Goal: Task Accomplishment & Management: Use online tool/utility

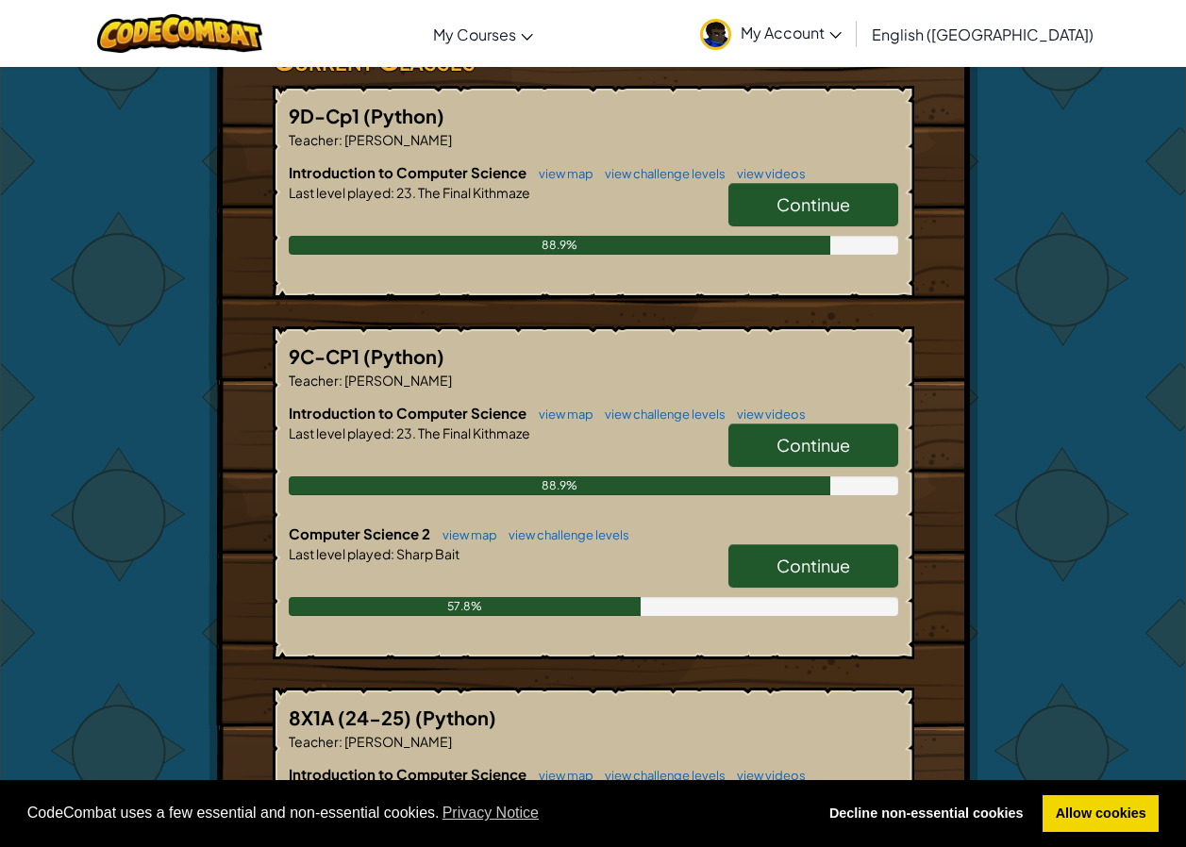
scroll to position [661, 0]
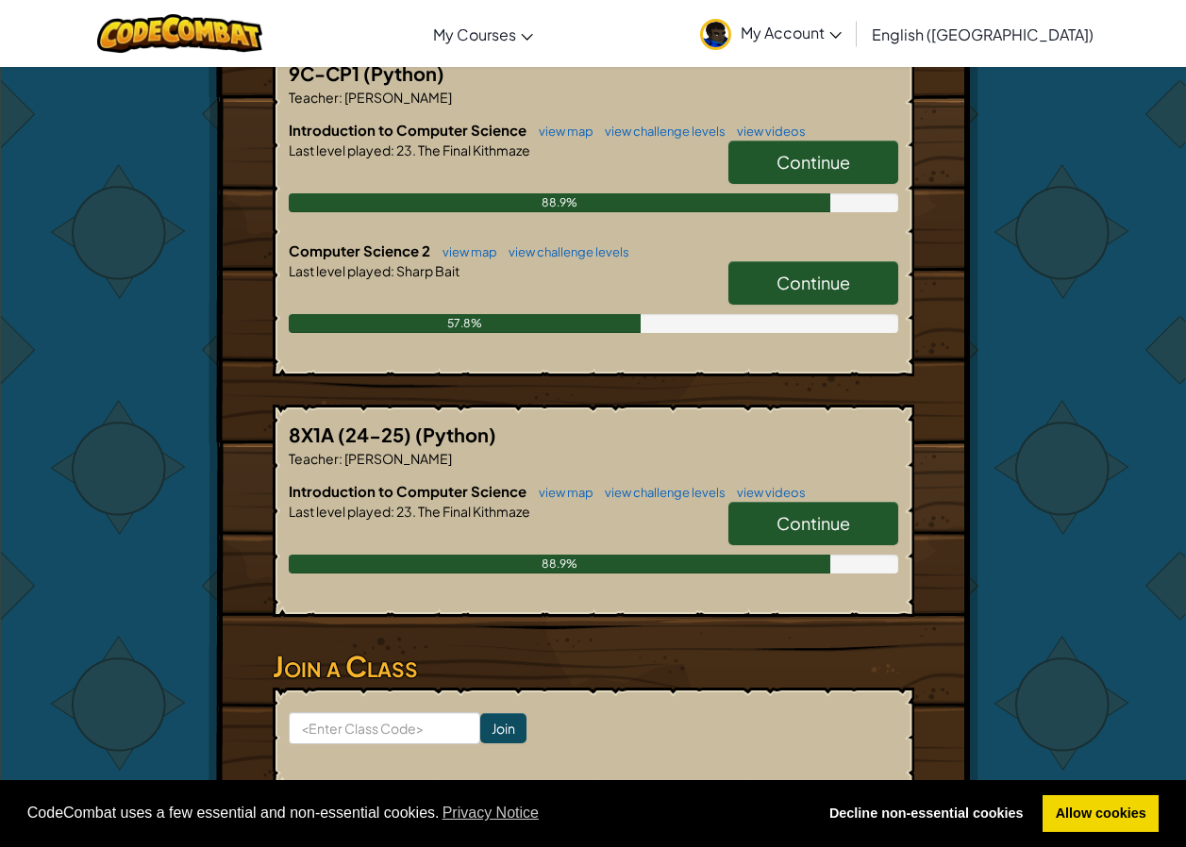
click at [844, 261] on link "Continue" at bounding box center [813, 282] width 170 height 43
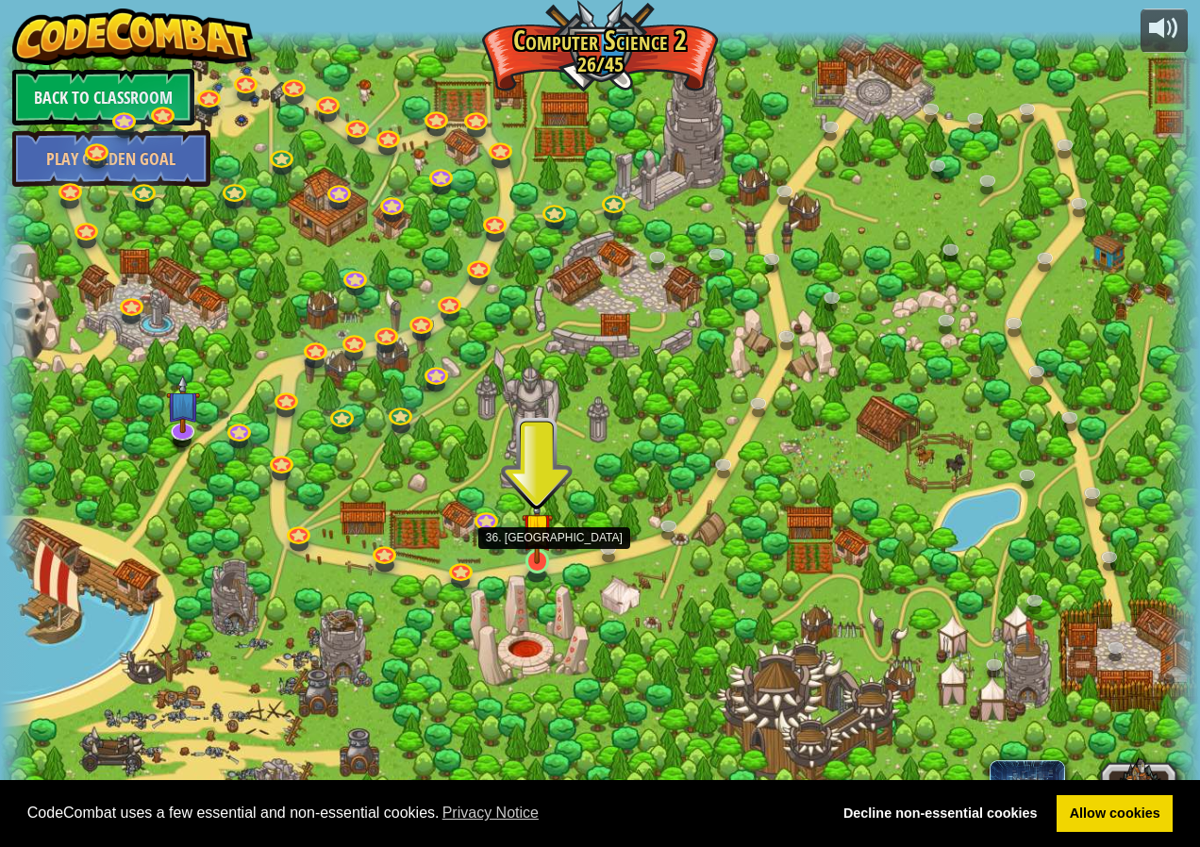
click at [544, 555] on img at bounding box center [537, 529] width 31 height 72
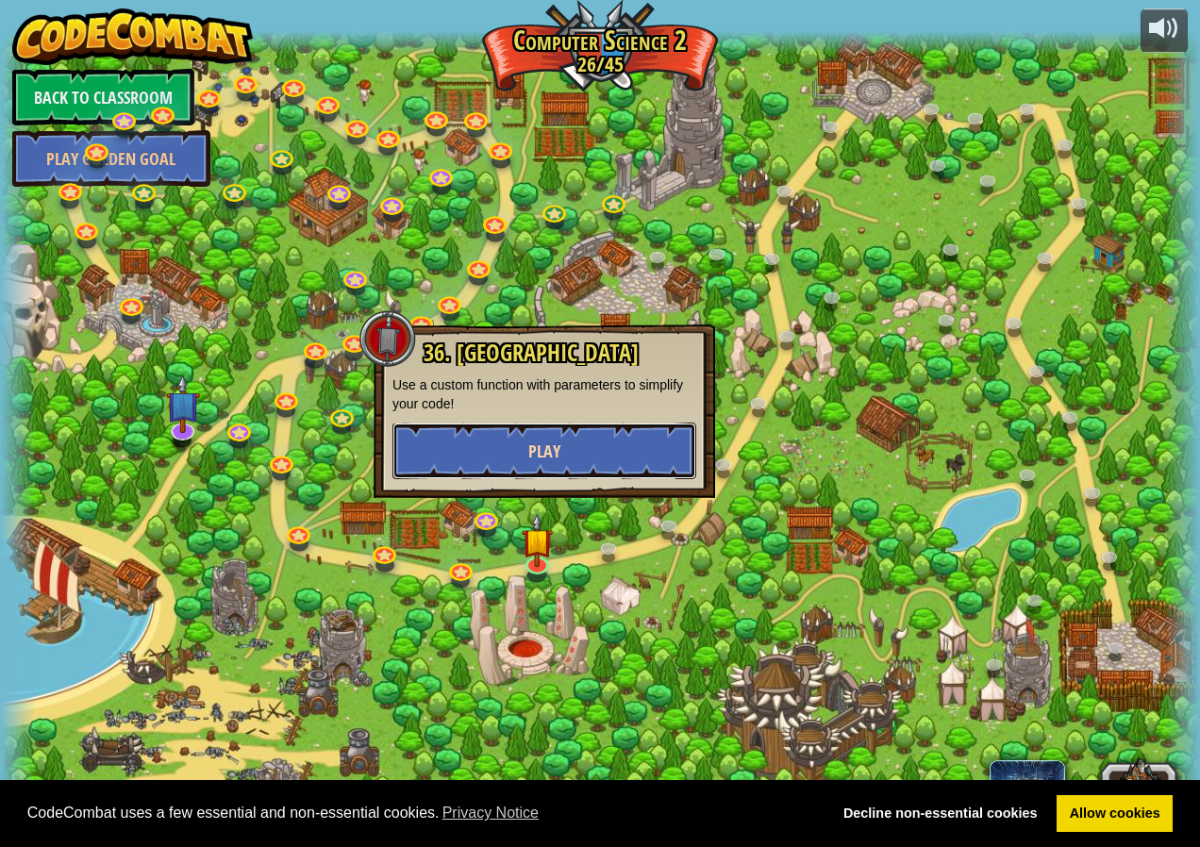
click at [591, 446] on button "Play" at bounding box center [545, 451] width 304 height 57
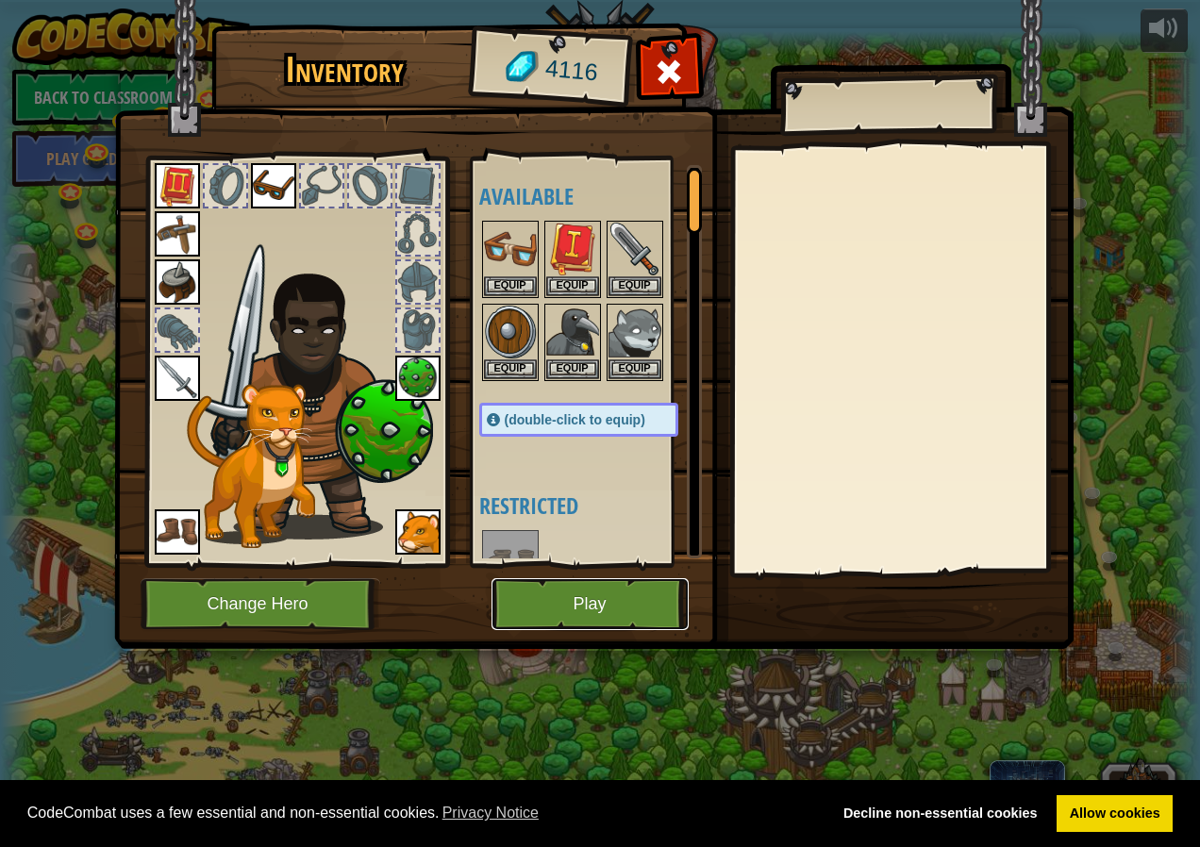
click at [567, 600] on button "Play" at bounding box center [590, 604] width 197 height 52
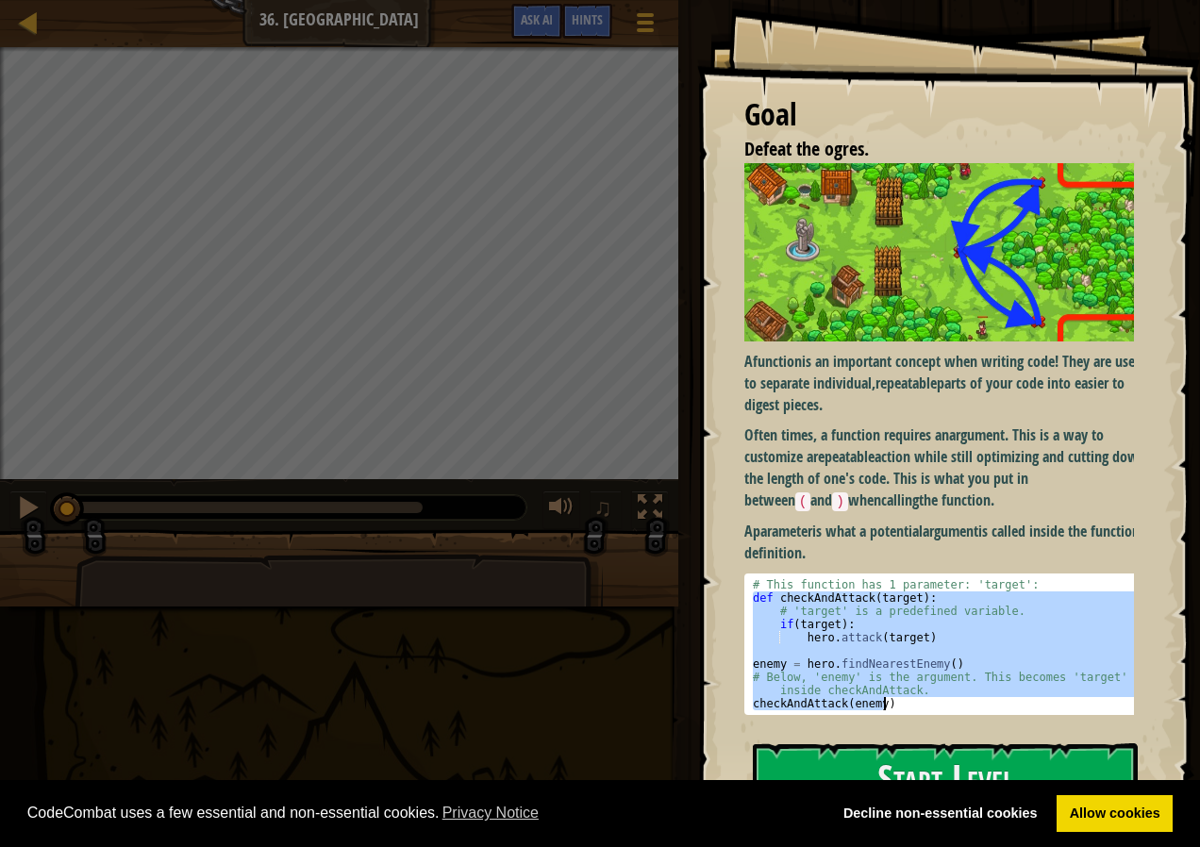
drag, startPoint x: 749, startPoint y: 589, endPoint x: 1084, endPoint y: 722, distance: 360.4
click at [1084, 722] on div "A function is an important concept when writing code! They are used to separate…" at bounding box center [947, 443] width 404 height 561
type textarea "# Below, 'enemy' is the argument. This becomes 'target' inside checkAndAttack. …"
click at [1001, 754] on button "Start Level" at bounding box center [945, 781] width 385 height 75
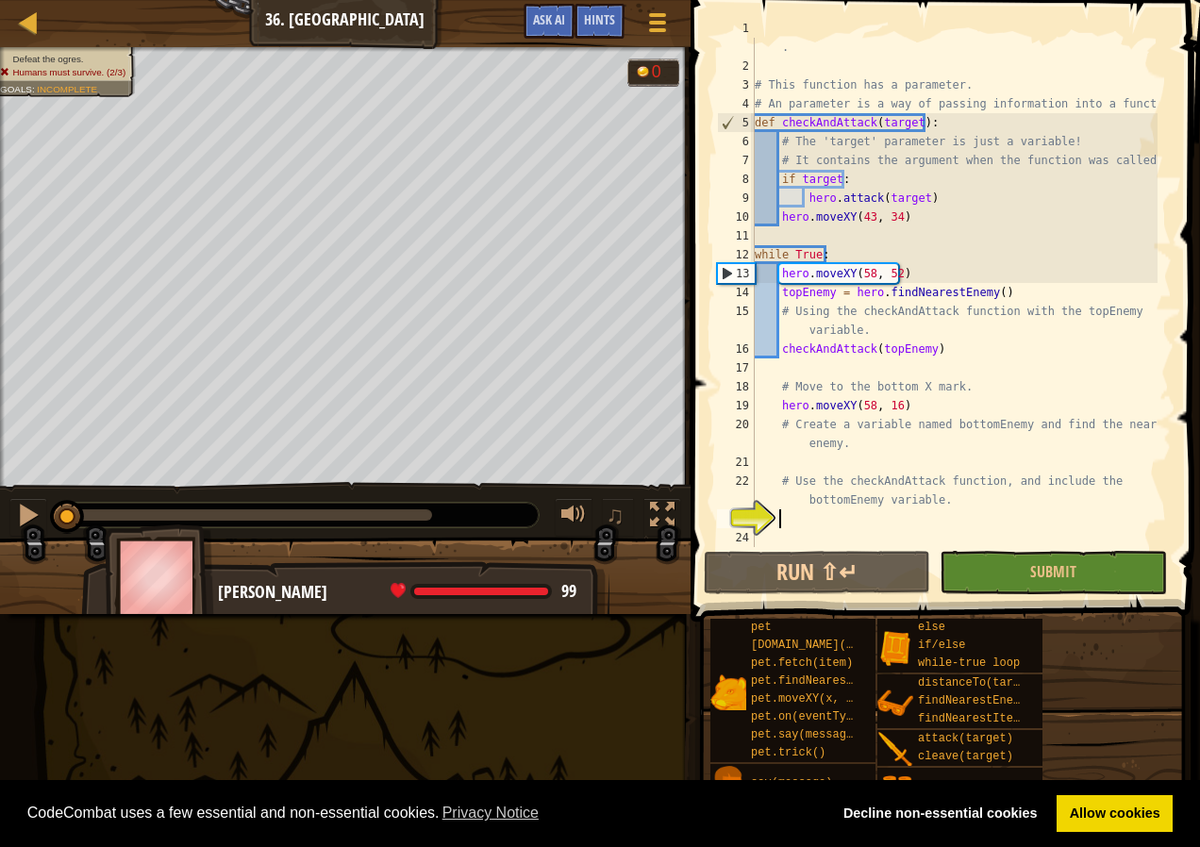
scroll to position [19, 0]
click at [798, 460] on div "# Use the checkAndAttack function to make your code easy to read . # This funct…" at bounding box center [954, 302] width 407 height 566
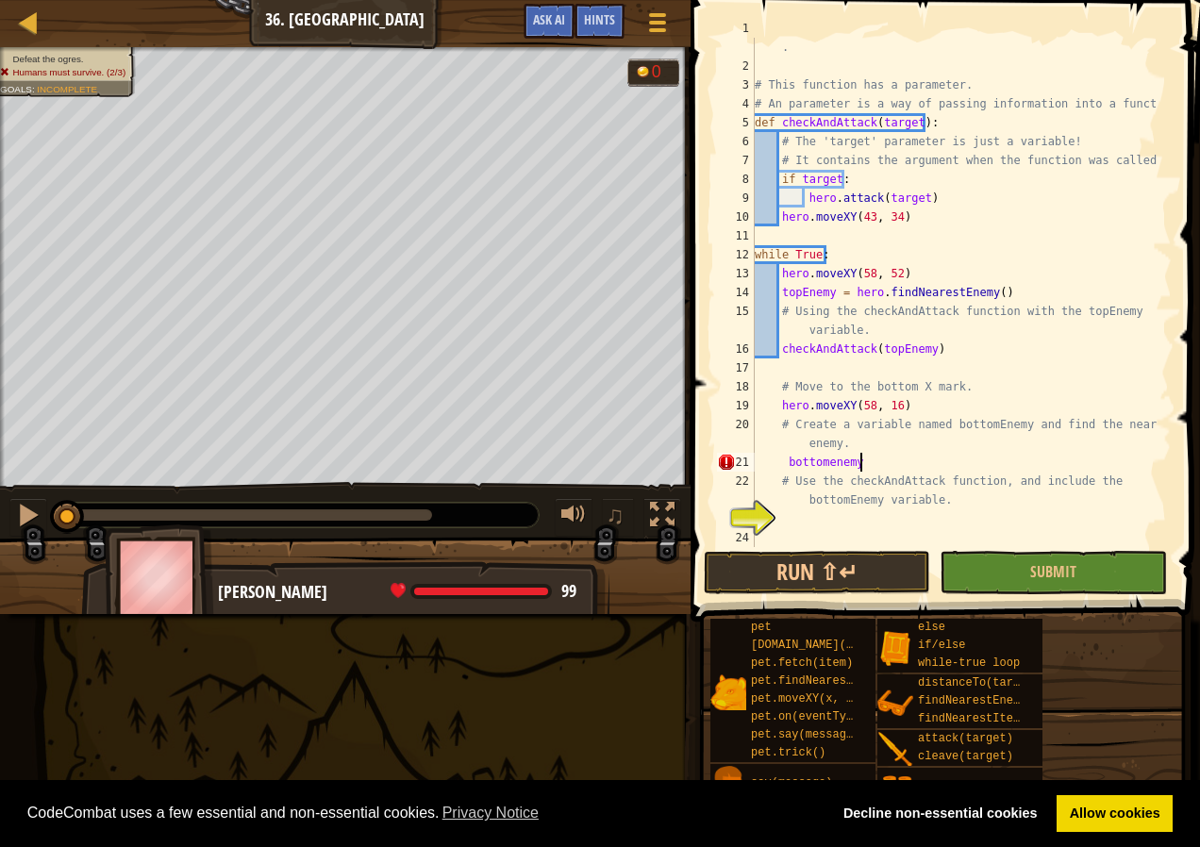
scroll to position [8, 8]
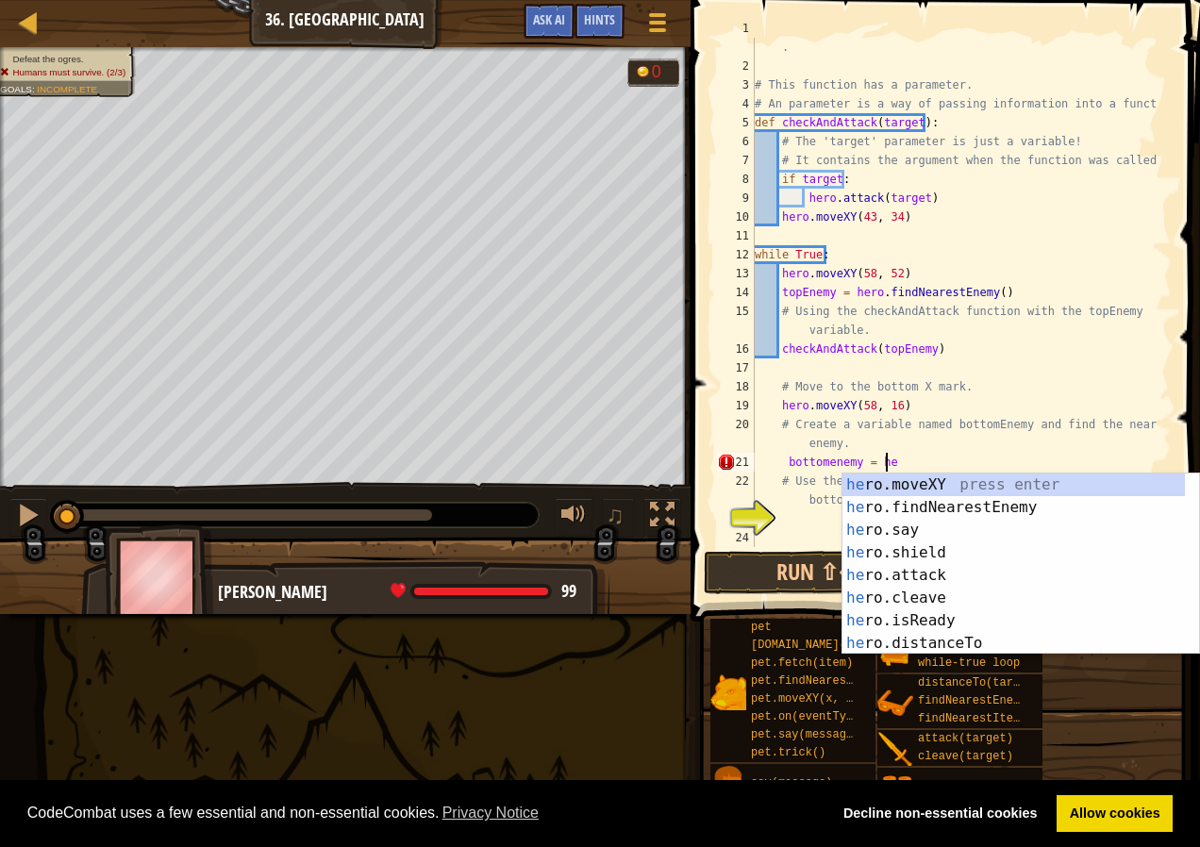
type textarea "bottomenemy = her"
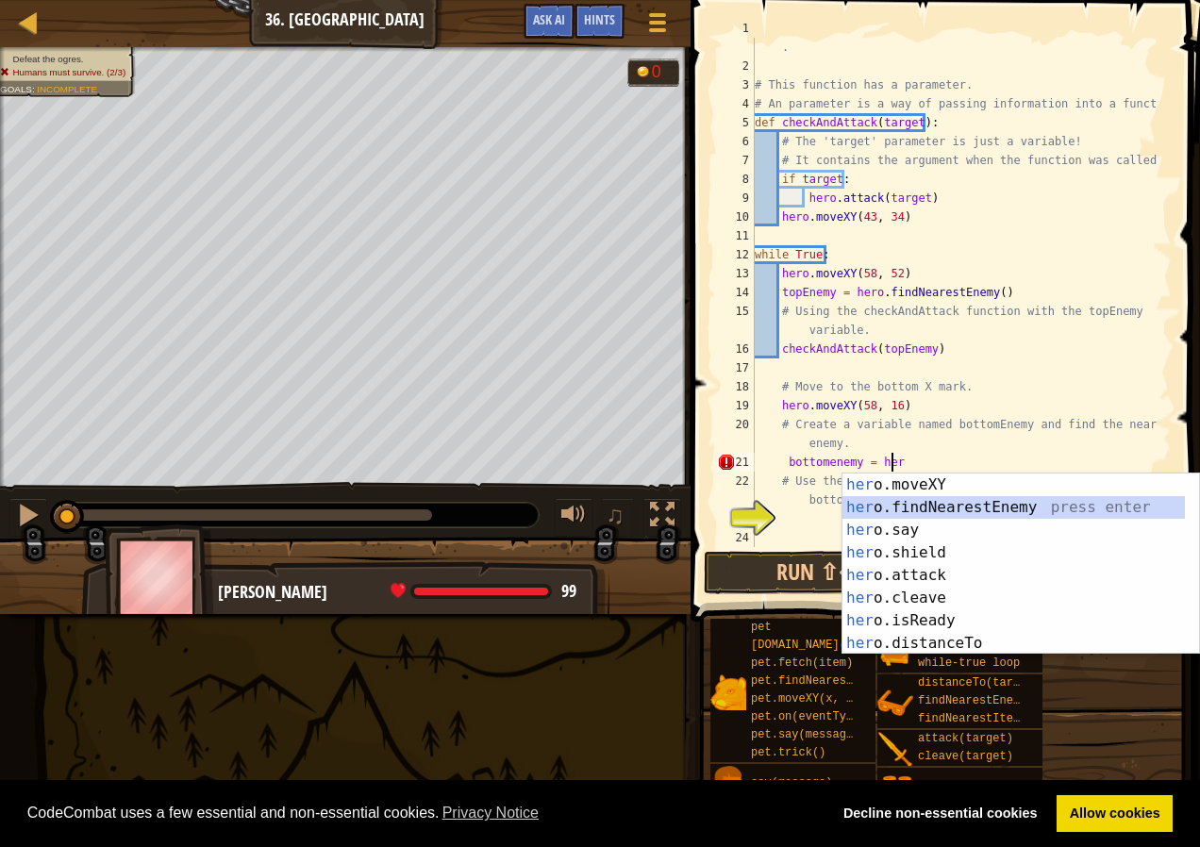
click at [1000, 509] on div "her o.moveXY press enter her o.findNearestEnemy press enter her o.say press ent…" at bounding box center [1014, 587] width 343 height 226
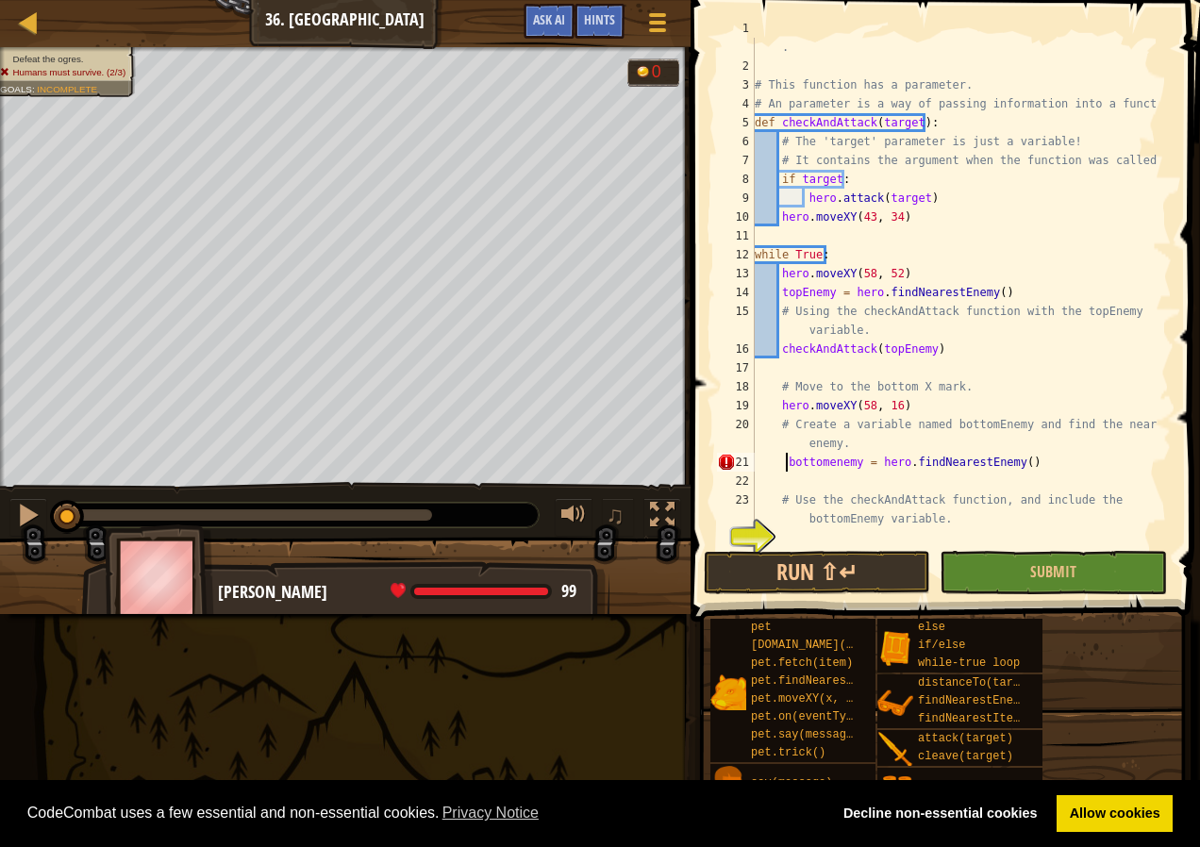
click at [788, 465] on div "# Use the checkAndAttack function to make your code easy to read . # This funct…" at bounding box center [954, 302] width 407 height 566
type textarea "bottomenemy = hero.findNearestEnemy()"
click at [788, 485] on div "# Use the checkAndAttack function to make your code easy to read . # This funct…" at bounding box center [954, 302] width 407 height 566
click at [784, 529] on div "# Use the checkAndAttack function to make your code easy to read . # This funct…" at bounding box center [954, 302] width 407 height 566
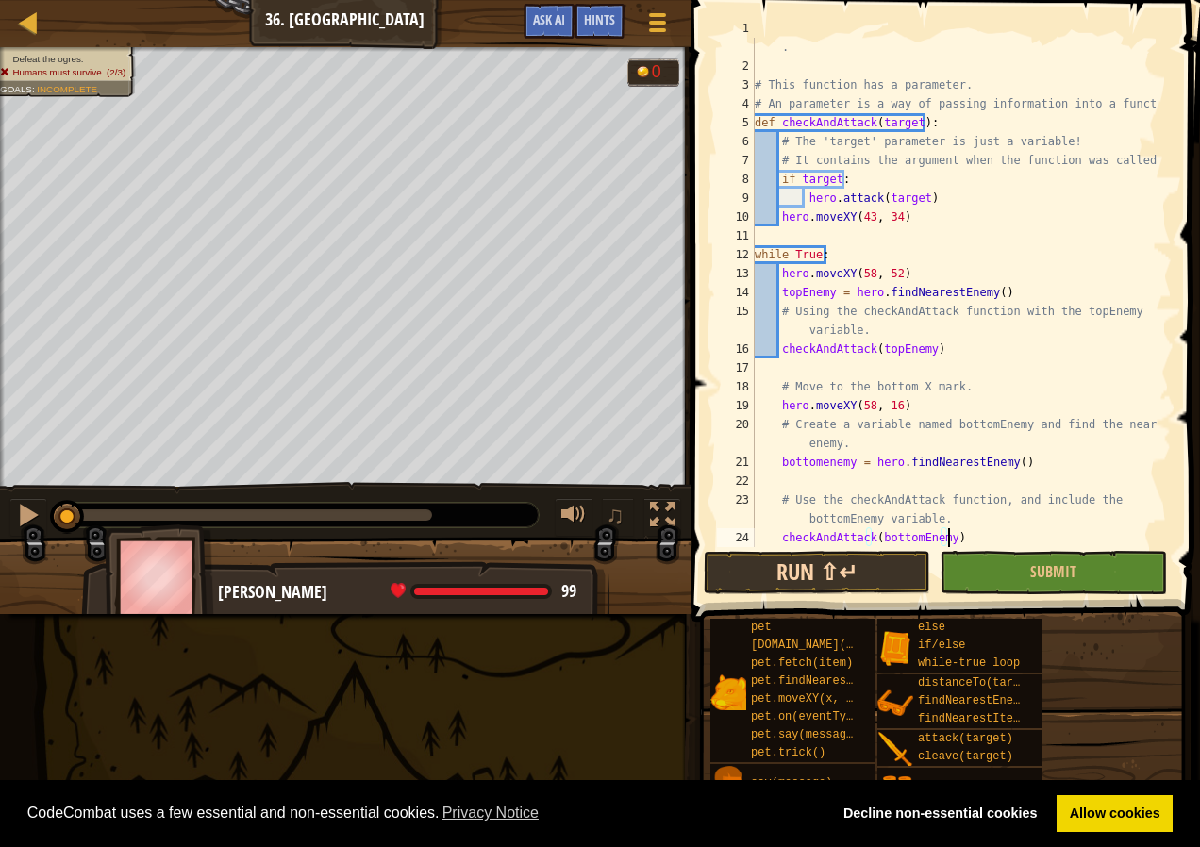
type textarea "checkAndAttack(bottomEnemy)"
click at [879, 568] on button "Run ⇧↵" at bounding box center [817, 572] width 226 height 43
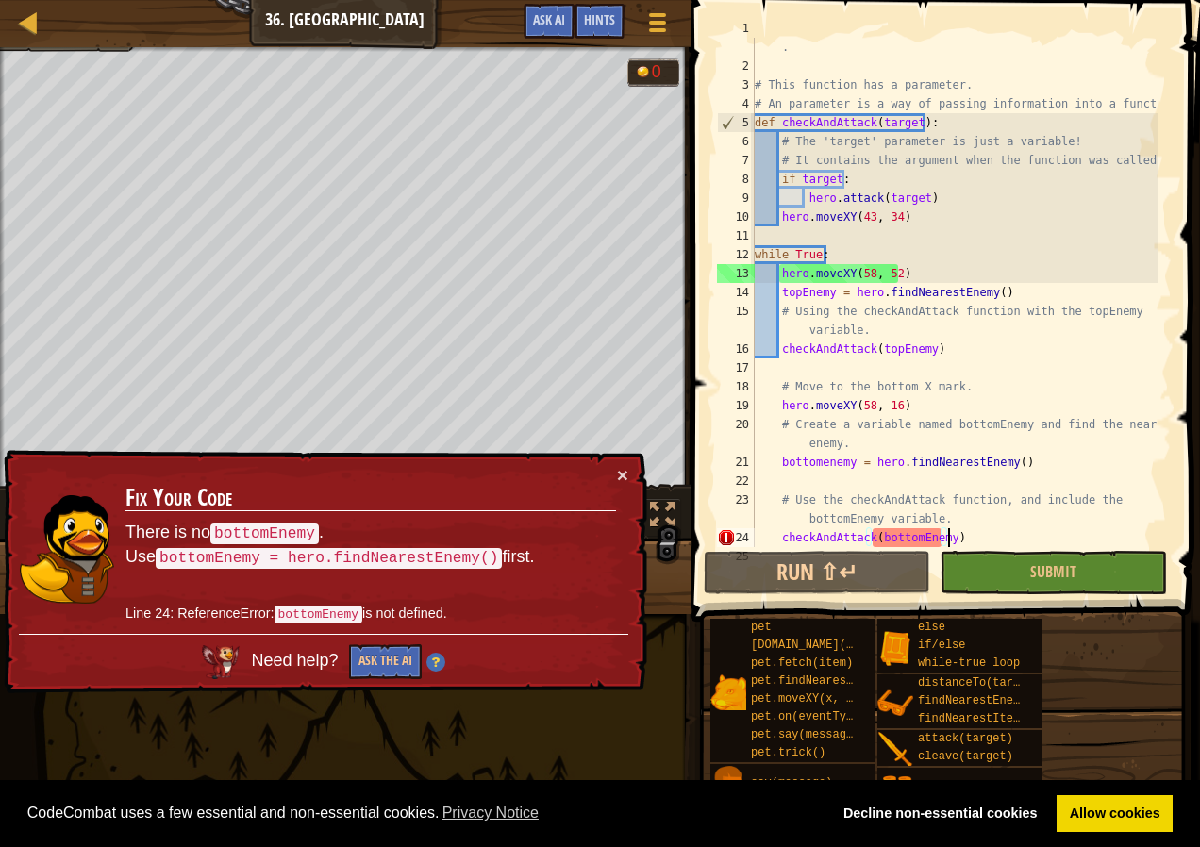
scroll to position [38, 0]
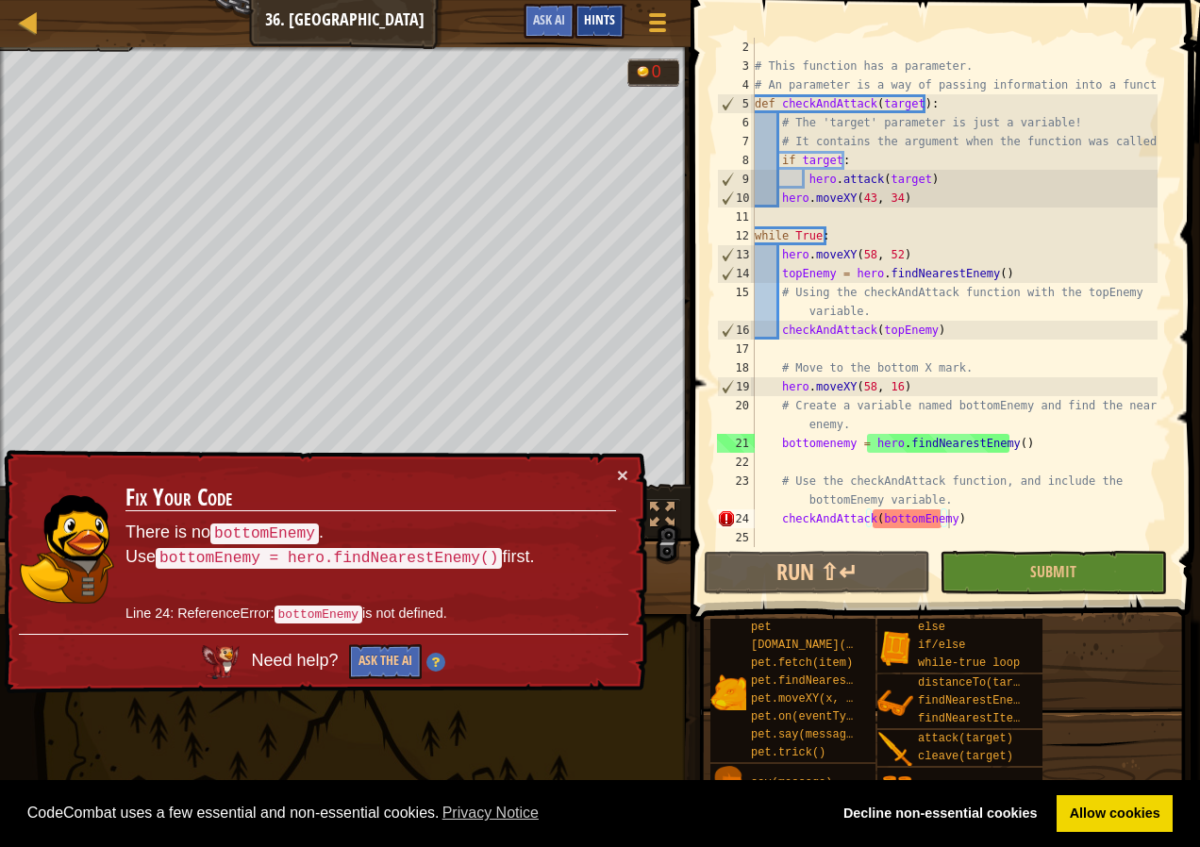
click at [609, 16] on span "Hints" at bounding box center [599, 19] width 31 height 18
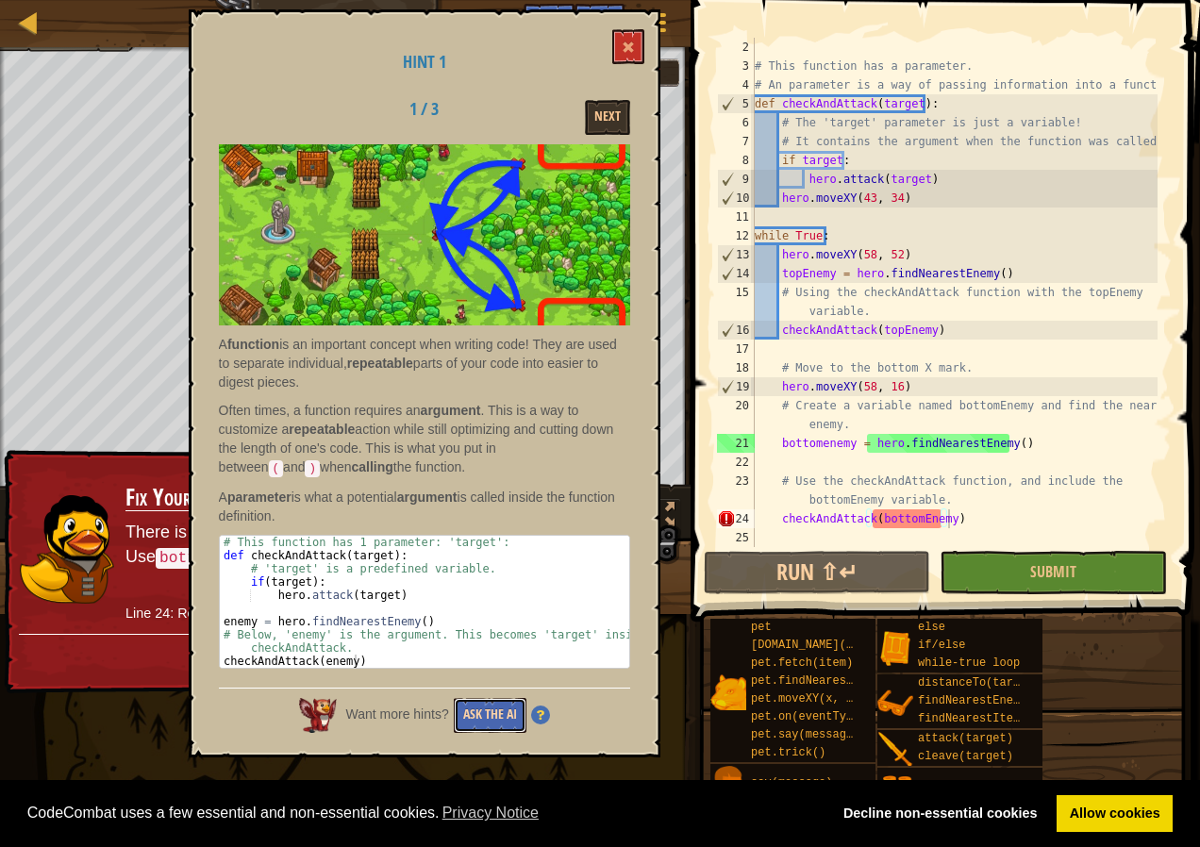
click at [482, 721] on button "Ask the AI" at bounding box center [490, 715] width 73 height 35
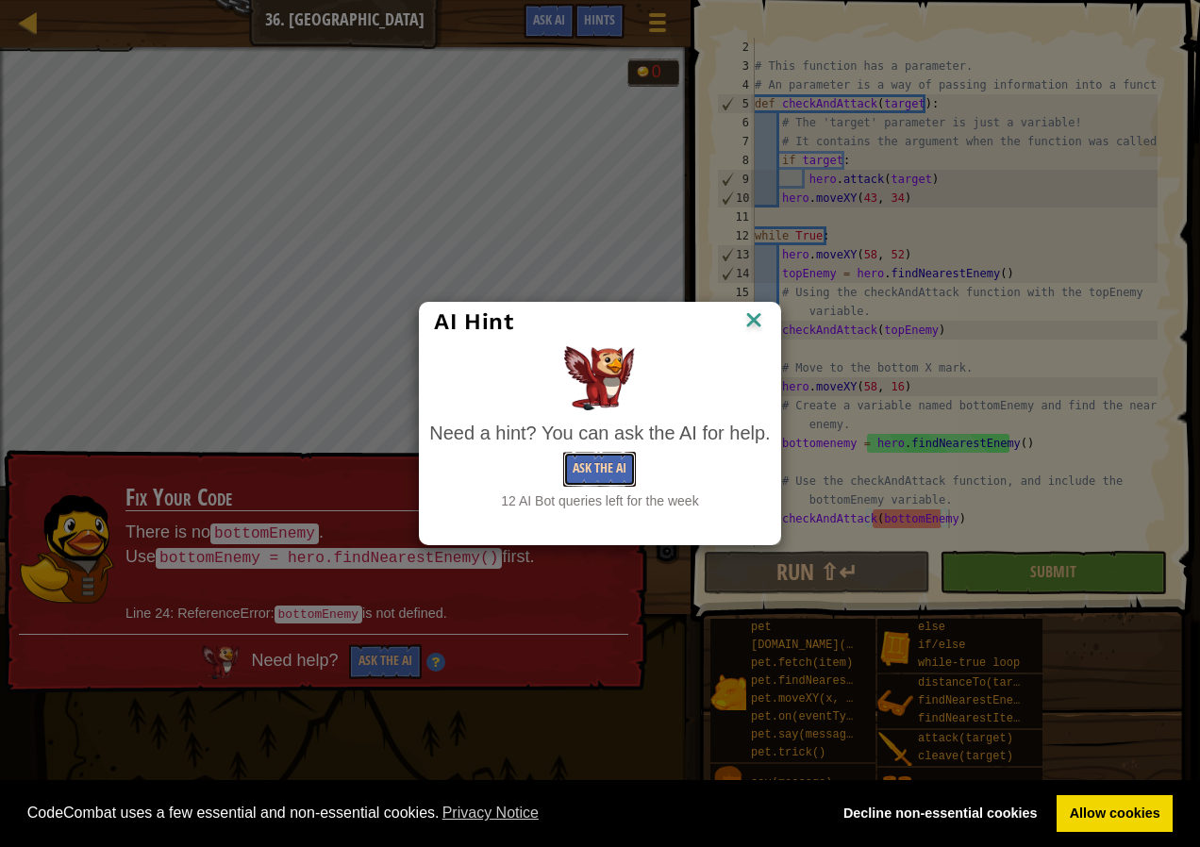
click at [595, 471] on button "Ask the AI" at bounding box center [599, 469] width 73 height 35
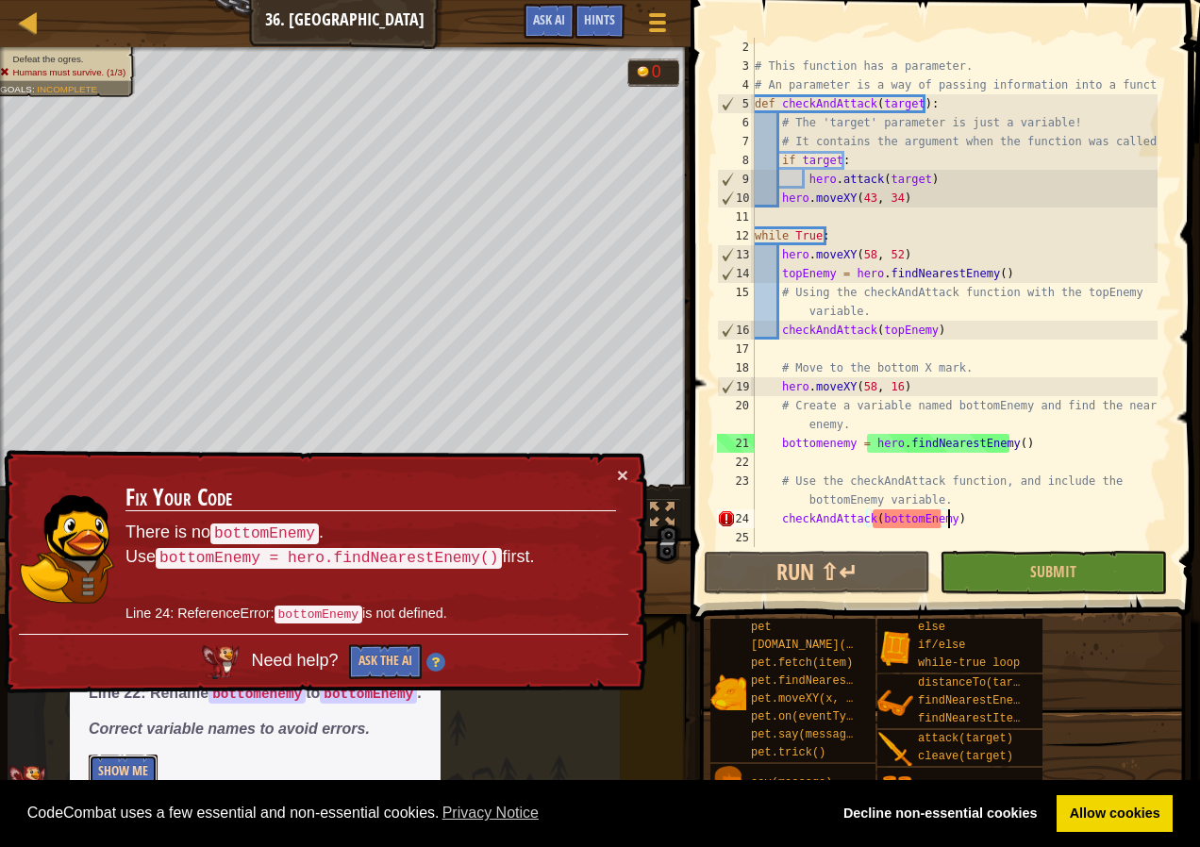
click at [144, 764] on button "Show Me" at bounding box center [123, 772] width 69 height 35
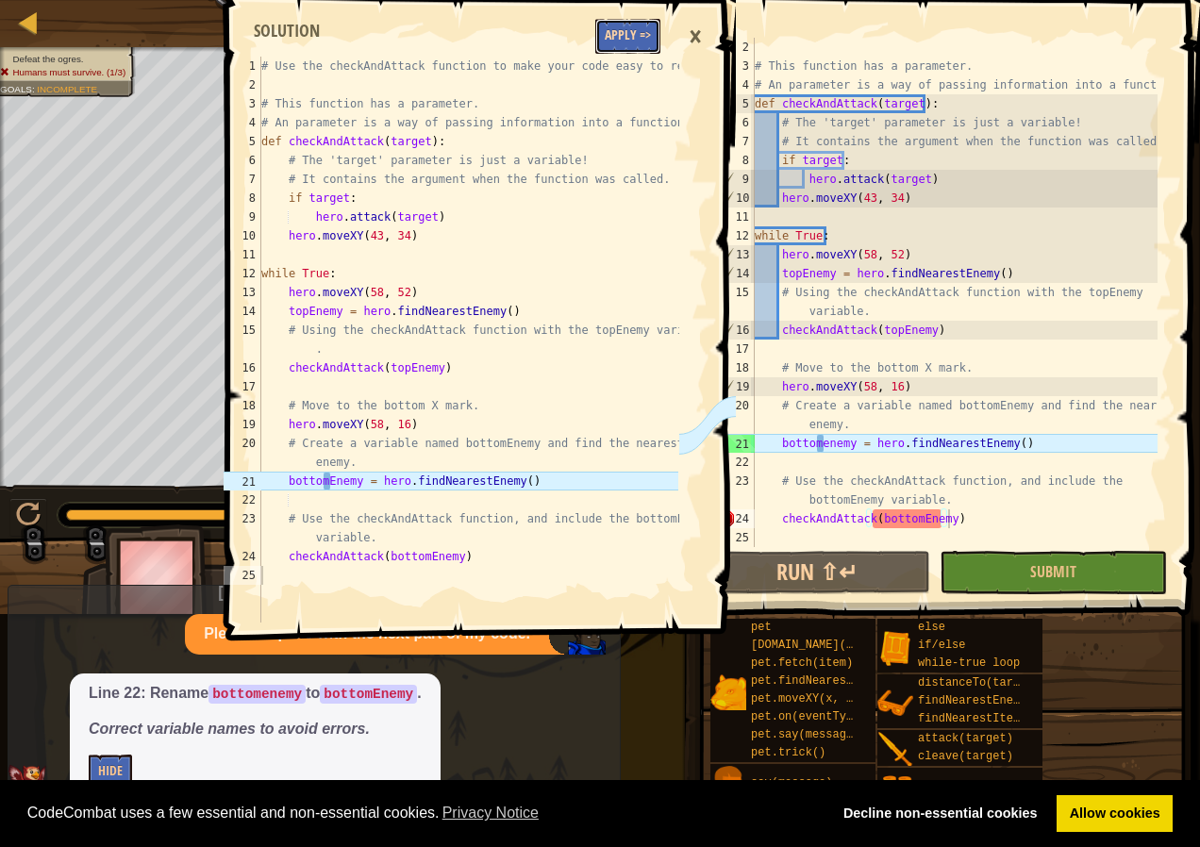
click at [632, 32] on button "Apply =>" at bounding box center [627, 36] width 65 height 35
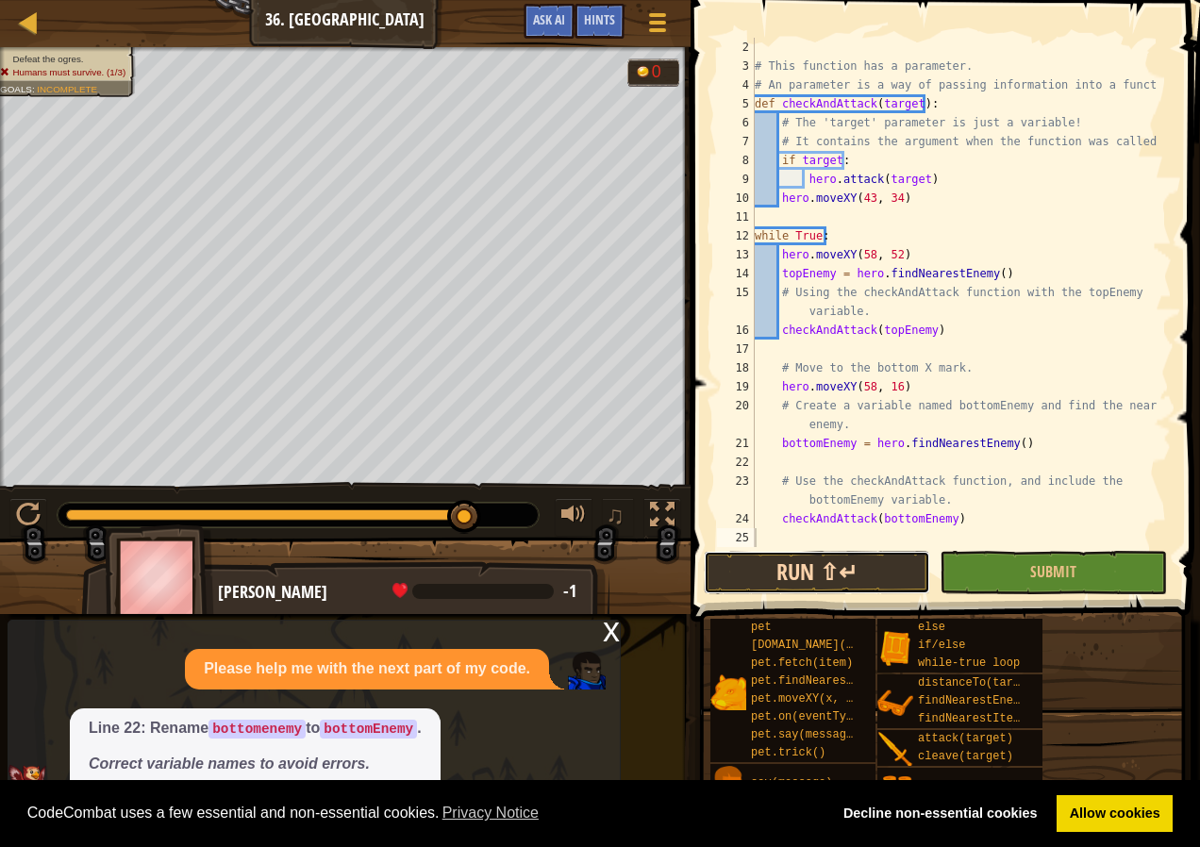
click at [877, 576] on button "Run ⇧↵" at bounding box center [817, 572] width 226 height 43
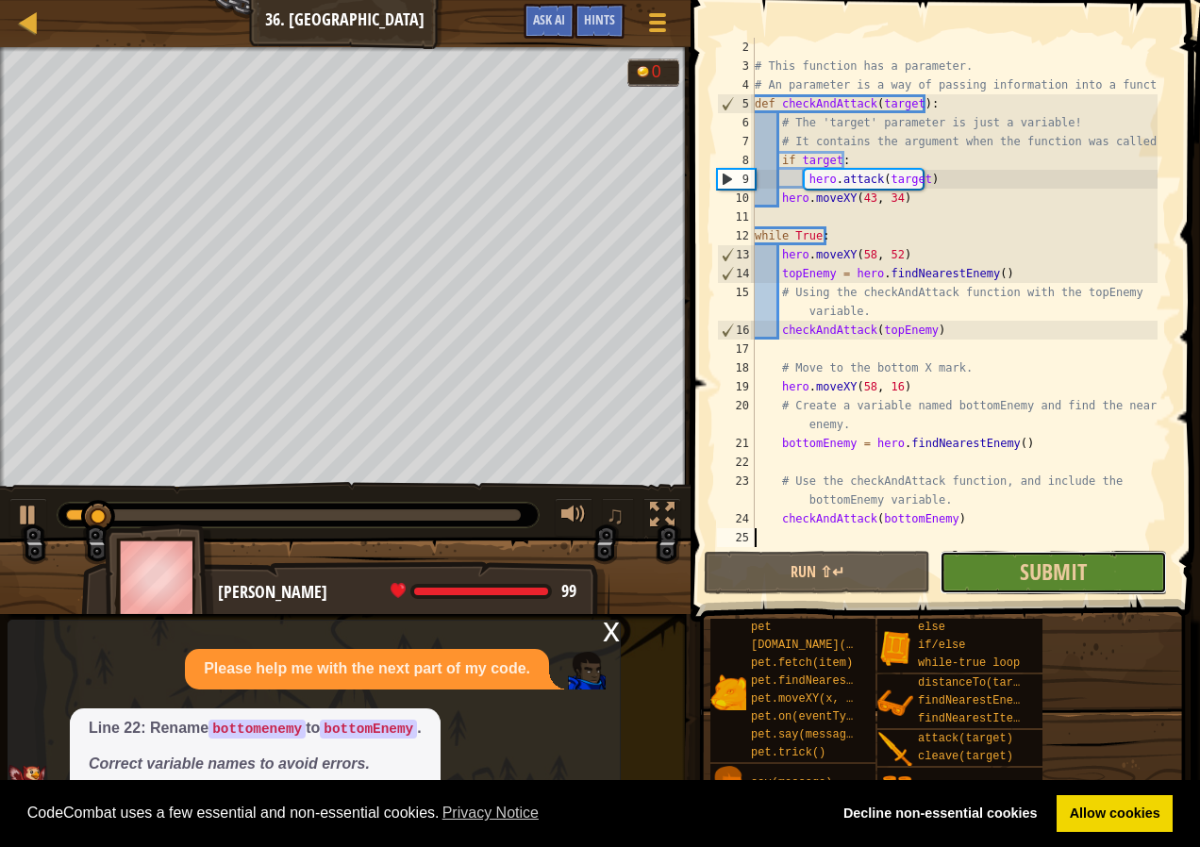
click at [1019, 590] on button "Submit" at bounding box center [1053, 572] width 226 height 43
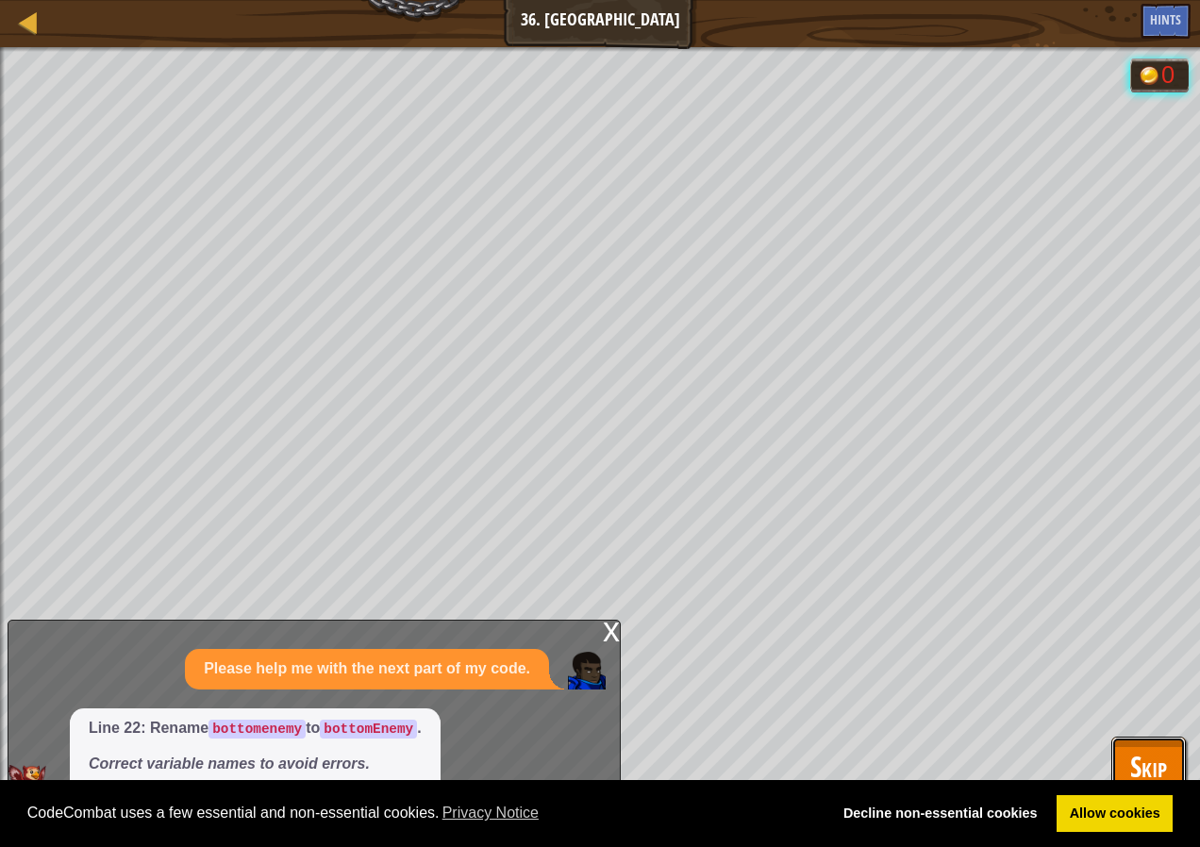
click at [1153, 765] on span "Skip" at bounding box center [1148, 766] width 37 height 39
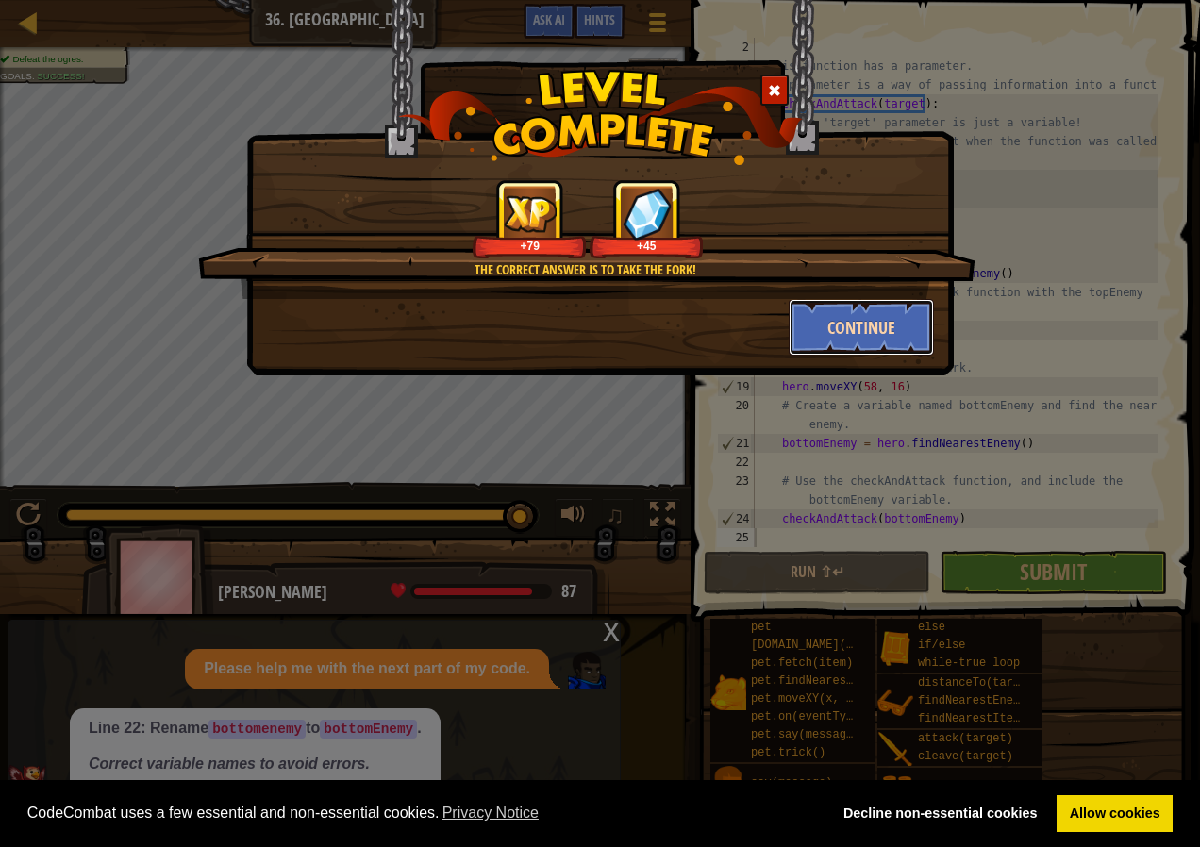
click at [842, 316] on button "Continue" at bounding box center [862, 327] width 146 height 57
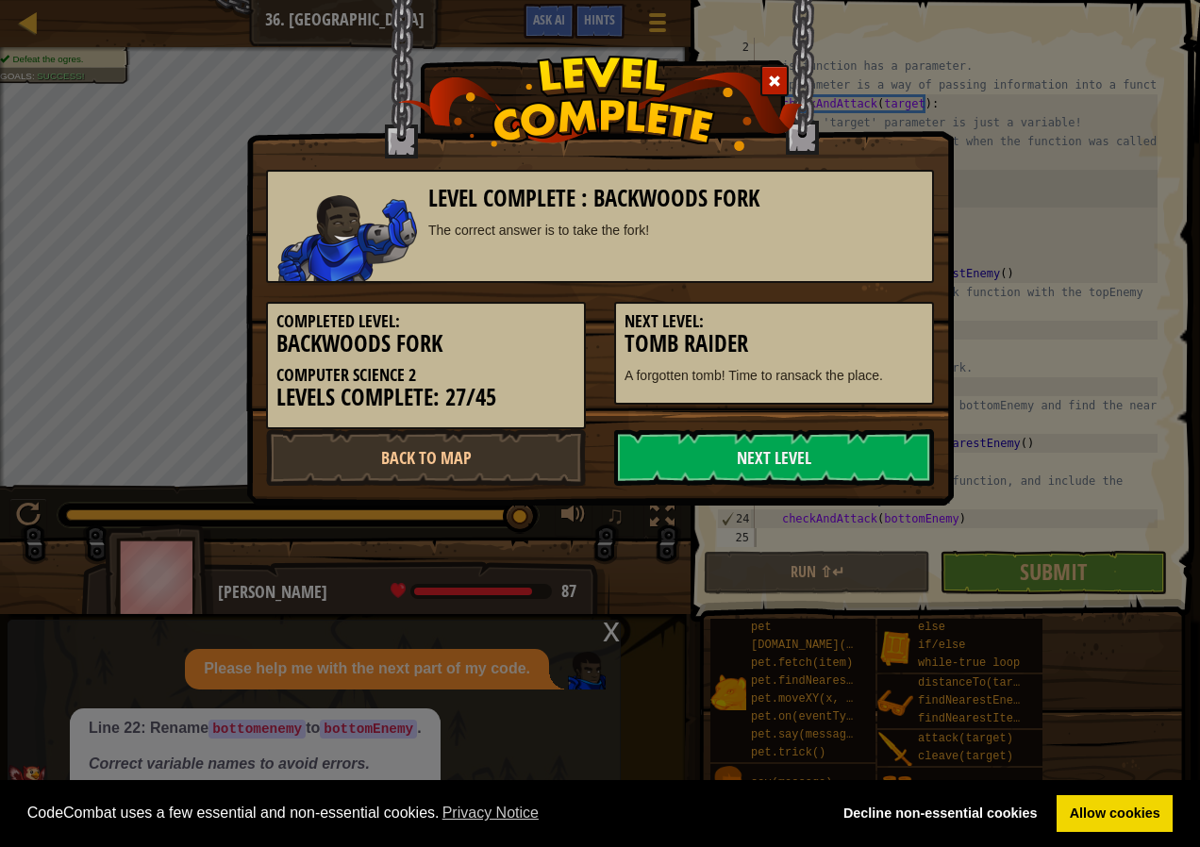
click at [845, 335] on h3 "Tomb Raider" at bounding box center [774, 343] width 299 height 25
click at [859, 471] on link "Next Level" at bounding box center [774, 457] width 320 height 57
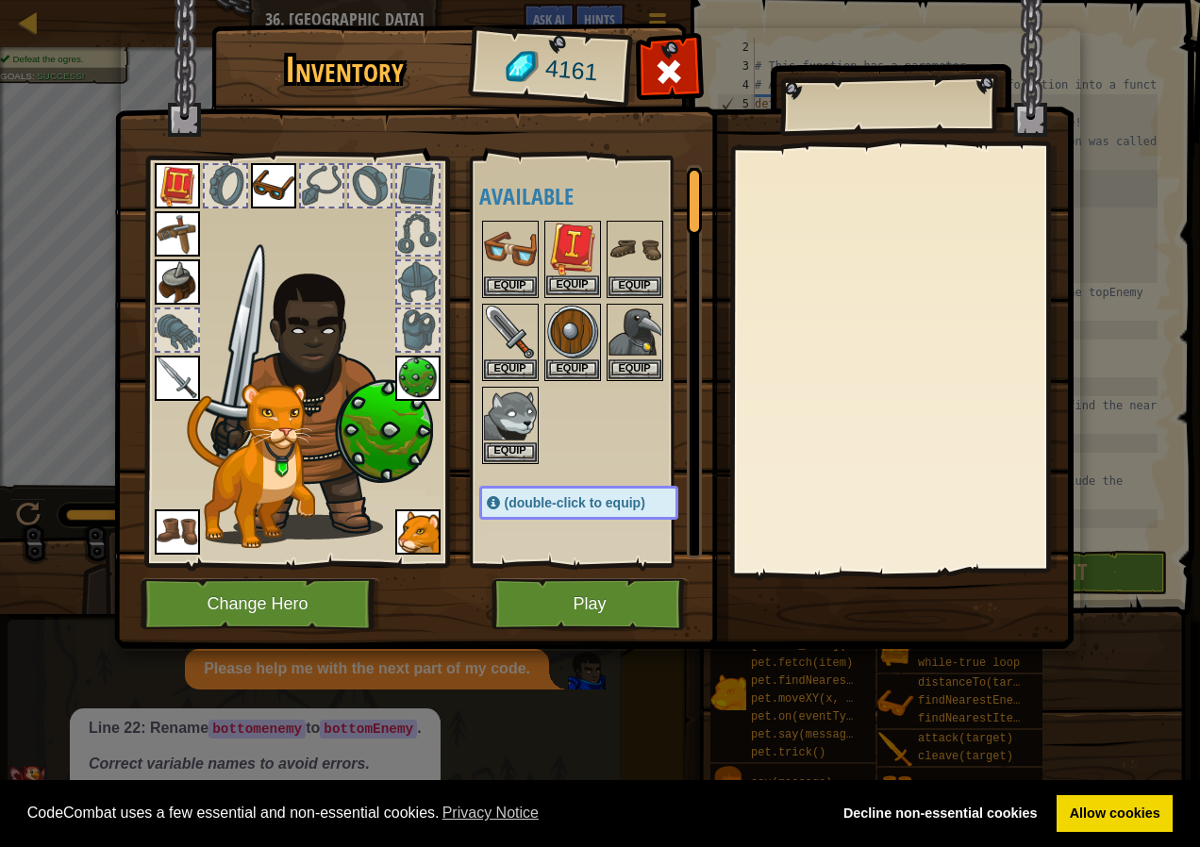
click at [574, 243] on img at bounding box center [572, 249] width 53 height 53
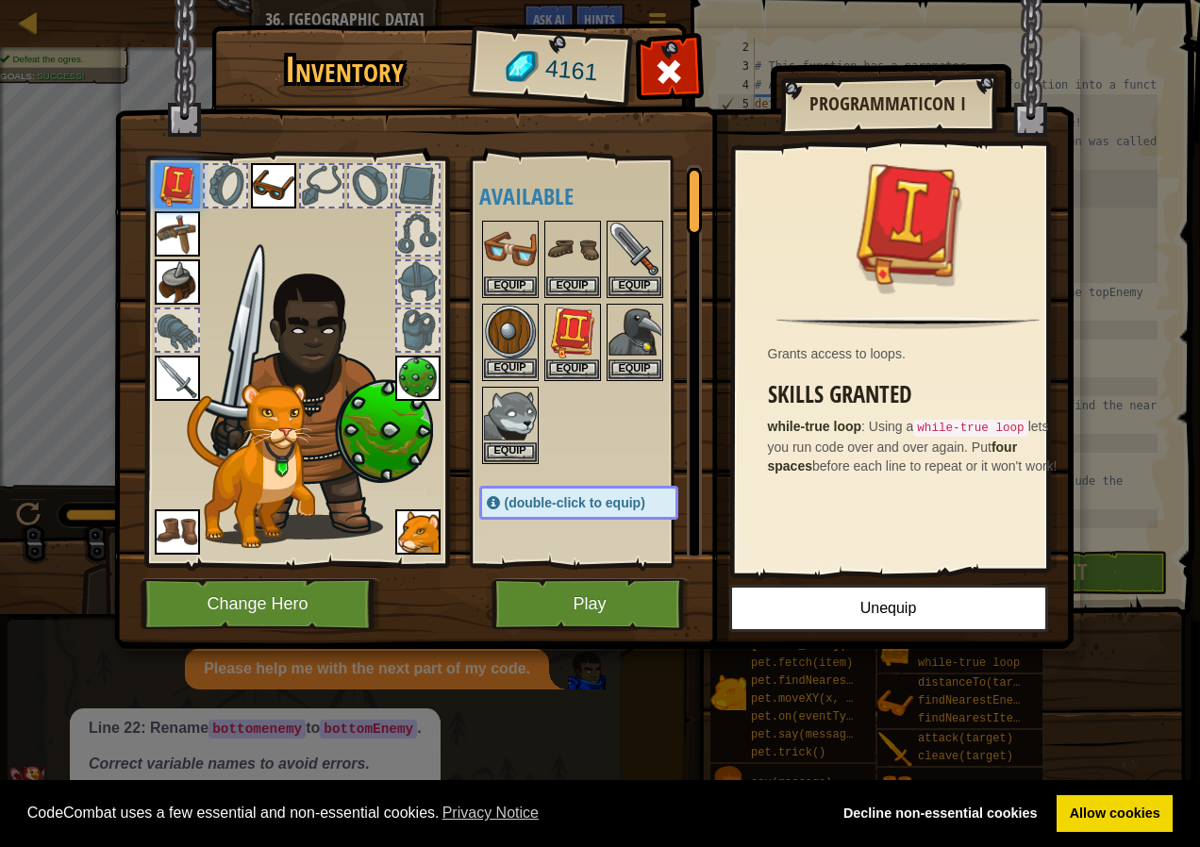
click at [507, 342] on img at bounding box center [510, 332] width 53 height 53
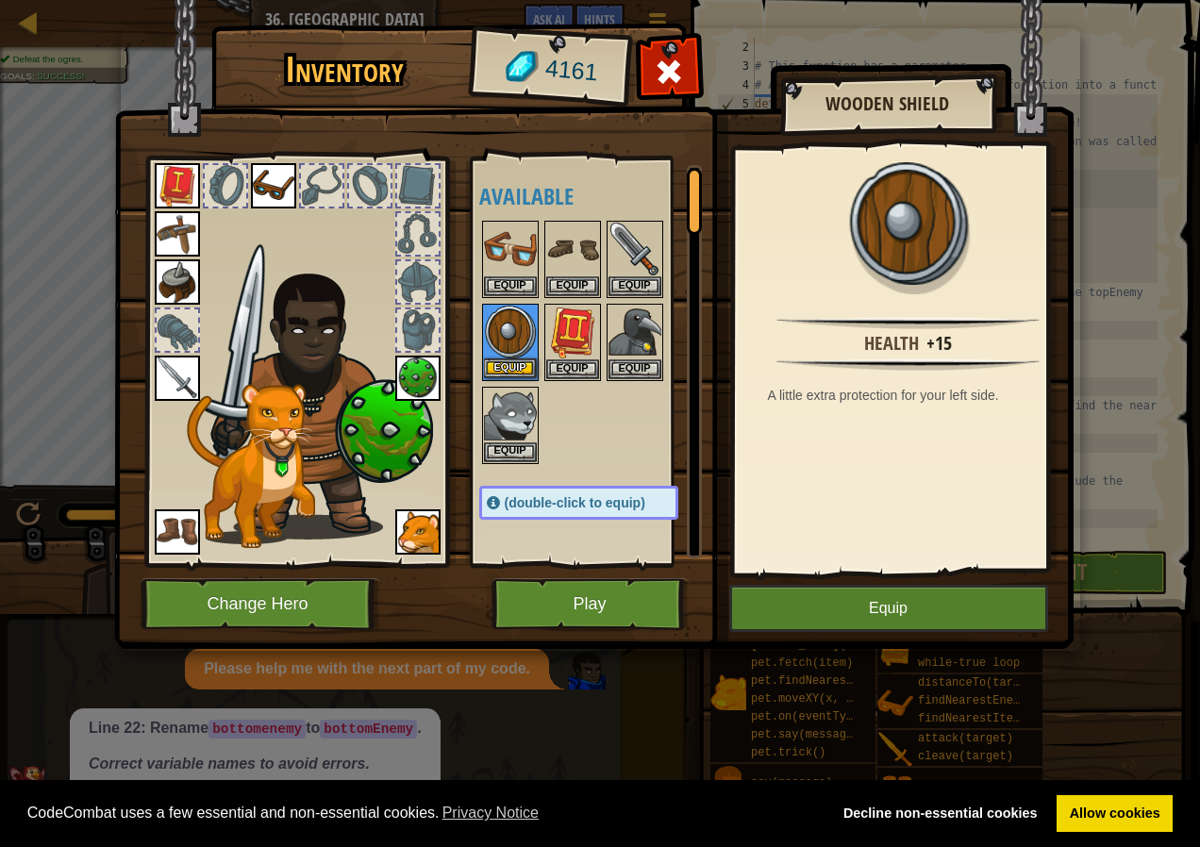
click at [507, 342] on img at bounding box center [510, 332] width 53 height 53
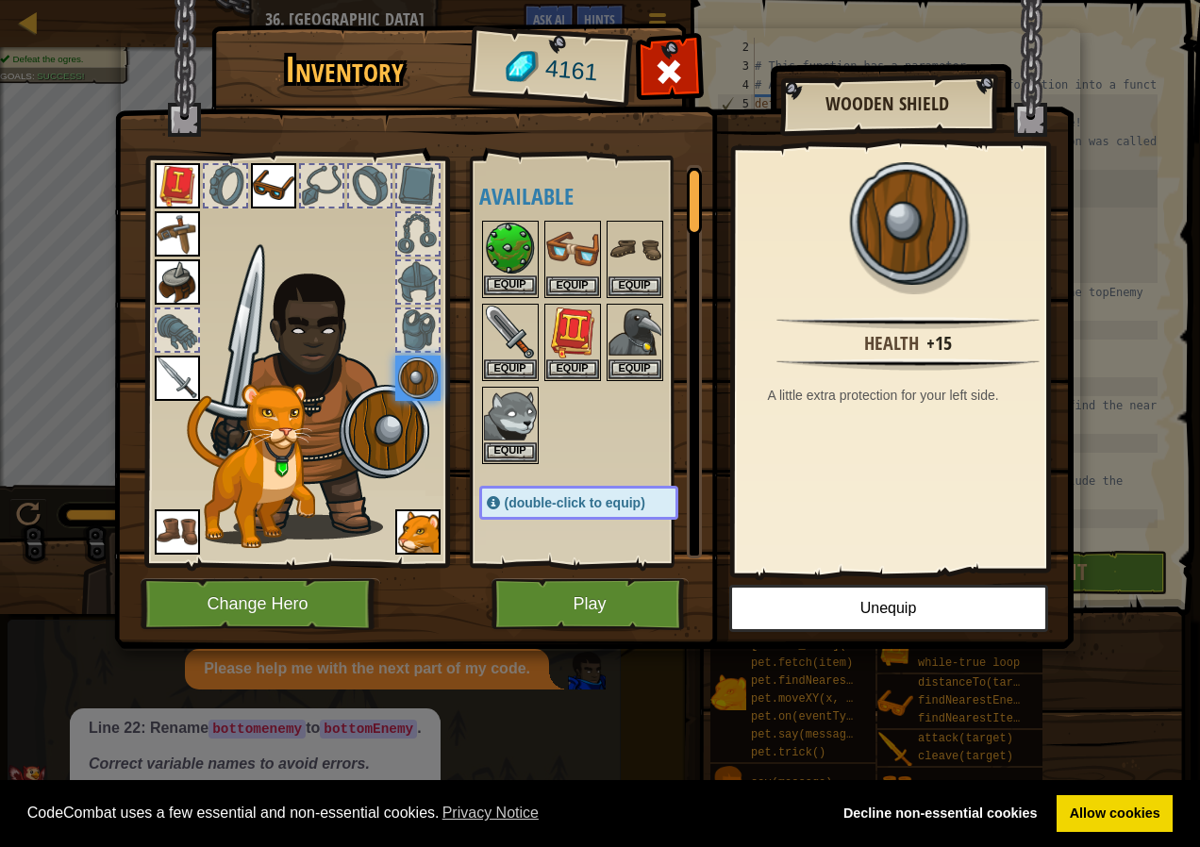
click at [500, 259] on img at bounding box center [510, 249] width 53 height 53
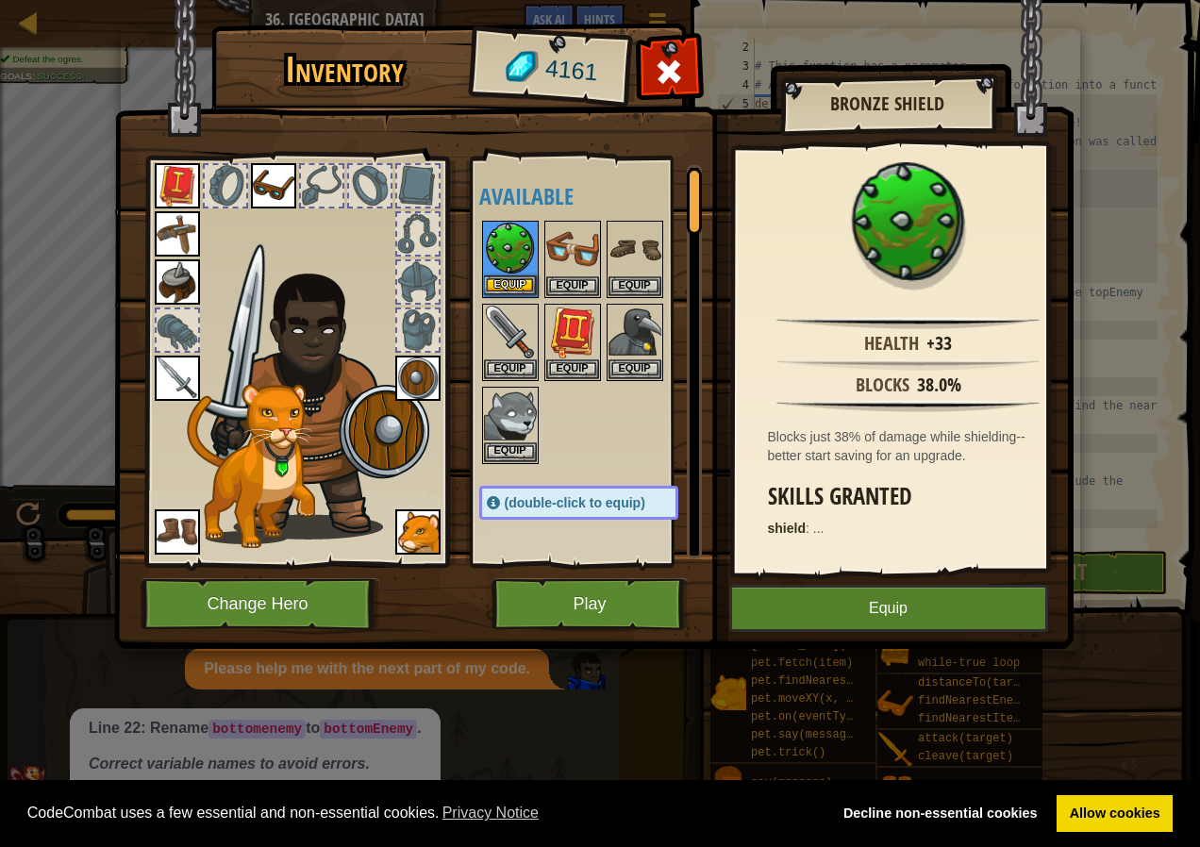
click at [500, 259] on img at bounding box center [510, 249] width 53 height 53
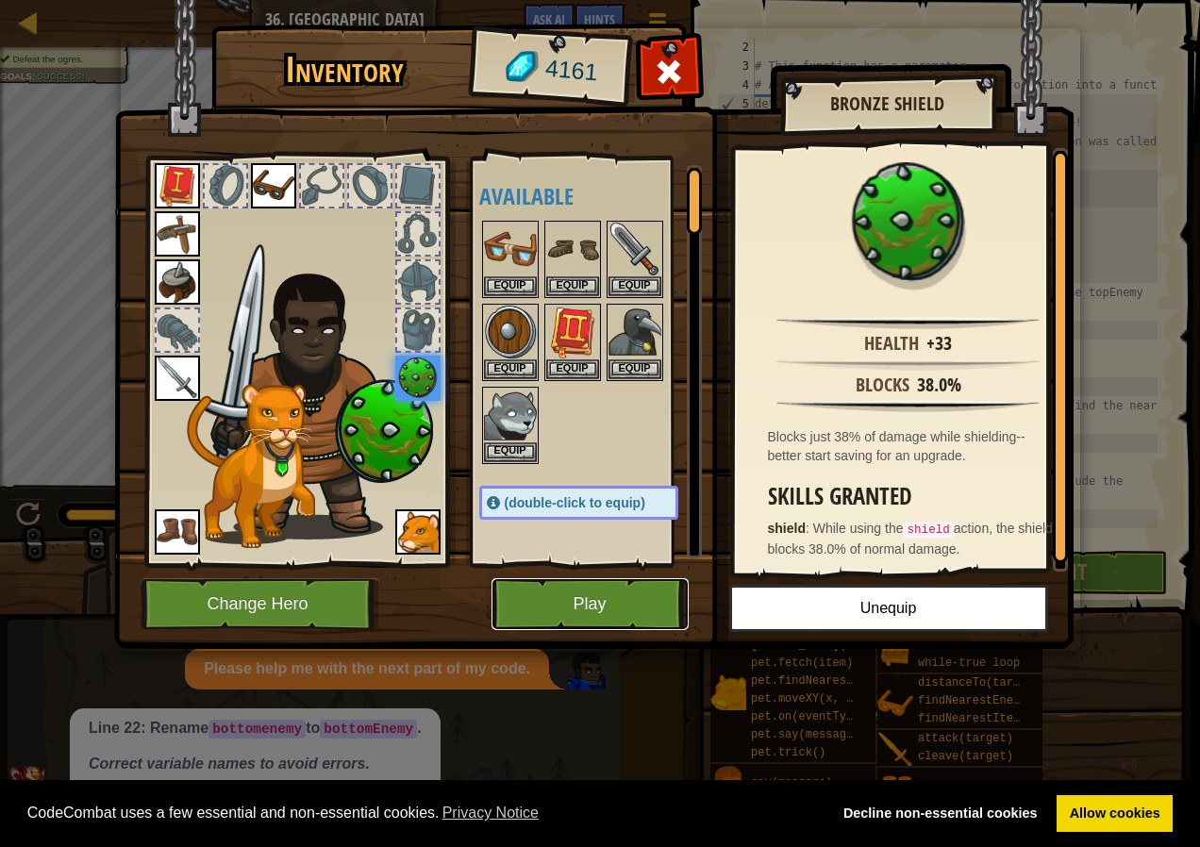
click at [590, 618] on button "Play" at bounding box center [590, 604] width 197 height 52
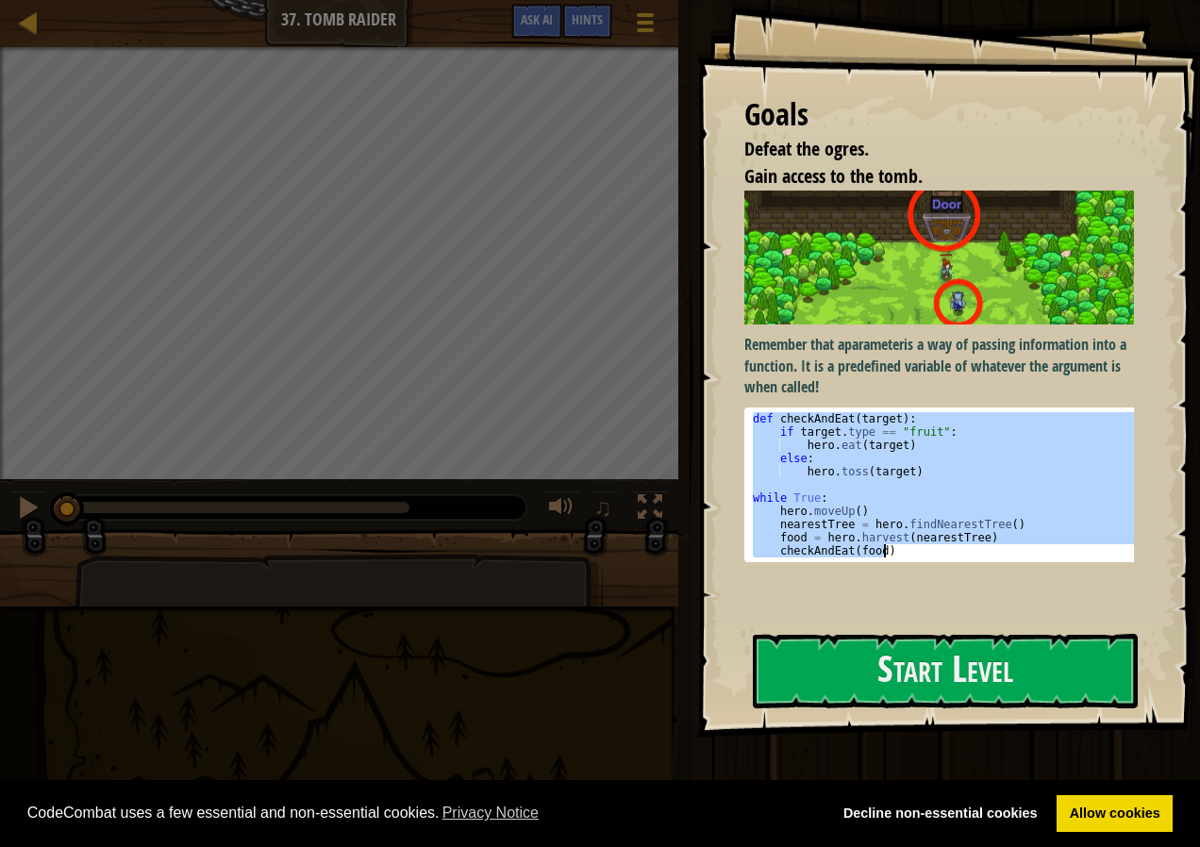
drag, startPoint x: 753, startPoint y: 414, endPoint x: 1016, endPoint y: 557, distance: 299.4
click at [1016, 557] on pre "def checkAndEat(target): 1 2 3 4 5 6 7 8 9 10 11 def checkAndEat ( target ) : i…" at bounding box center [947, 485] width 404 height 155
type textarea "food = hero.harvest(nearestTree) checkAndEat(food)"
click at [1031, 655] on button "Start Level" at bounding box center [945, 671] width 385 height 75
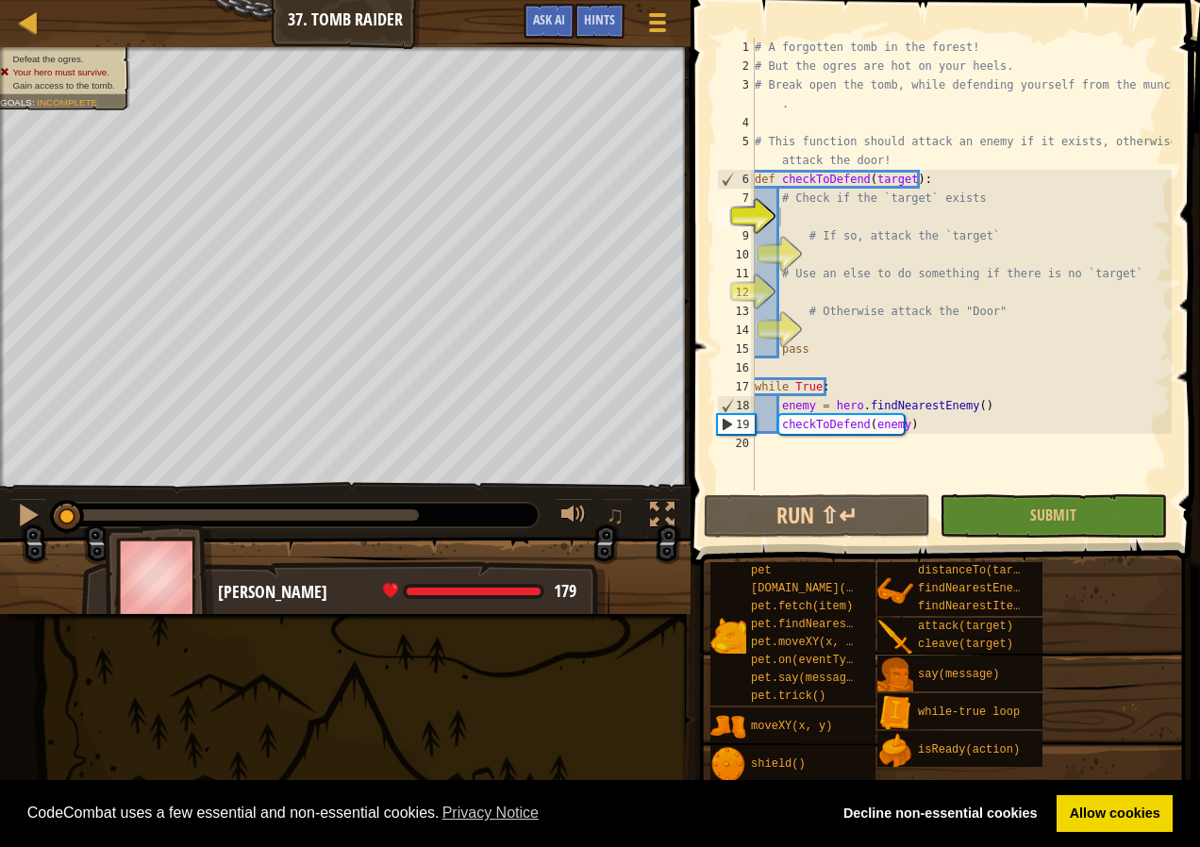
click at [324, 12] on div "Map Computer Science 2 37. Tomb Raider Game Menu Done Hints Ask AI" at bounding box center [345, 23] width 691 height 47
click at [661, 19] on div at bounding box center [656, 21] width 25 height 27
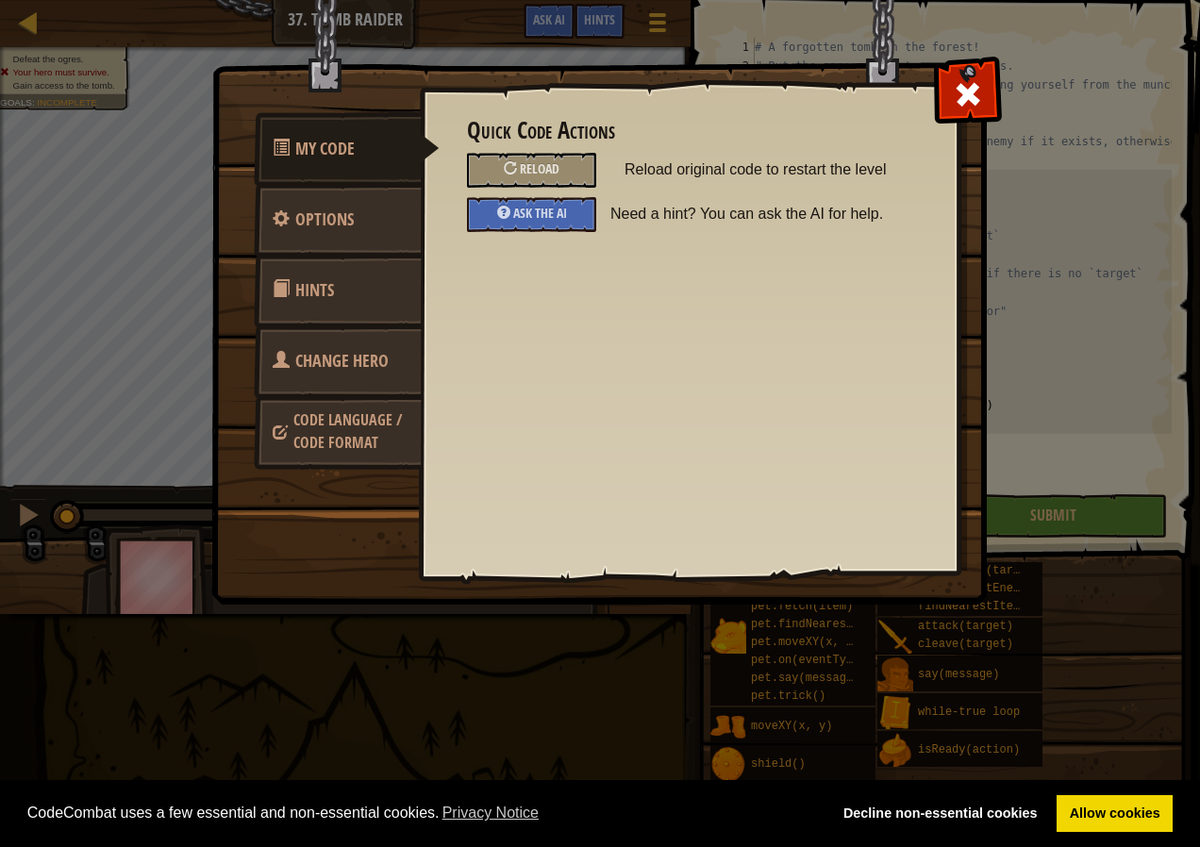
click at [392, 275] on link "Hints" at bounding box center [338, 291] width 168 height 74
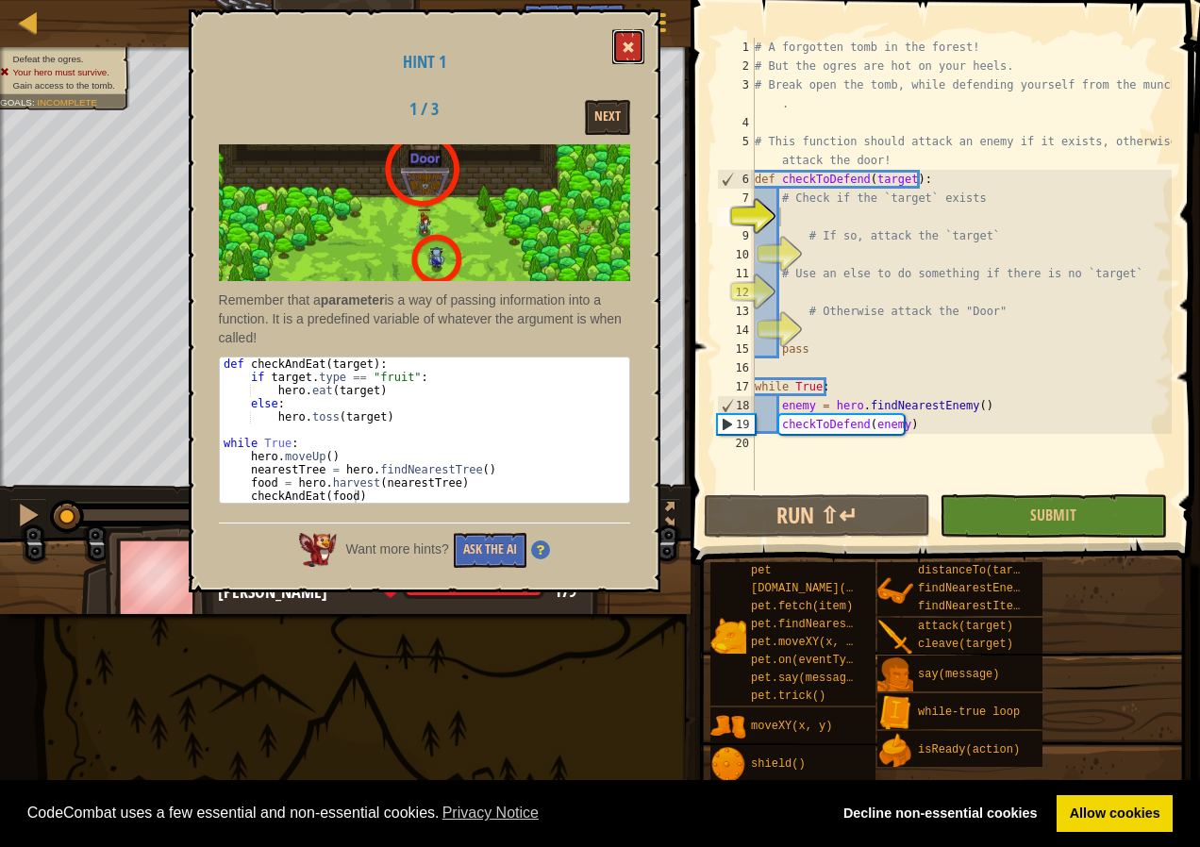
click at [623, 32] on button at bounding box center [628, 46] width 32 height 35
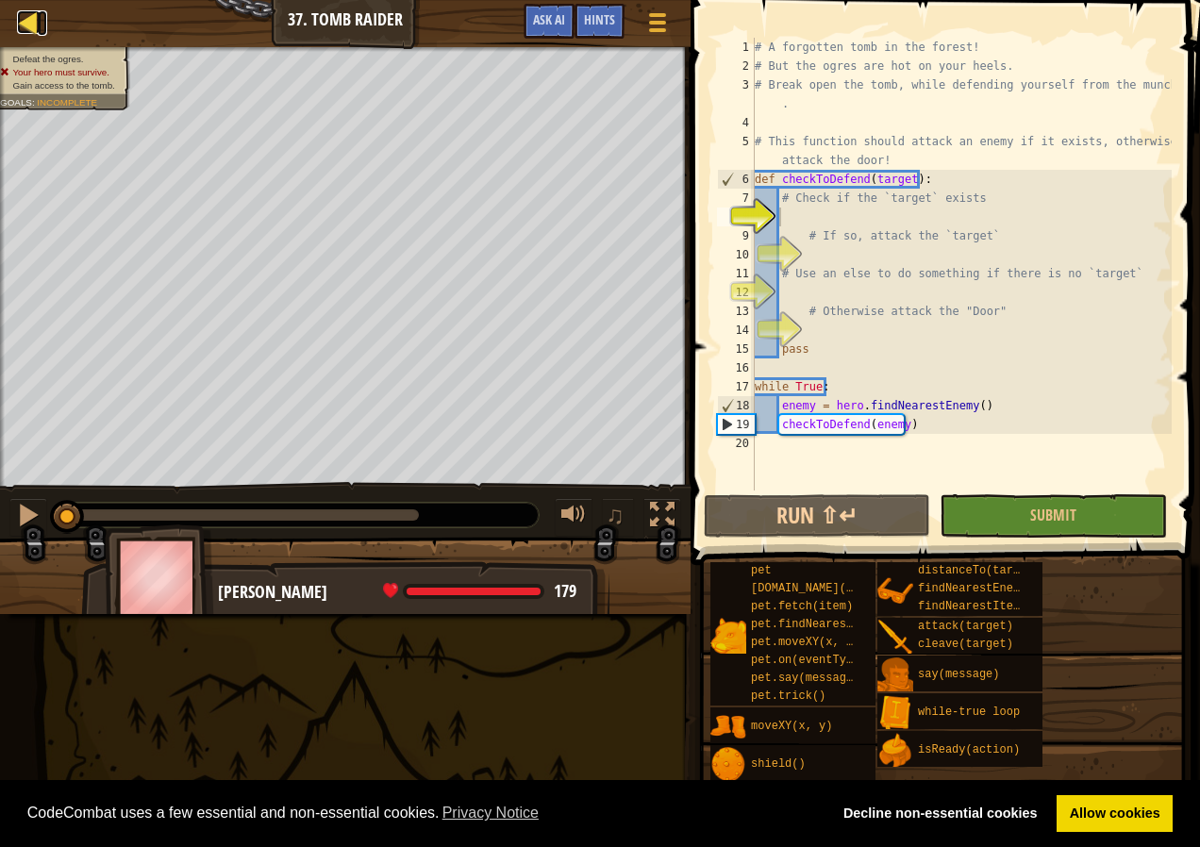
click at [28, 31] on div at bounding box center [29, 22] width 24 height 24
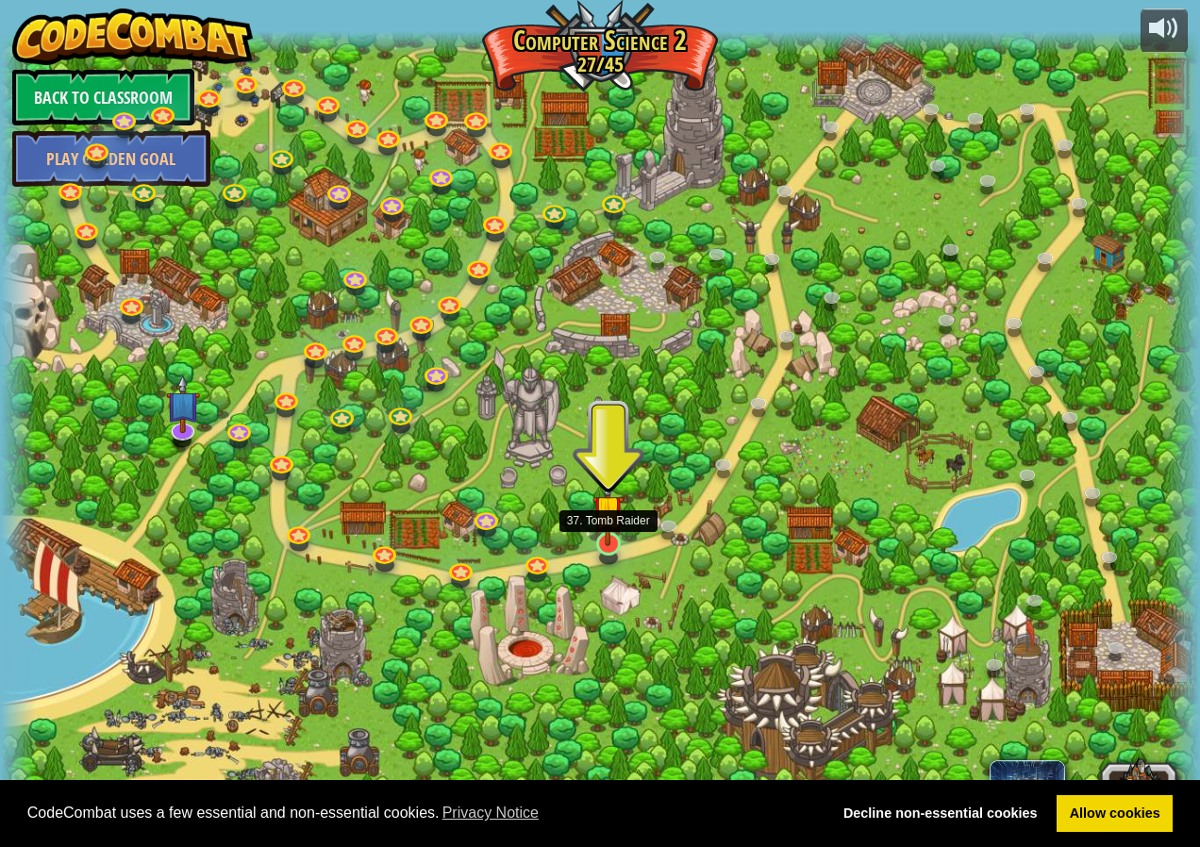
click at [611, 542] on img at bounding box center [608, 511] width 31 height 72
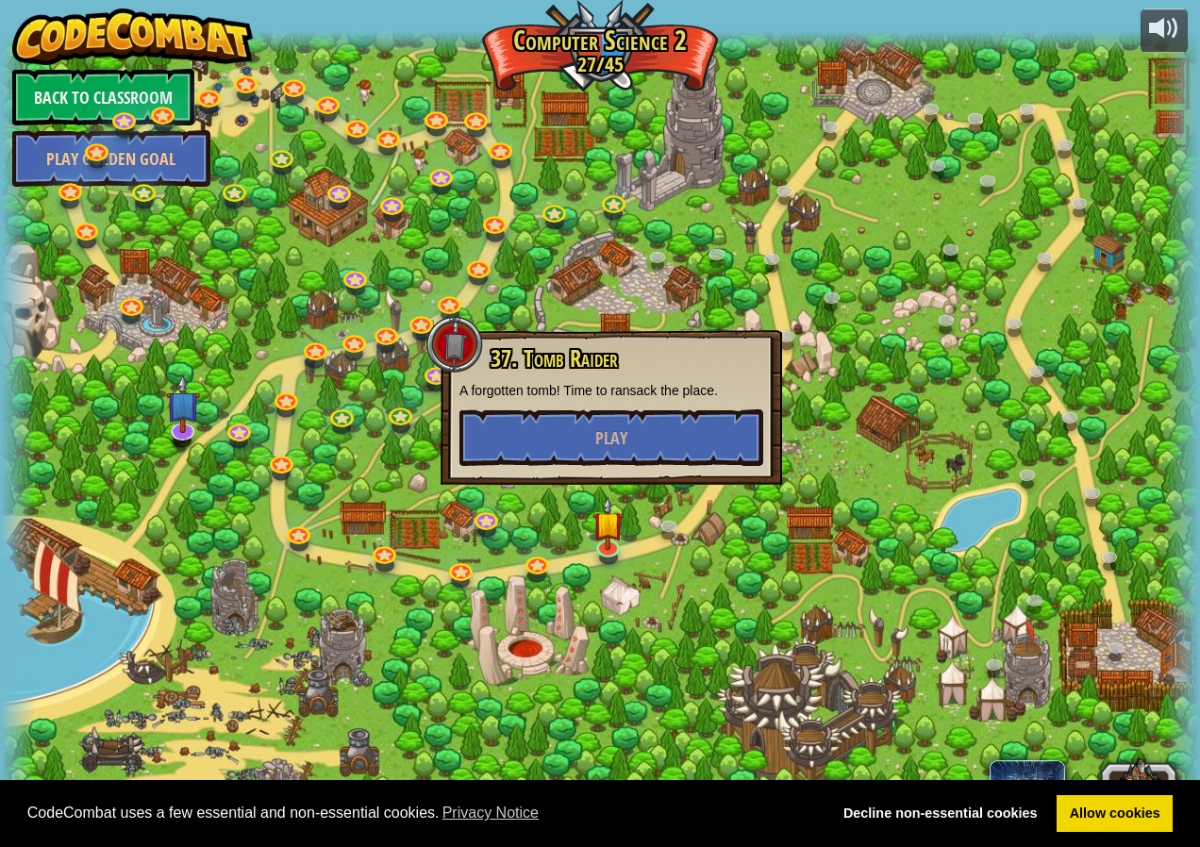
click at [600, 473] on div "37. Tomb Raider A forgotten tomb! Time to ransack the place. Play" at bounding box center [612, 407] width 342 height 155
click at [594, 430] on button "Play" at bounding box center [612, 438] width 304 height 57
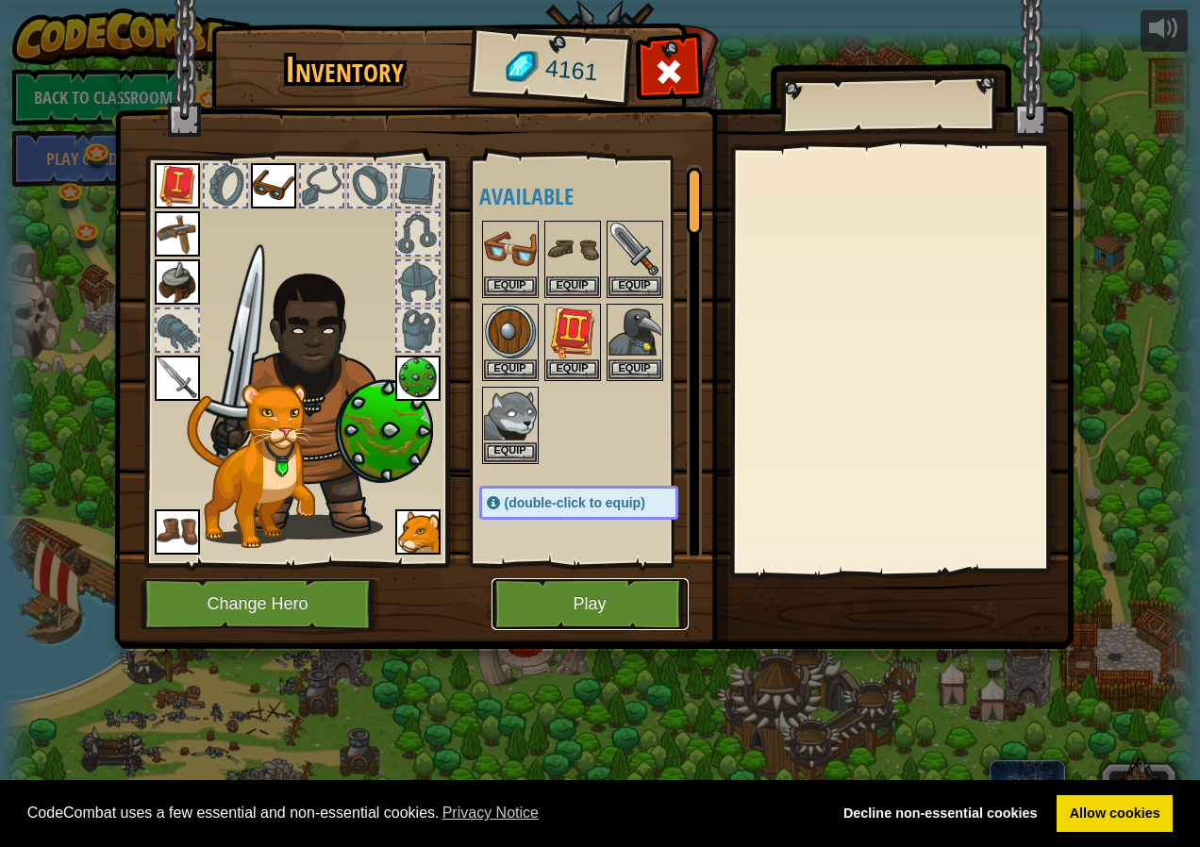
click at [541, 608] on button "Play" at bounding box center [590, 604] width 197 height 52
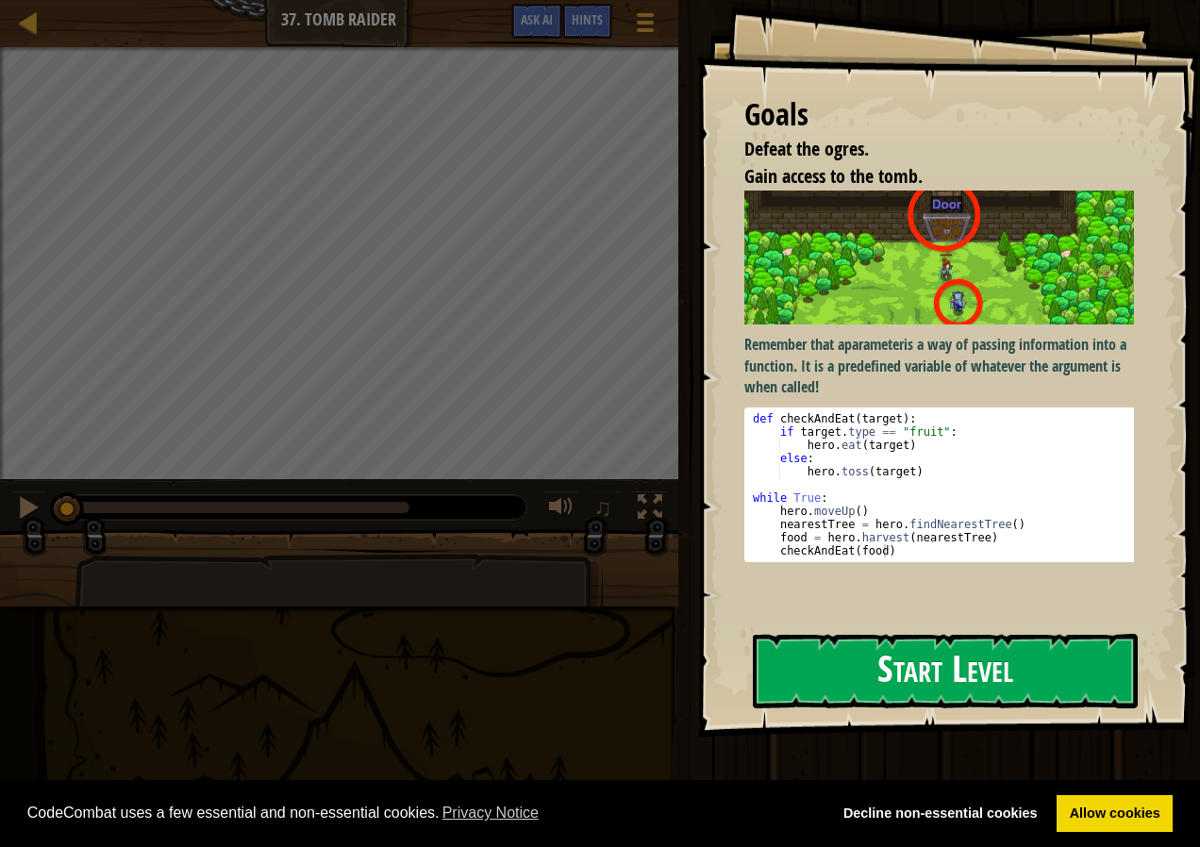
click at [837, 678] on button "Start Level" at bounding box center [945, 671] width 385 height 75
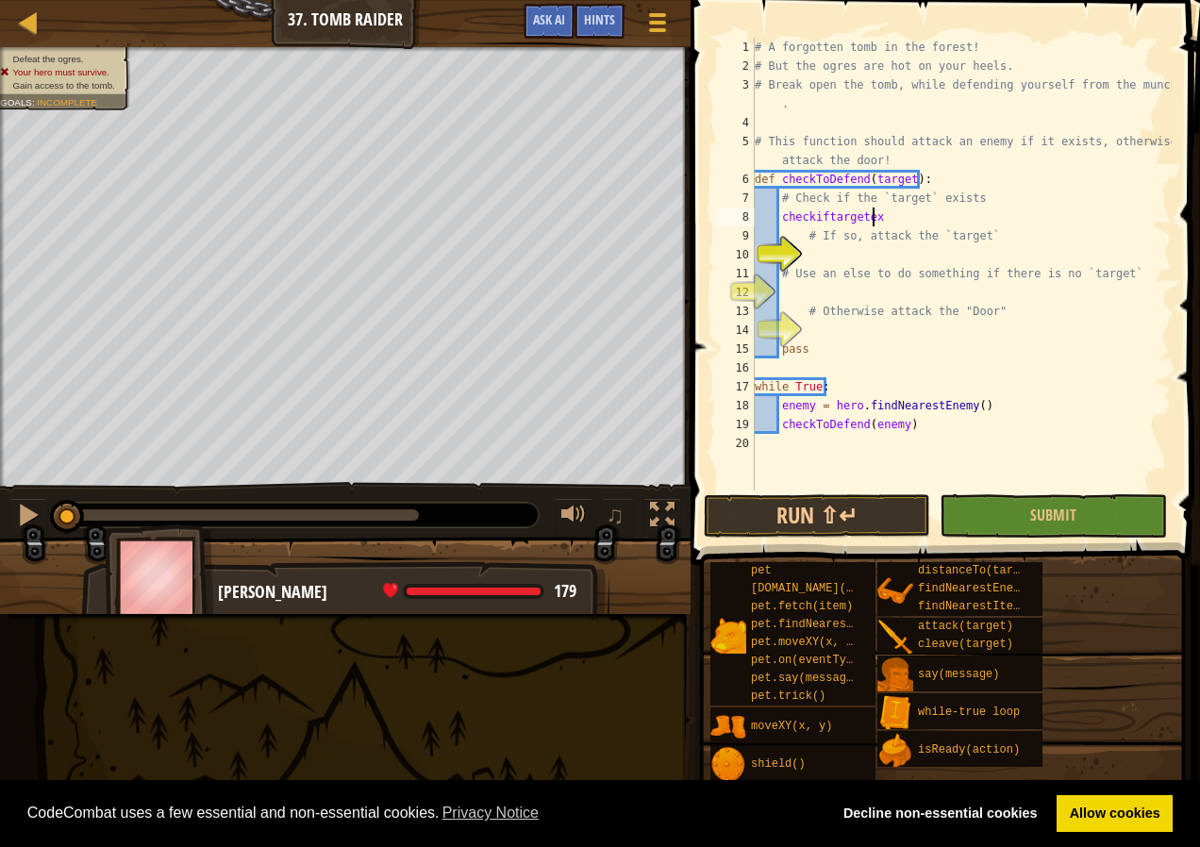
scroll to position [8, 9]
type textarea "checkiftargetexist"
click at [815, 257] on div "# A forgotten tomb in the forest! # But the ogres are hot on your heels. # Brea…" at bounding box center [961, 283] width 421 height 491
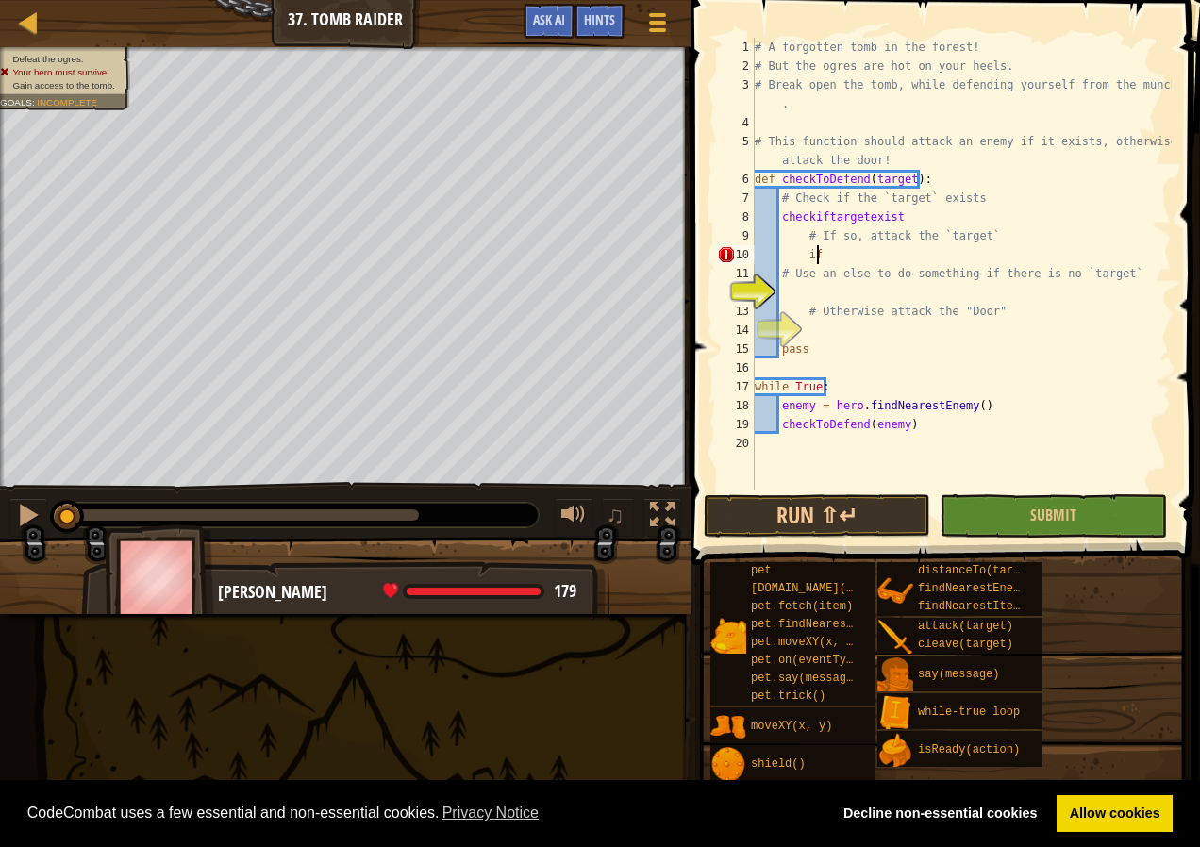
type textarea "i"
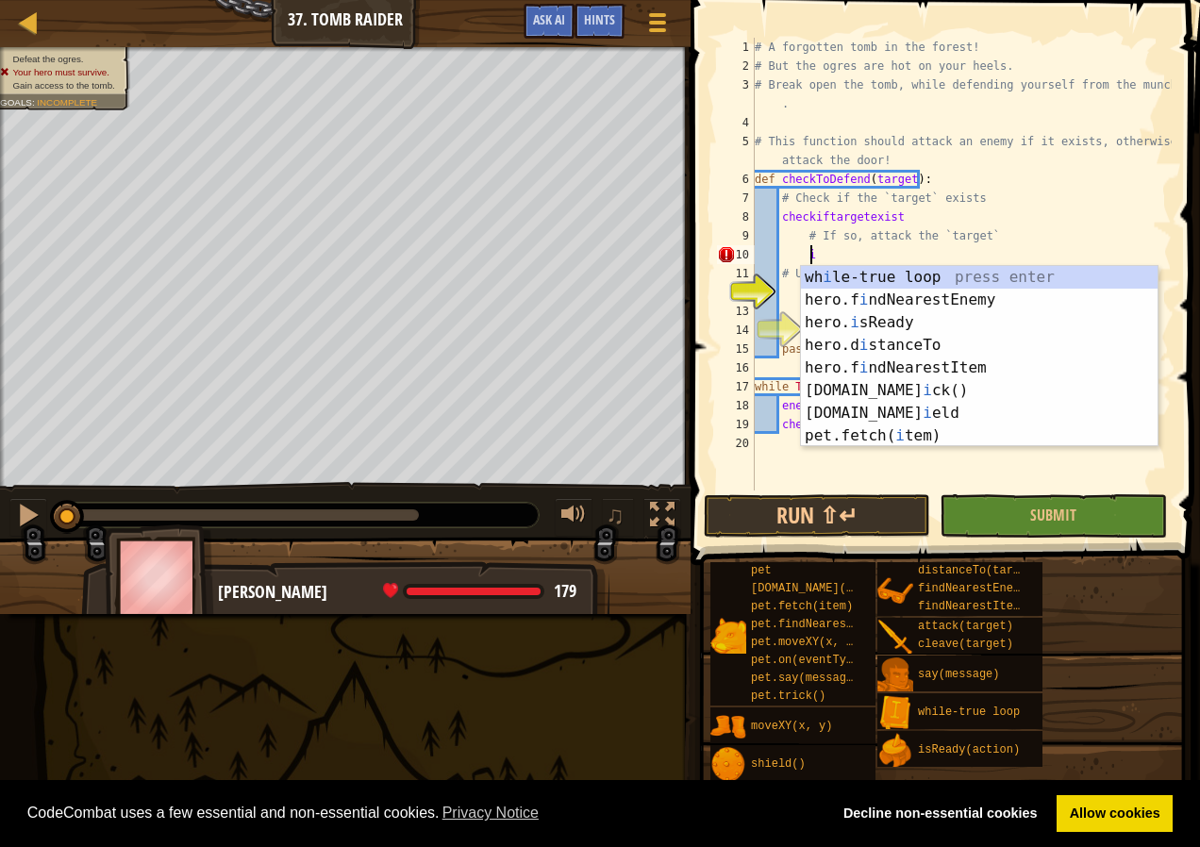
scroll to position [8, 3]
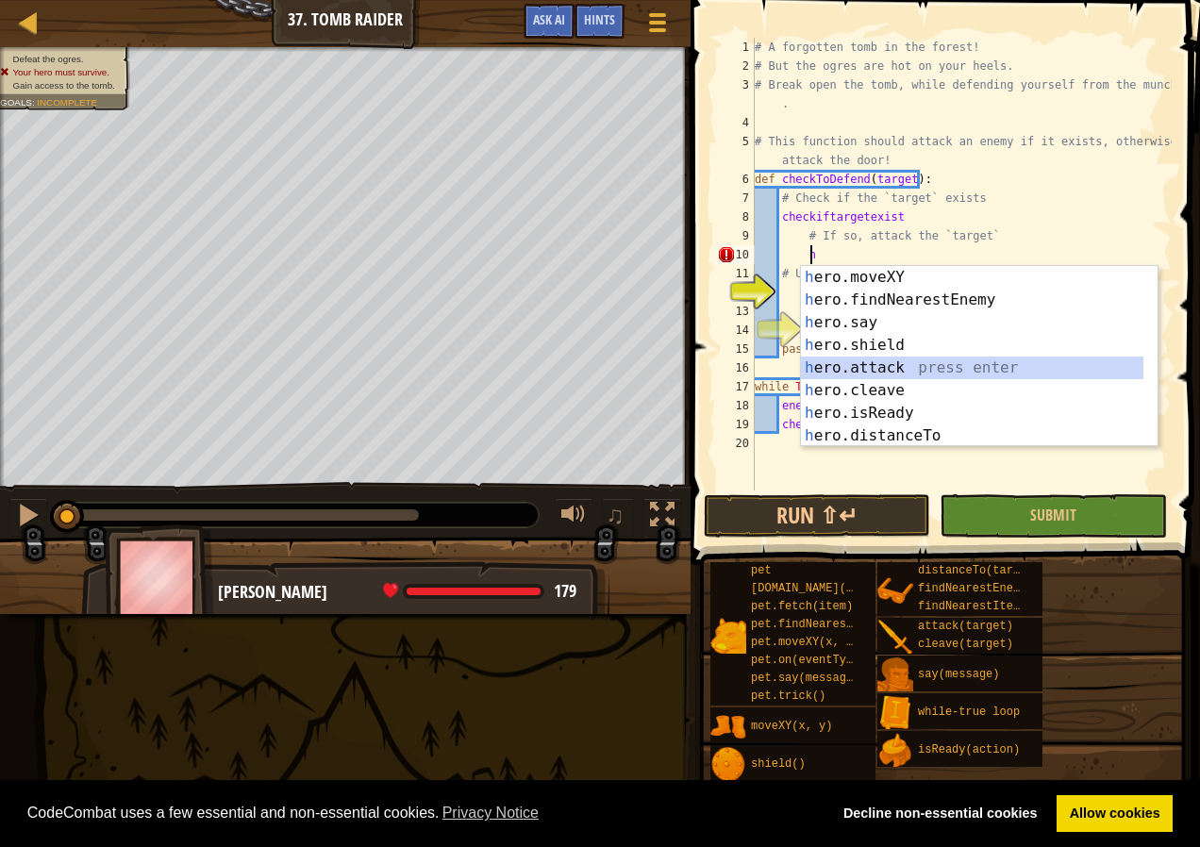
click at [930, 359] on div "h ero.moveXY press enter h ero.findNearestEnemy press enter h ero.say press ent…" at bounding box center [972, 379] width 343 height 226
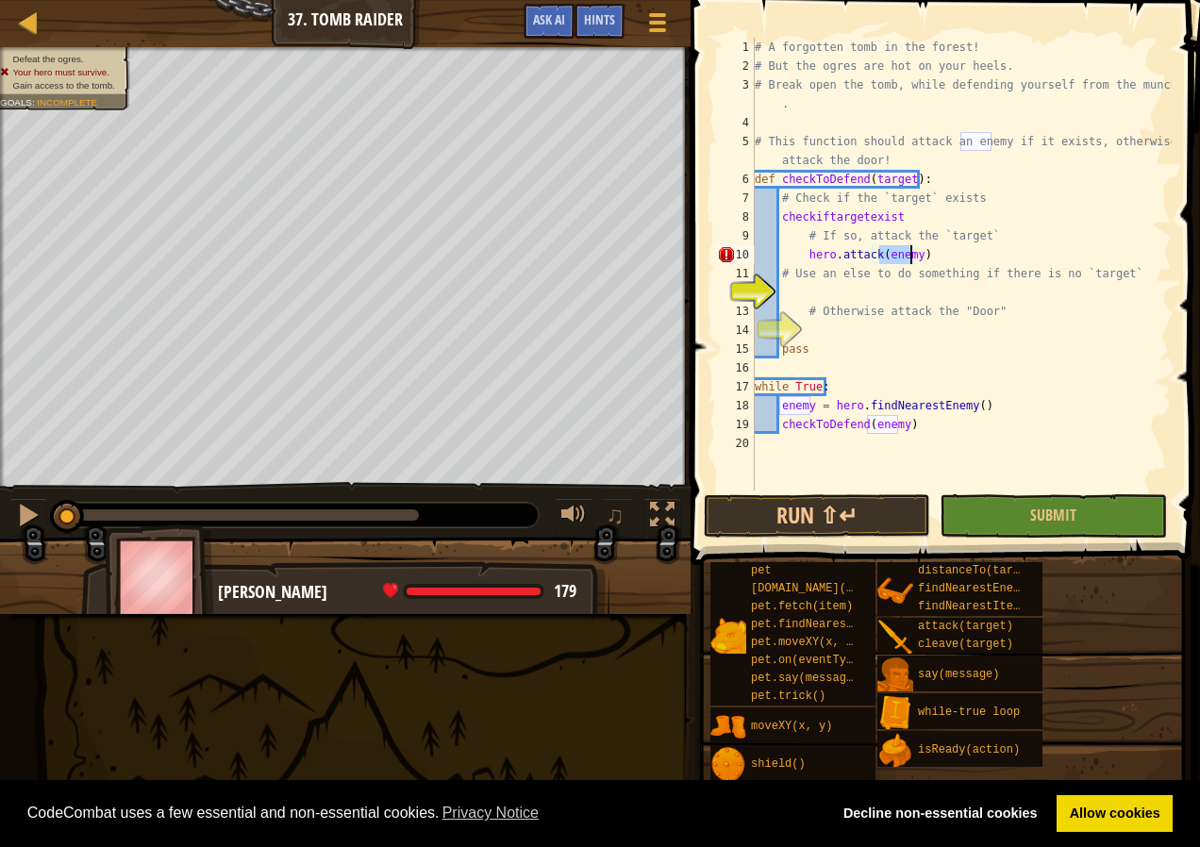
click at [805, 256] on div "# A forgotten tomb in the forest! # But the ogres are hot on your heels. # Brea…" at bounding box center [961, 283] width 421 height 491
type textarea "hero.attack(enemy)"
click at [789, 288] on div "# A forgotten tomb in the forest! # But the ogres are hot on your heels. # Brea…" at bounding box center [961, 283] width 421 height 491
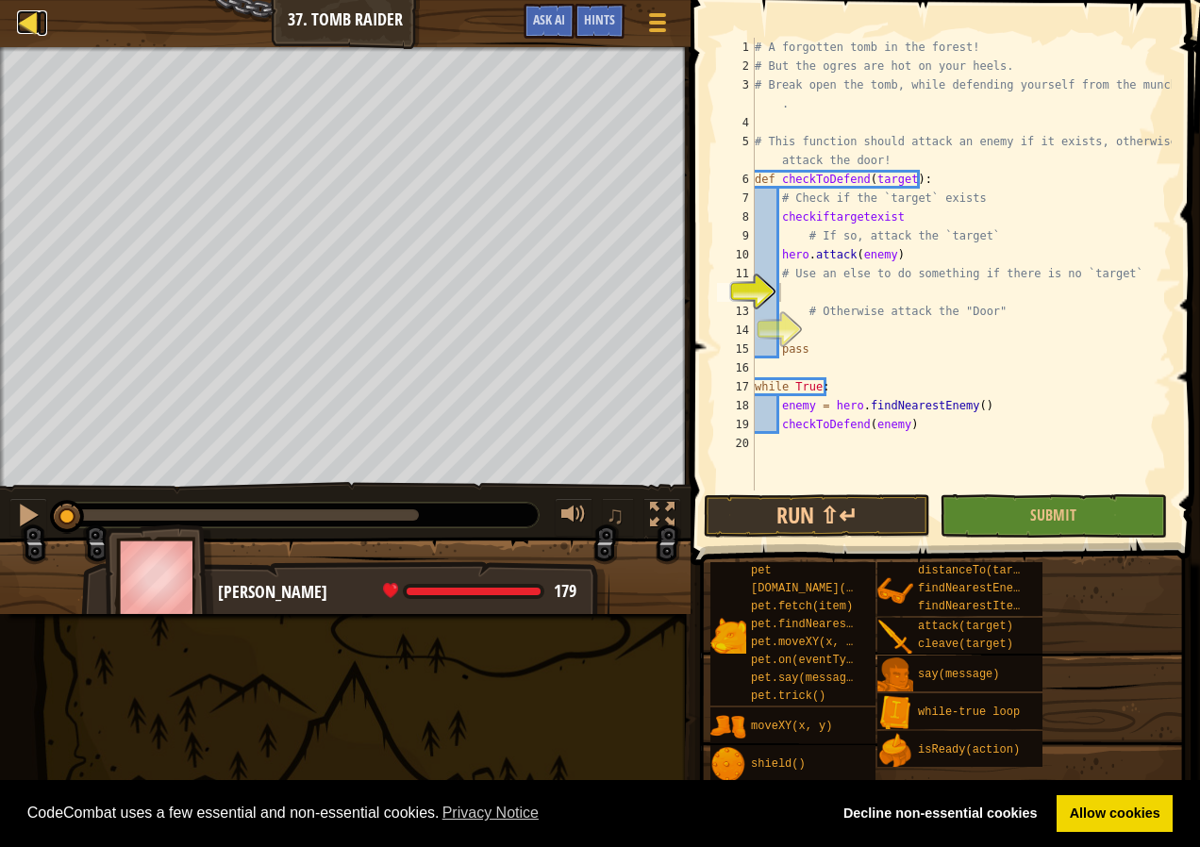
click at [32, 14] on div at bounding box center [29, 22] width 24 height 24
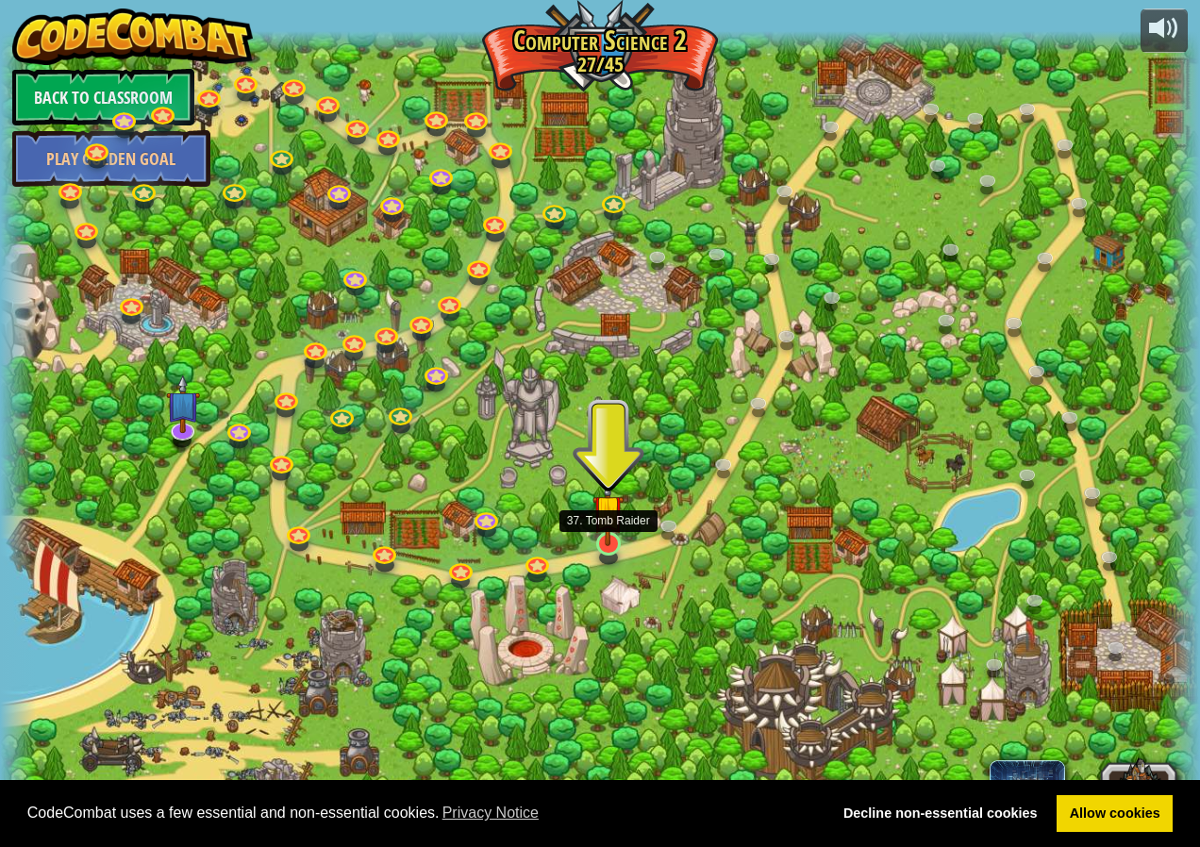
click at [618, 537] on img at bounding box center [608, 511] width 31 height 72
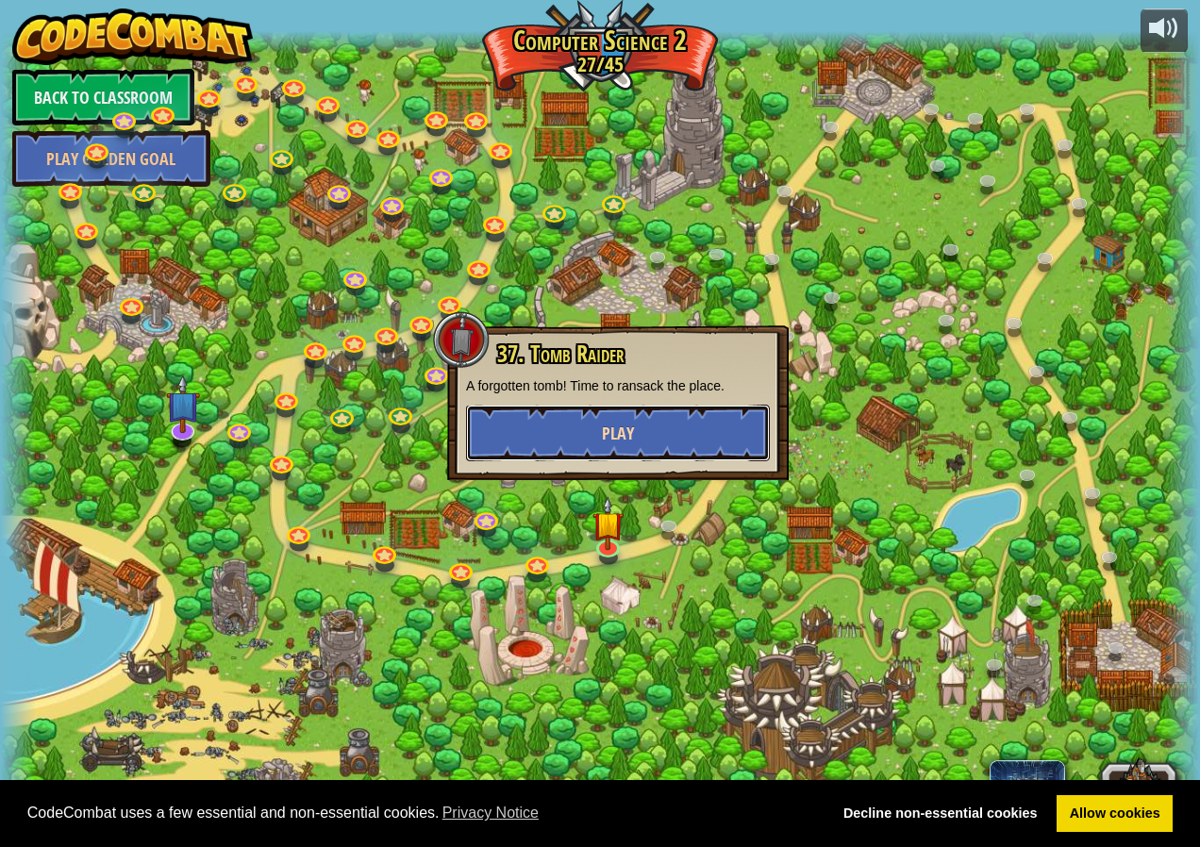
click at [565, 451] on button "Play" at bounding box center [618, 433] width 304 height 57
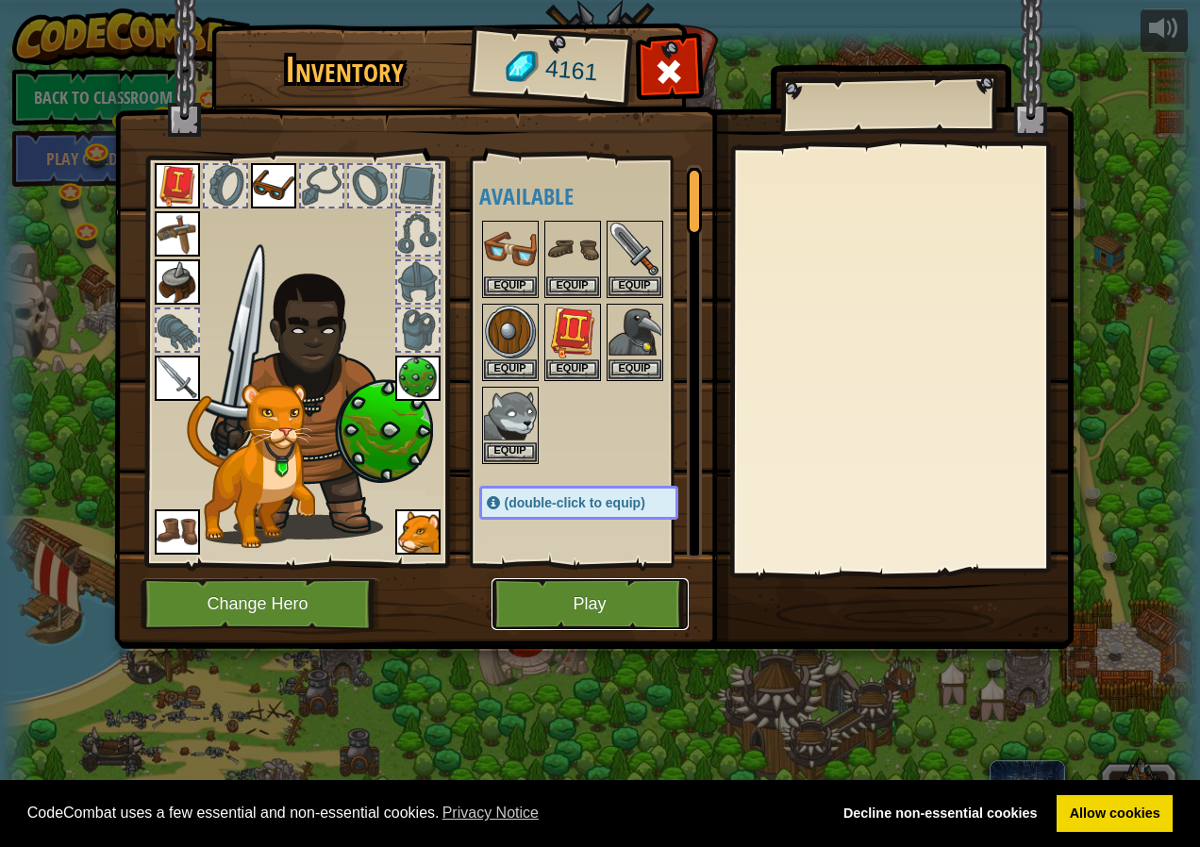
click at [639, 601] on button "Play" at bounding box center [590, 604] width 197 height 52
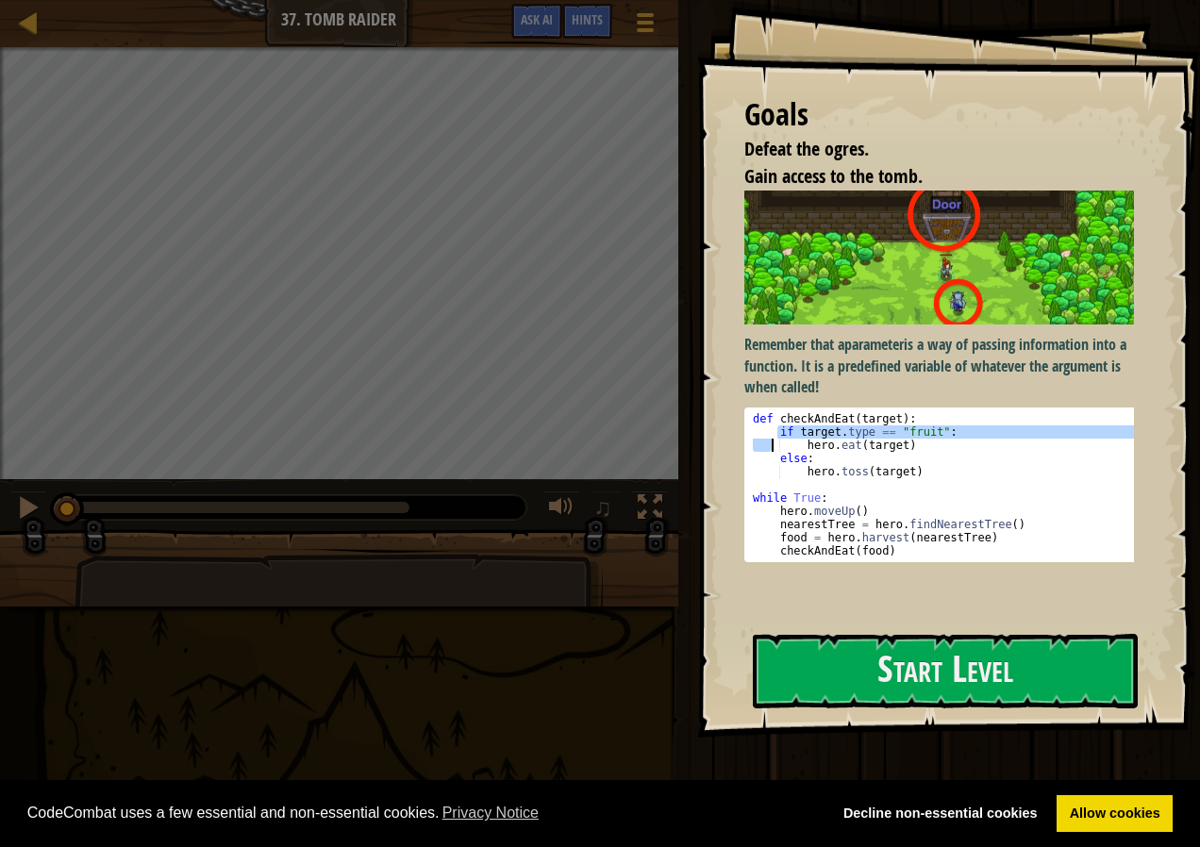
click at [771, 435] on div "def checkAndEat ( target ) : if target . type == "fruit" : hero . eat ( target …" at bounding box center [946, 498] width 394 height 172
drag, startPoint x: 771, startPoint y: 435, endPoint x: 710, endPoint y: 454, distance: 64.2
click at [710, 454] on div "Goals Defeat the ogres. Gain access to the tomb. Remember that a parameter is a…" at bounding box center [948, 369] width 503 height 738
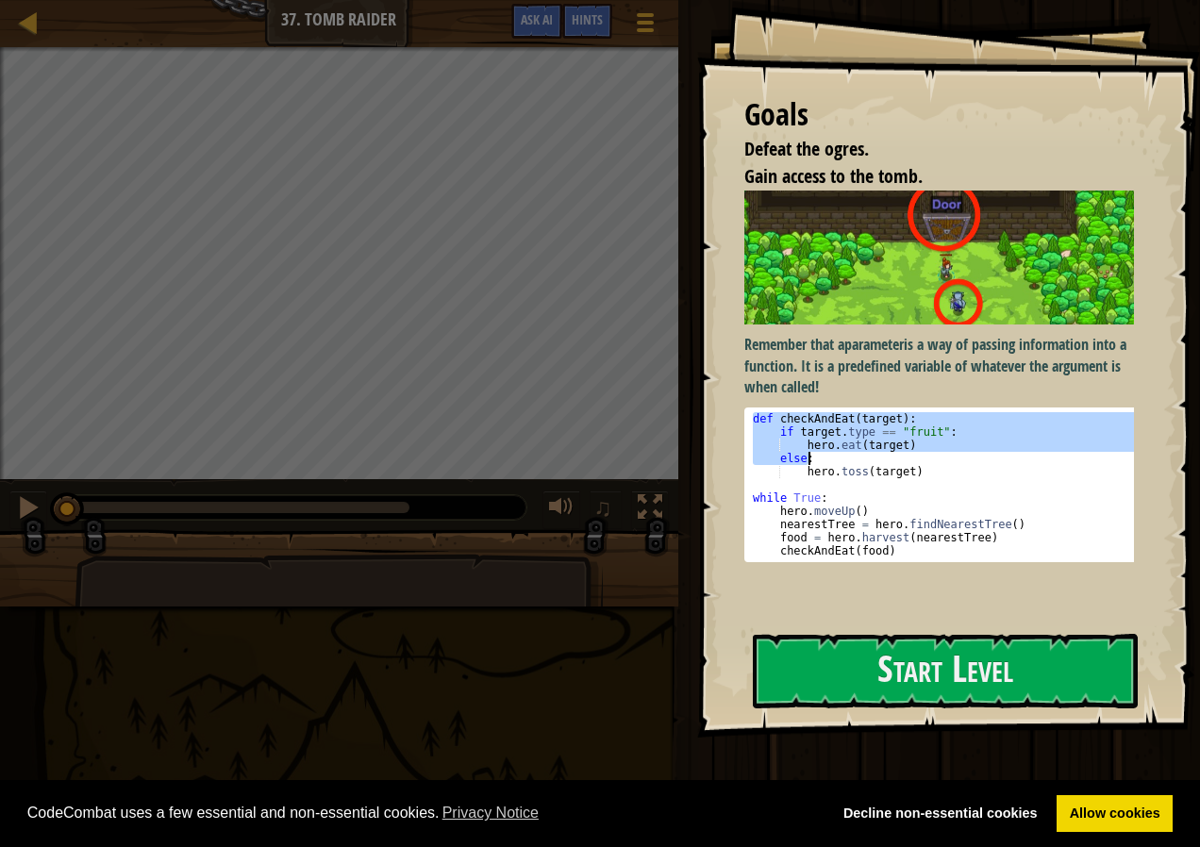
drag, startPoint x: 748, startPoint y: 419, endPoint x: 891, endPoint y: 455, distance: 146.9
click at [891, 455] on div "def checkAndEat ( target ) : if target . type == "fruit" : hero . eat ( target …" at bounding box center [946, 484] width 394 height 145
type textarea "[DOMAIN_NAME](target) else:"
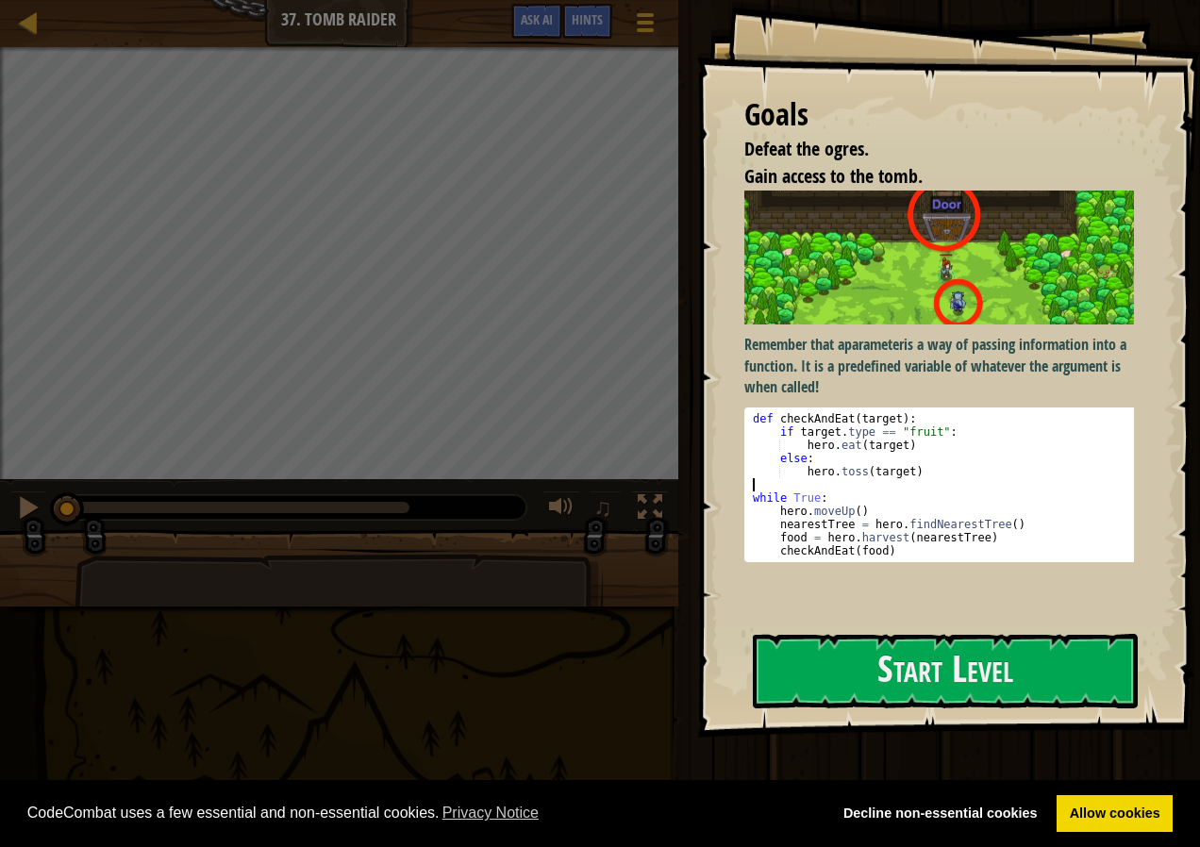
drag, startPoint x: 891, startPoint y: 455, endPoint x: 1037, endPoint y: 479, distance: 148.3
click at [1037, 479] on div "def checkAndEat ( target ) : if target . type == "fruit" : hero . eat ( target …" at bounding box center [946, 498] width 394 height 172
drag, startPoint x: 769, startPoint y: 426, endPoint x: 918, endPoint y: 444, distance: 150.3
click at [918, 444] on div "def checkAndEat ( target ) : if target . type == "fruit" : hero . eat ( target …" at bounding box center [946, 498] width 394 height 172
type textarea "if target.type == "fruit": [DOMAIN_NAME](target)"
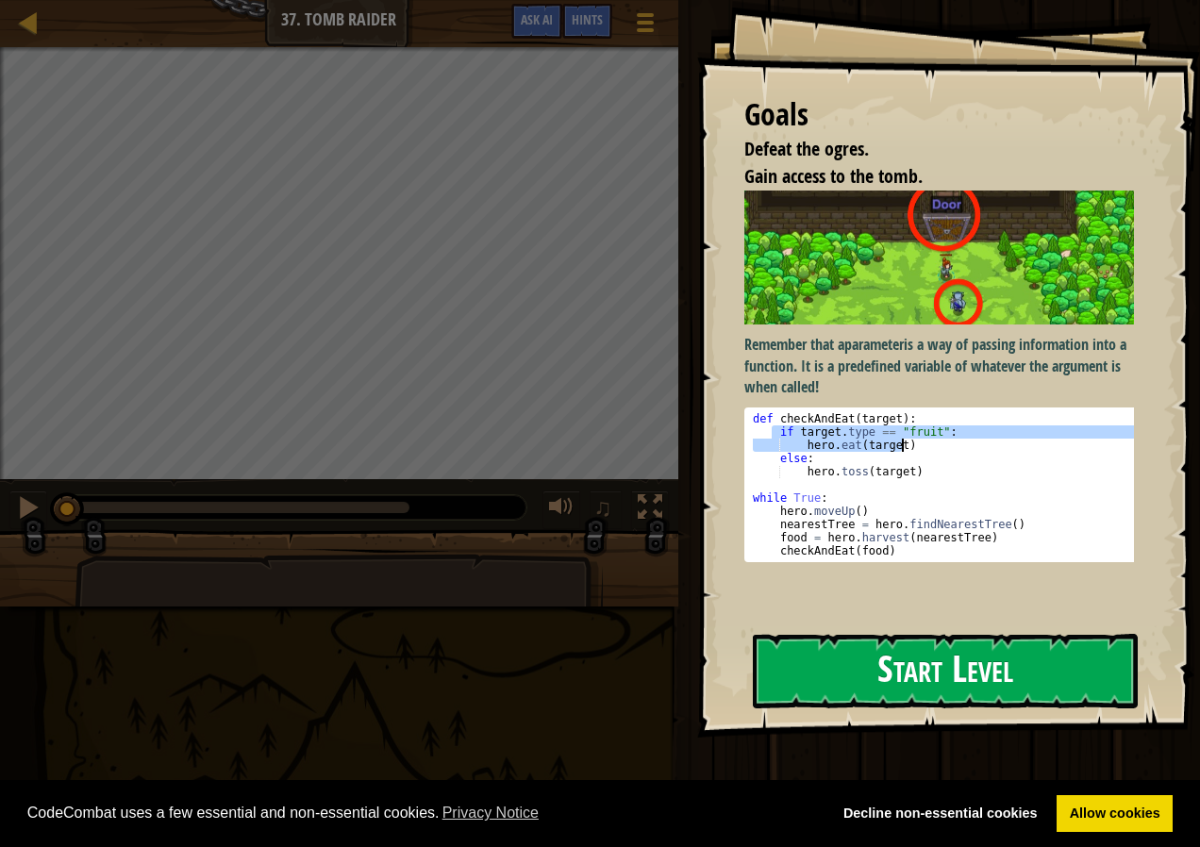
click at [953, 678] on button "Start Level" at bounding box center [945, 671] width 385 height 75
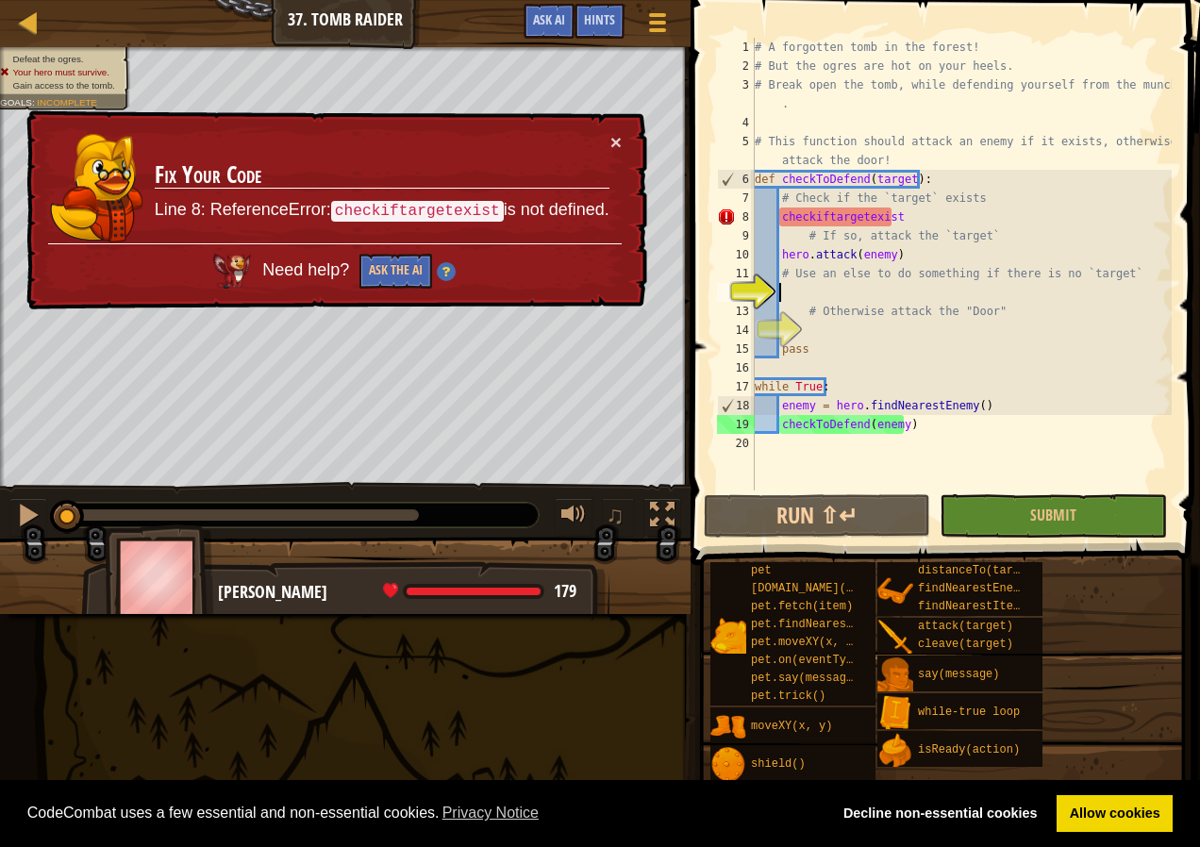
click at [904, 218] on div "# A forgotten tomb in the forest! # But the ogres are hot on your heels. # Brea…" at bounding box center [961, 283] width 421 height 491
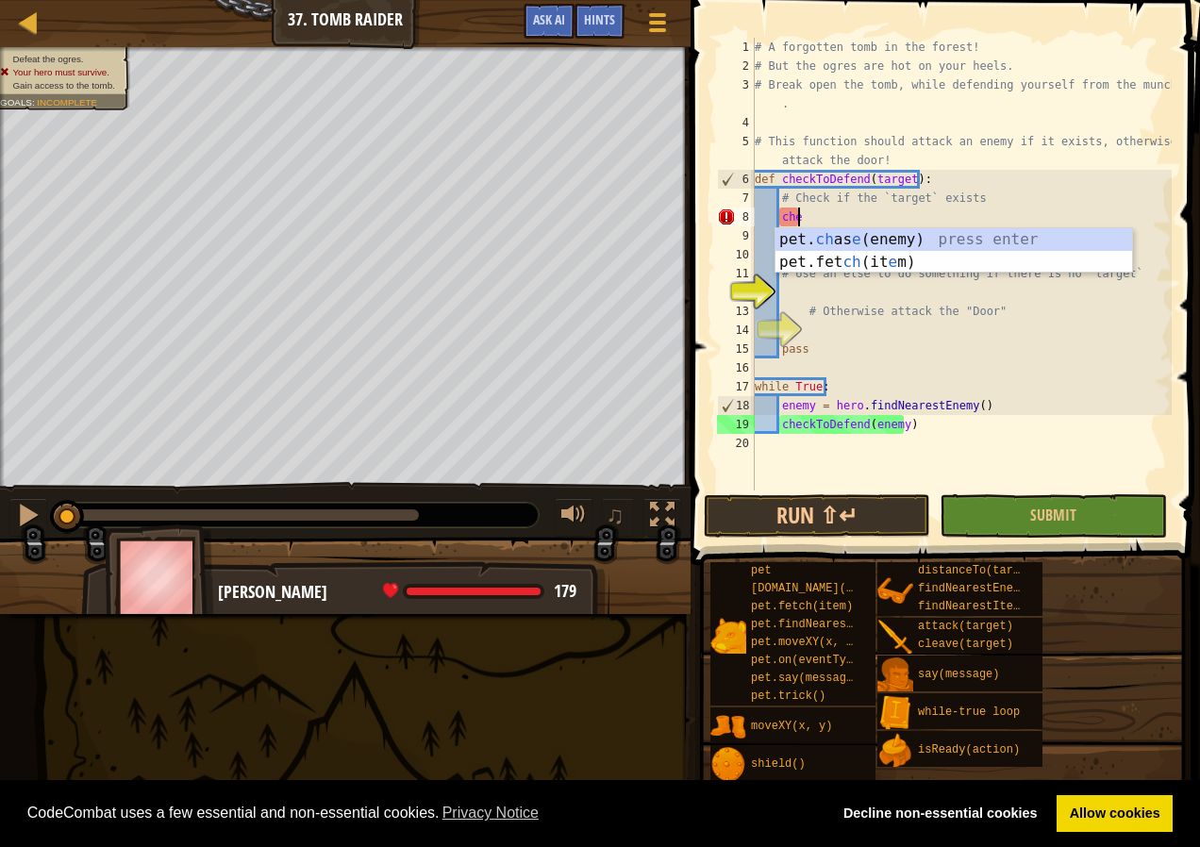
type textarea "c"
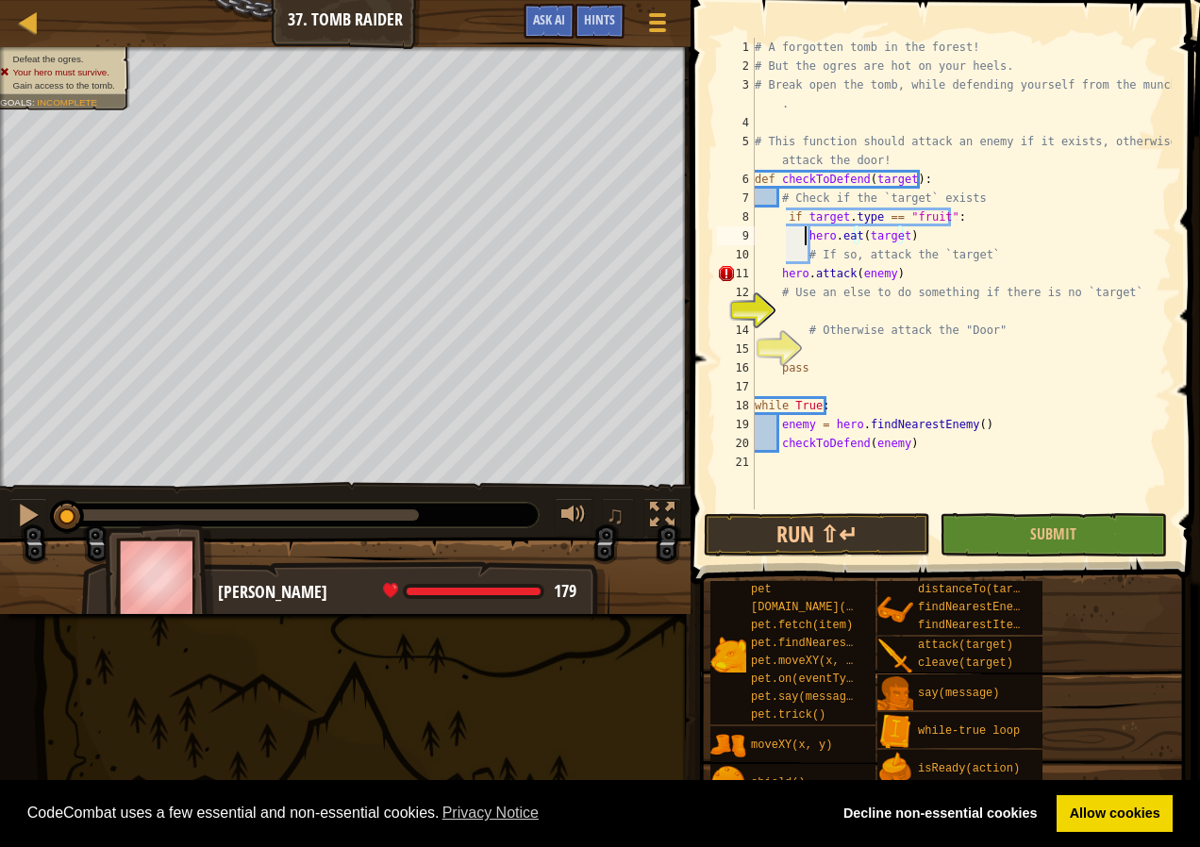
click at [804, 237] on div "# A forgotten tomb in the forest! # But the ogres are hot on your heels. # Brea…" at bounding box center [961, 293] width 421 height 510
drag, startPoint x: 774, startPoint y: 274, endPoint x: 912, endPoint y: 273, distance: 138.7
click at [912, 273] on div "# A forgotten tomb in the forest! # But the ogres are hot on your heels. # Brea…" at bounding box center [961, 293] width 421 height 510
click at [929, 228] on div "# A forgotten tomb in the forest! # But the ogres are hot on your heels. # Brea…" at bounding box center [961, 293] width 421 height 510
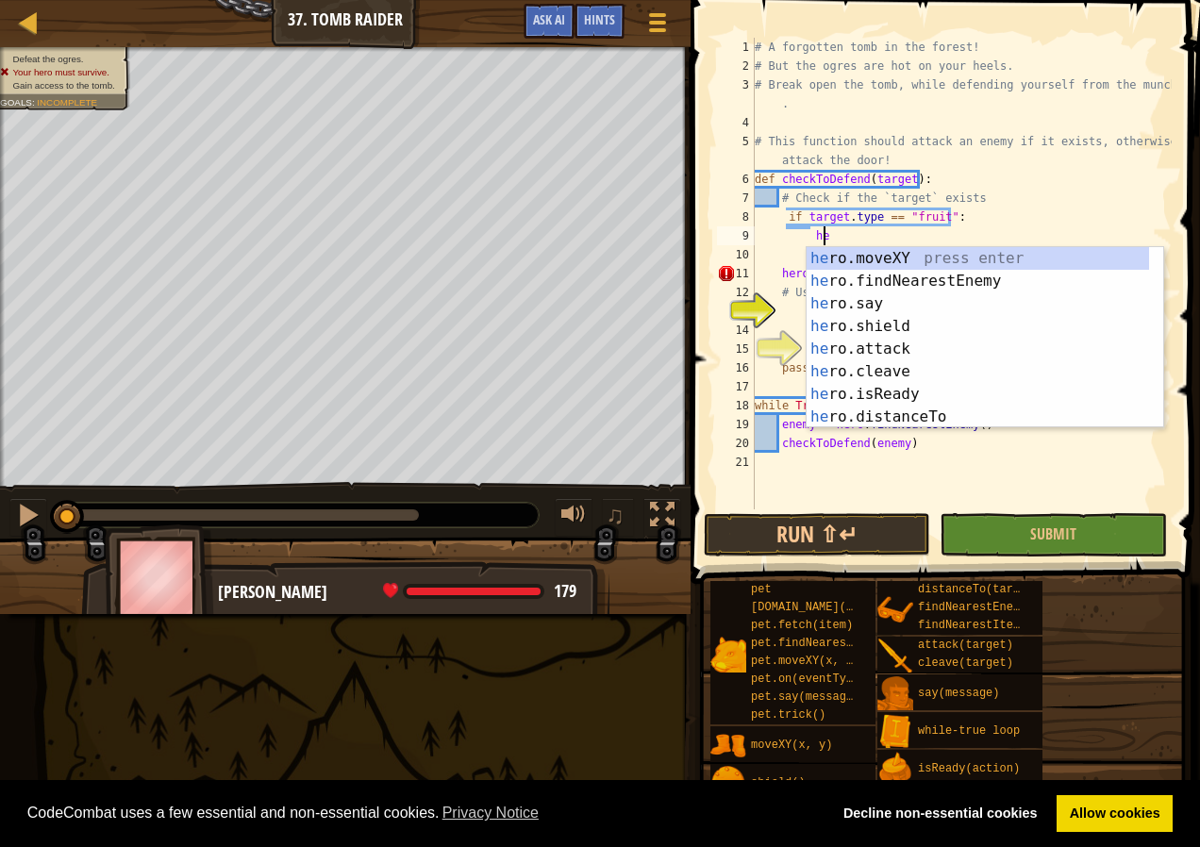
type textarea "h"
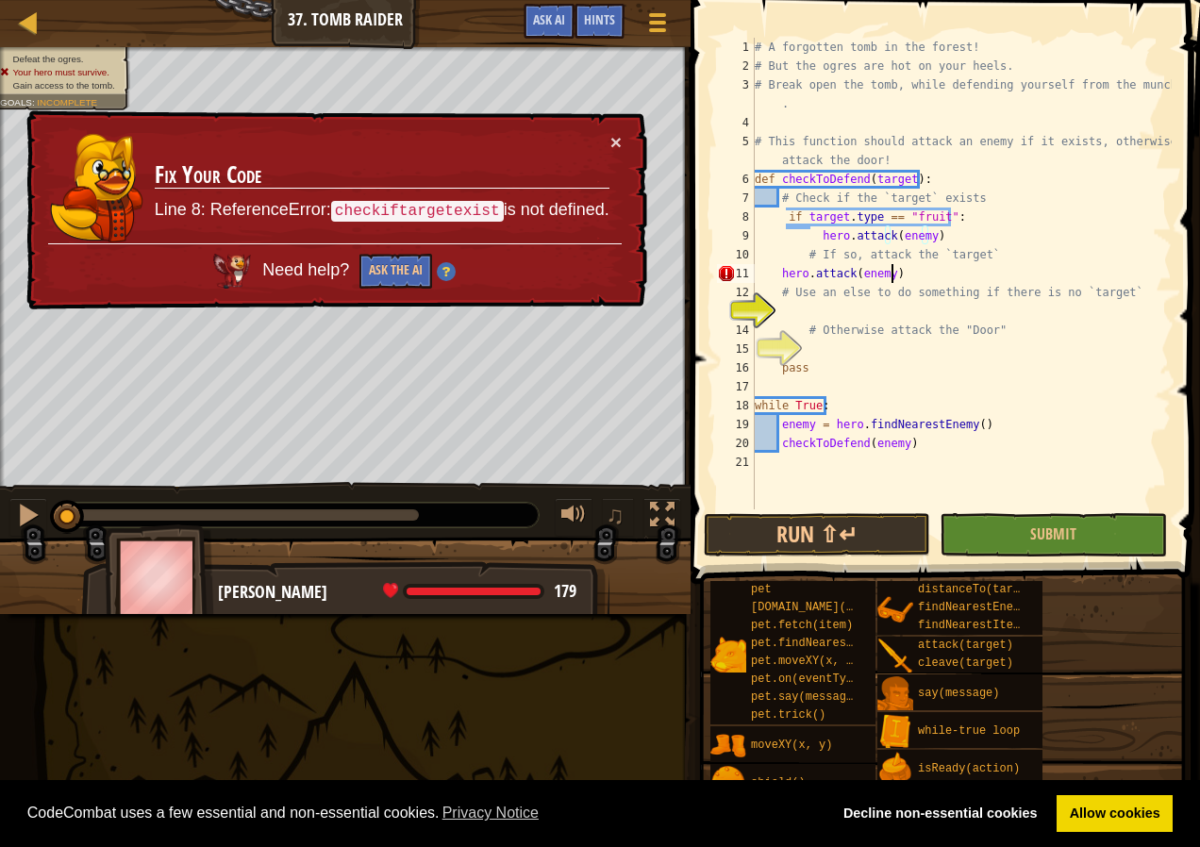
click at [913, 280] on div "# A forgotten tomb in the forest! # But the ogres are hot on your heels. # Brea…" at bounding box center [961, 293] width 421 height 510
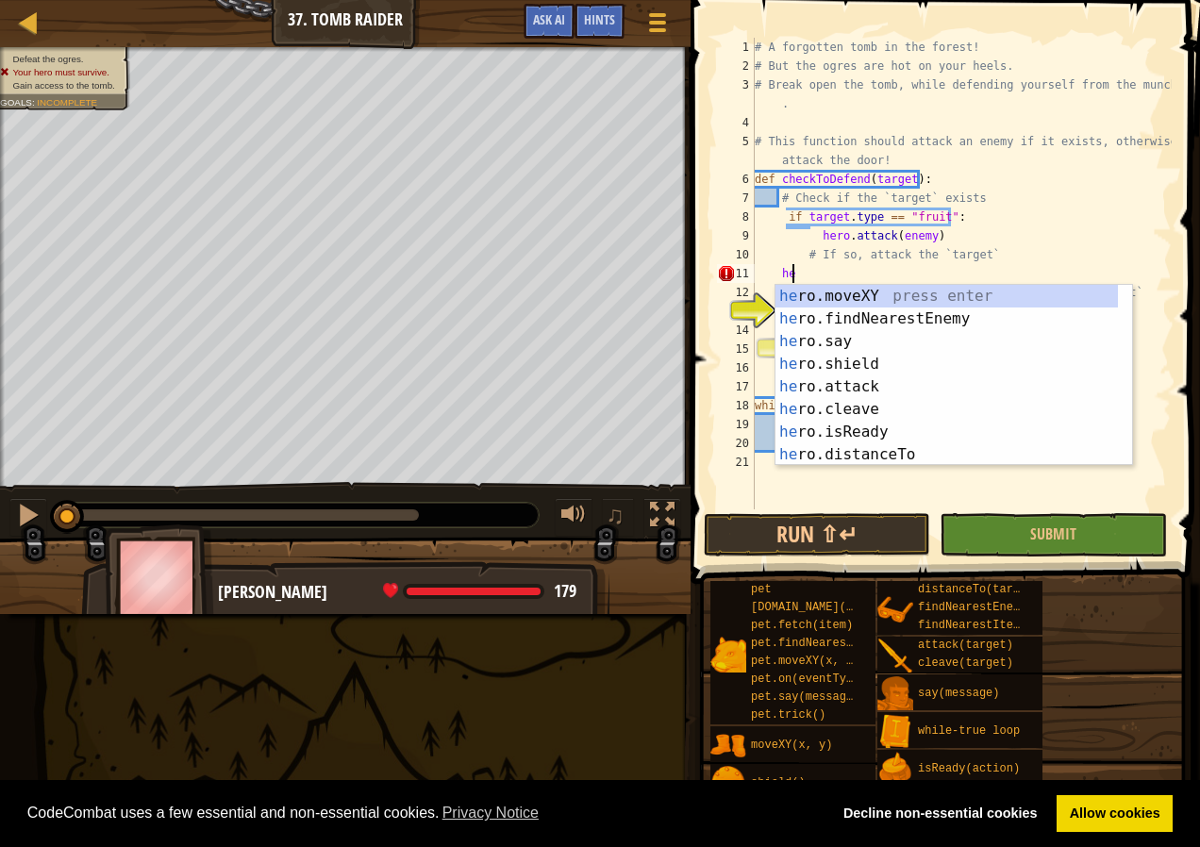
type textarea "h"
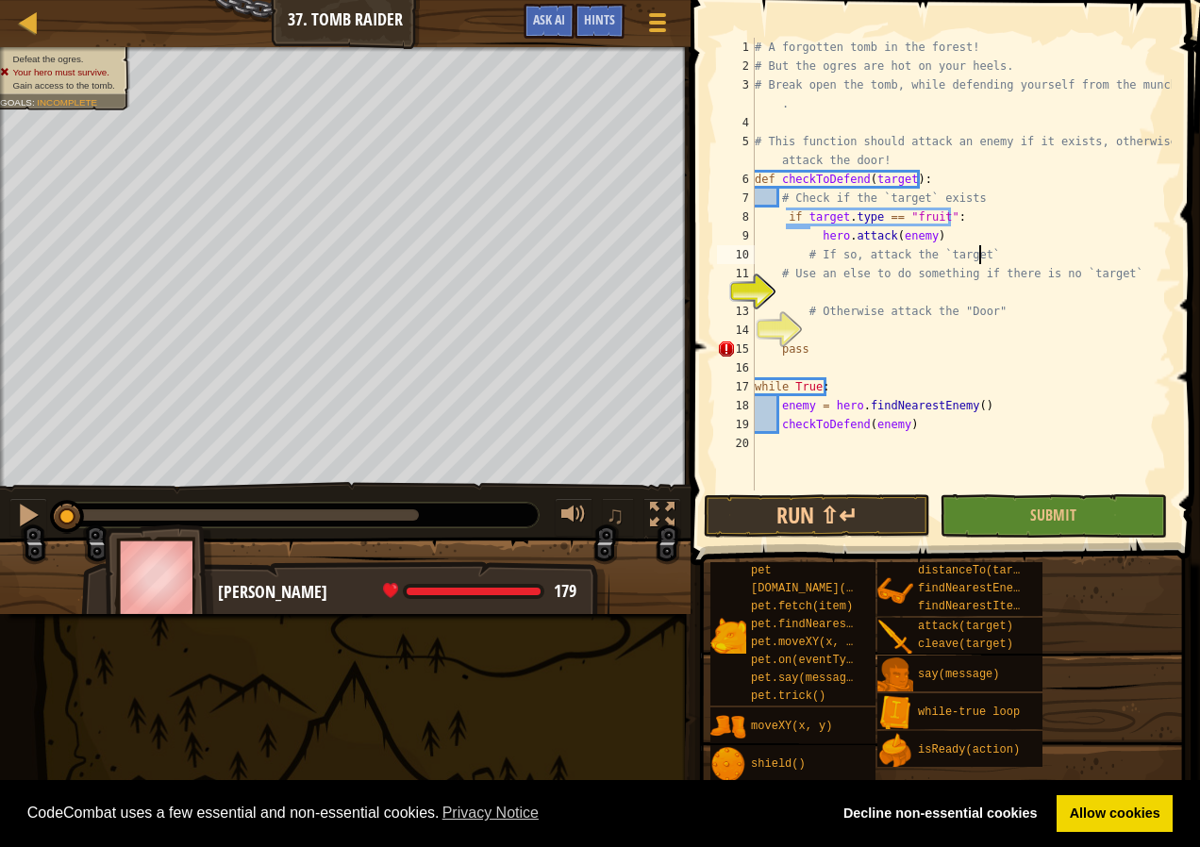
click at [816, 242] on div "# A forgotten tomb in the forest! # But the ogres are hot on your heels. # Brea…" at bounding box center [961, 283] width 421 height 491
drag, startPoint x: 778, startPoint y: 196, endPoint x: 1023, endPoint y: 198, distance: 244.4
click at [1023, 198] on div "# A forgotten tomb in the forest! # But the ogres are hot on your heels. # Brea…" at bounding box center [961, 283] width 421 height 491
type textarea "# Check if the `target` exists"
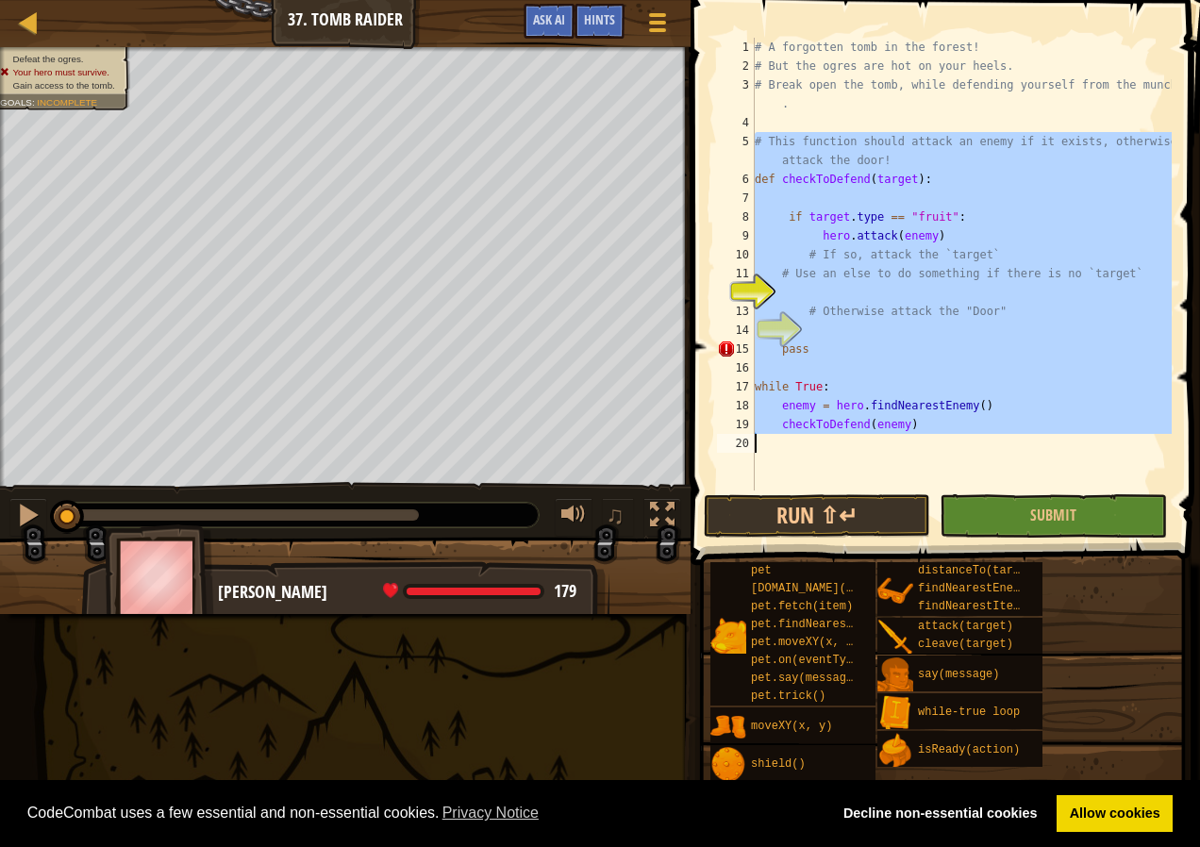
drag, startPoint x: 751, startPoint y: 141, endPoint x: 1142, endPoint y: 376, distance: 455.9
click at [1172, 475] on div "1 2 3 4 5 6 7 8 9 10 11 12 13 14 15 16 17 18 19 20 # A forgotten tomb in the fo…" at bounding box center [942, 319] width 515 height 621
type textarea "checkToDefend(enemy)"
click at [1141, 373] on div "# A forgotten tomb in the forest! # But the ogres are hot on your heels. # Brea…" at bounding box center [961, 264] width 421 height 453
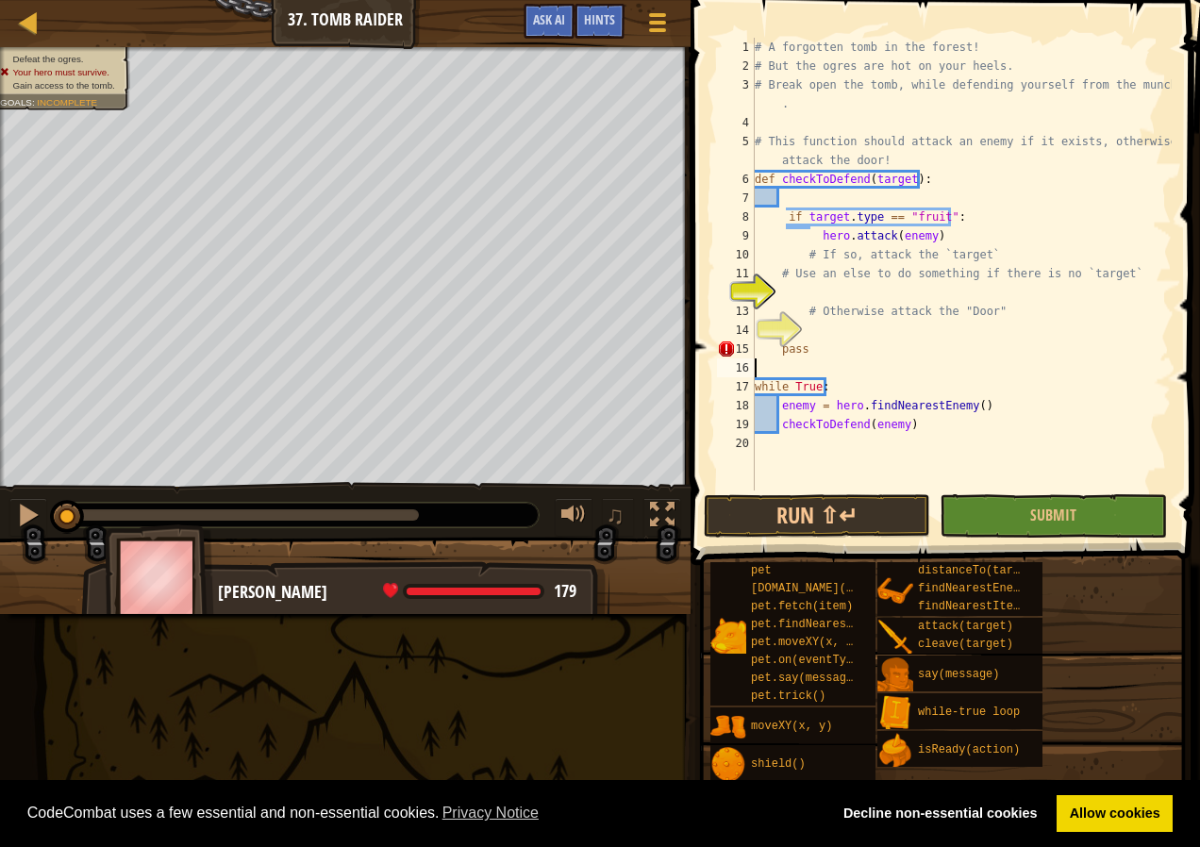
click at [1141, 373] on div "# A forgotten tomb in the forest! # But the ogres are hot on your heels. # Brea…" at bounding box center [961, 283] width 421 height 491
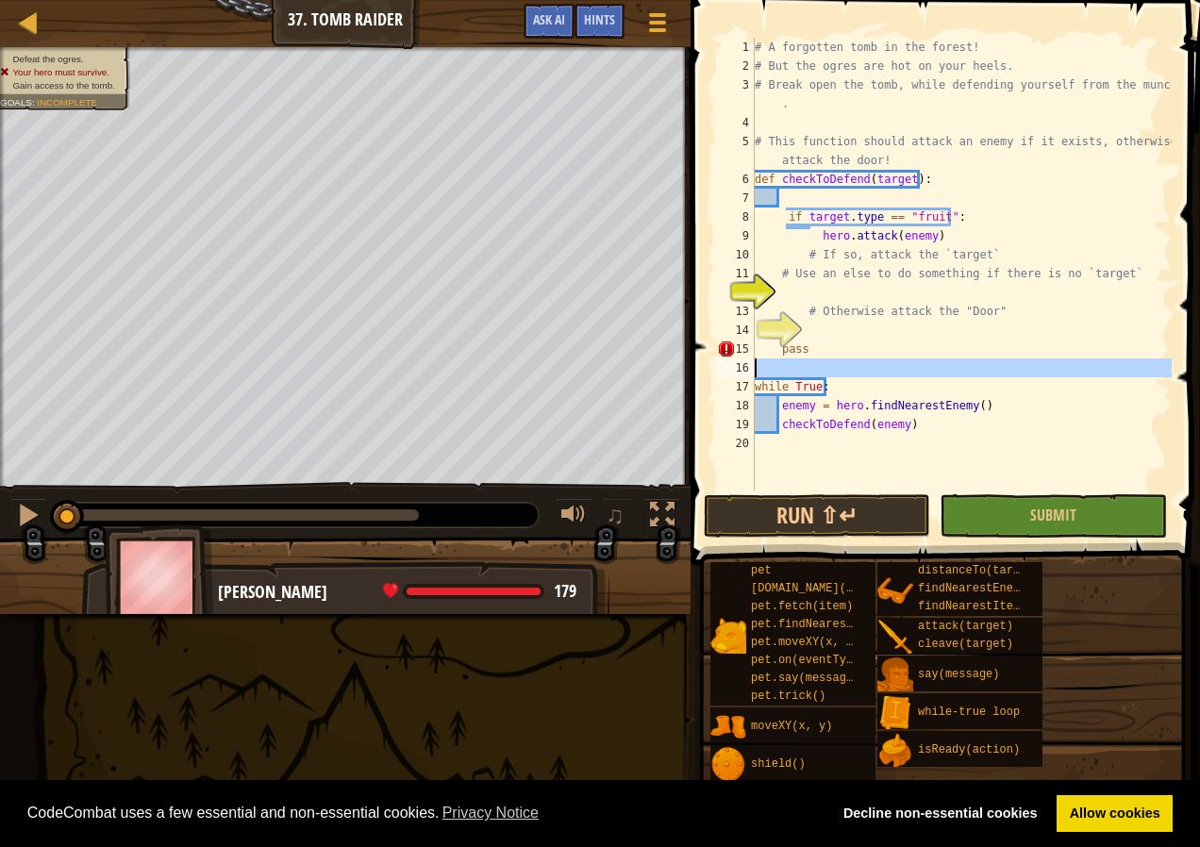
click at [1102, 213] on div "# A forgotten tomb in the forest! # But the ogres are hot on your heels. # Brea…" at bounding box center [961, 283] width 421 height 491
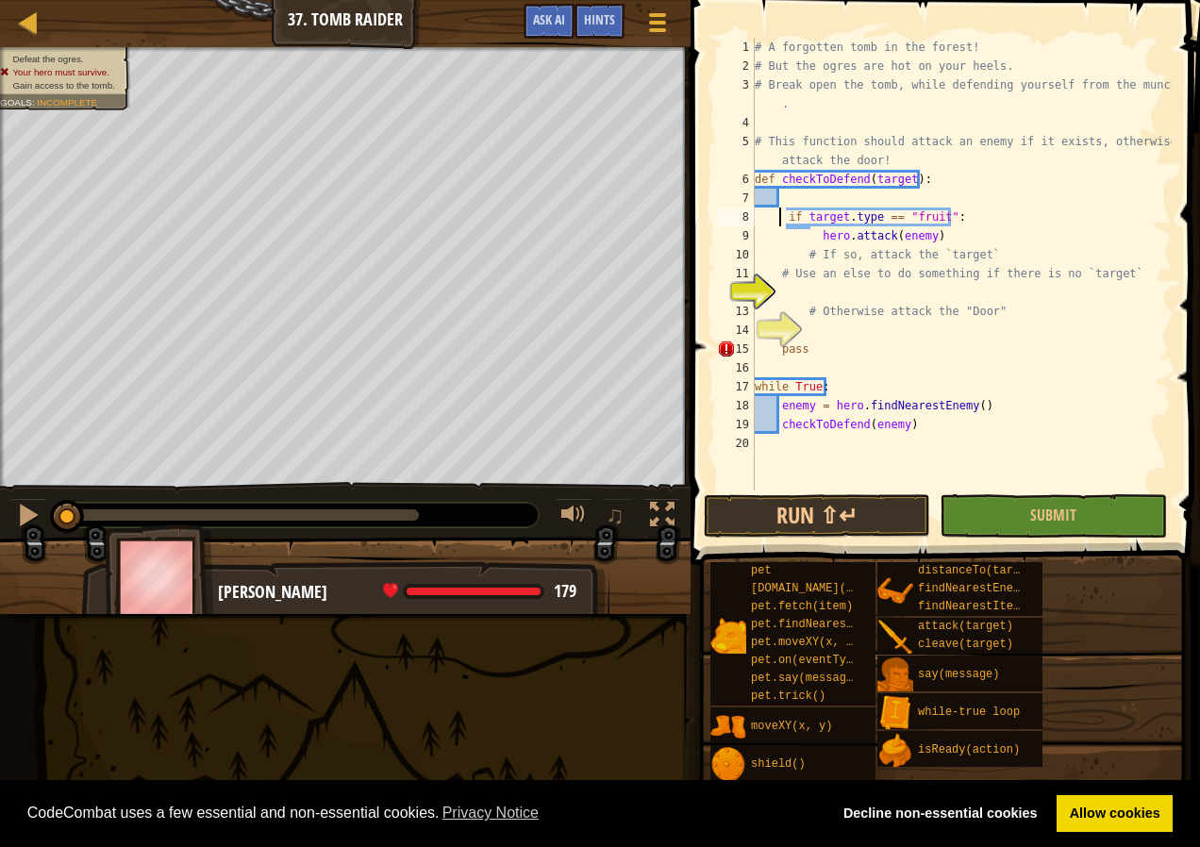
click at [781, 211] on div "# A forgotten tomb in the forest! # But the ogres are hot on your heels. # Brea…" at bounding box center [961, 283] width 421 height 491
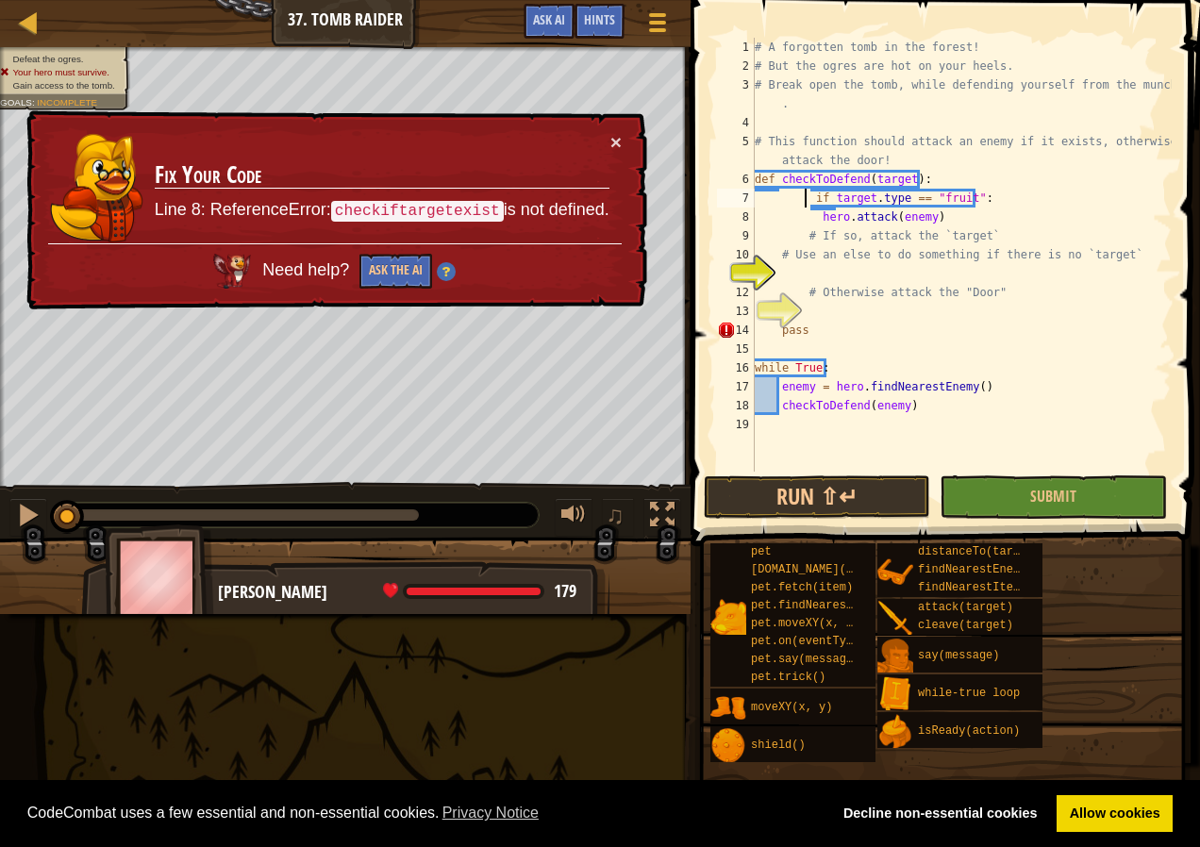
type textarea "if target.type == "fruit":"
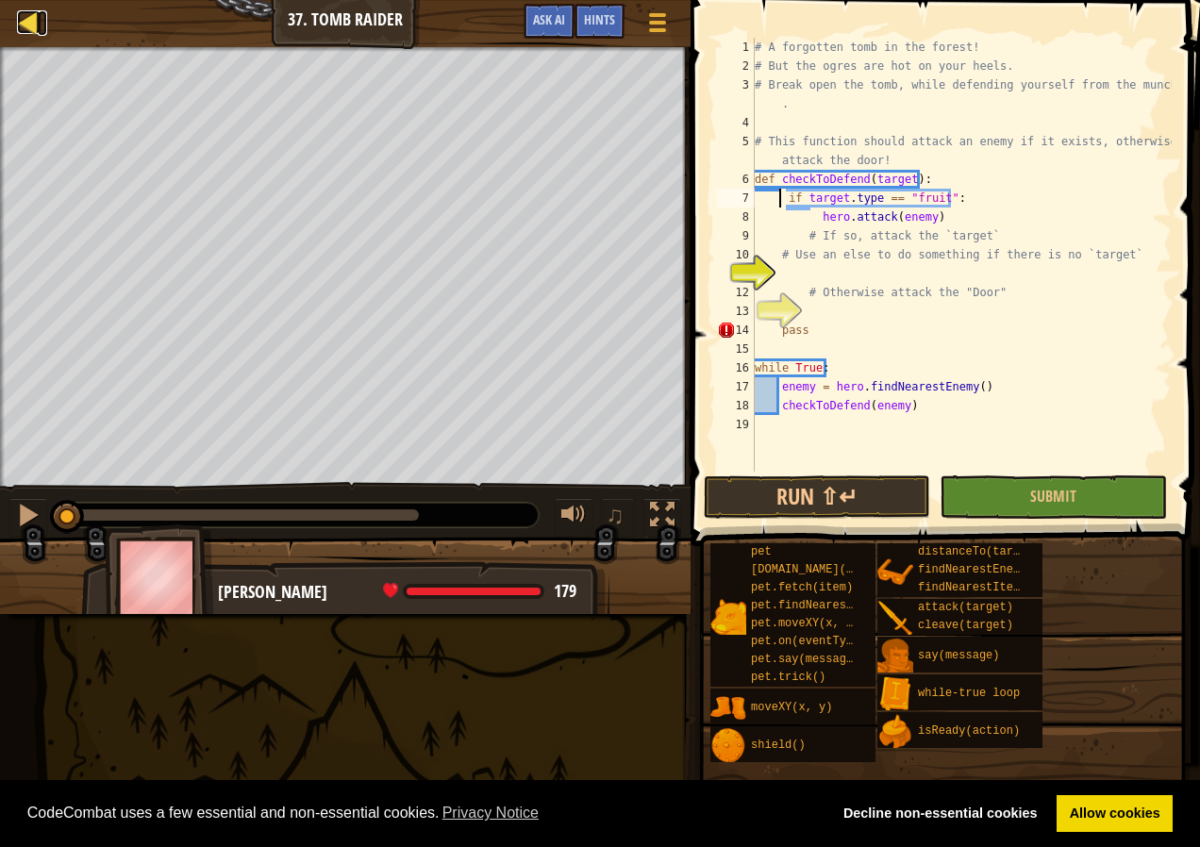
click at [30, 26] on div at bounding box center [29, 22] width 24 height 24
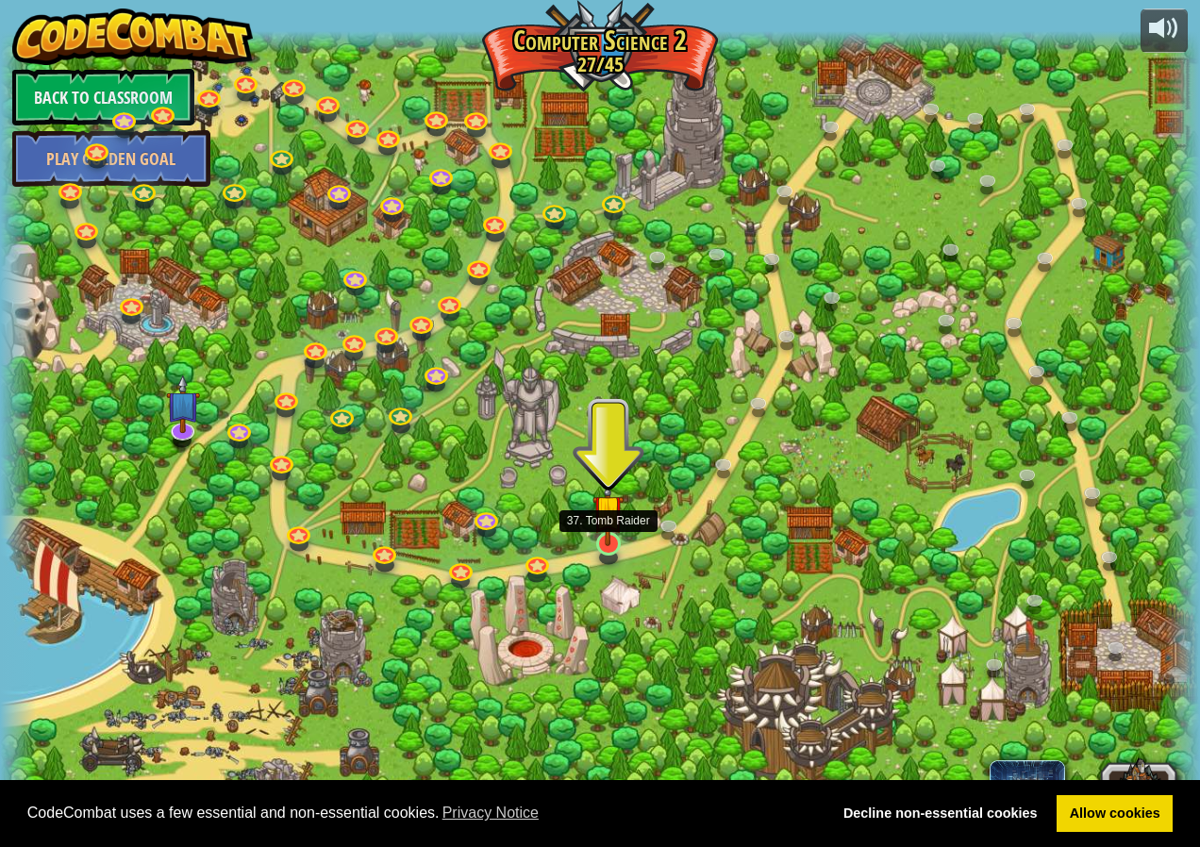
click at [601, 540] on img at bounding box center [608, 511] width 31 height 72
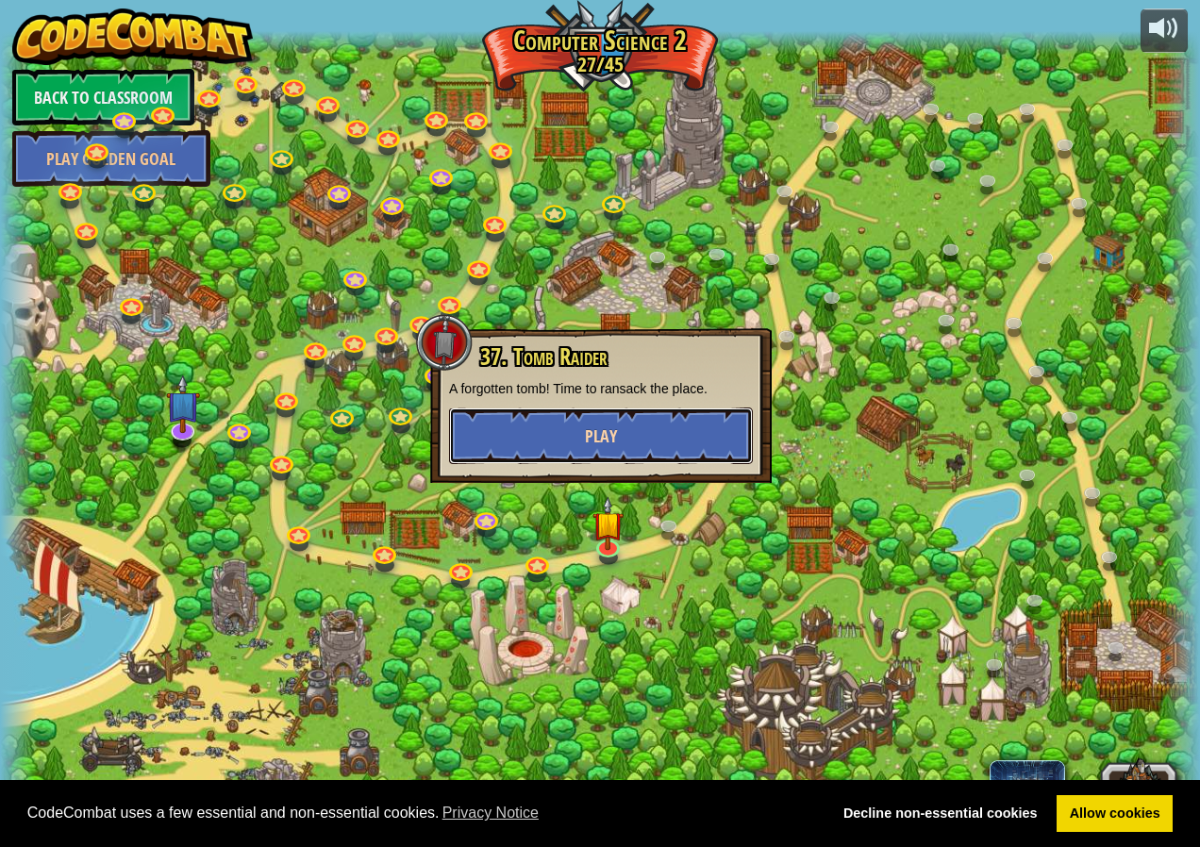
click at [628, 441] on button "Play" at bounding box center [601, 436] width 304 height 57
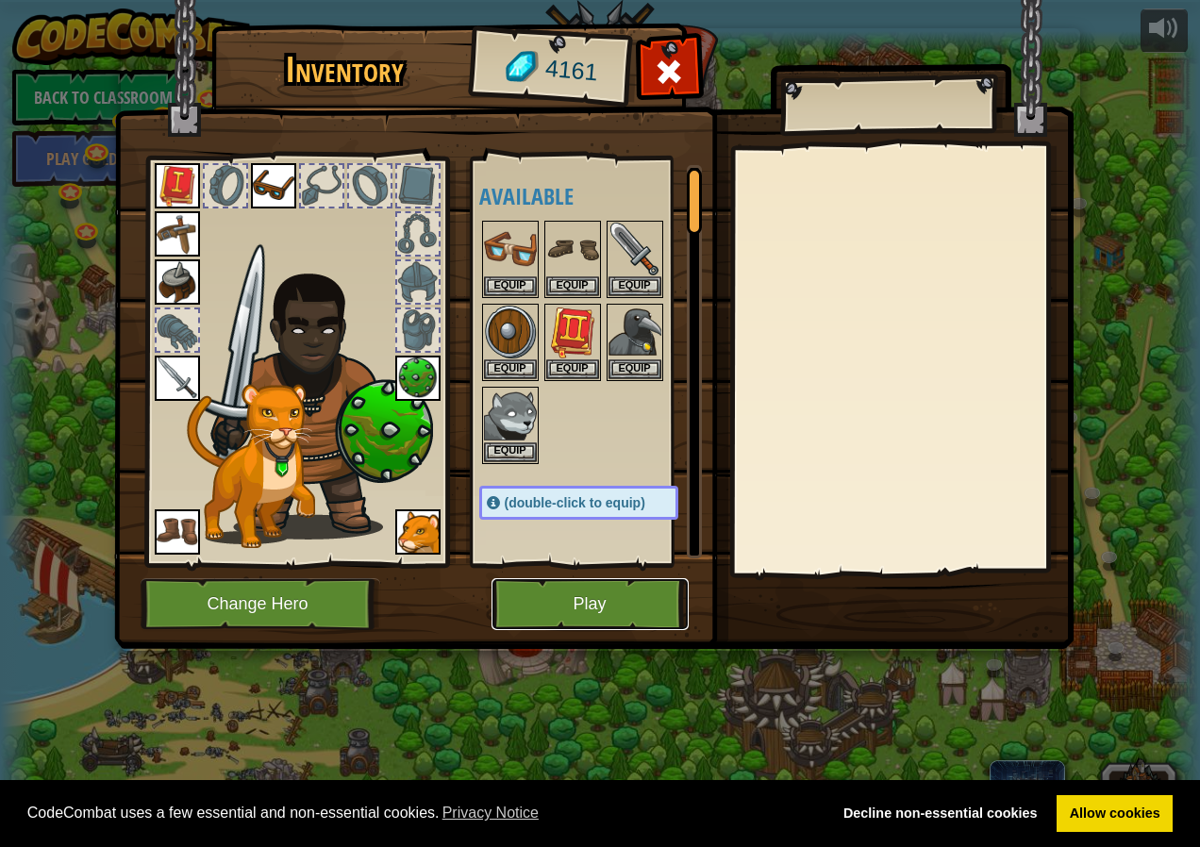
click at [621, 602] on button "Play" at bounding box center [590, 604] width 197 height 52
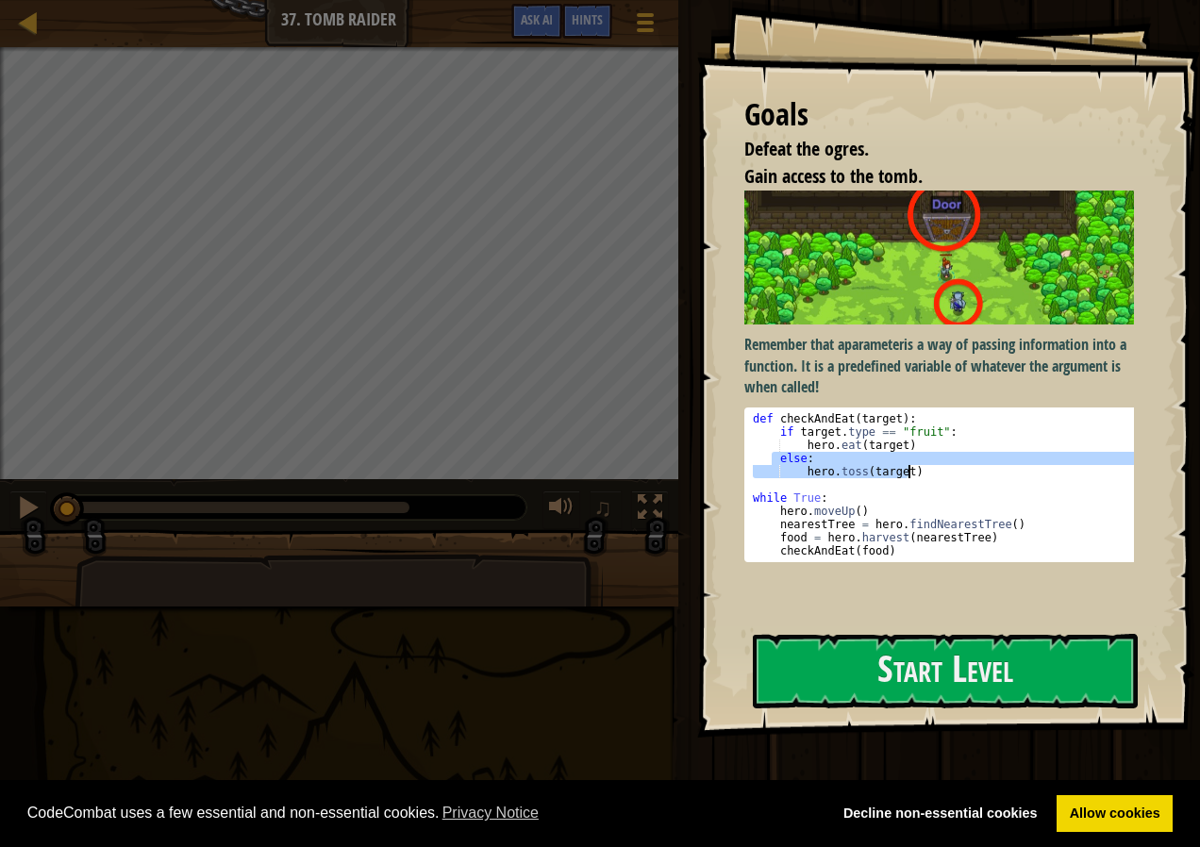
drag, startPoint x: 773, startPoint y: 455, endPoint x: 964, endPoint y: 474, distance: 192.5
click at [964, 474] on div "def checkAndEat ( target ) : if target . type == "fruit" : hero . eat ( target …" at bounding box center [946, 498] width 394 height 172
type textarea "else: hero.toss(target)"
click at [856, 695] on button "Start Level" at bounding box center [945, 671] width 385 height 75
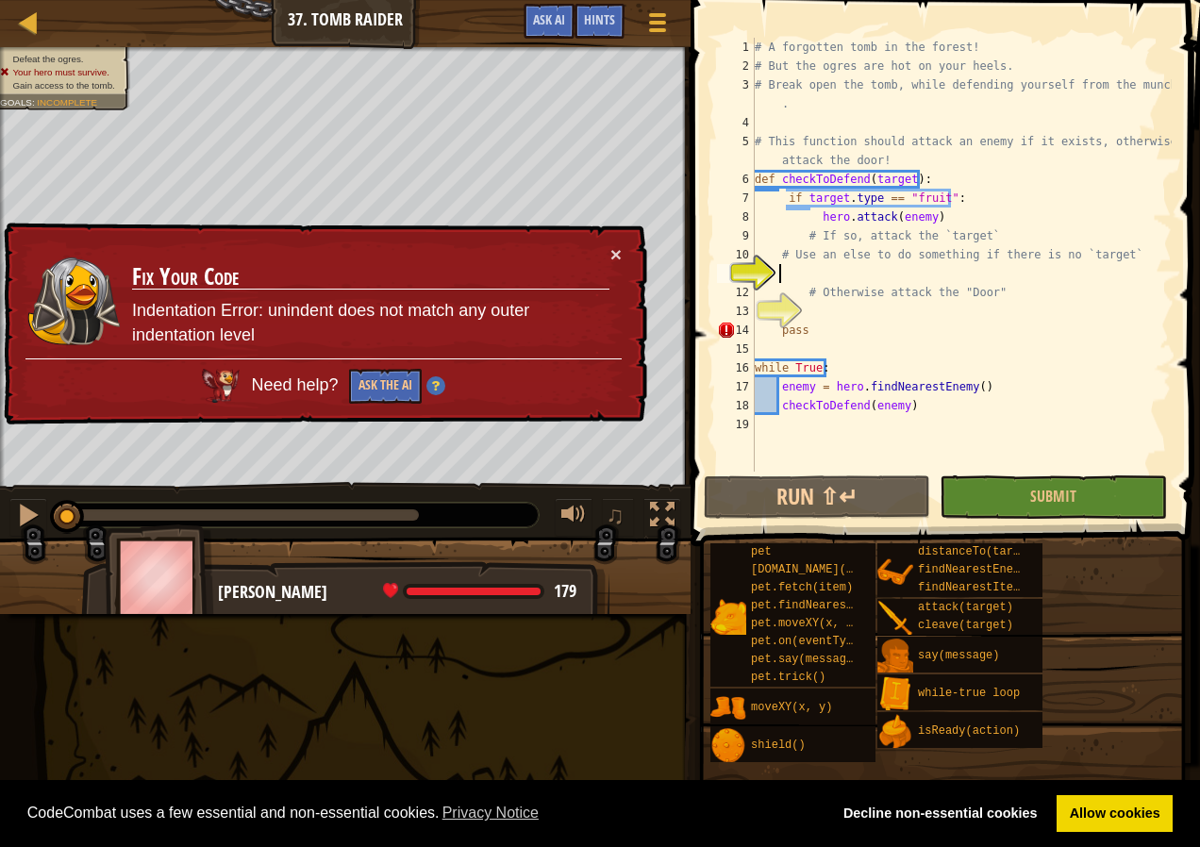
click at [790, 276] on div "# A forgotten tomb in the forest! # But the ogres are hot on your heels. # Brea…" at bounding box center [961, 274] width 421 height 472
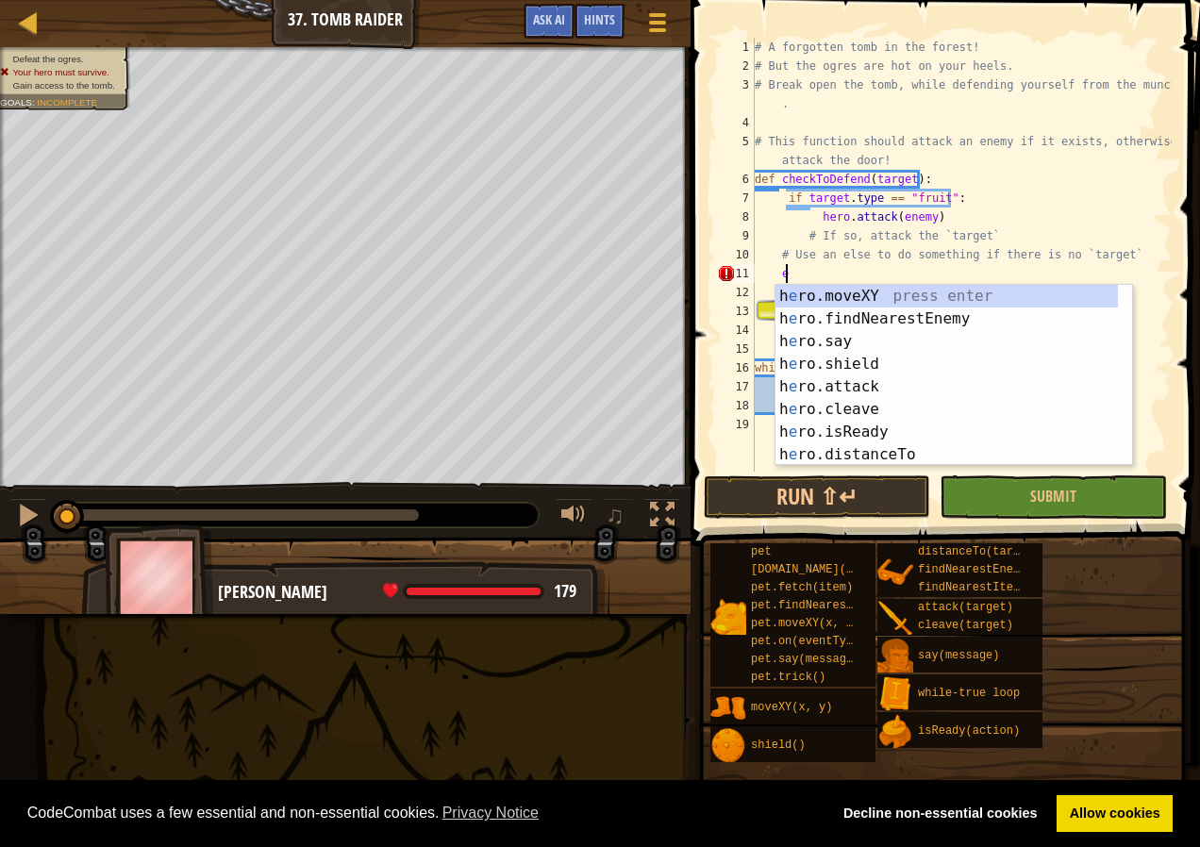
scroll to position [8, 2]
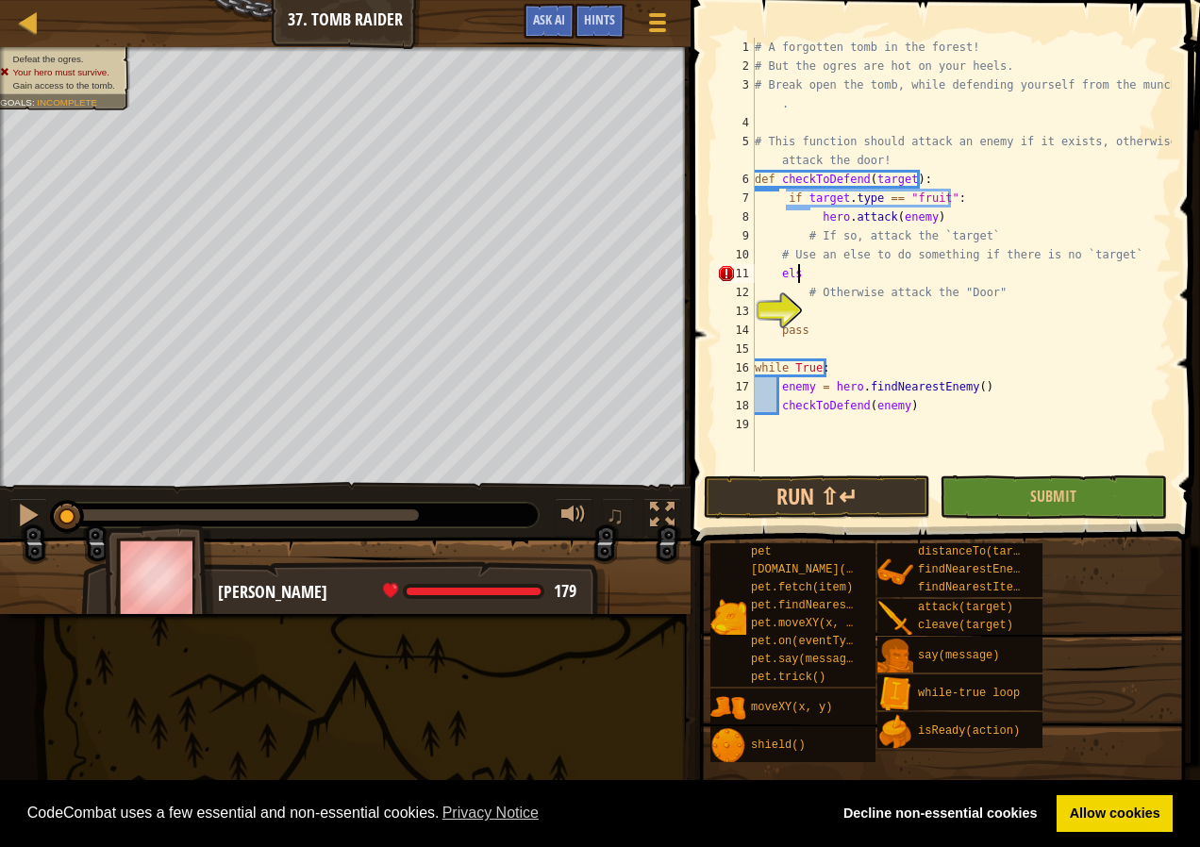
type textarea "else"
click at [829, 305] on div "# A forgotten tomb in the forest! # But the ogres are hot on your heels. # Brea…" at bounding box center [961, 274] width 421 height 472
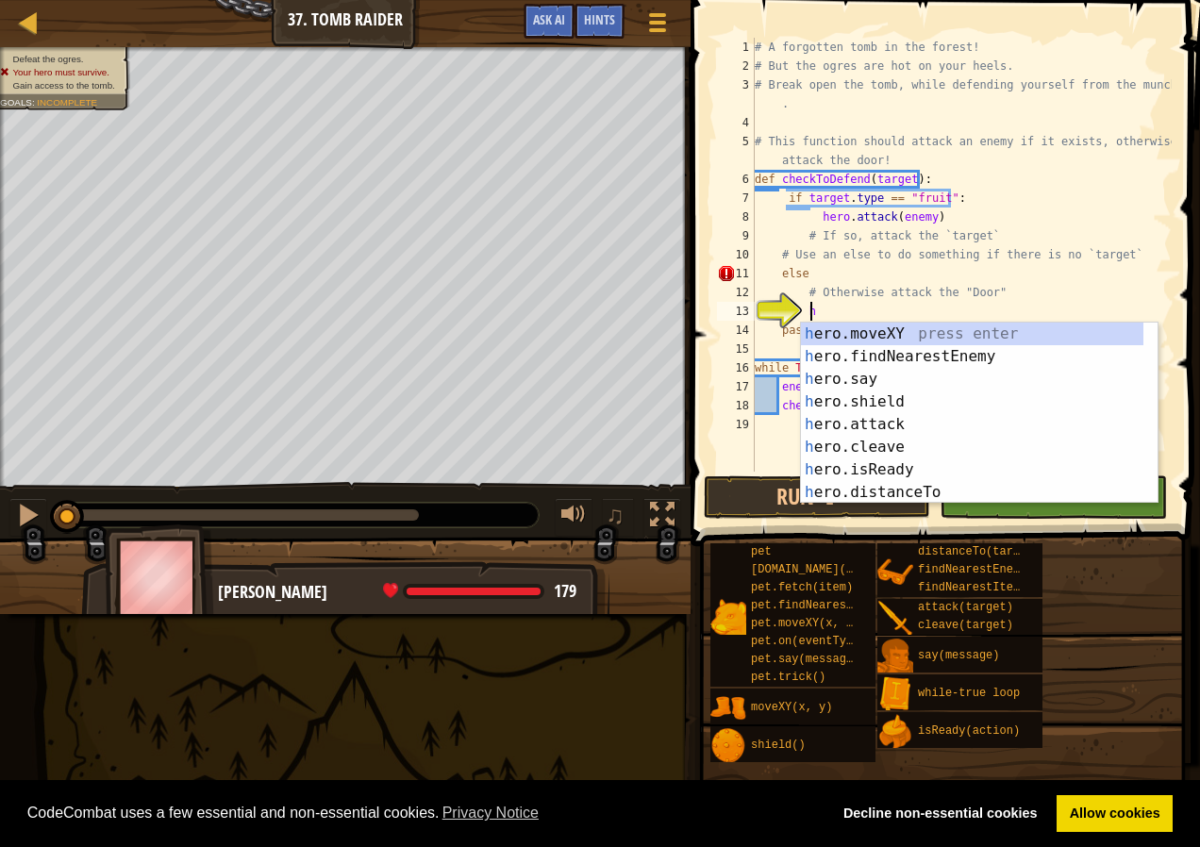
scroll to position [8, 4]
click at [869, 425] on div "he ro.moveXY press enter he ro.findNearestEnemy press enter he ro.say press ent…" at bounding box center [972, 436] width 343 height 226
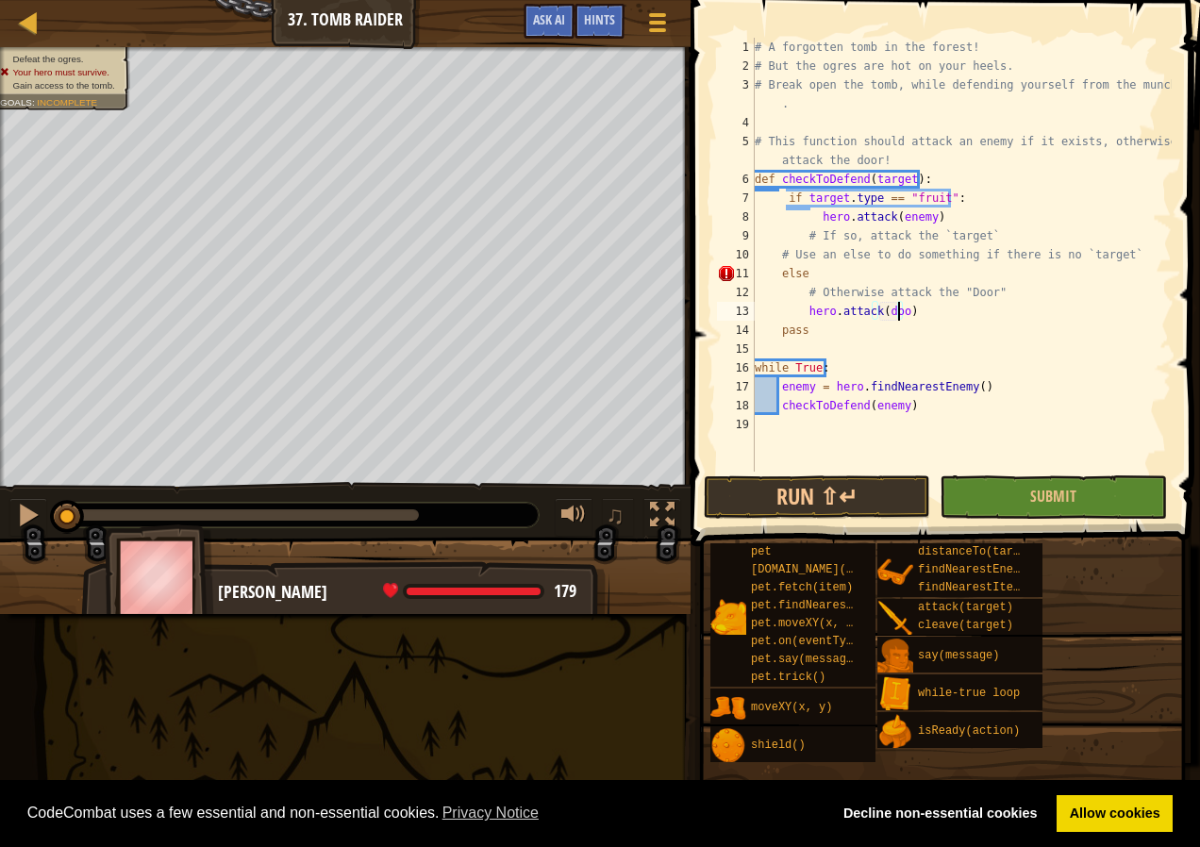
scroll to position [8, 11]
type textarea "hero.attack(door)"
click at [997, 343] on div "# A forgotten tomb in the forest! # But the ogres are hot on your heels. # Brea…" at bounding box center [961, 274] width 421 height 472
click at [779, 273] on div "# A forgotten tomb in the forest! # But the ogres are hot on your heels. # Brea…" at bounding box center [961, 274] width 421 height 472
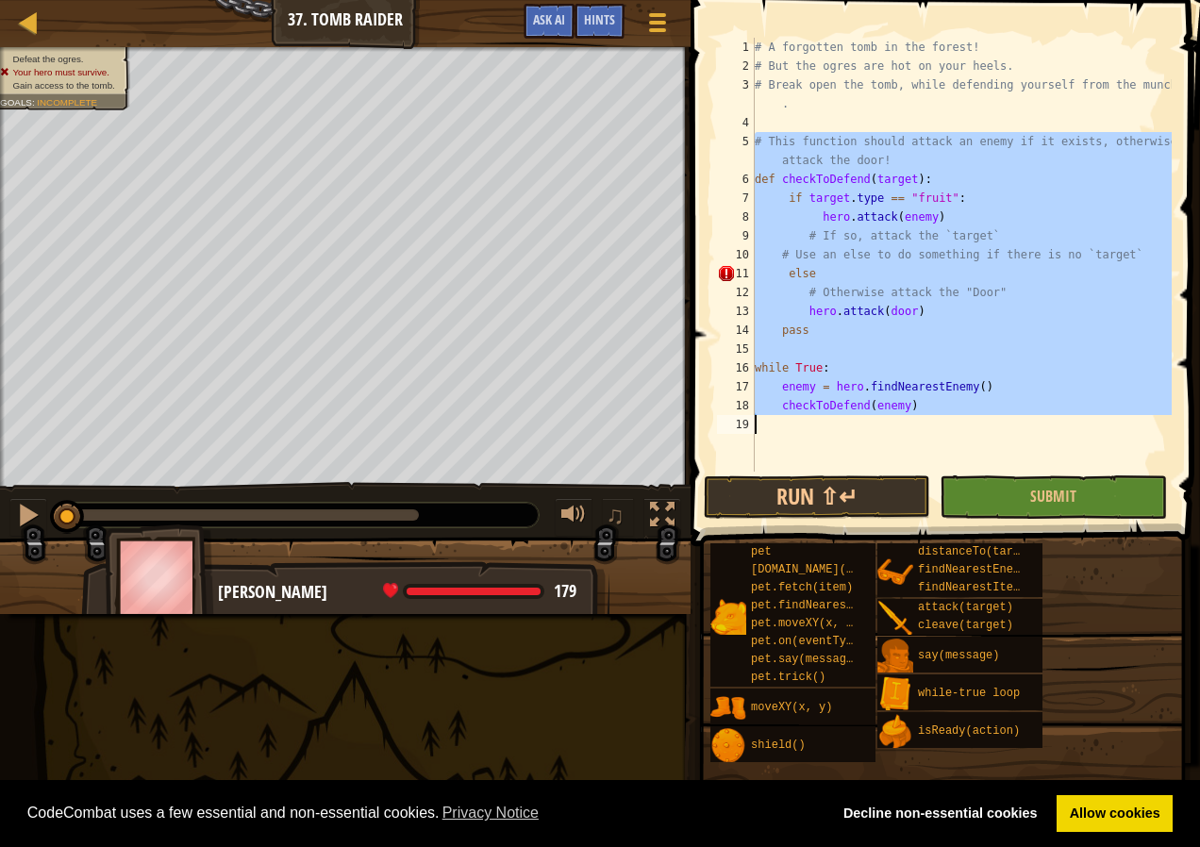
drag, startPoint x: 717, startPoint y: 144, endPoint x: 1033, endPoint y: 441, distance: 433.3
click at [1052, 502] on div "else 1 2 3 4 5 6 7 8 9 10 11 12 13 14 15 16 17 18 19 # A forgotten tomb in the …" at bounding box center [942, 310] width 515 height 602
type textarea "checkToDefend(enemy)"
click at [1013, 343] on div "# A forgotten tomb in the forest! # But the ogres are hot on your heels. # Brea…" at bounding box center [961, 255] width 421 height 434
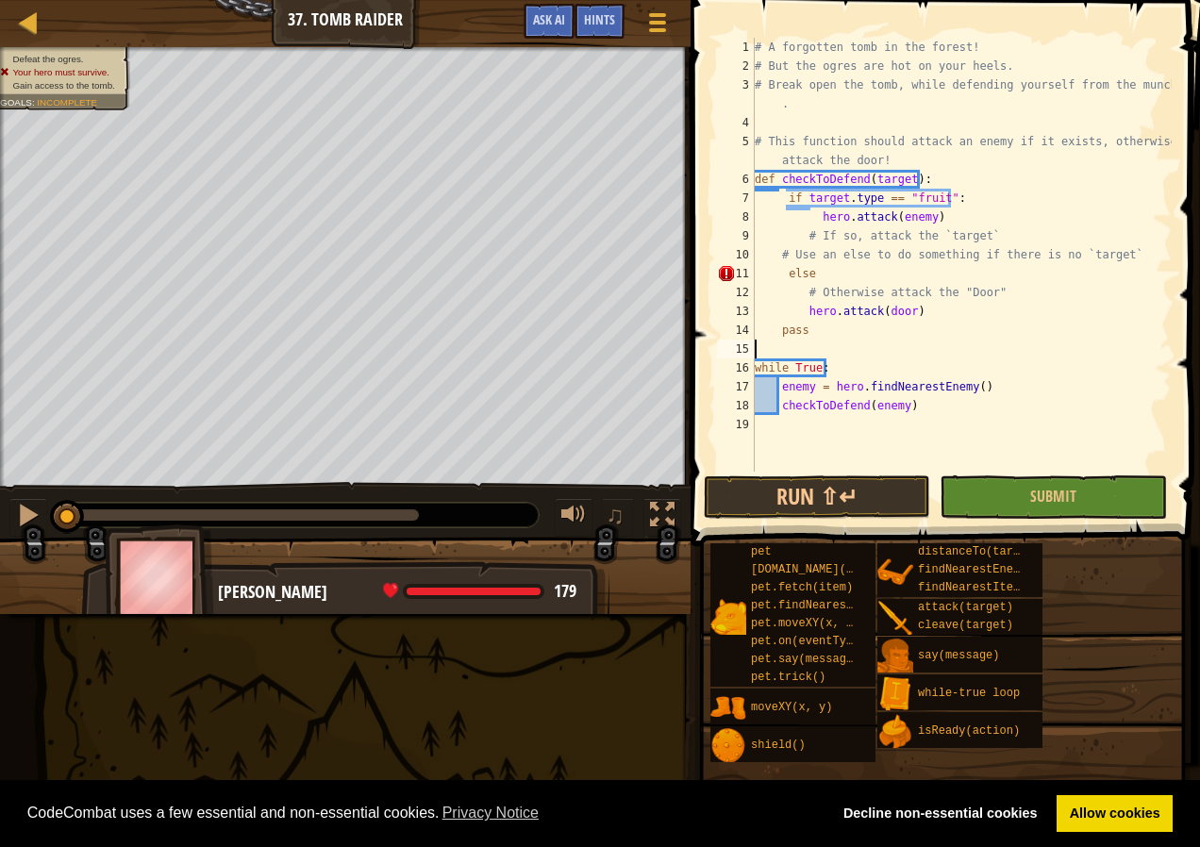
click at [1013, 343] on div "# A forgotten tomb in the forest! # But the ogres are hot on your heels. # Brea…" at bounding box center [961, 274] width 421 height 472
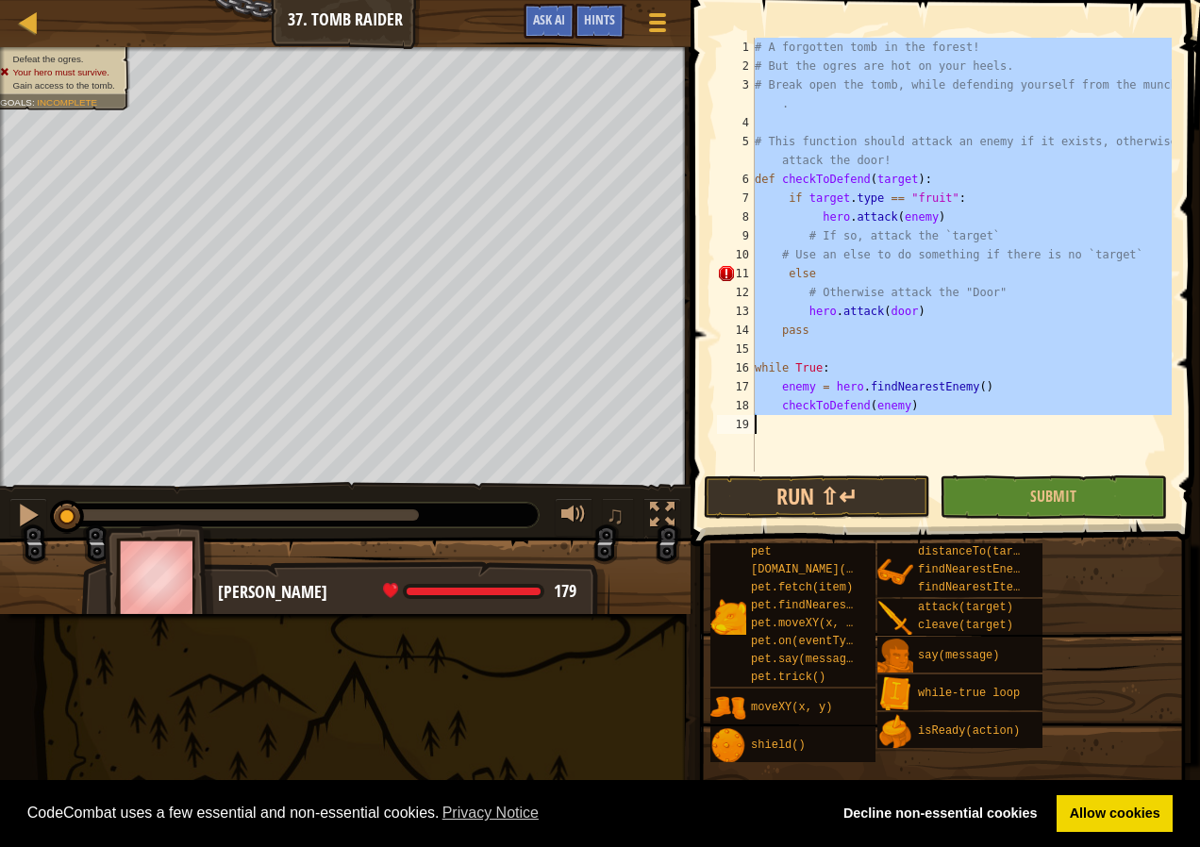
click at [1013, 343] on div "# A forgotten tomb in the forest! # But the ogres are hot on your heels. # Brea…" at bounding box center [961, 274] width 421 height 472
type textarea "checkToDefend(enemy)"
click at [986, 441] on div "# A forgotten tomb in the forest! # But the ogres are hot on your heels. # Brea…" at bounding box center [961, 255] width 421 height 434
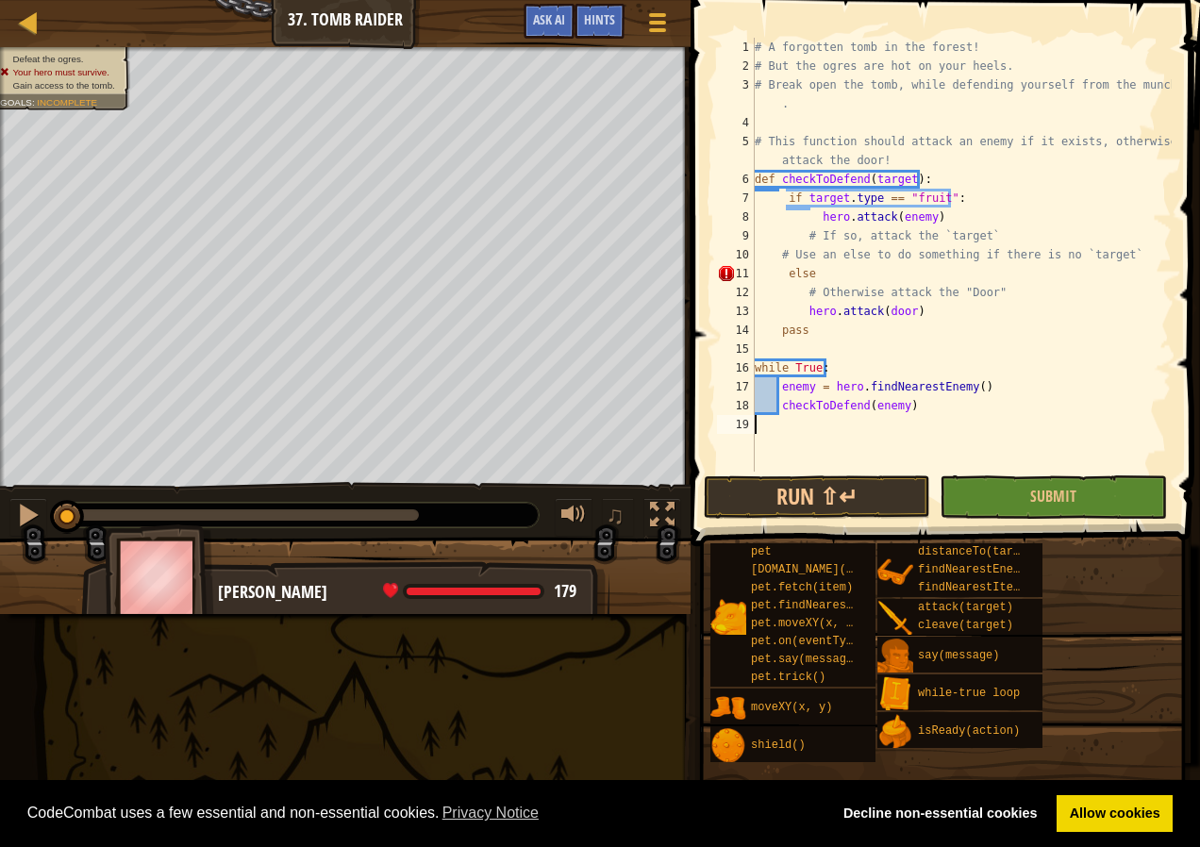
click at [782, 196] on div "# A forgotten tomb in the forest! # But the ogres are hot on your heels. # Brea…" at bounding box center [961, 274] width 421 height 472
click at [784, 273] on div "# A forgotten tomb in the forest! # But the ogres are hot on your heels. # Brea…" at bounding box center [961, 274] width 421 height 472
click at [758, 298] on div "# A forgotten tomb in the forest! # But the ogres are hot on your heels. # Brea…" at bounding box center [961, 274] width 421 height 472
click at [886, 489] on button "Run ⇧↵" at bounding box center [817, 497] width 226 height 43
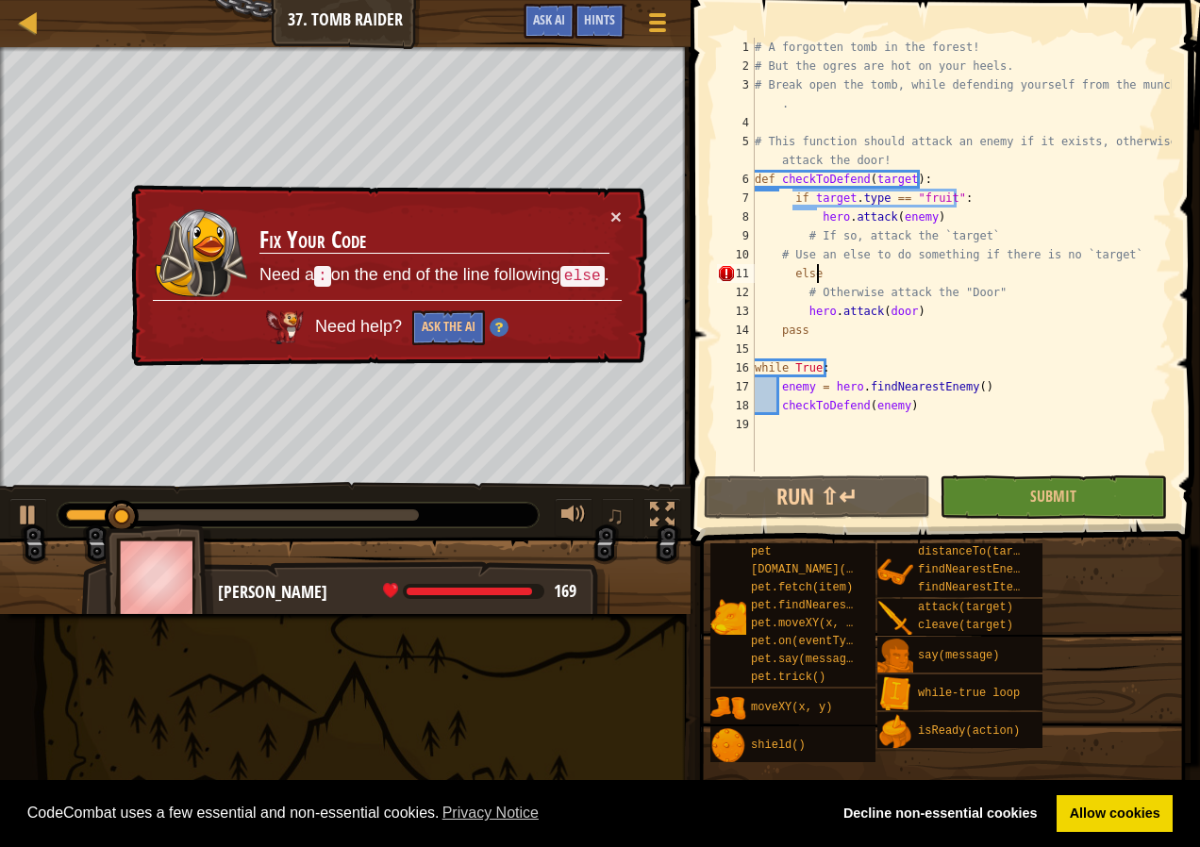
click at [827, 270] on div "# A forgotten tomb in the forest! # But the ogres are hot on your heels. # Brea…" at bounding box center [961, 274] width 421 height 472
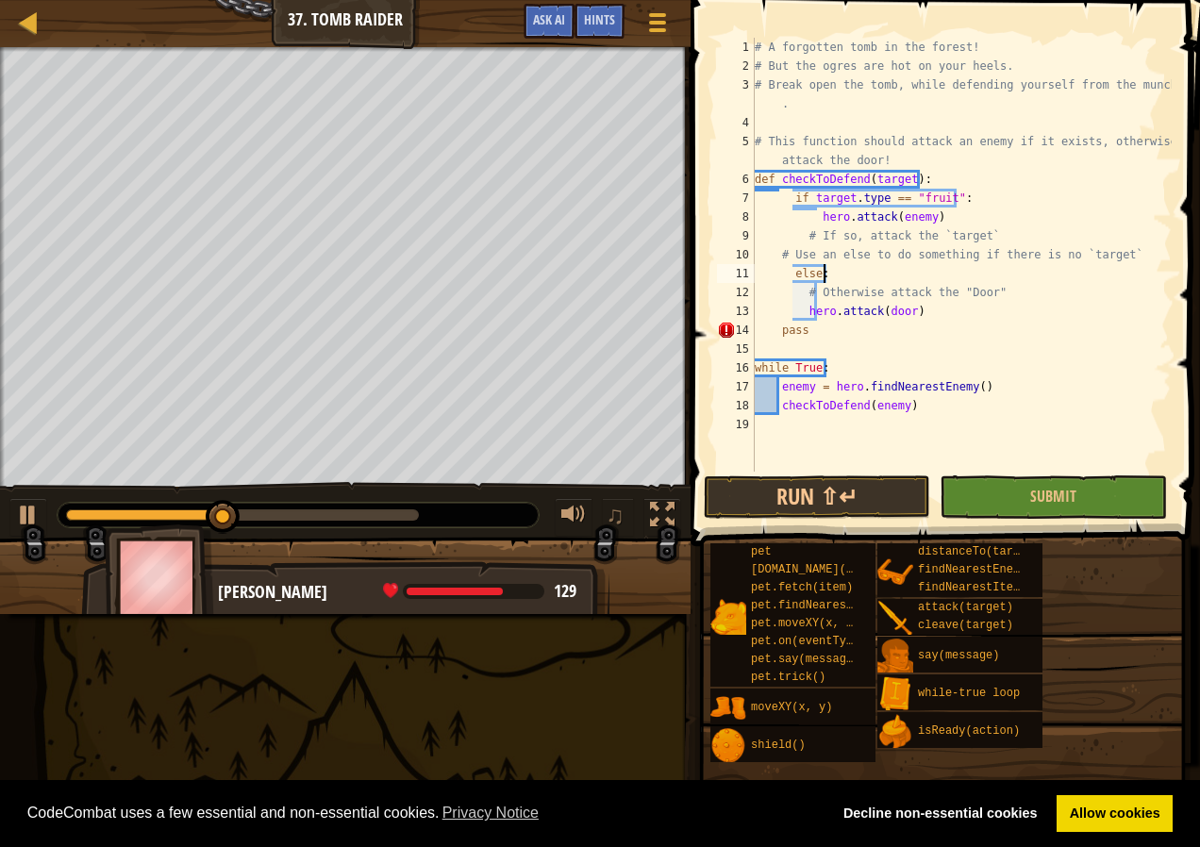
click at [804, 312] on div "# A forgotten tomb in the forest! # But the ogres are hot on your heels. # Brea…" at bounding box center [961, 274] width 421 height 472
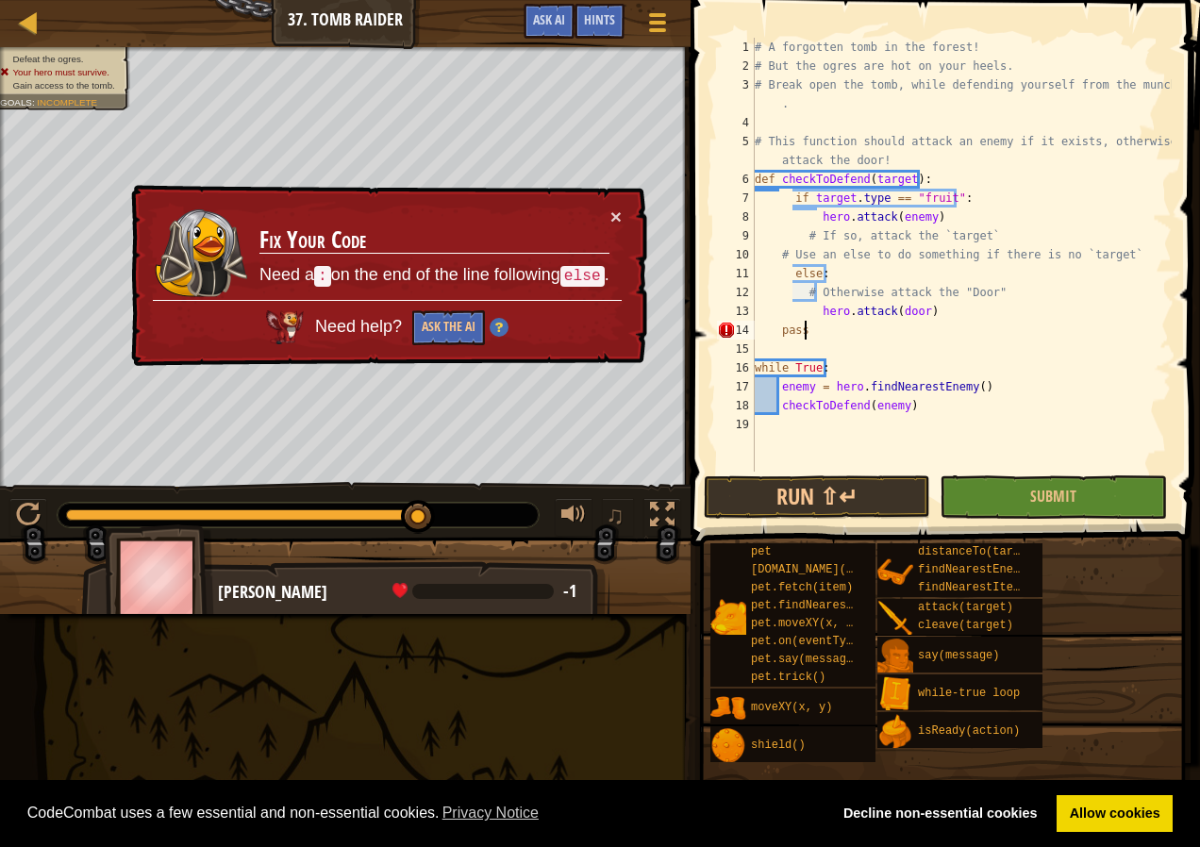
click at [814, 335] on div "# A forgotten tomb in the forest! # But the ogres are hot on your heels. # Brea…" at bounding box center [961, 274] width 421 height 472
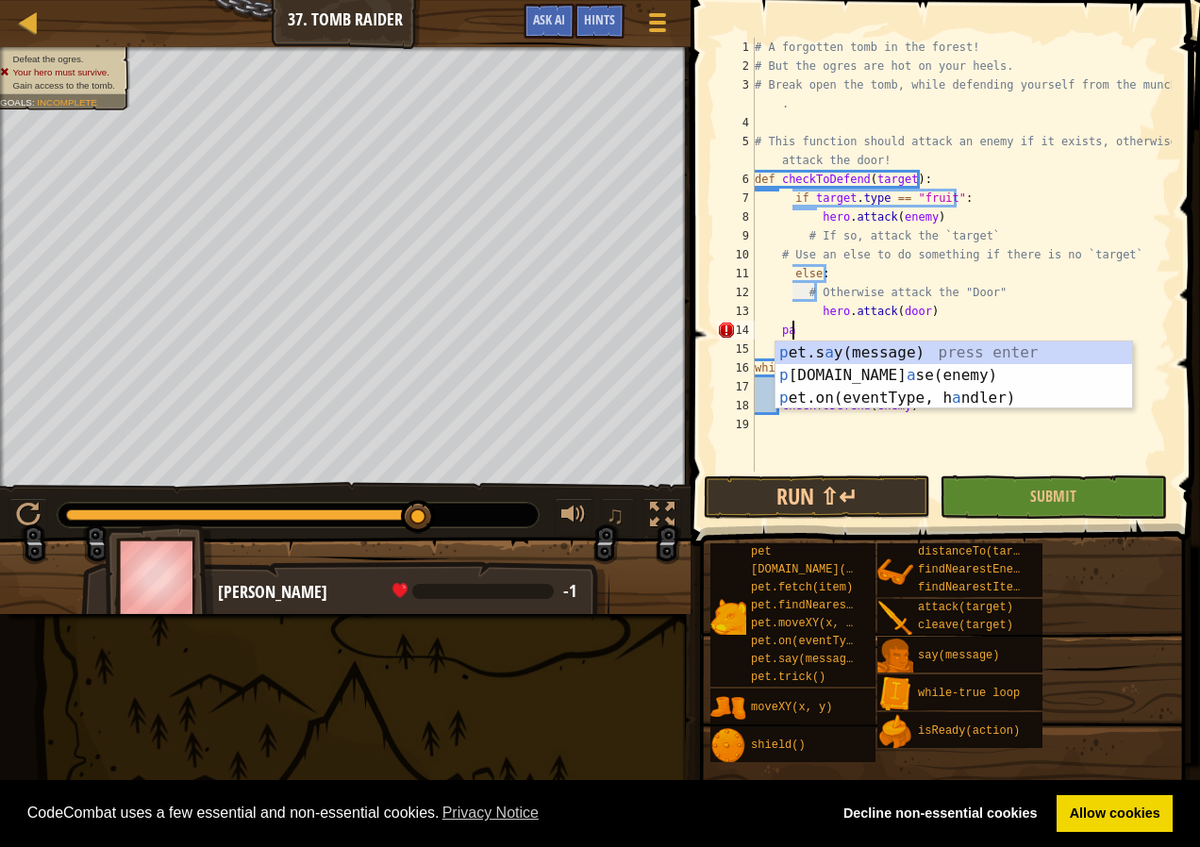
type textarea "p"
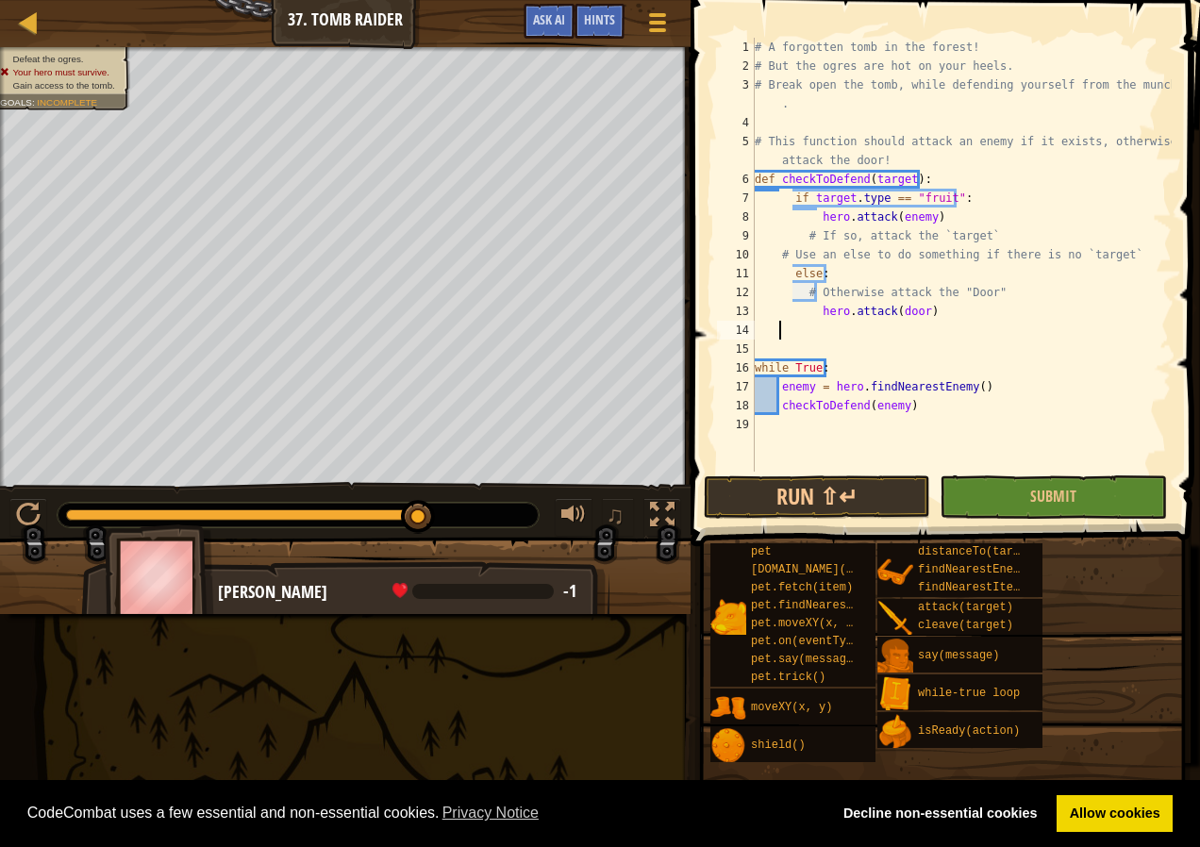
scroll to position [8, 0]
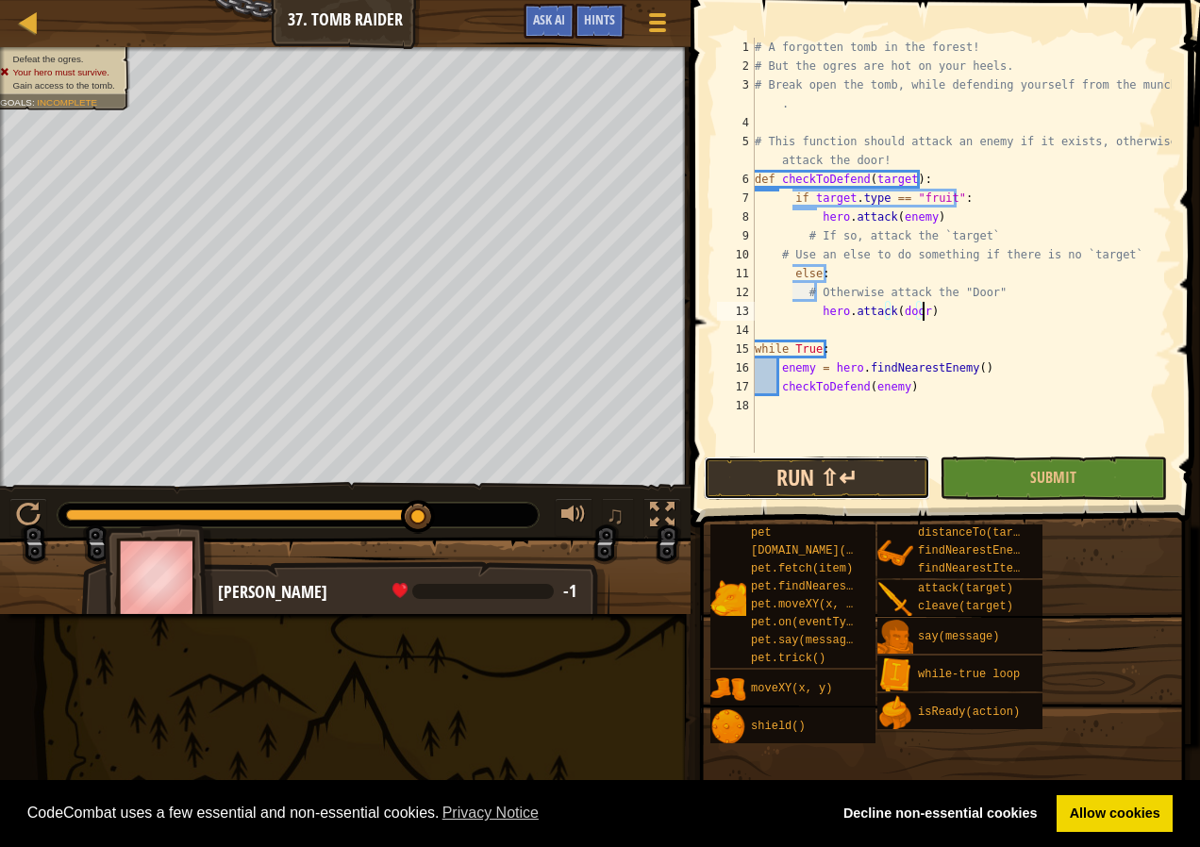
click at [785, 479] on button "Run ⇧↵" at bounding box center [817, 478] width 226 height 43
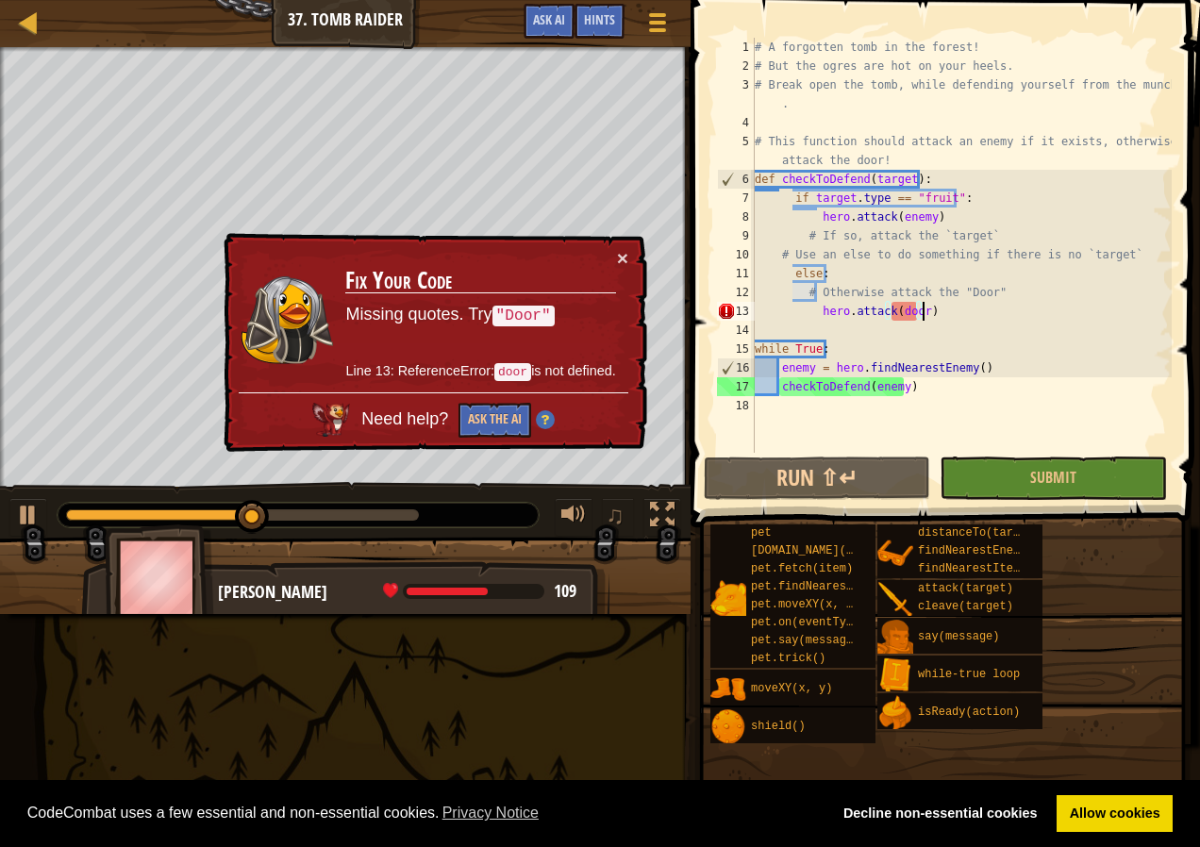
click at [899, 312] on div "# A forgotten tomb in the forest! # But the ogres are hot on your heels. # Brea…" at bounding box center [961, 264] width 421 height 453
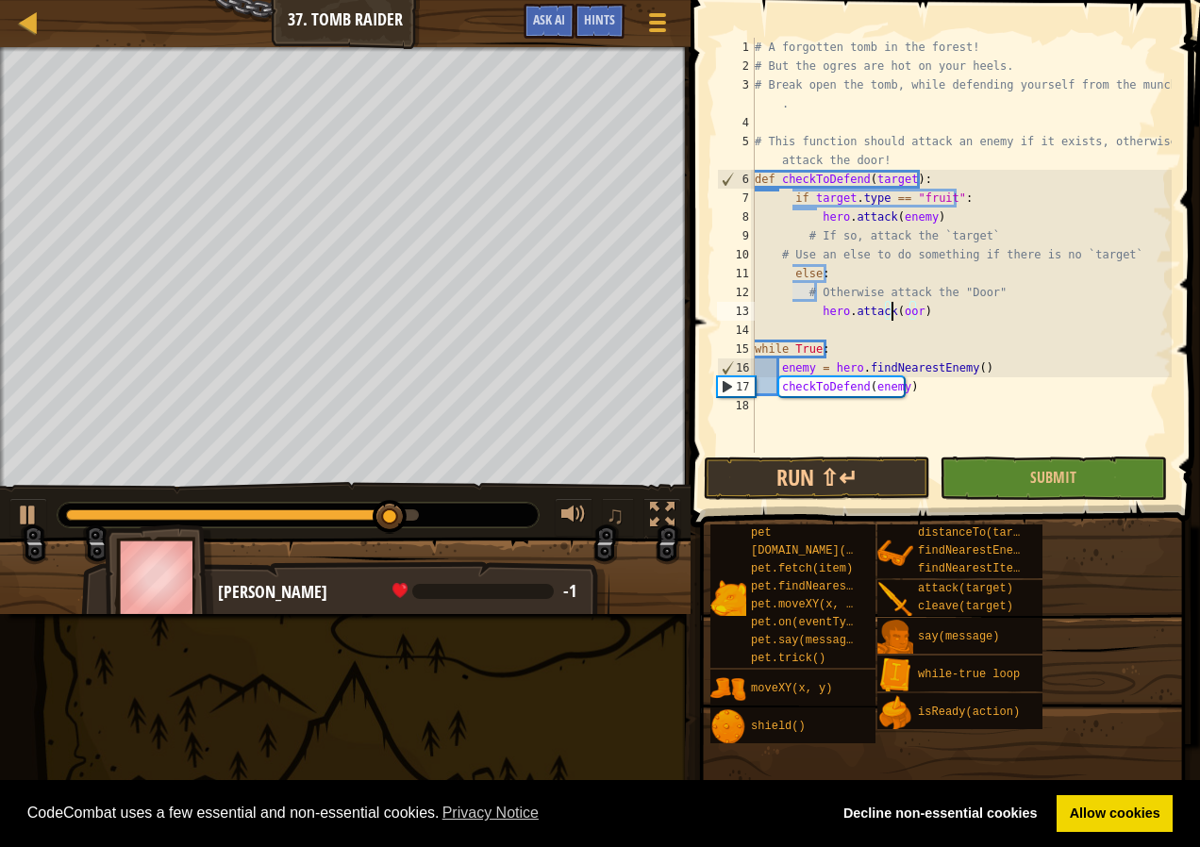
scroll to position [8, 11]
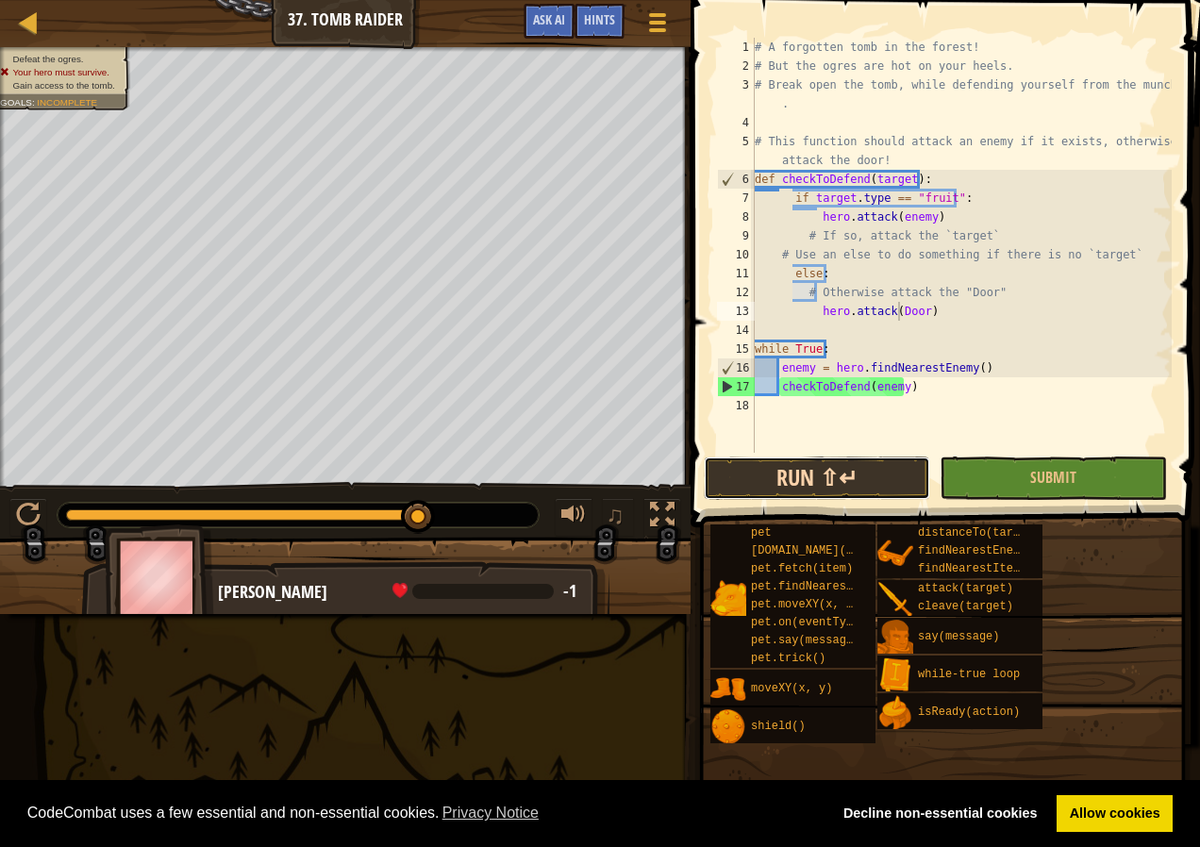
click at [882, 473] on button "Run ⇧↵" at bounding box center [817, 478] width 226 height 43
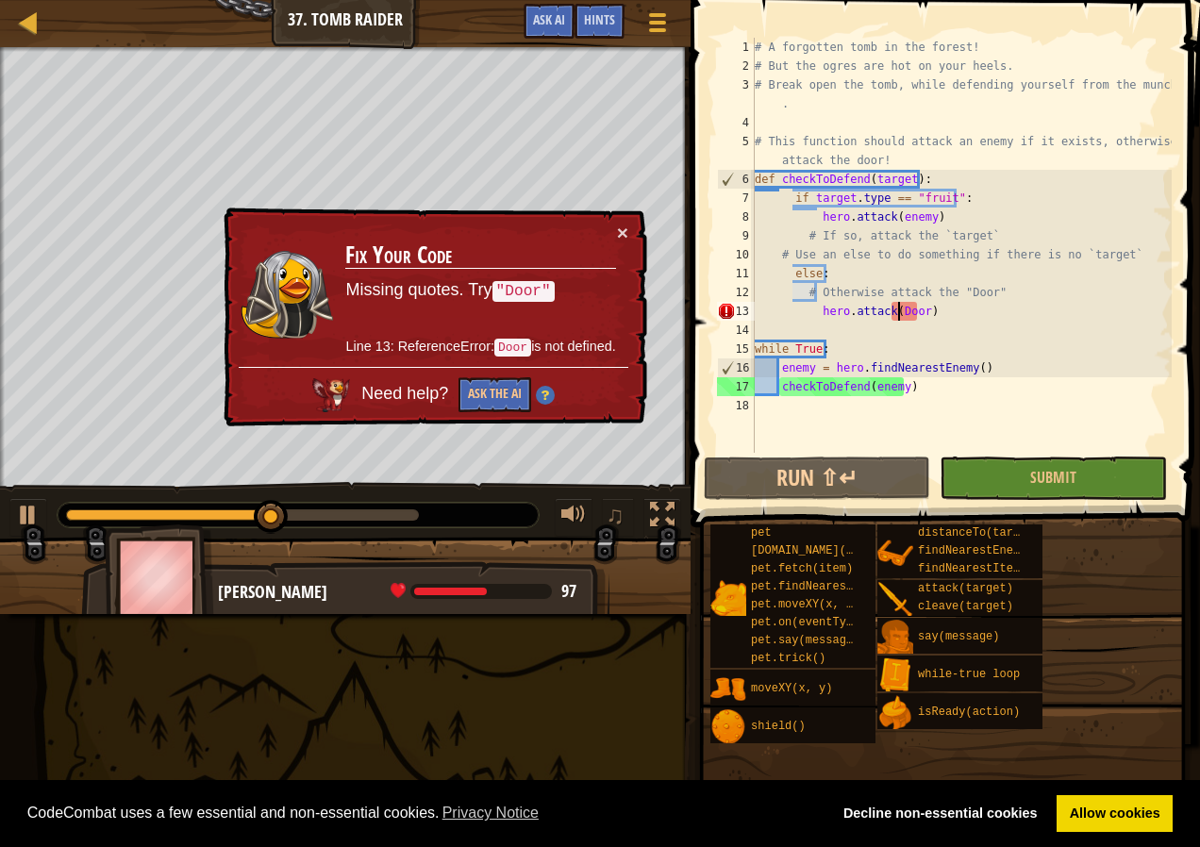
click at [888, 310] on div "# A forgotten tomb in the forest! # But the ogres are hot on your heels. # Brea…" at bounding box center [961, 264] width 421 height 453
click at [891, 307] on div "# A forgotten tomb in the forest! # But the ogres are hot on your heels. # Brea…" at bounding box center [961, 264] width 421 height 453
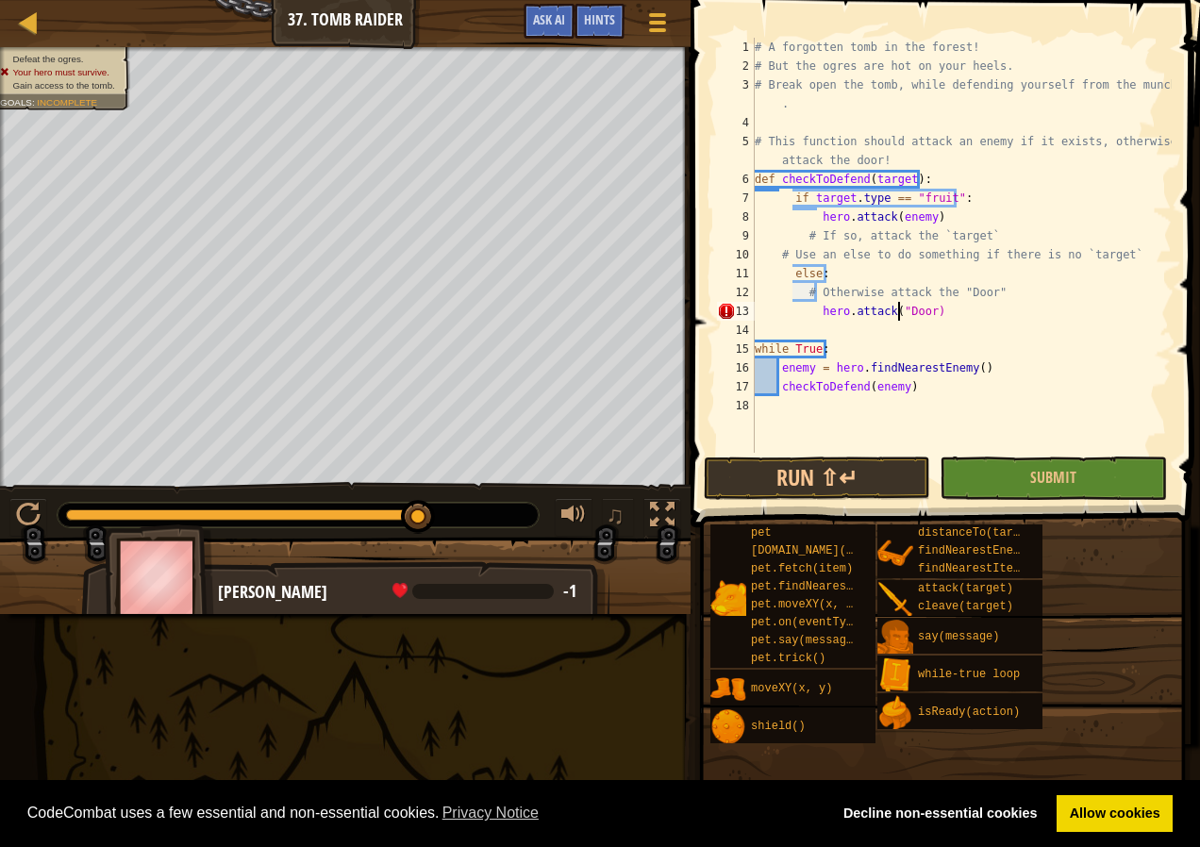
click at [925, 312] on div "# A forgotten tomb in the forest! # But the ogres are hot on your heels. # Brea…" at bounding box center [961, 264] width 421 height 453
click at [858, 478] on button "Run ⇧↵" at bounding box center [817, 478] width 226 height 43
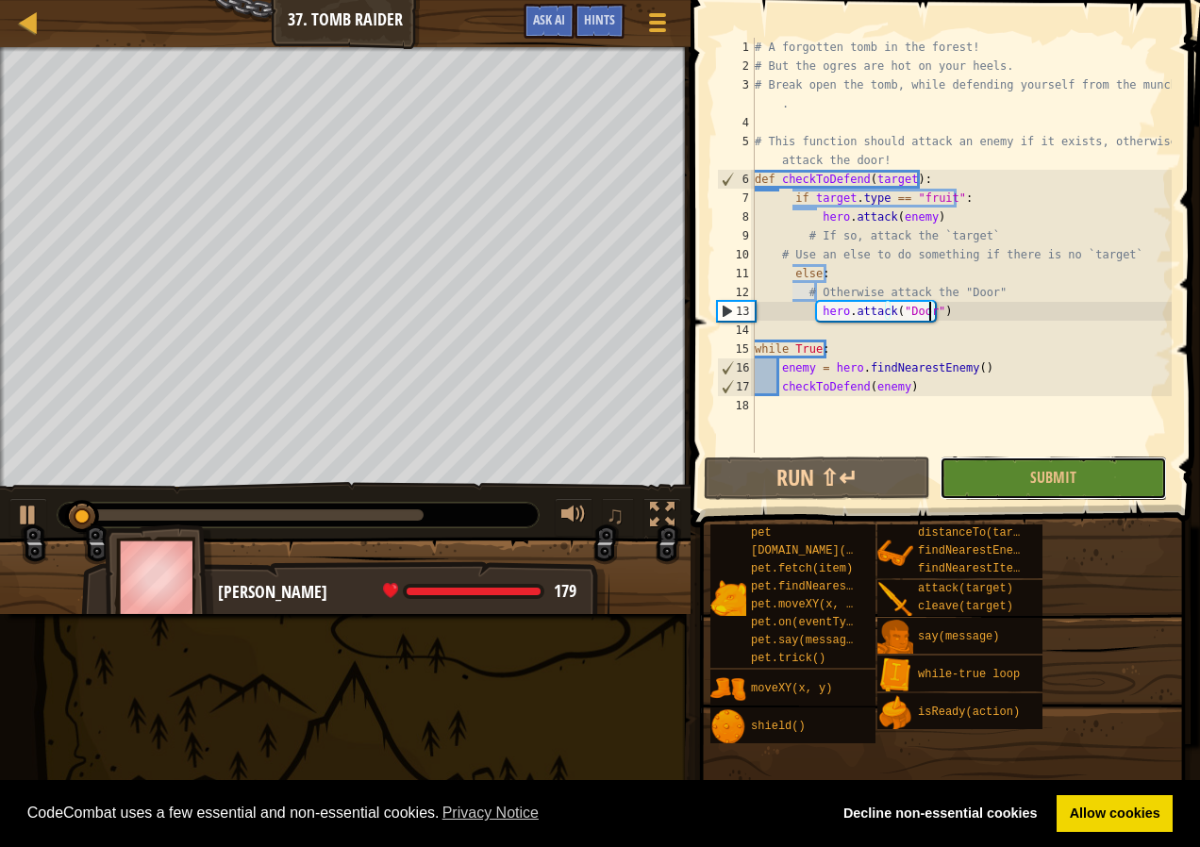
drag, startPoint x: 1057, startPoint y: 475, endPoint x: 1042, endPoint y: 468, distance: 16.5
click at [1057, 474] on span "Submit" at bounding box center [1053, 477] width 46 height 21
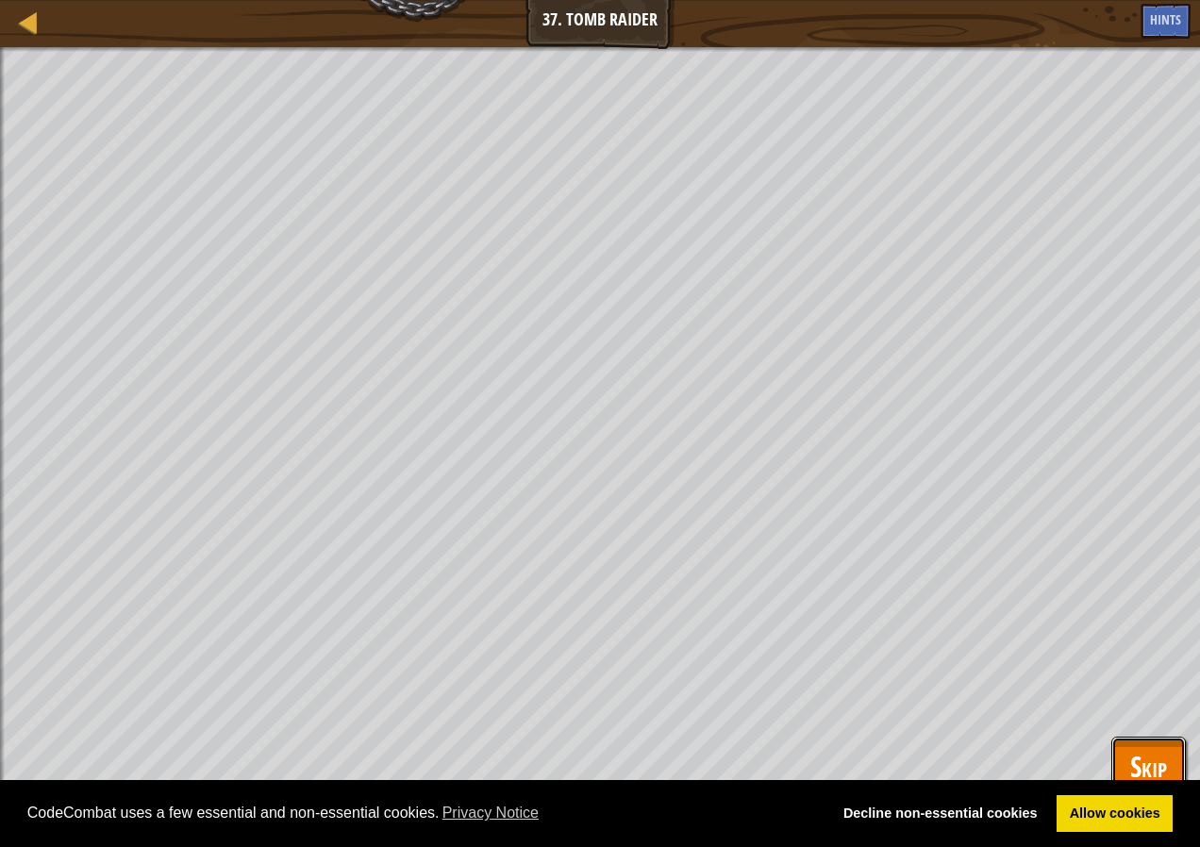
click at [1143, 748] on span "Skip" at bounding box center [1148, 766] width 37 height 39
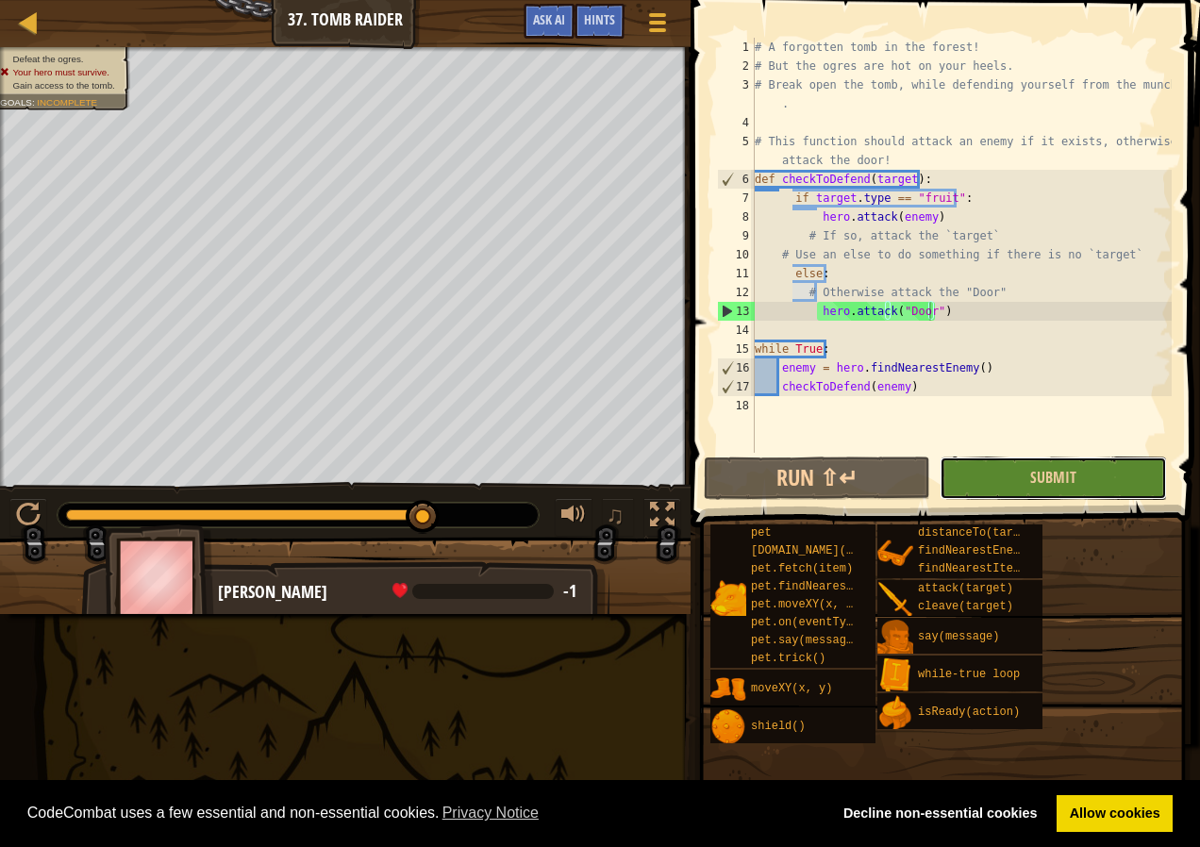
click at [963, 462] on button "Submit" at bounding box center [1053, 478] width 226 height 43
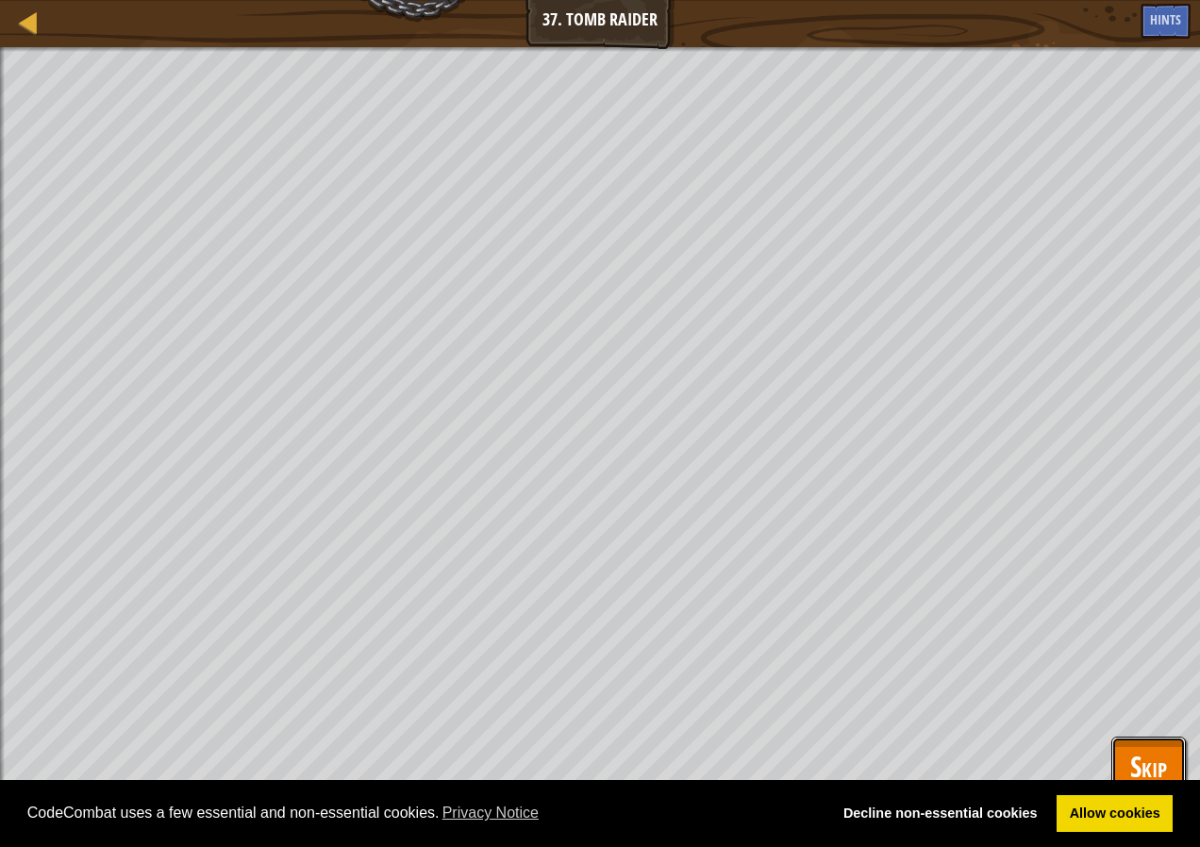
click at [1144, 767] on span "Skip" at bounding box center [1148, 766] width 37 height 39
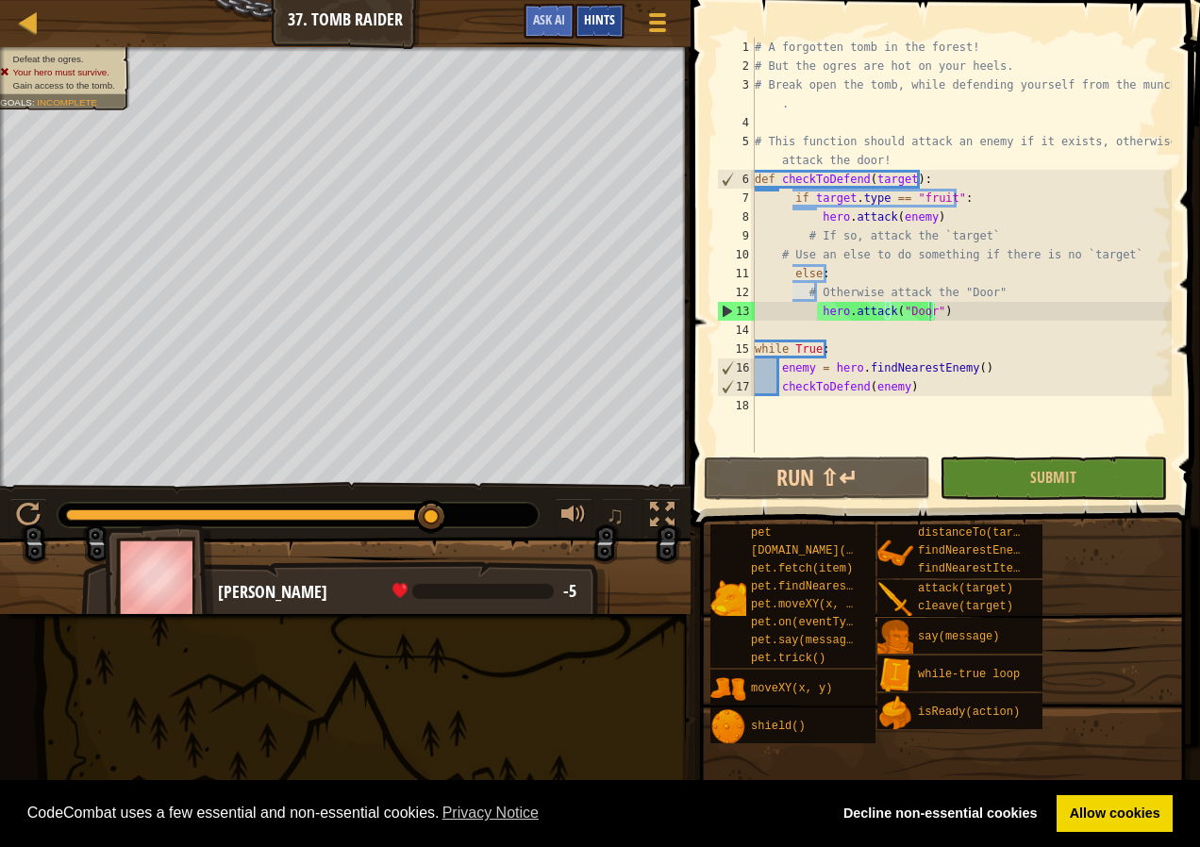
click at [577, 35] on div "Hints" at bounding box center [600, 21] width 50 height 35
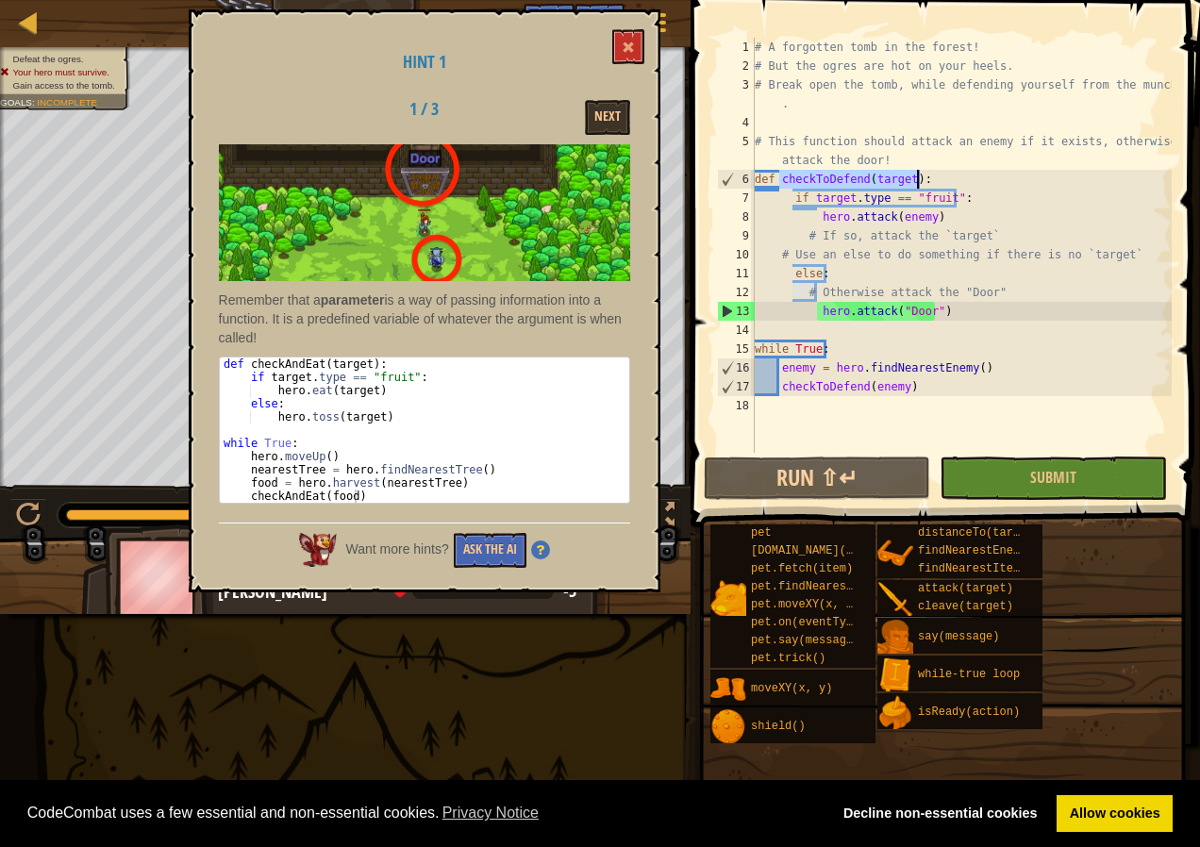
drag, startPoint x: 779, startPoint y: 180, endPoint x: 924, endPoint y: 181, distance: 144.4
click at [924, 181] on div "# A forgotten tomb in the forest! # But the ogres are hot on your heels. # Brea…" at bounding box center [961, 264] width 421 height 453
type textarea "def checkToDefend(target):"
drag, startPoint x: 778, startPoint y: 181, endPoint x: 911, endPoint y: 184, distance: 133.1
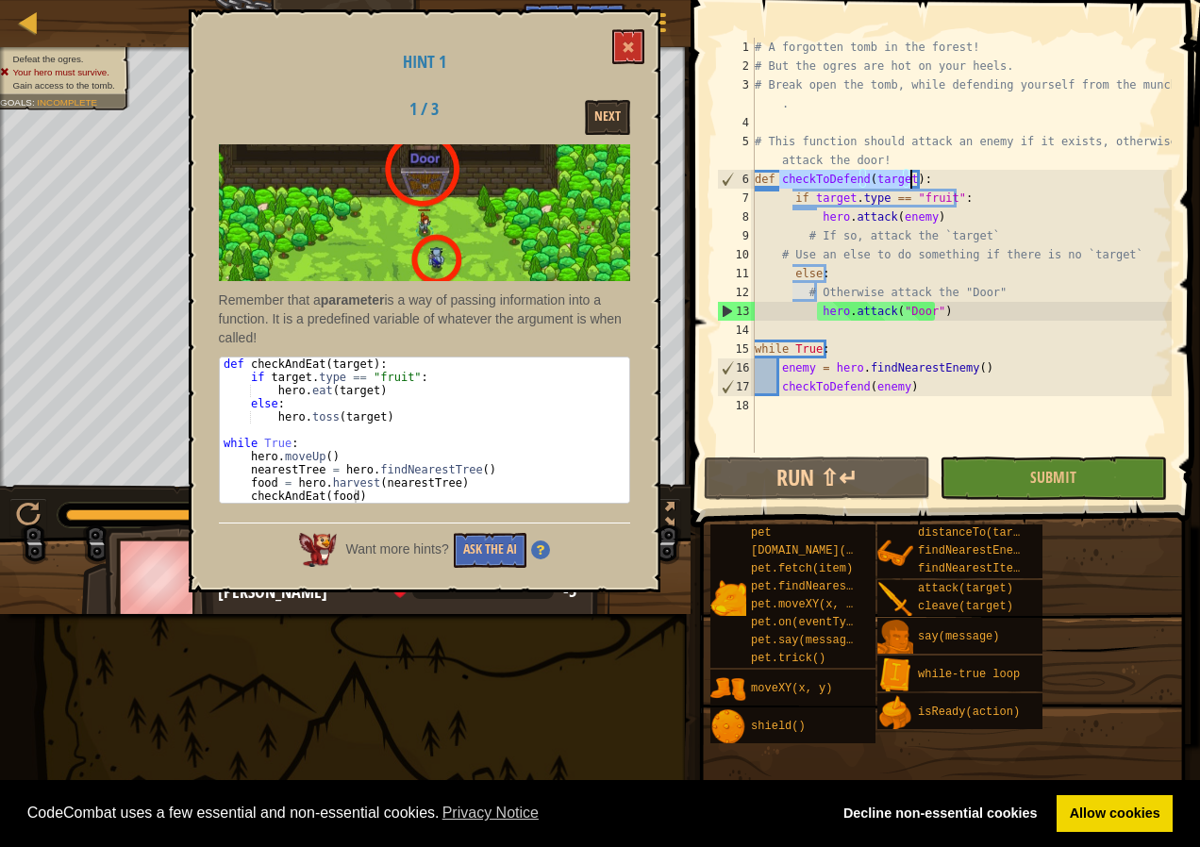
click at [911, 184] on div "# A forgotten tomb in the forest! # But the ogres are hot on your heels. # Brea…" at bounding box center [961, 264] width 421 height 453
paste textarea
click at [796, 406] on div "# A forgotten tomb in the forest! # But the ogres are hot on your heels. # Brea…" at bounding box center [961, 264] width 421 height 453
click at [864, 477] on button "Run ⇧↵" at bounding box center [817, 478] width 226 height 43
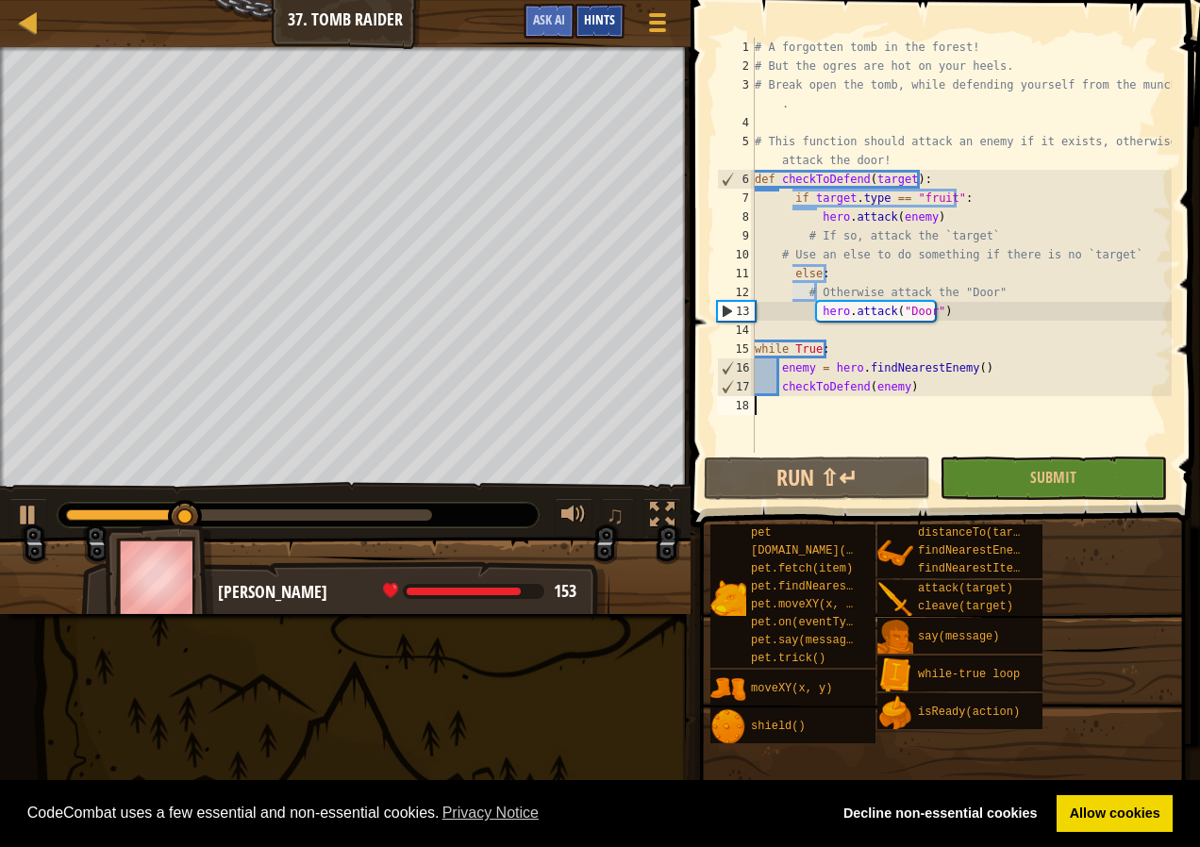
click at [600, 19] on span "Hints" at bounding box center [599, 19] width 31 height 18
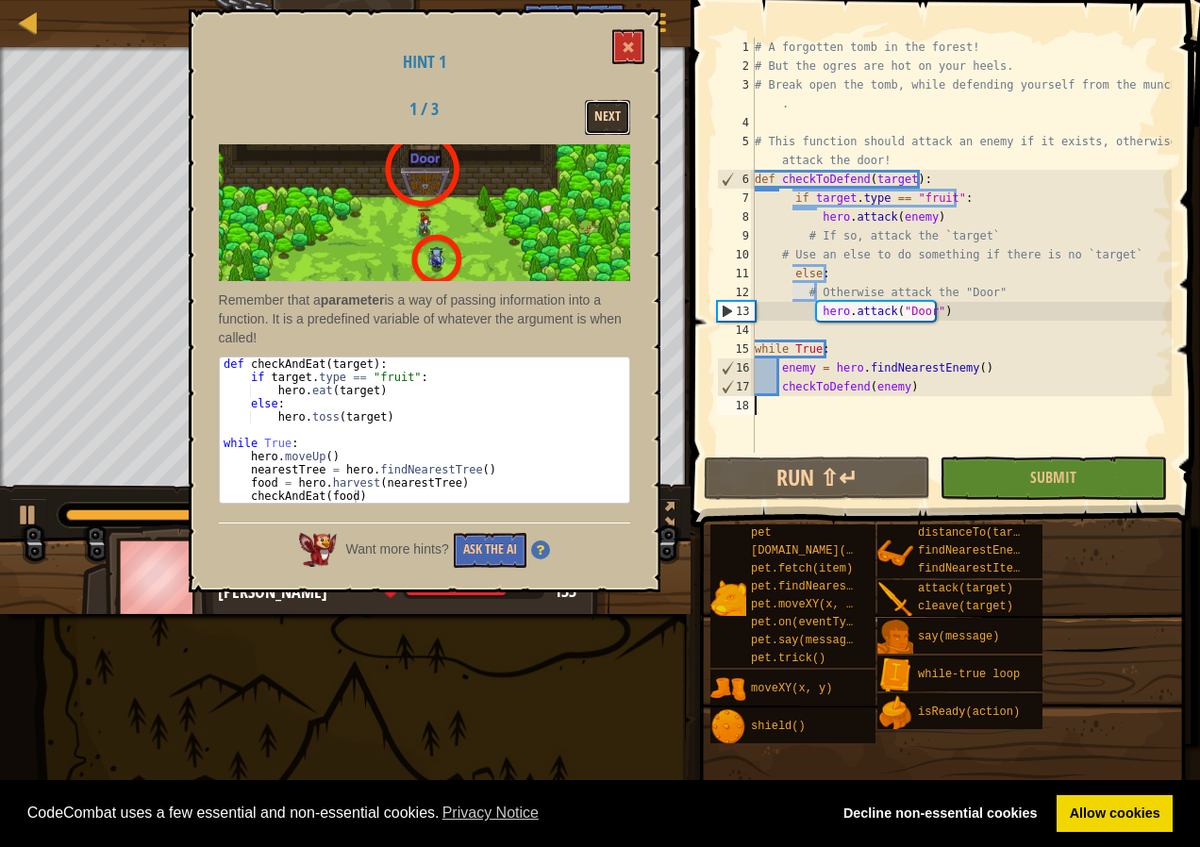
click at [624, 121] on button "Next" at bounding box center [607, 117] width 45 height 35
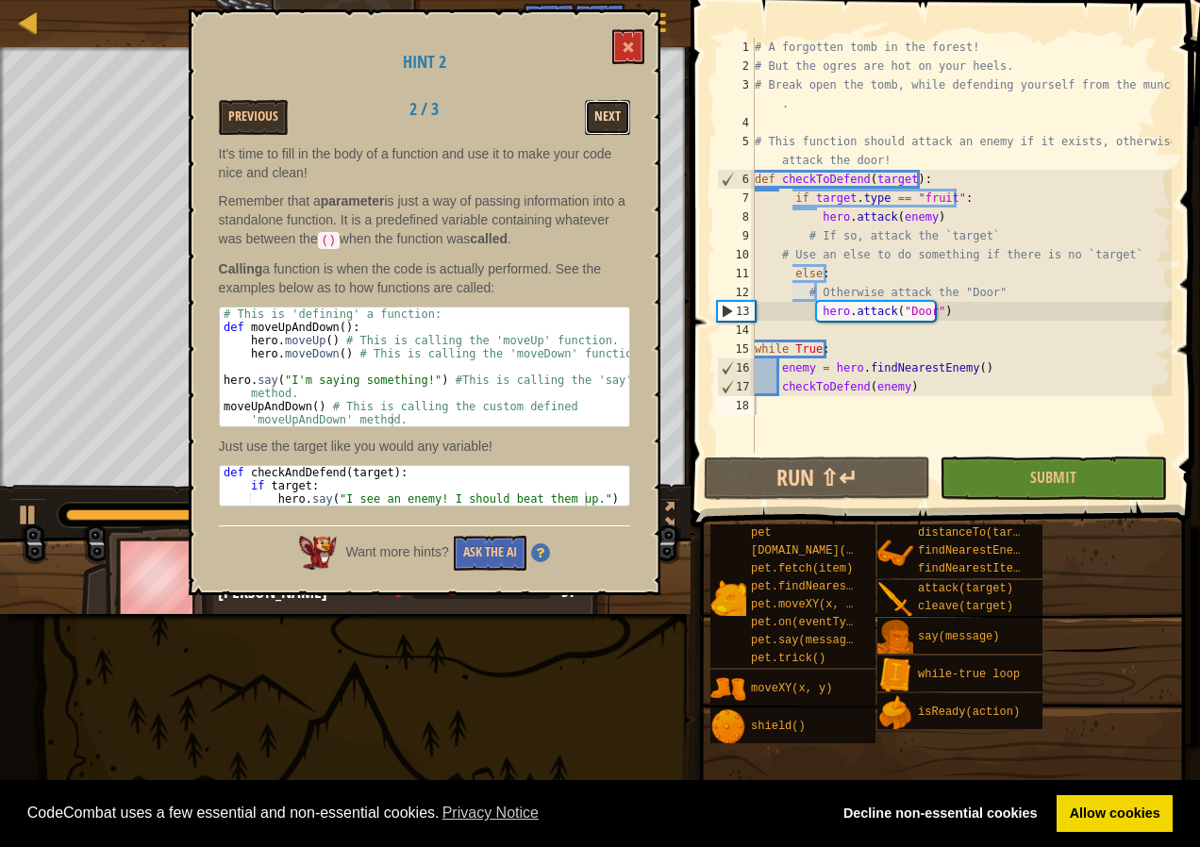
click at [623, 126] on button "Next" at bounding box center [607, 117] width 45 height 35
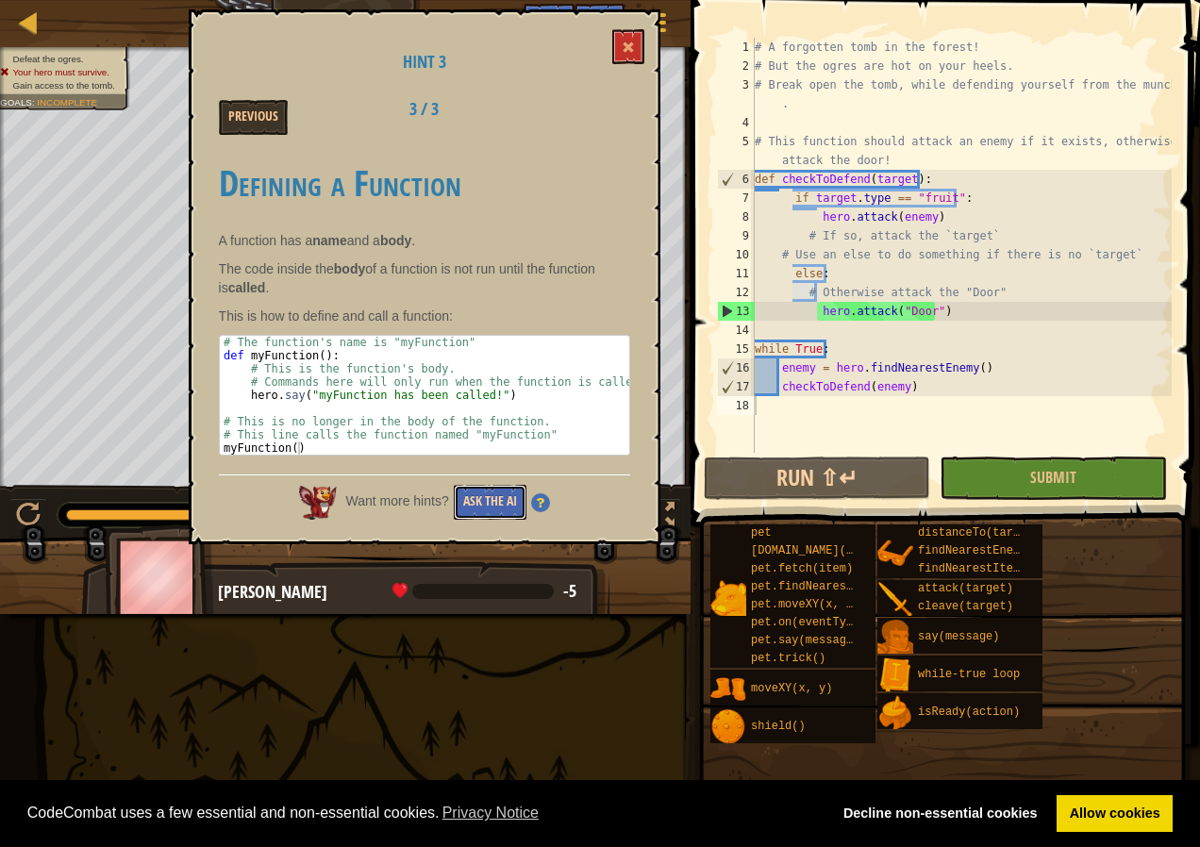
click at [486, 489] on button "Ask the AI" at bounding box center [490, 502] width 73 height 35
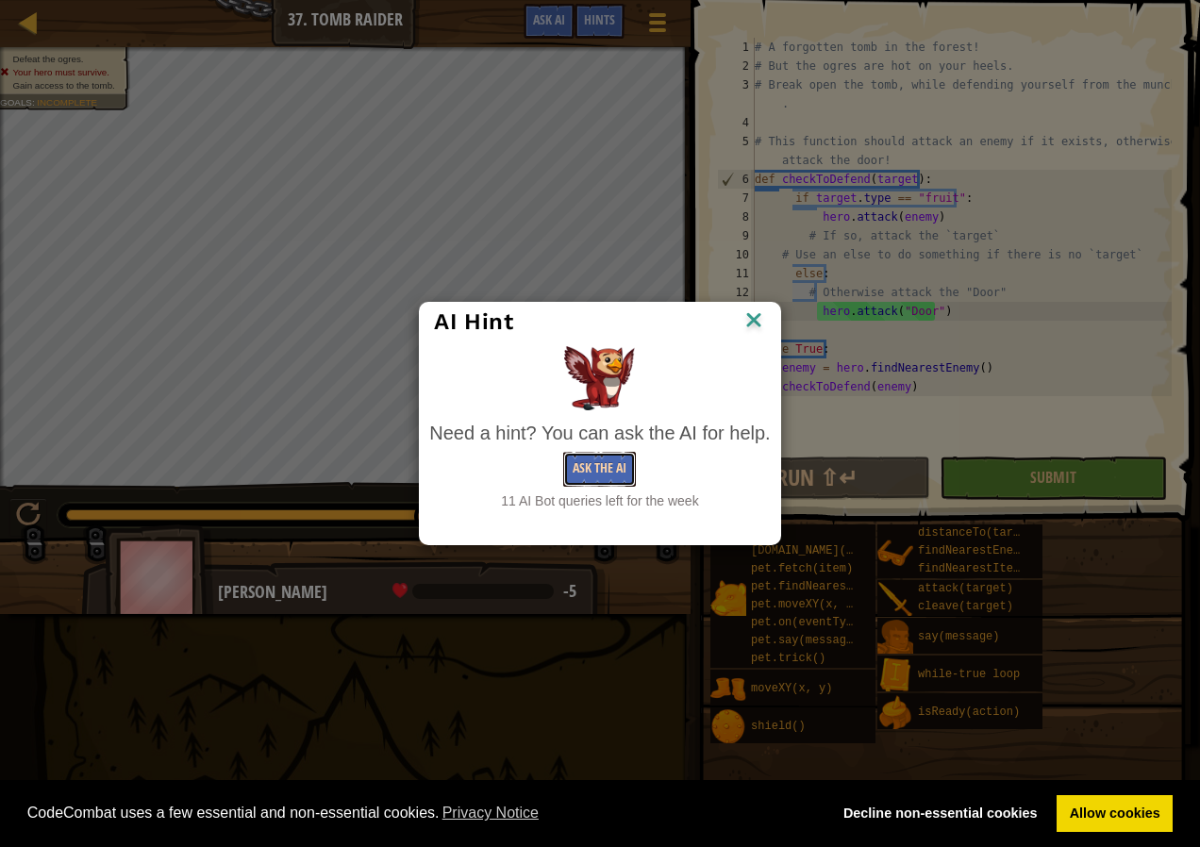
click at [589, 472] on button "Ask the AI" at bounding box center [599, 469] width 73 height 35
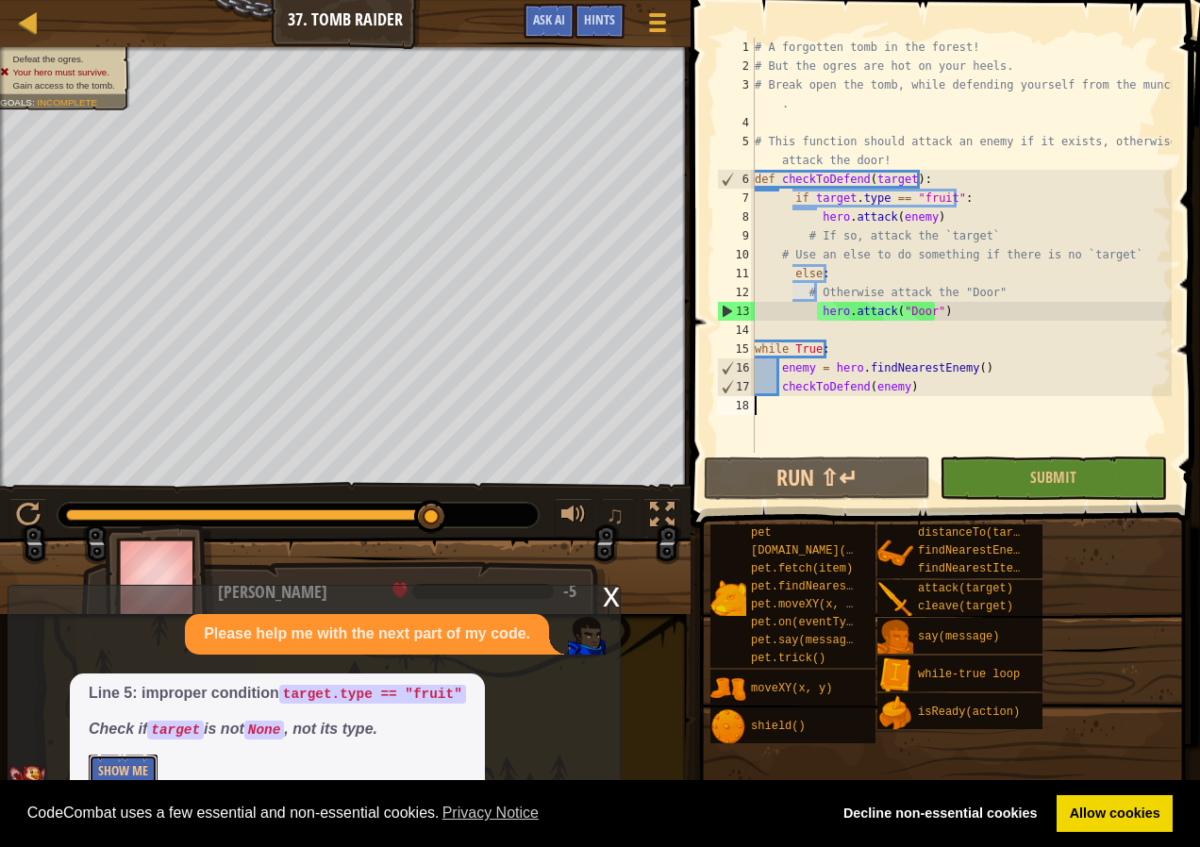
click at [131, 771] on button "Show Me" at bounding box center [123, 772] width 69 height 35
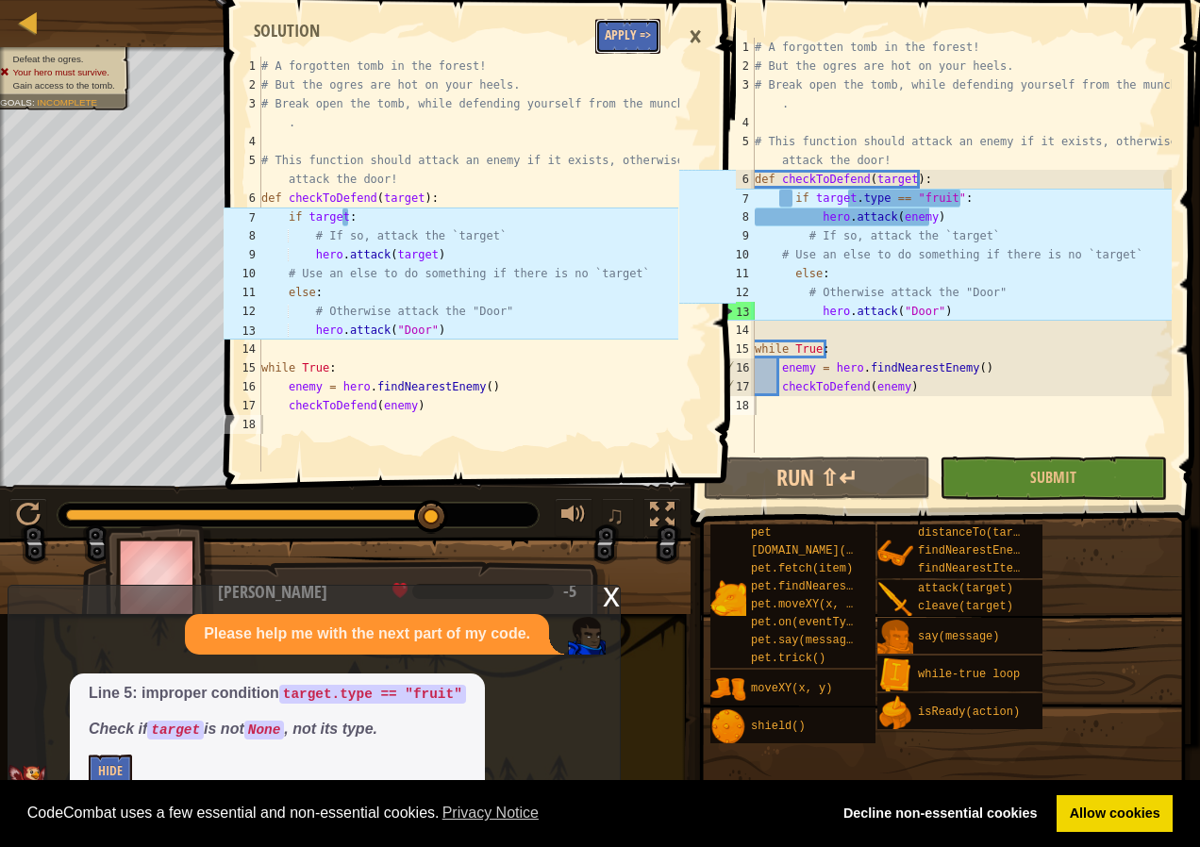
click at [606, 36] on button "Apply =>" at bounding box center [627, 36] width 65 height 35
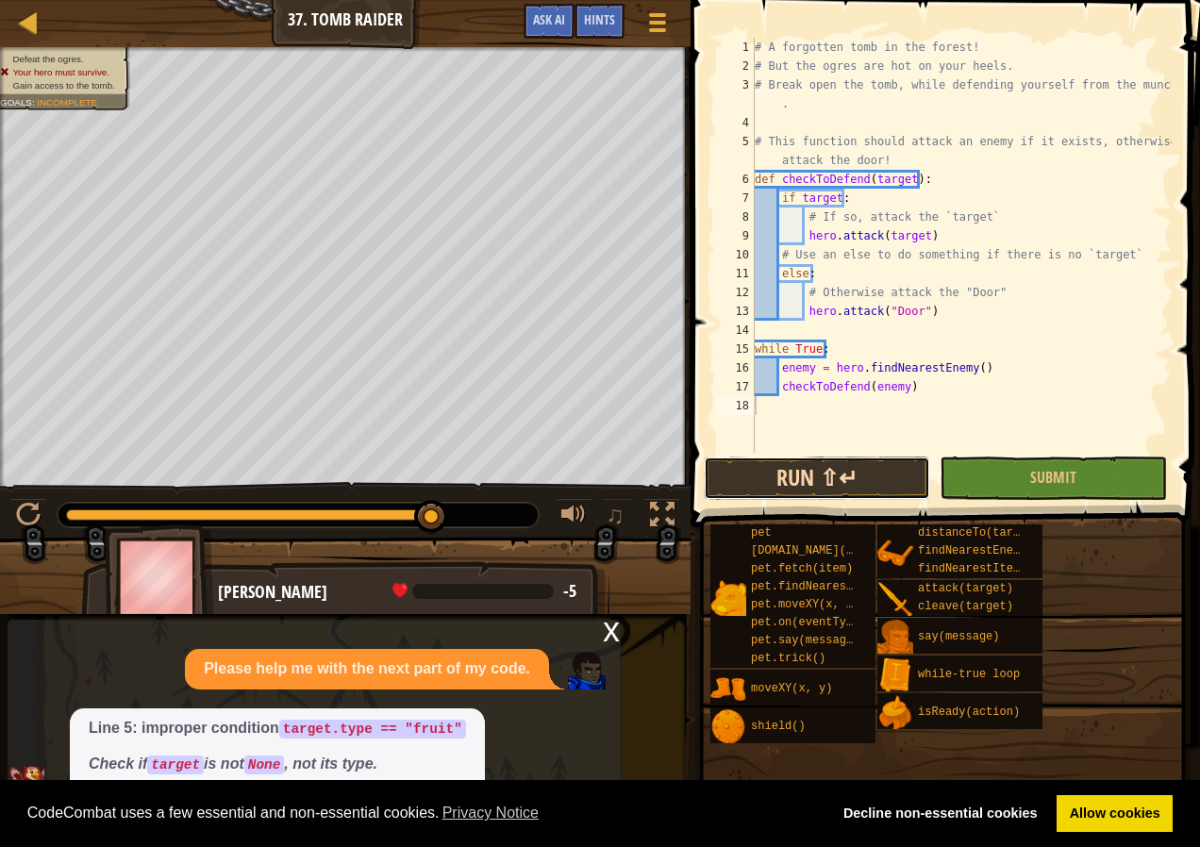
click at [851, 480] on button "Run ⇧↵" at bounding box center [817, 478] width 226 height 43
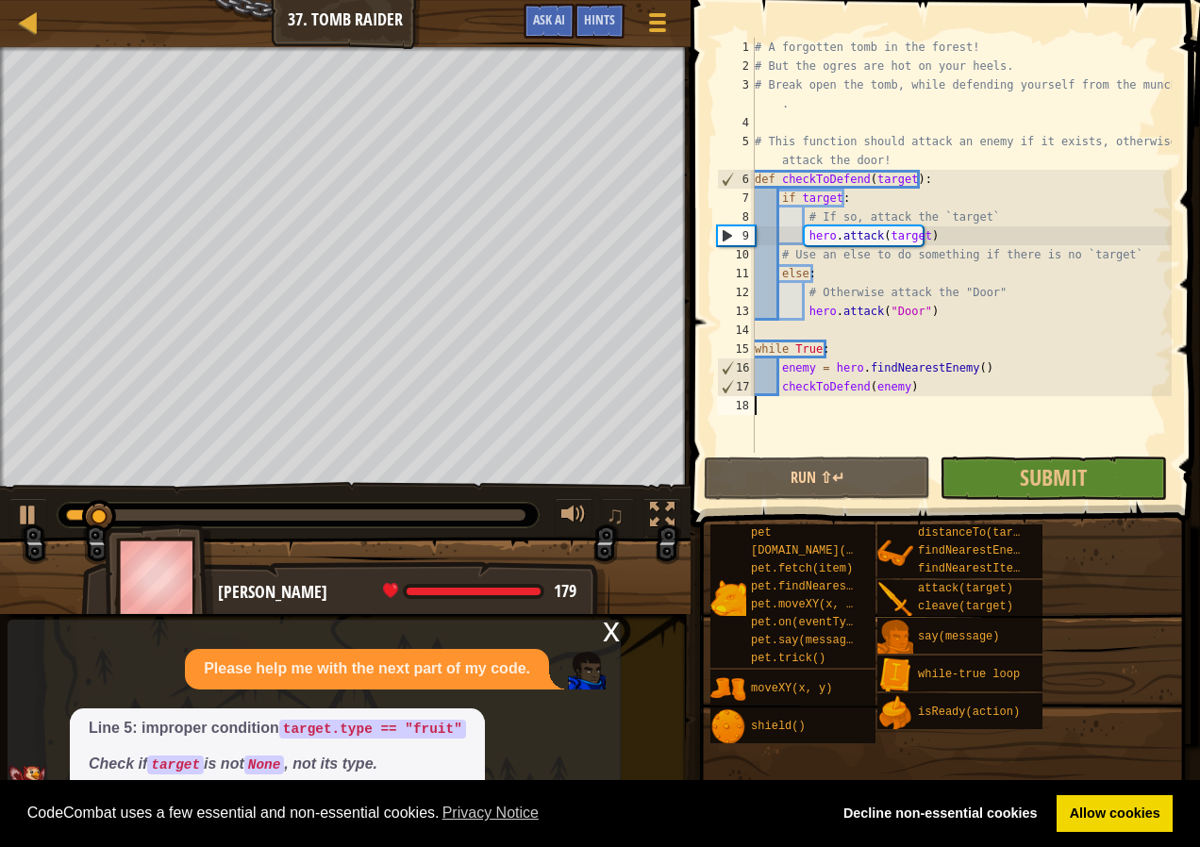
click at [1018, 500] on span at bounding box center [947, 236] width 525 height 583
click at [1015, 481] on button "Submit" at bounding box center [1053, 478] width 226 height 43
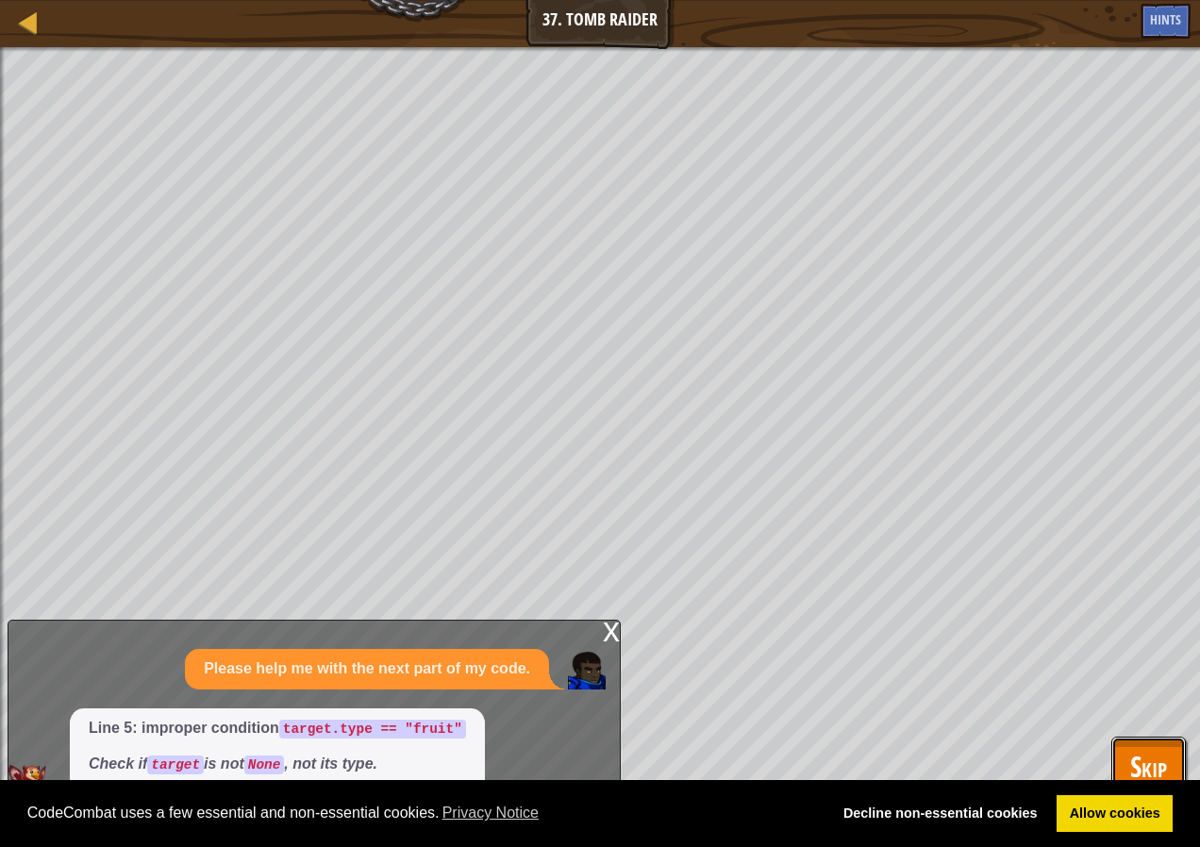
click at [1116, 744] on button "Skip" at bounding box center [1149, 767] width 75 height 60
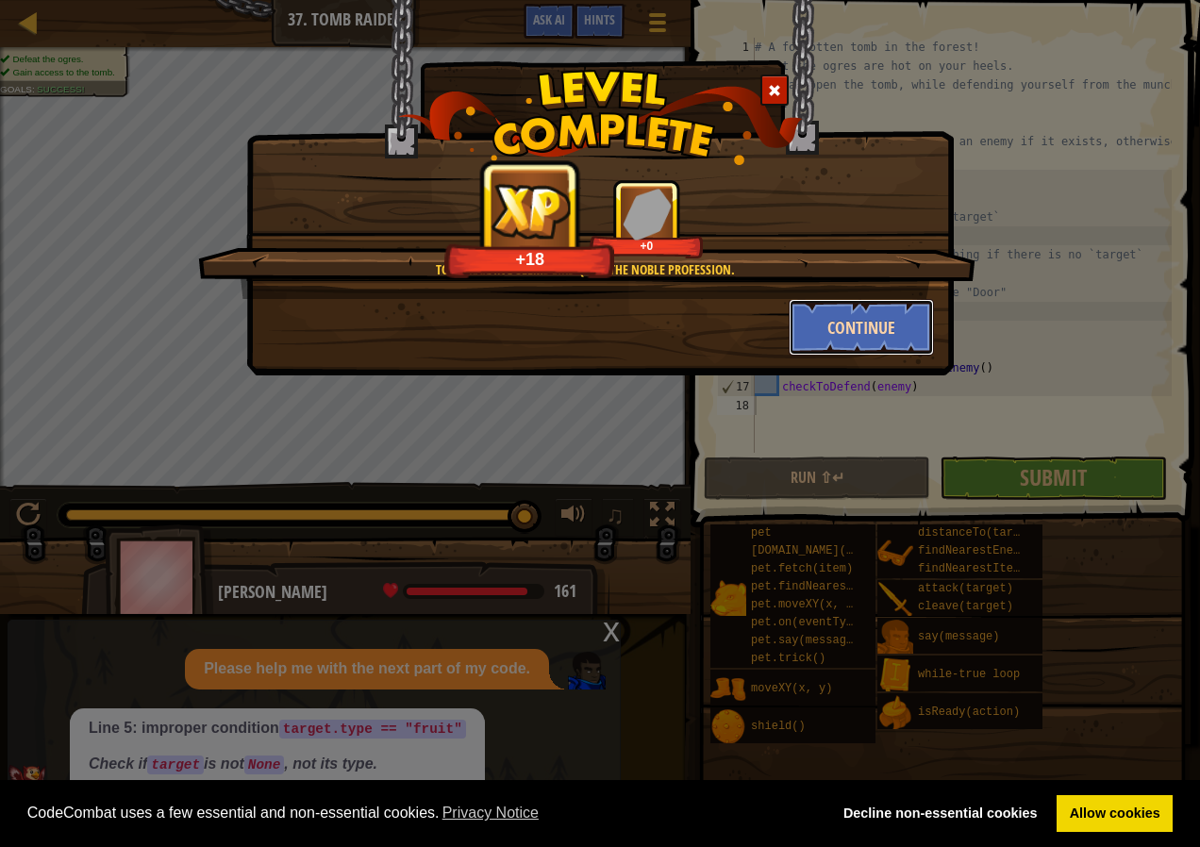
click at [848, 340] on button "Continue" at bounding box center [862, 327] width 146 height 57
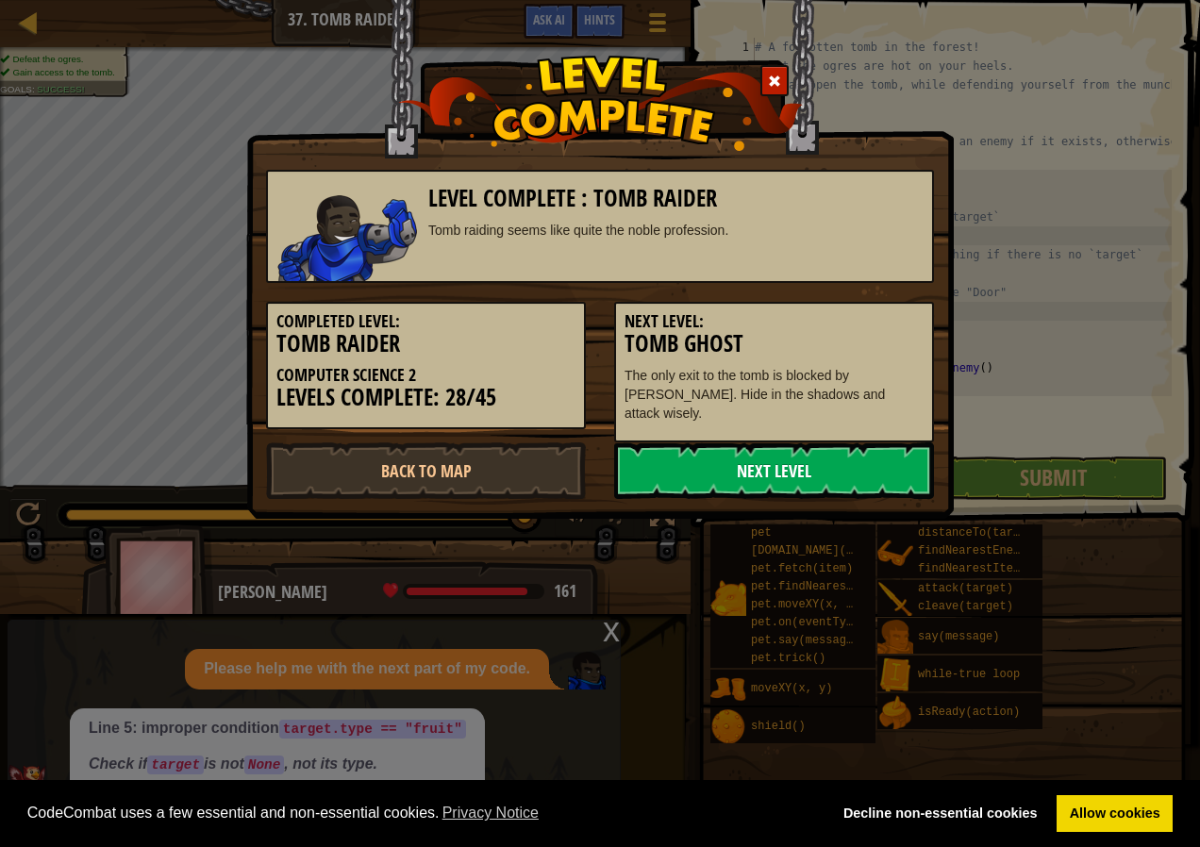
click at [831, 461] on link "Next Level" at bounding box center [774, 471] width 320 height 57
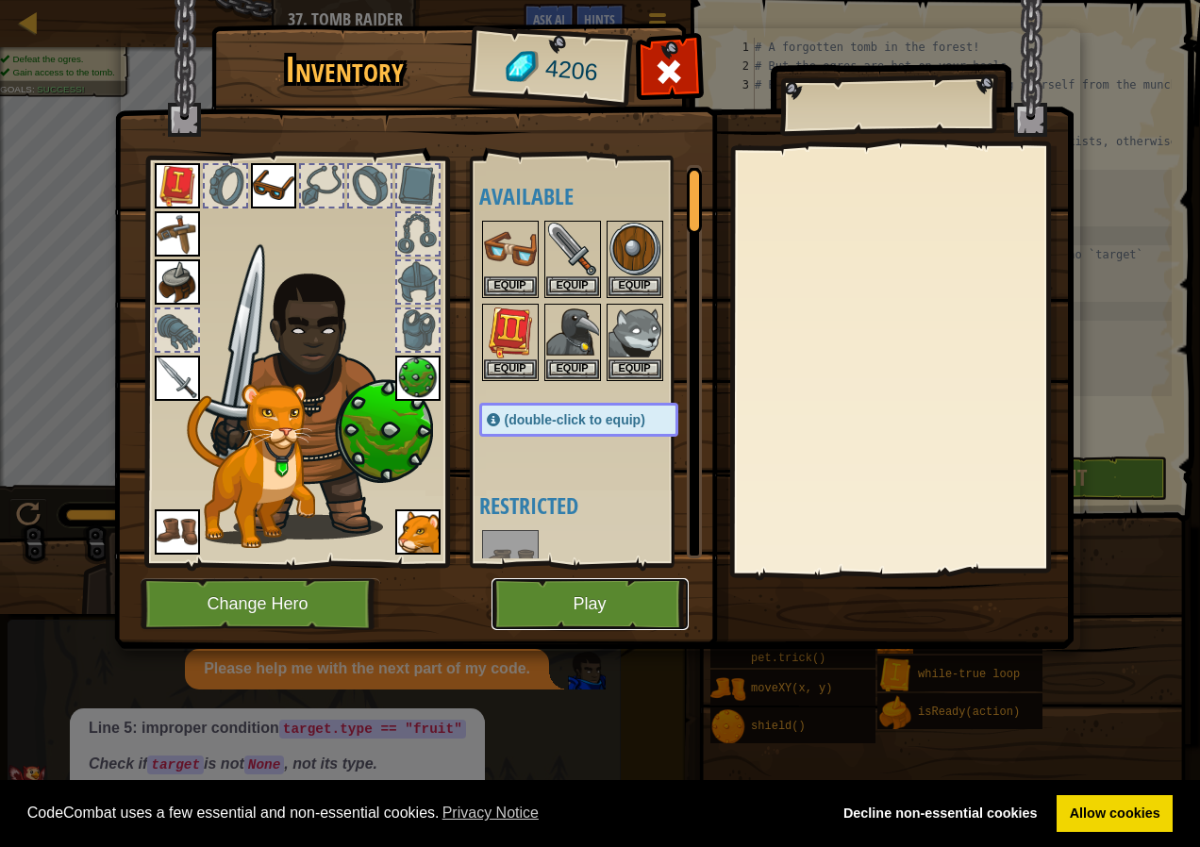
click at [550, 585] on button "Play" at bounding box center [590, 604] width 197 height 52
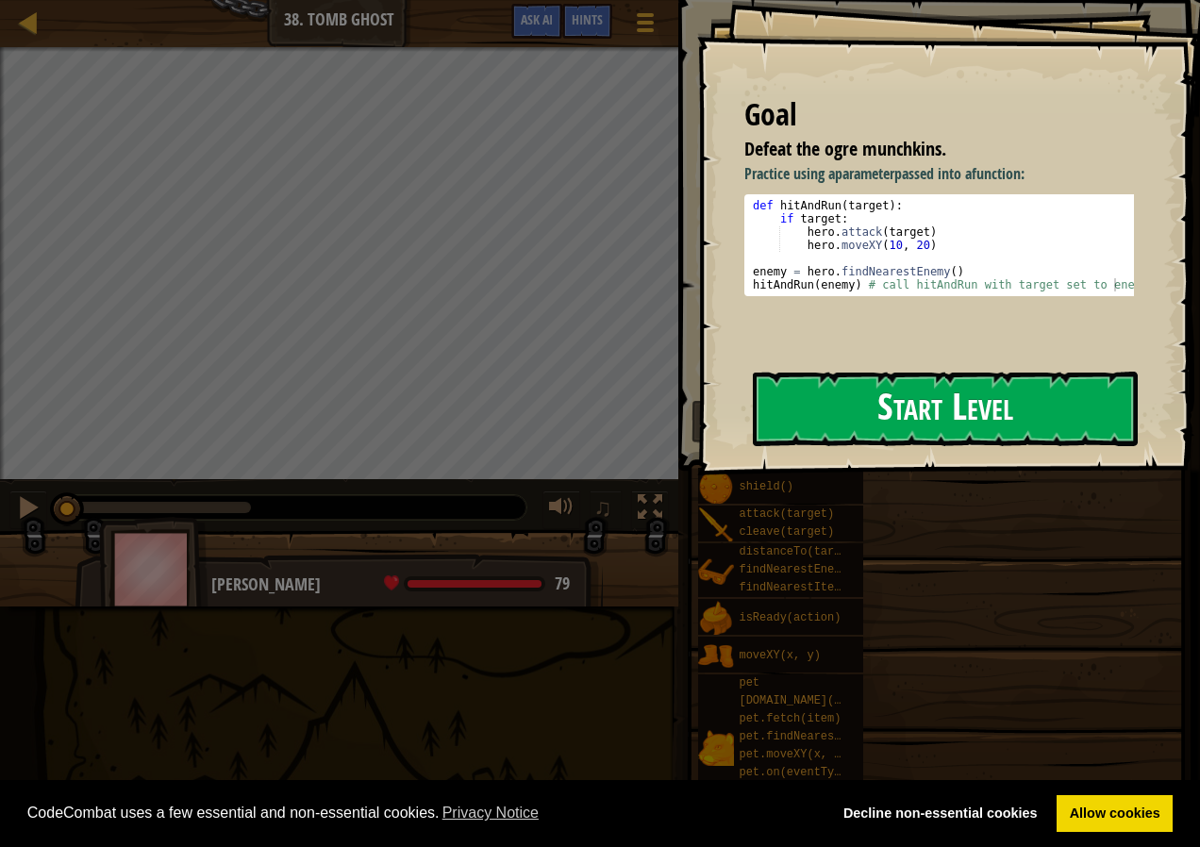
click at [845, 404] on button "Start Level" at bounding box center [945, 409] width 385 height 75
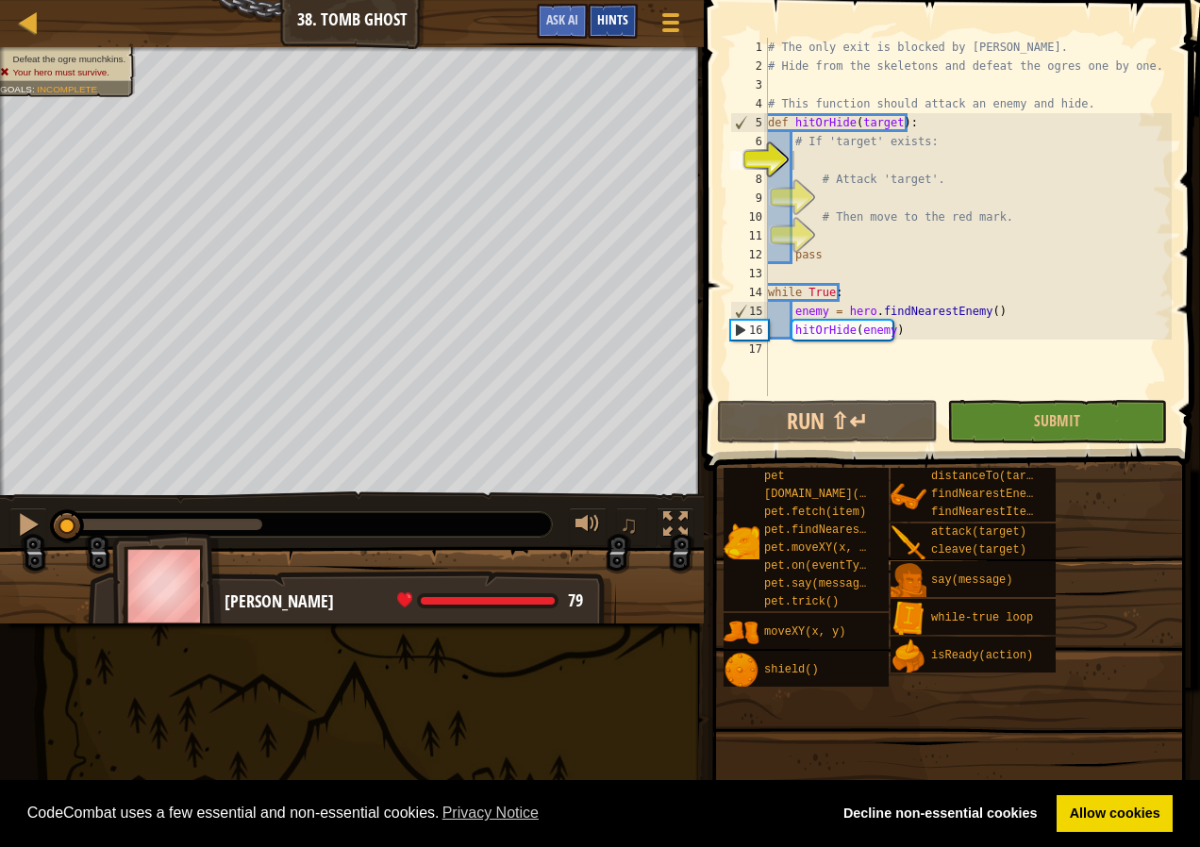
click at [599, 15] on span "Hints" at bounding box center [612, 19] width 31 height 18
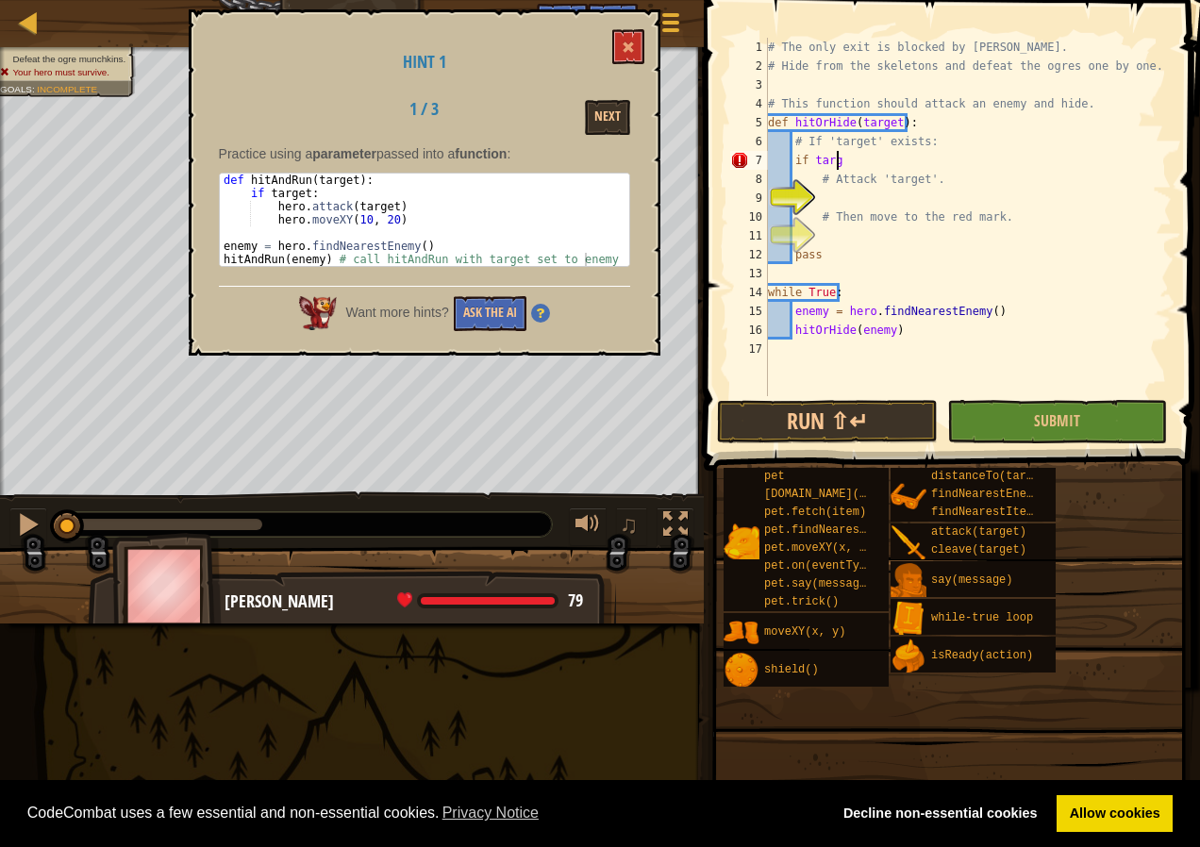
scroll to position [8, 6]
type textarea "if target:"
click at [825, 205] on div "# The only exit is blocked by [PERSON_NAME]. # Hide from the skeletons and defe…" at bounding box center [968, 236] width 408 height 396
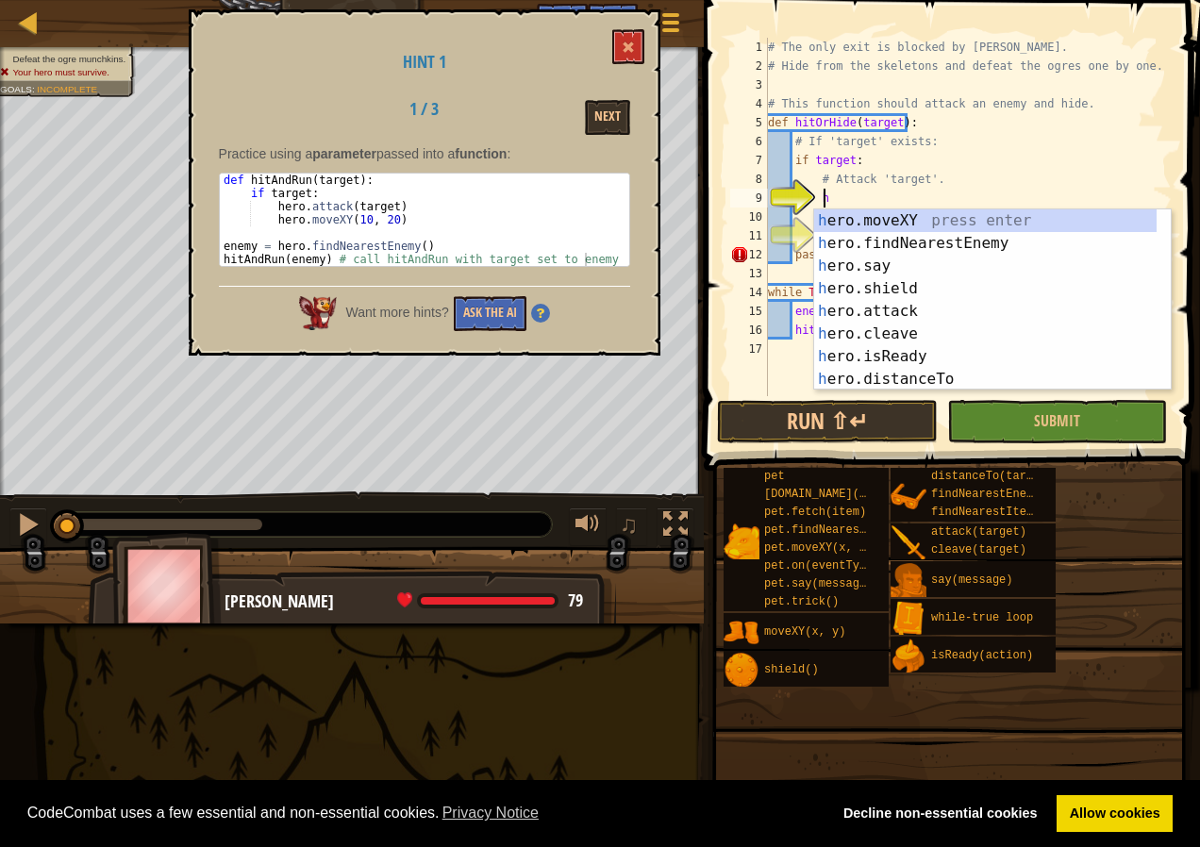
scroll to position [8, 4]
click at [899, 313] on div "h ero.moveXY press enter h ero.findNearestEnemy press enter h ero.say press ent…" at bounding box center [985, 322] width 343 height 226
type textarea "hero.attack(enemy)"
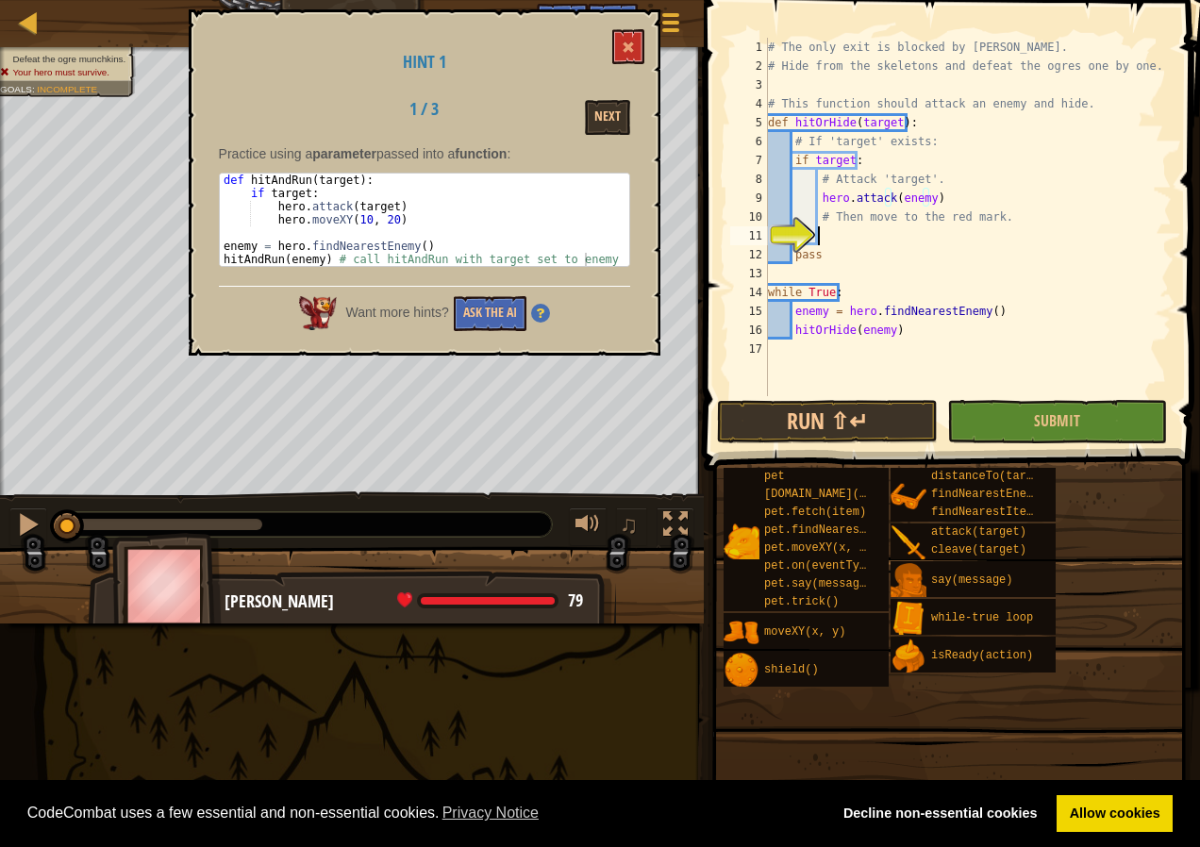
click at [832, 234] on div "# The only exit is blocked by [PERSON_NAME]. # Hide from the skeletons and defe…" at bounding box center [968, 236] width 408 height 396
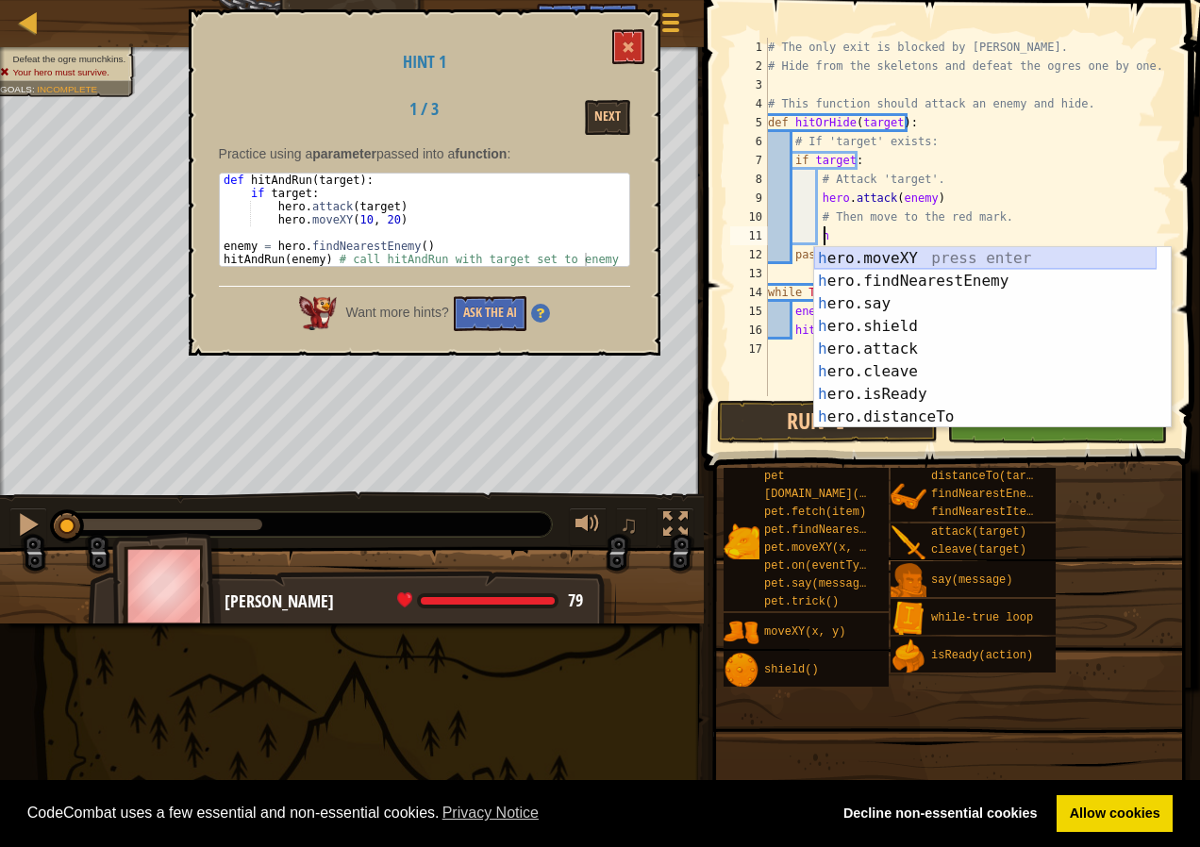
click at [934, 261] on div "h ero.moveXY press enter h ero.findNearestEnemy press enter h ero.say press ent…" at bounding box center [985, 360] width 343 height 226
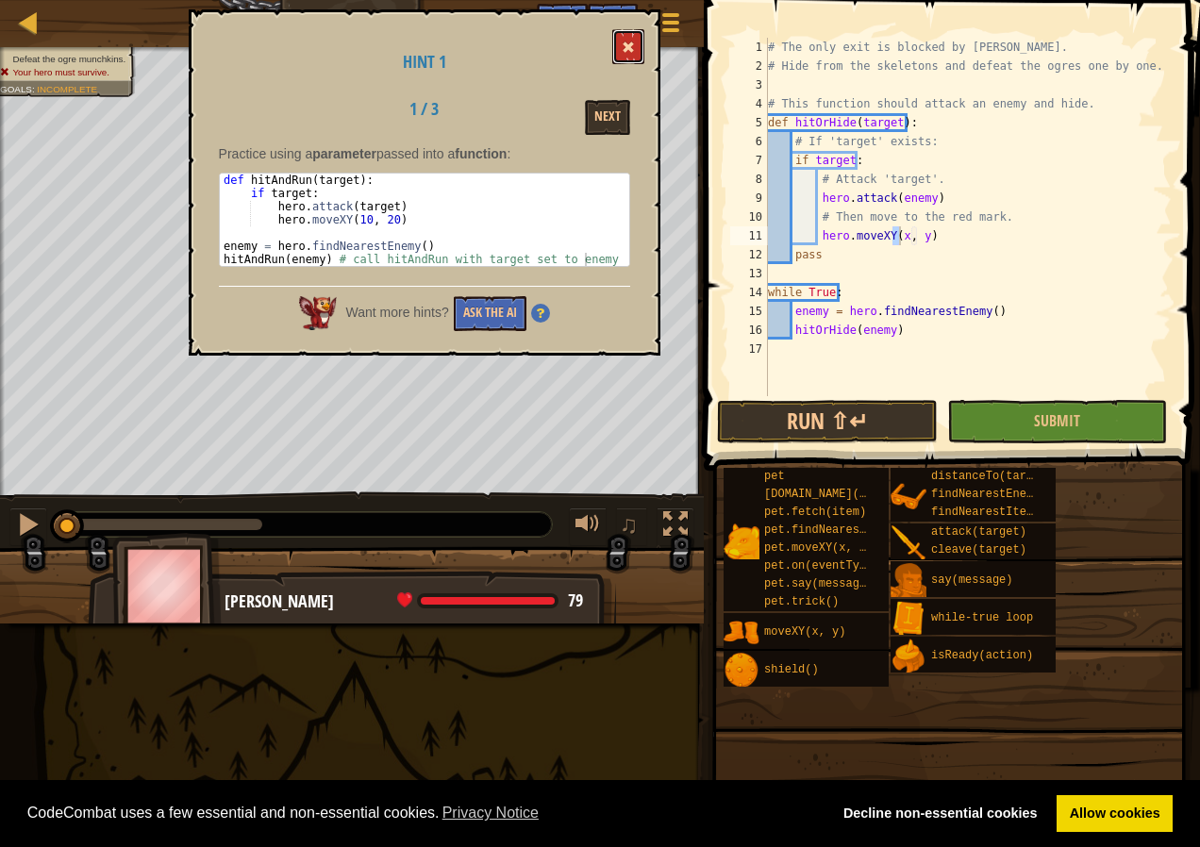
click at [619, 48] on button at bounding box center [628, 46] width 32 height 35
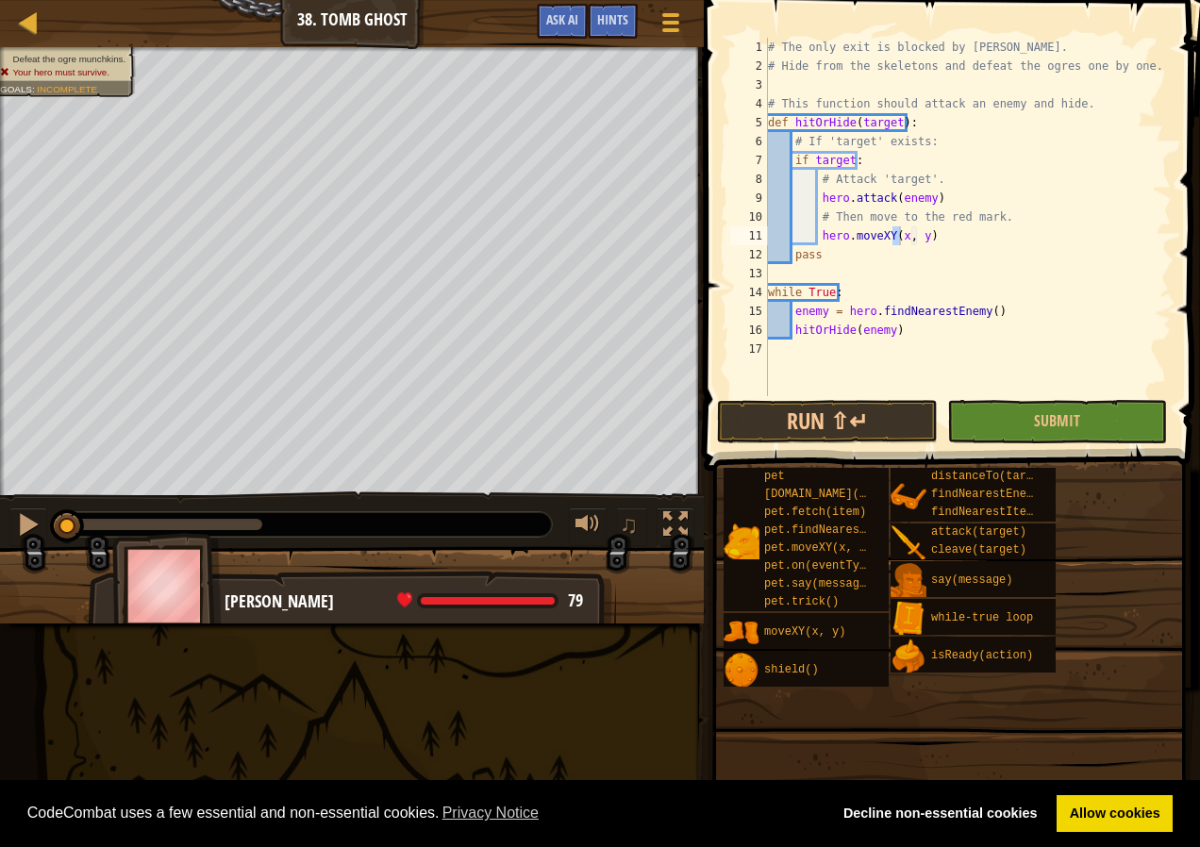
click at [900, 232] on div "# The only exit is blocked by [PERSON_NAME]. # Hide from the skeletons and defe…" at bounding box center [968, 217] width 408 height 359
drag, startPoint x: 921, startPoint y: 236, endPoint x: 941, endPoint y: 233, distance: 20.0
click at [922, 236] on div "# The only exit is blocked by [PERSON_NAME]. # Hide from the skeletons and defe…" at bounding box center [968, 236] width 408 height 396
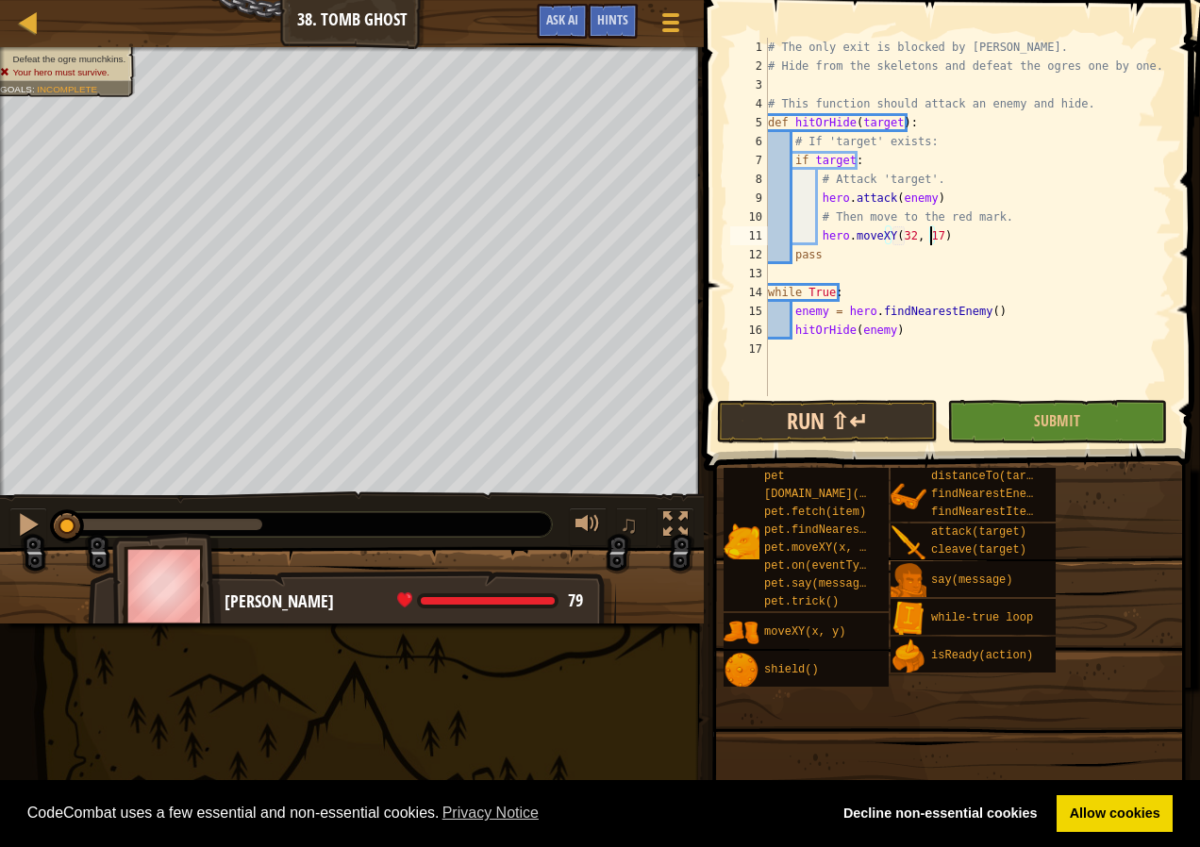
type textarea "hero.moveXY(32, 17)"
click at [846, 424] on button "Run ⇧↵" at bounding box center [827, 421] width 220 height 43
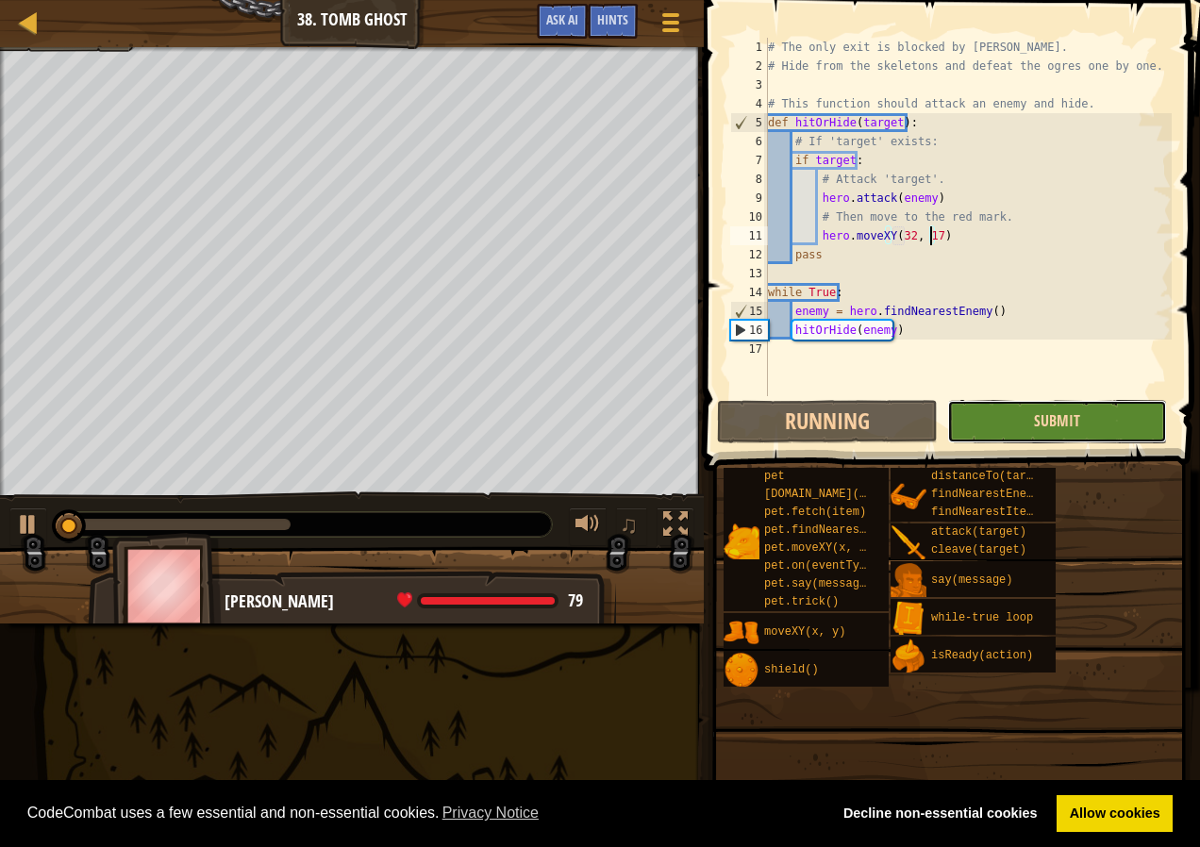
click at [1065, 421] on span "Submit" at bounding box center [1057, 420] width 46 height 21
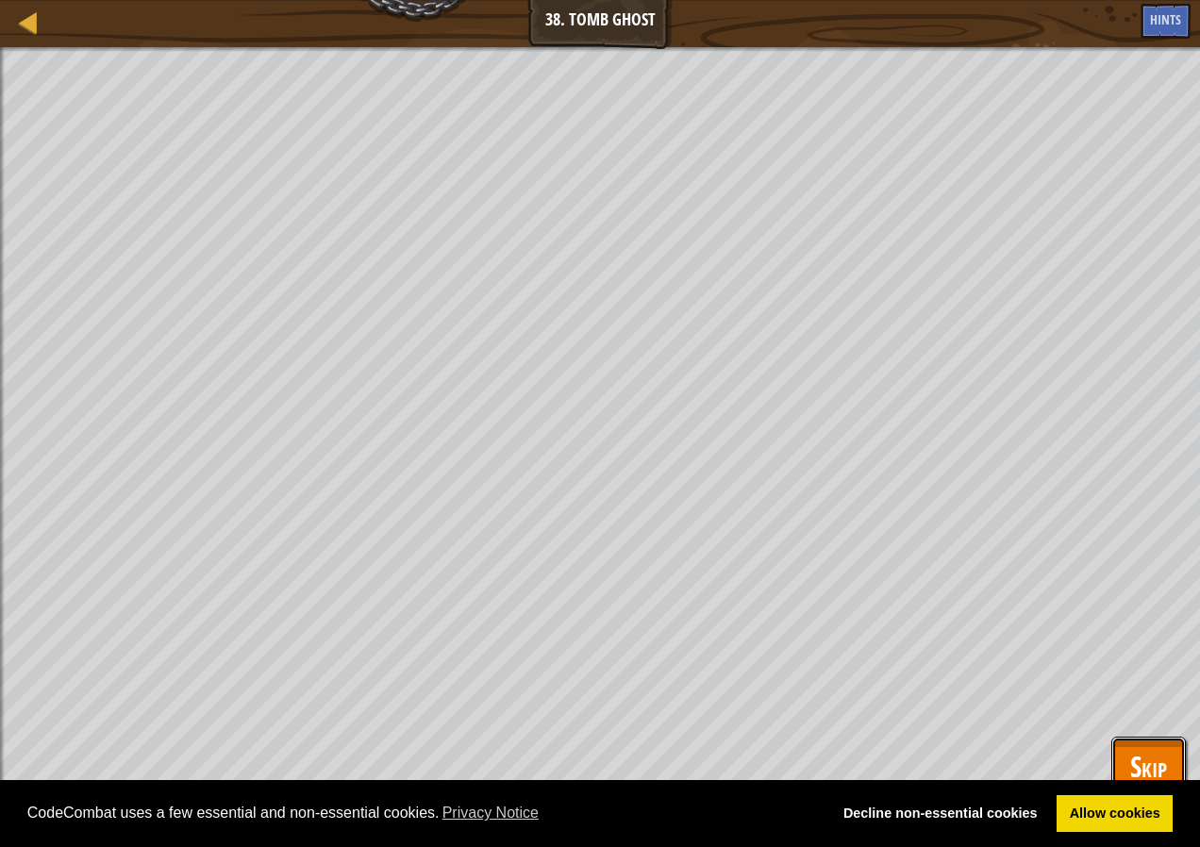
click at [1124, 752] on button "Skip" at bounding box center [1149, 767] width 75 height 60
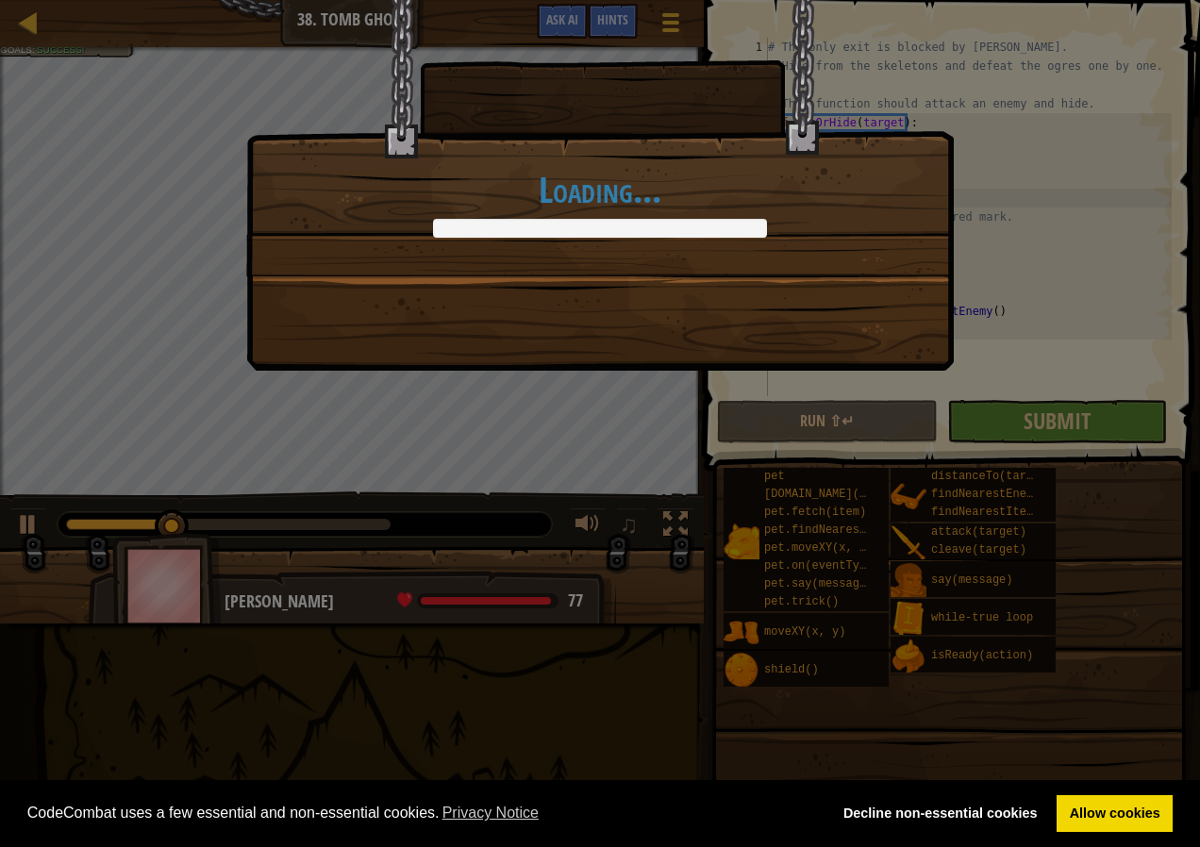
click at [1017, 428] on div "Loading..." at bounding box center [600, 423] width 1200 height 847
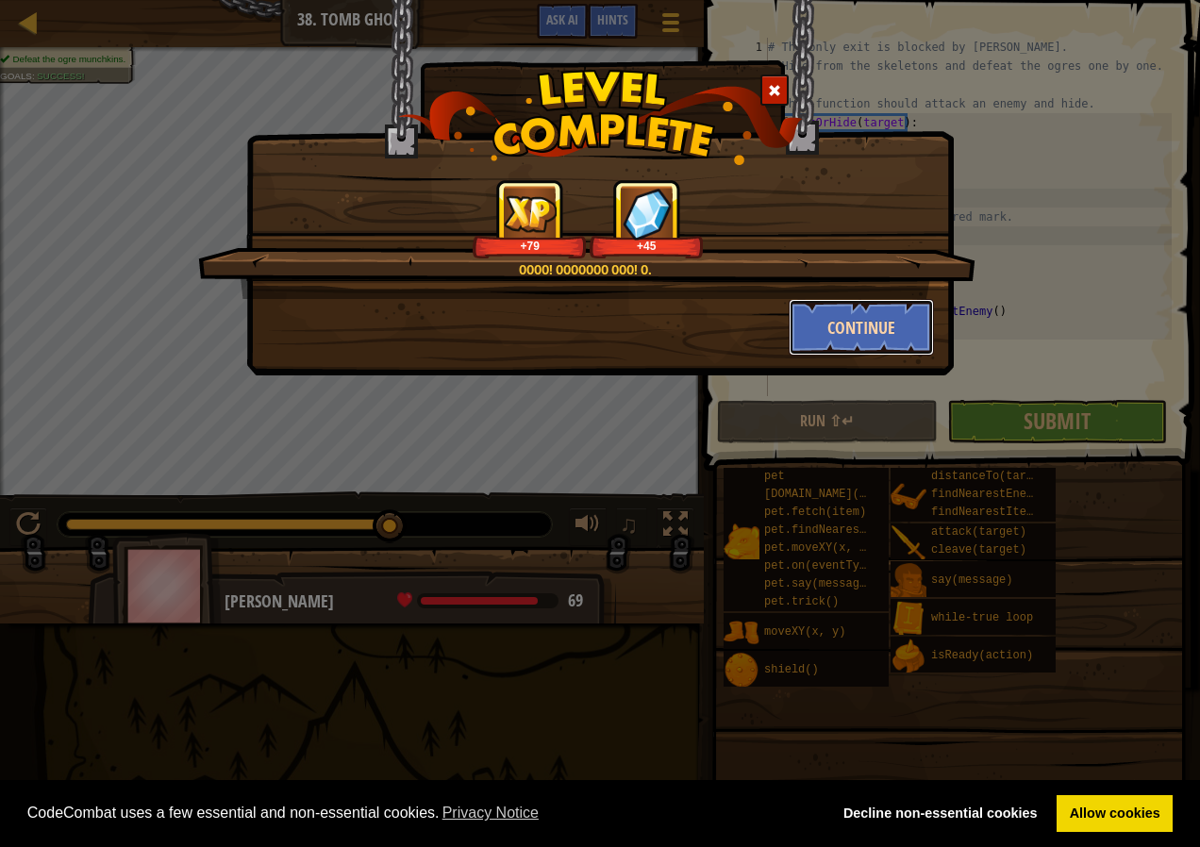
click at [896, 327] on button "Continue" at bounding box center [862, 327] width 146 height 57
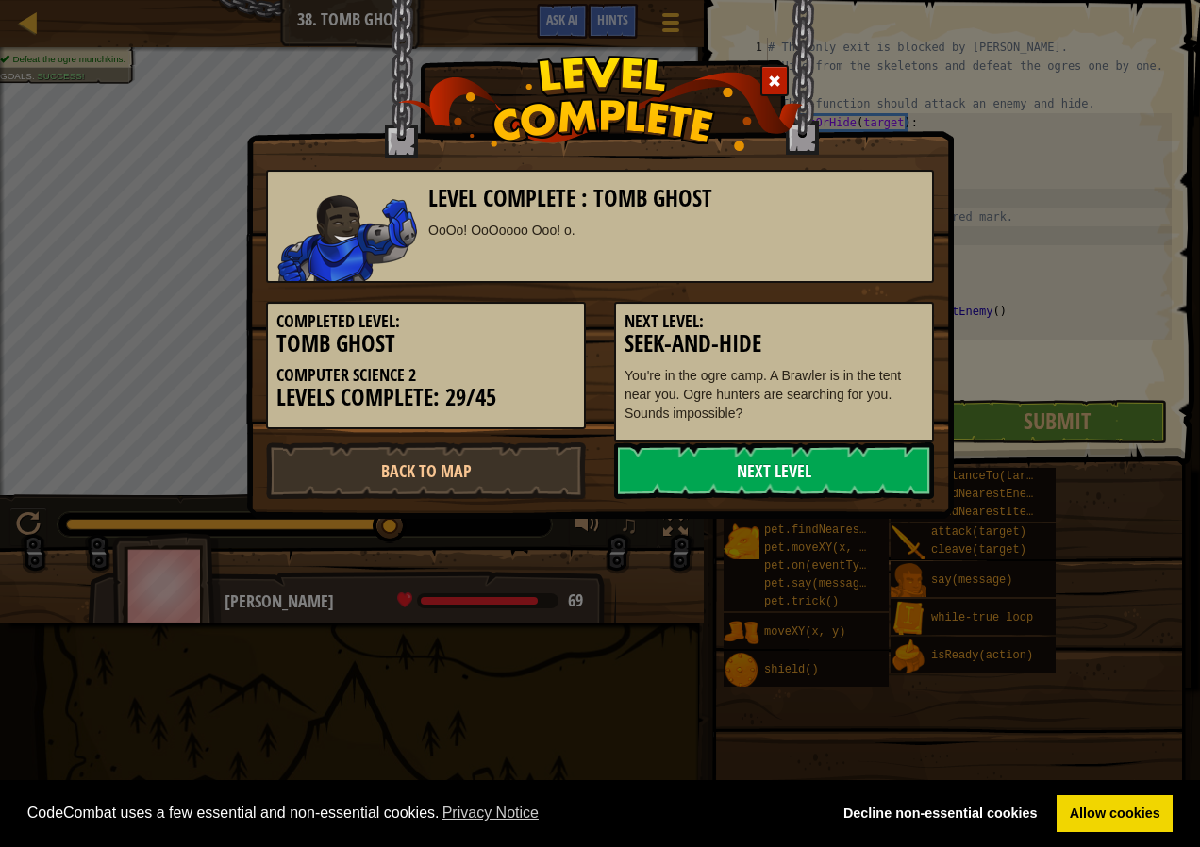
click at [841, 460] on link "Next Level" at bounding box center [774, 471] width 320 height 57
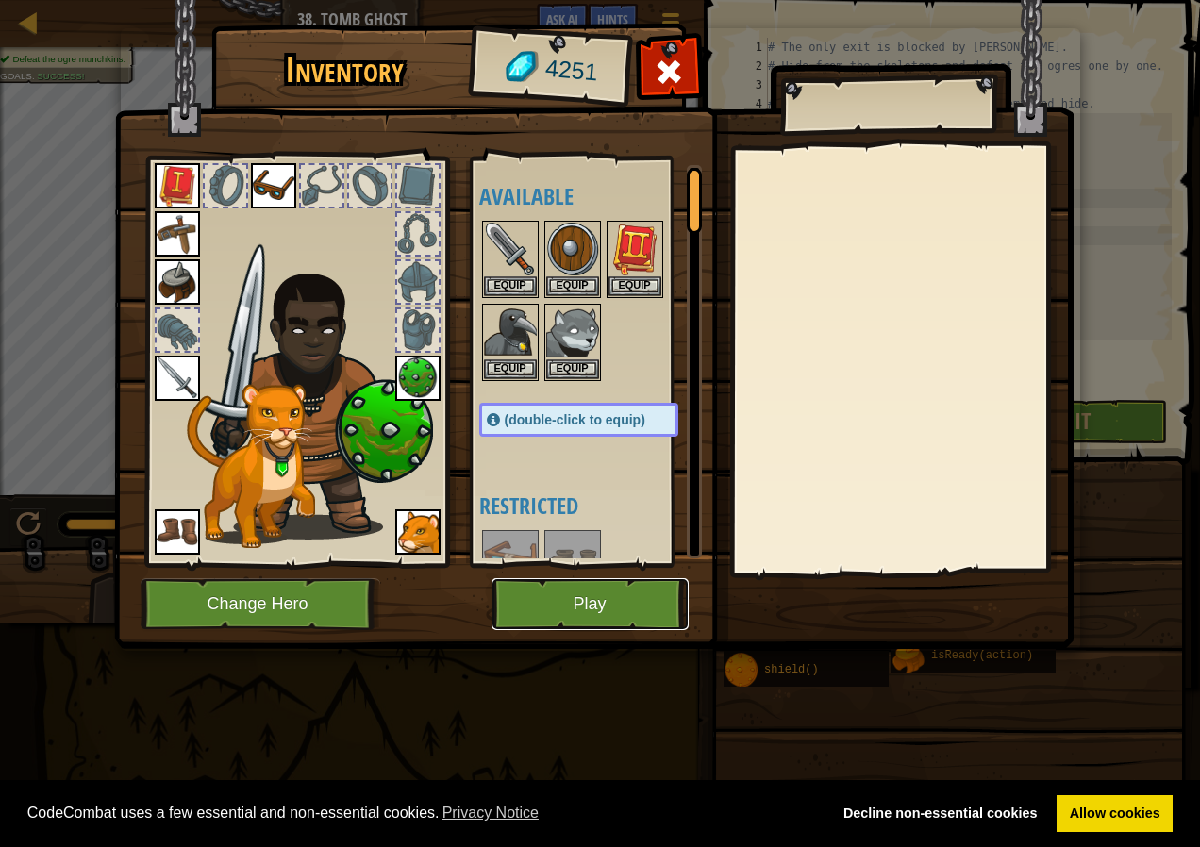
click at [559, 606] on button "Play" at bounding box center [590, 604] width 197 height 52
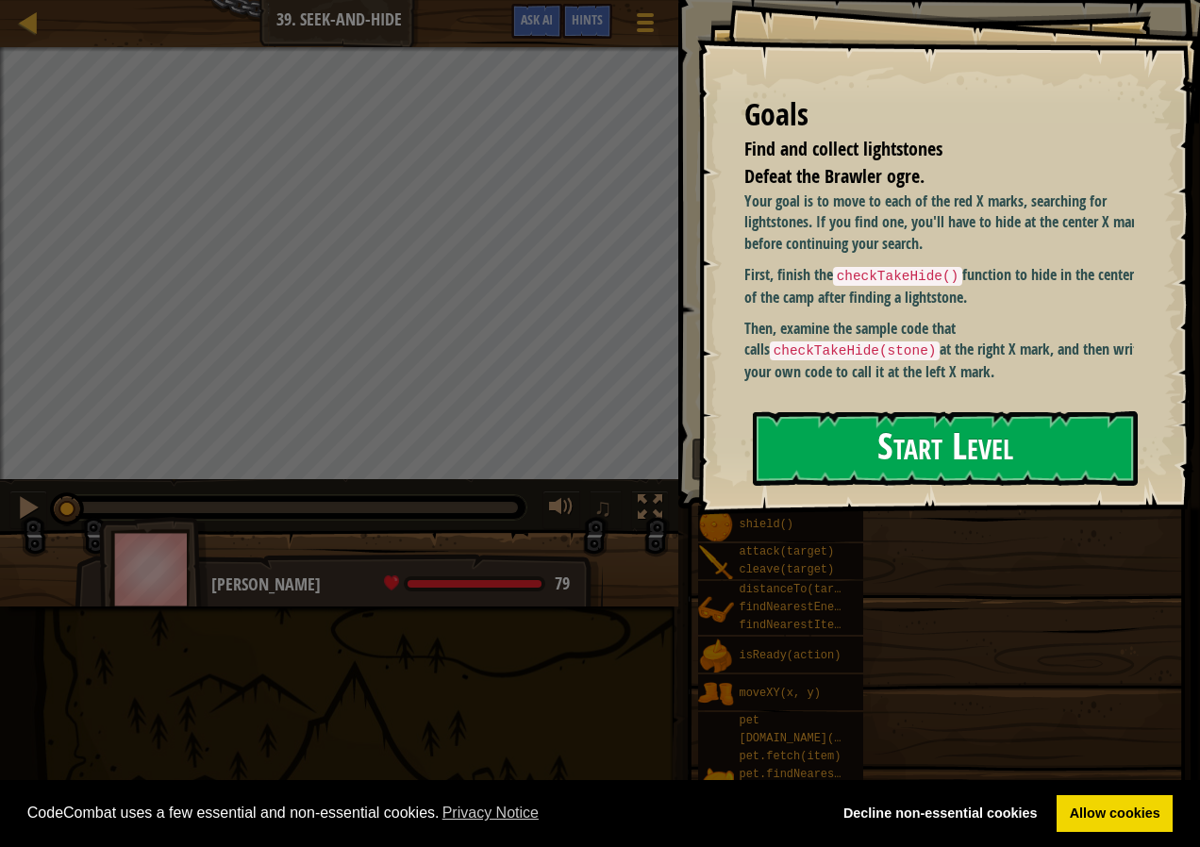
click at [883, 437] on button "Start Level" at bounding box center [945, 448] width 385 height 75
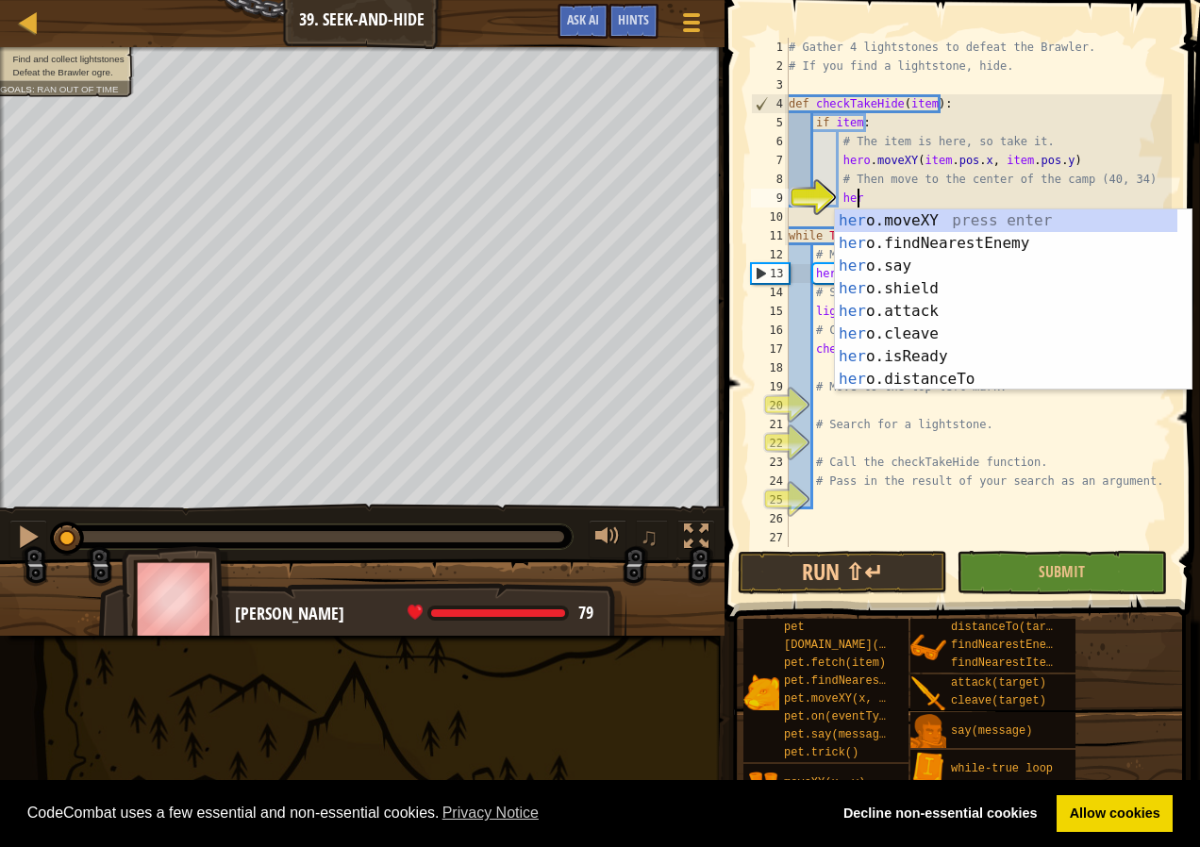
scroll to position [8, 5]
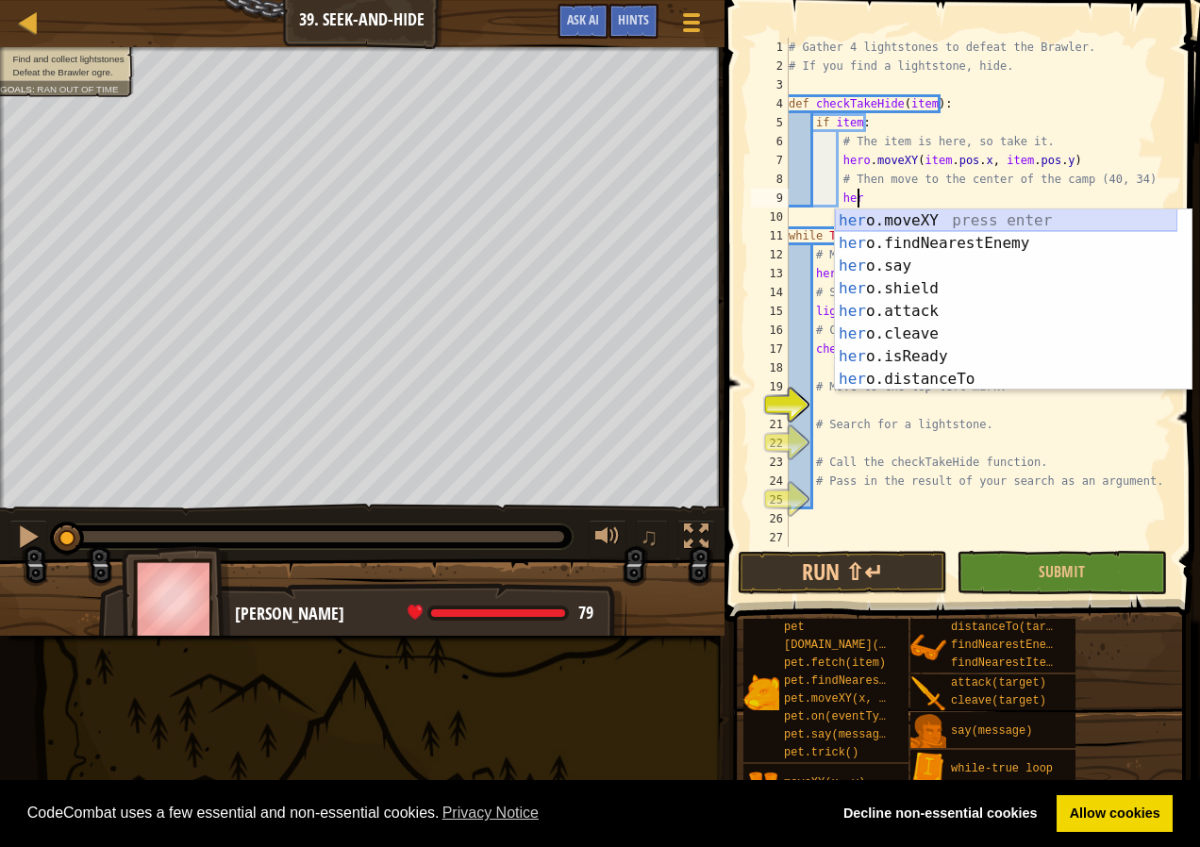
click at [900, 214] on div "her o.moveXY press enter her o.findNearestEnemy press enter her o.say press ent…" at bounding box center [1006, 322] width 343 height 226
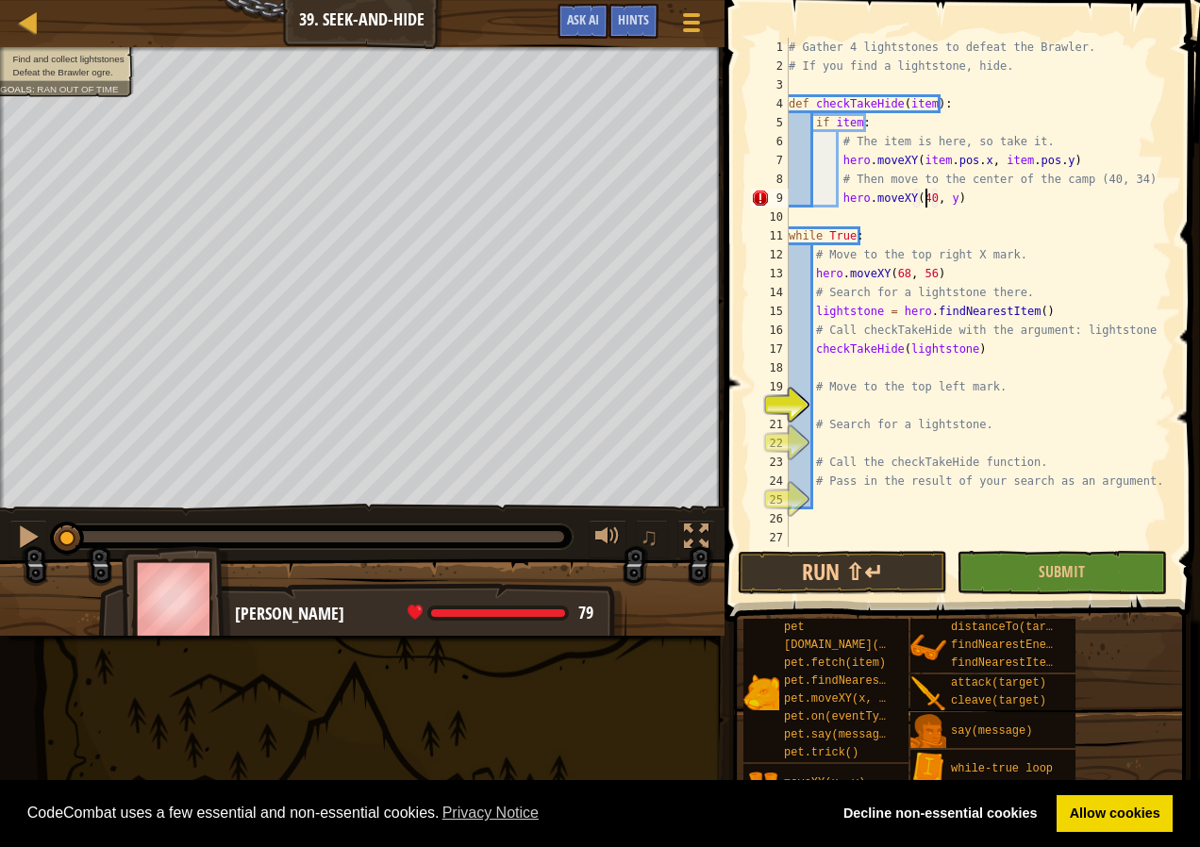
scroll to position [8, 11]
click at [944, 196] on div "# Gather 4 lightstones to defeat the Brawler. # If you find a lightstone, hide.…" at bounding box center [978, 311] width 387 height 547
type textarea "hero.moveXY(40, 34)"
click at [819, 404] on div "# Gather 4 lightstones to defeat the Brawler. # If you find a lightstone, hide.…" at bounding box center [978, 311] width 387 height 547
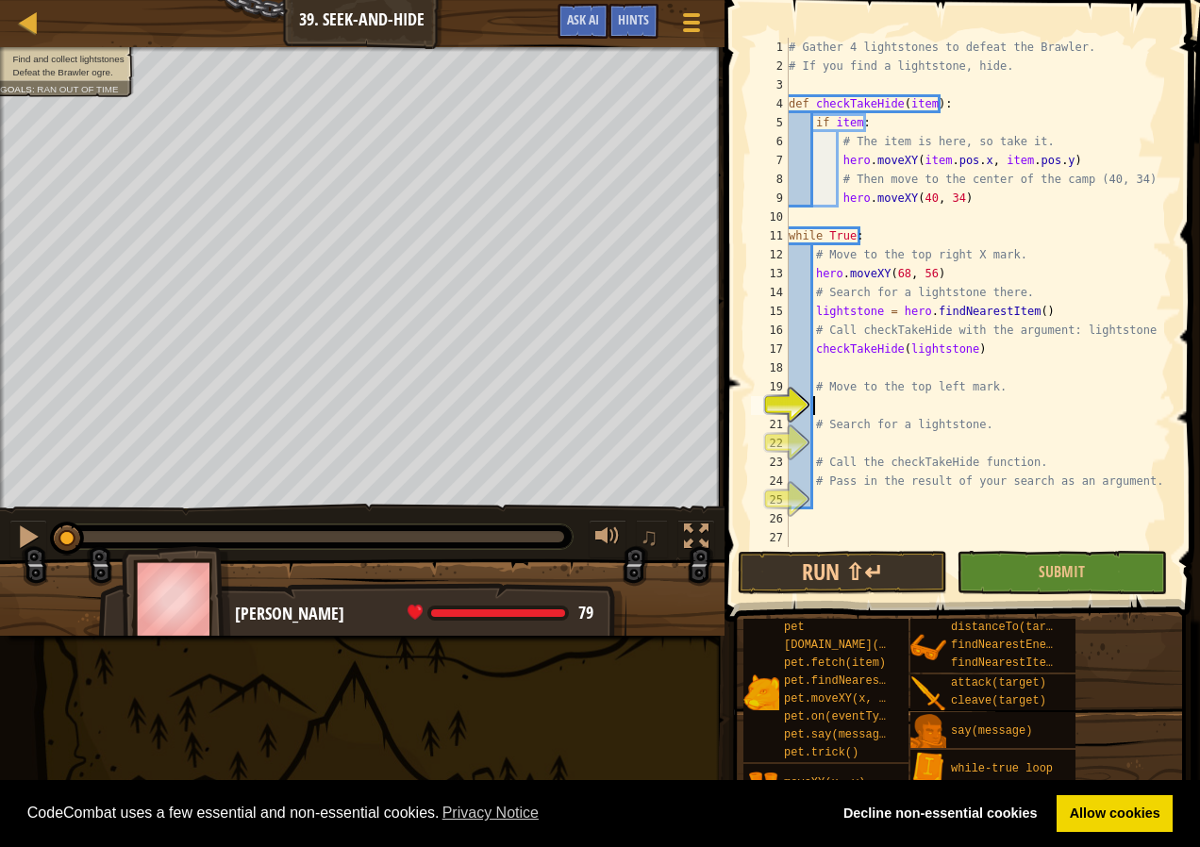
scroll to position [8, 1]
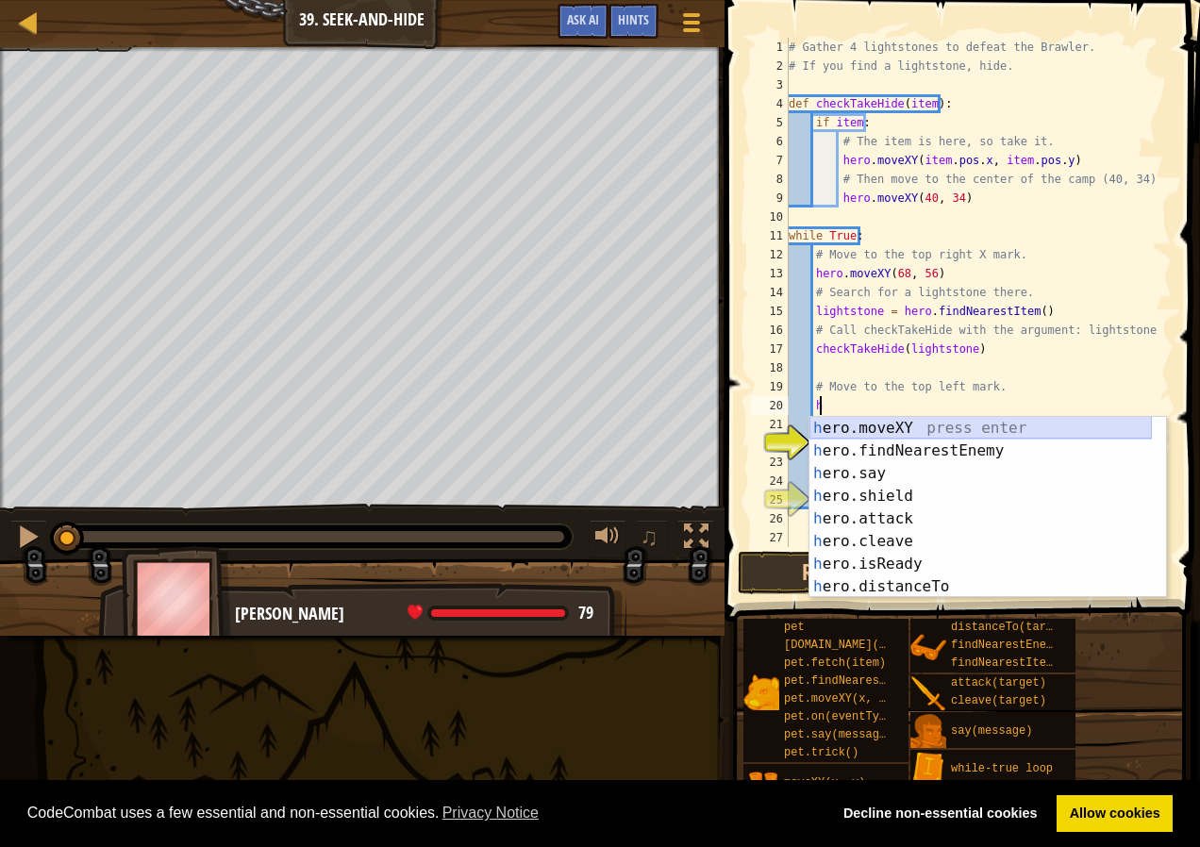
click at [984, 421] on div "h ero.moveXY press enter h ero.findNearestEnemy press enter h ero.say press ent…" at bounding box center [981, 530] width 343 height 226
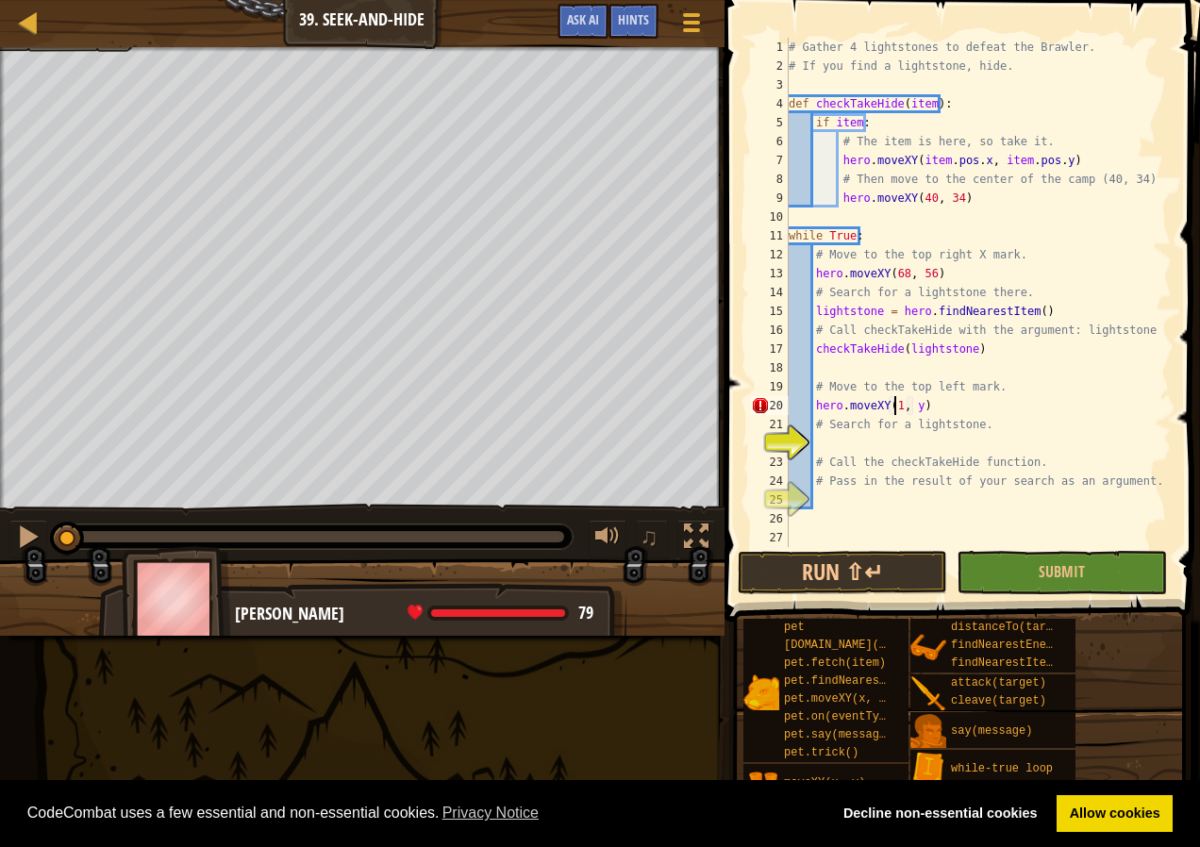
scroll to position [8, 8]
click at [922, 404] on div "# Gather 4 lightstones to defeat the Brawler. # If you find a lightstone, hide.…" at bounding box center [978, 311] width 387 height 547
type textarea "hero.moveXY(12, 56)"
click at [819, 438] on div "# Gather 4 lightstones to defeat the Brawler. # If you find a lightstone, hide.…" at bounding box center [978, 311] width 387 height 547
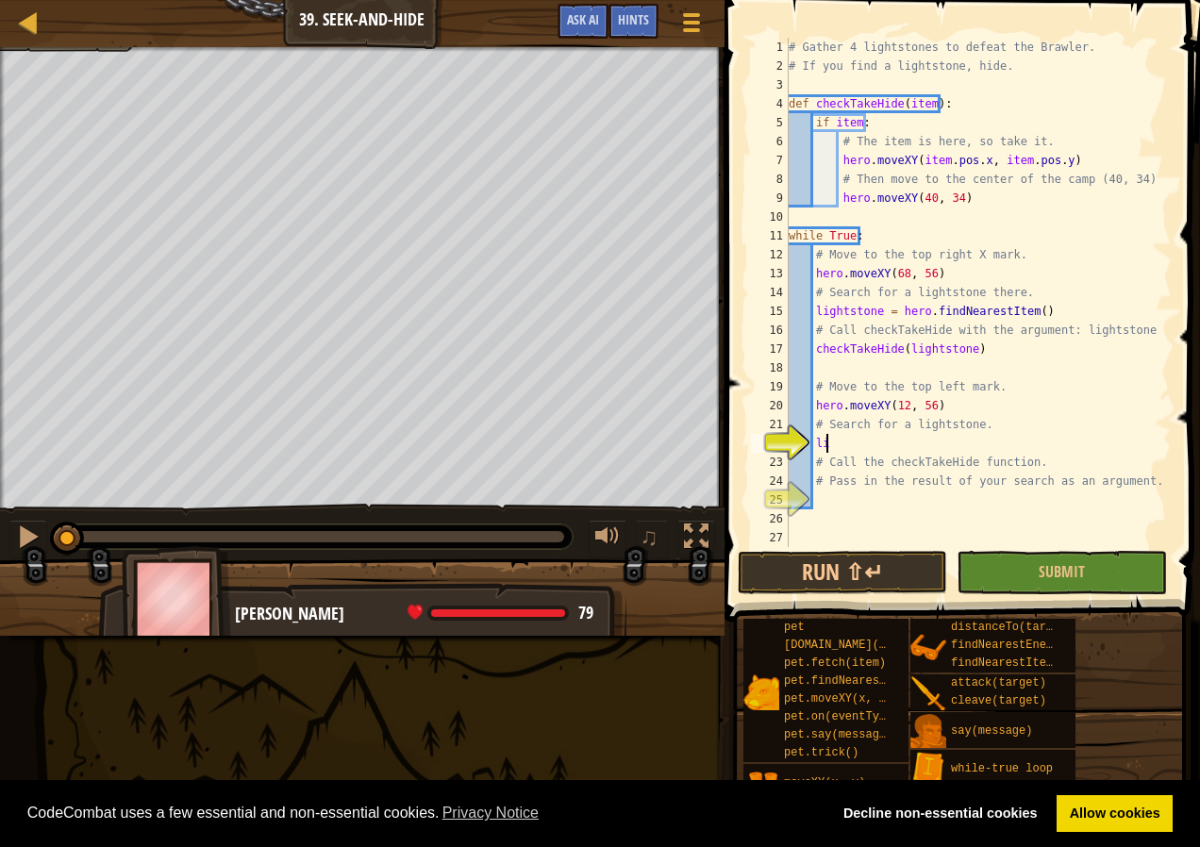
scroll to position [8, 2]
drag, startPoint x: 812, startPoint y: 310, endPoint x: 1047, endPoint y: 315, distance: 236.0
click at [1047, 315] on div "# Gather 4 lightstones to defeat the Brawler. # If you find a lightstone, hide.…" at bounding box center [978, 311] width 387 height 547
click at [827, 445] on div "# Gather 4 lightstones to defeat the Brawler. # If you find a lightstone, hide.…" at bounding box center [978, 311] width 387 height 547
type textarea "l"
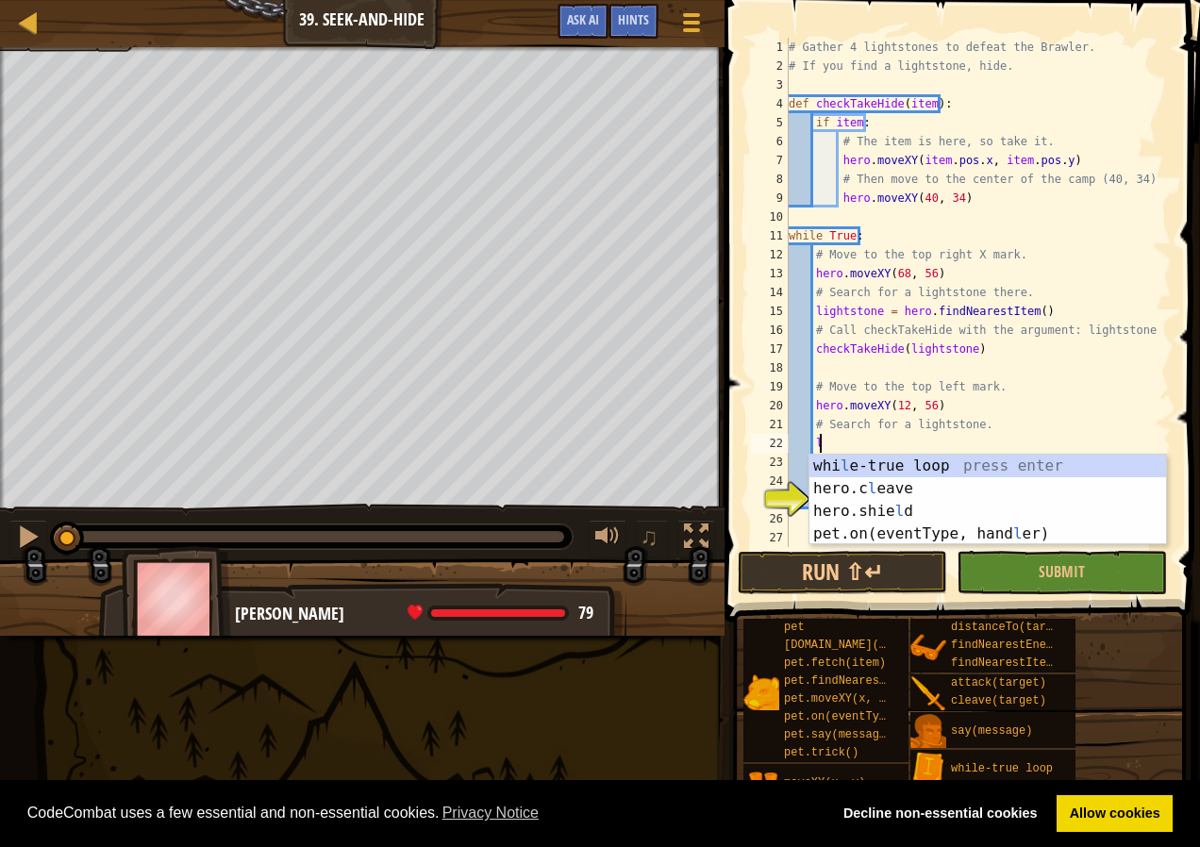
scroll to position [8, 1]
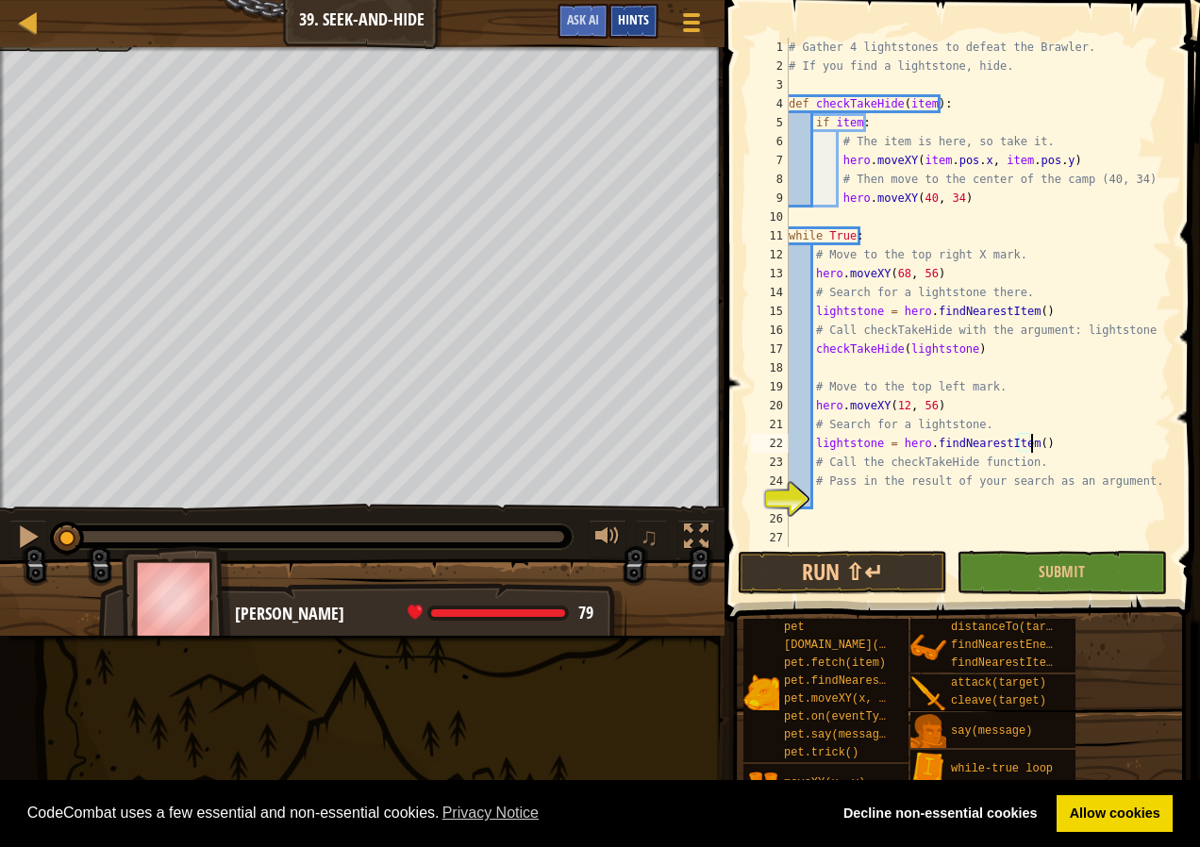
type textarea "lightstone = hero.findNearestItem()"
click at [618, 18] on span "Hints" at bounding box center [633, 19] width 31 height 18
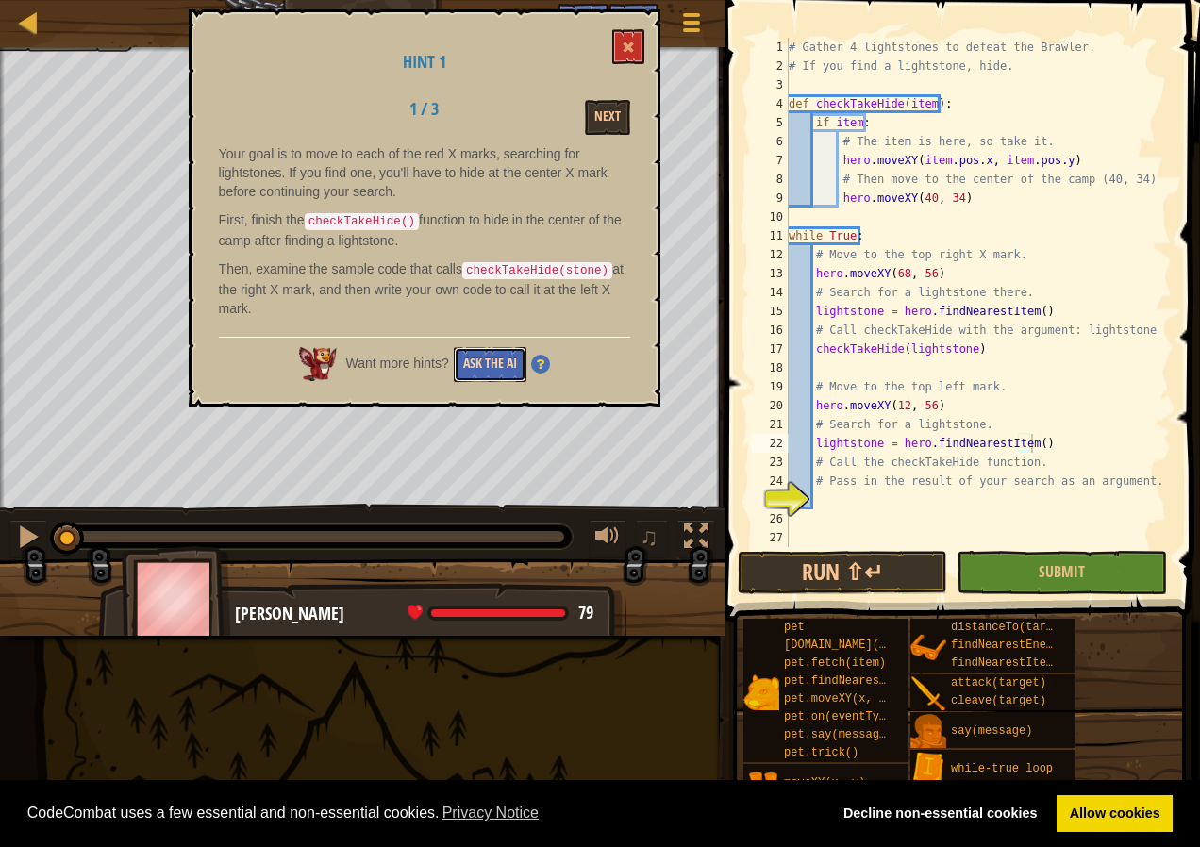
click at [486, 355] on button "Ask the AI" at bounding box center [490, 364] width 73 height 35
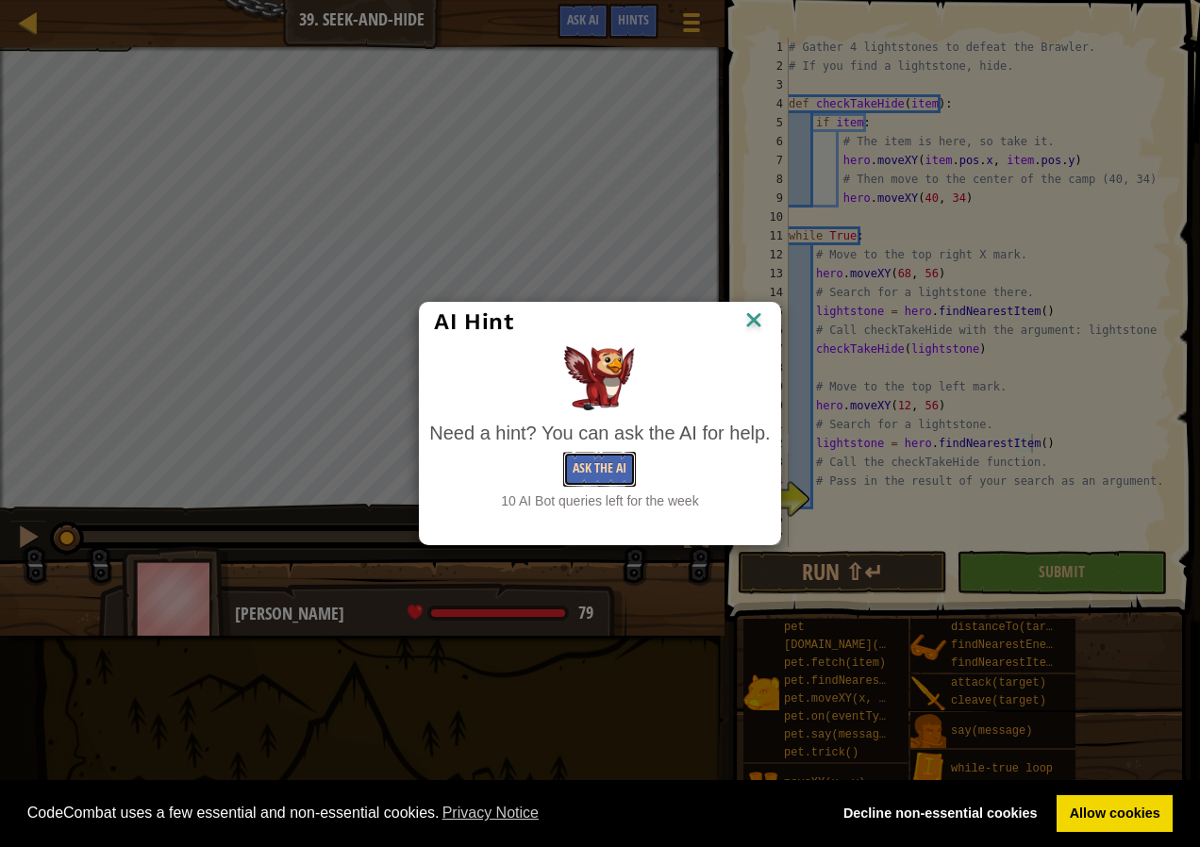
click at [598, 463] on button "Ask the AI" at bounding box center [599, 469] width 73 height 35
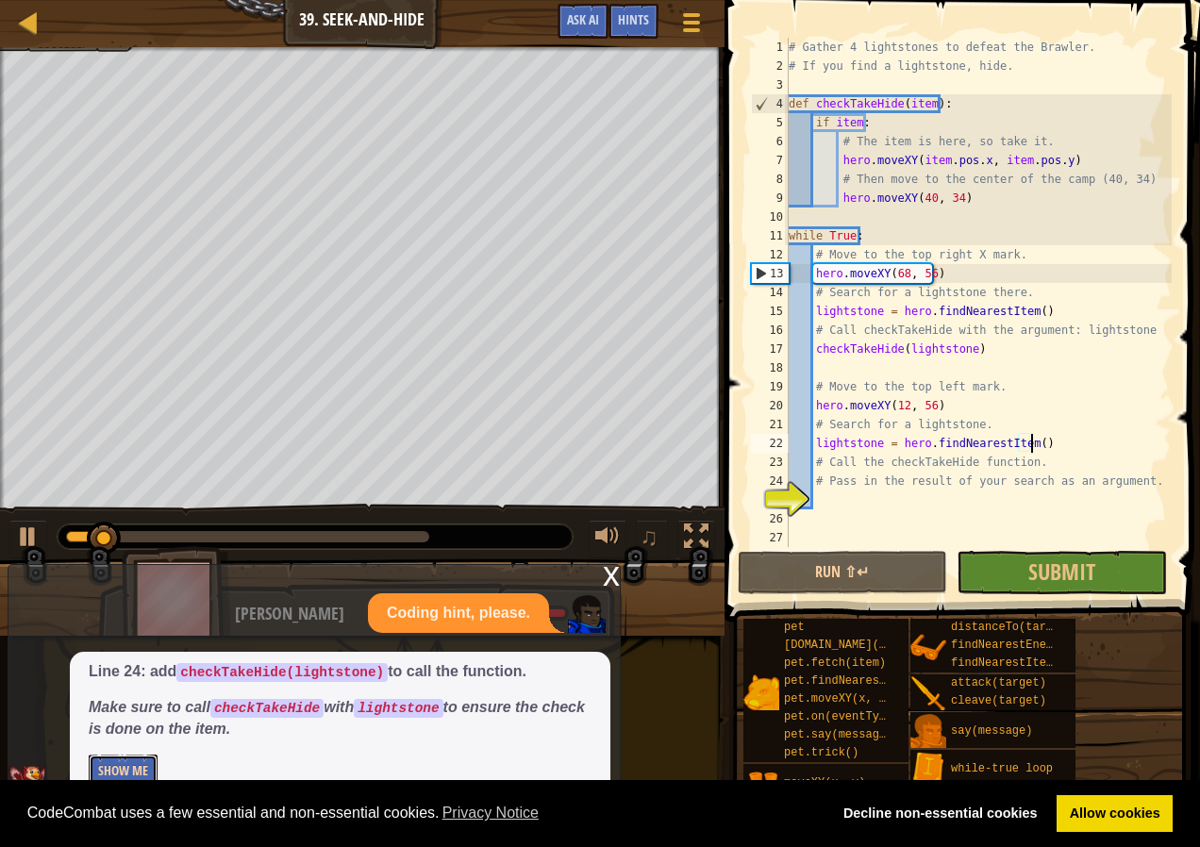
click at [142, 762] on button "Show Me" at bounding box center [123, 772] width 69 height 35
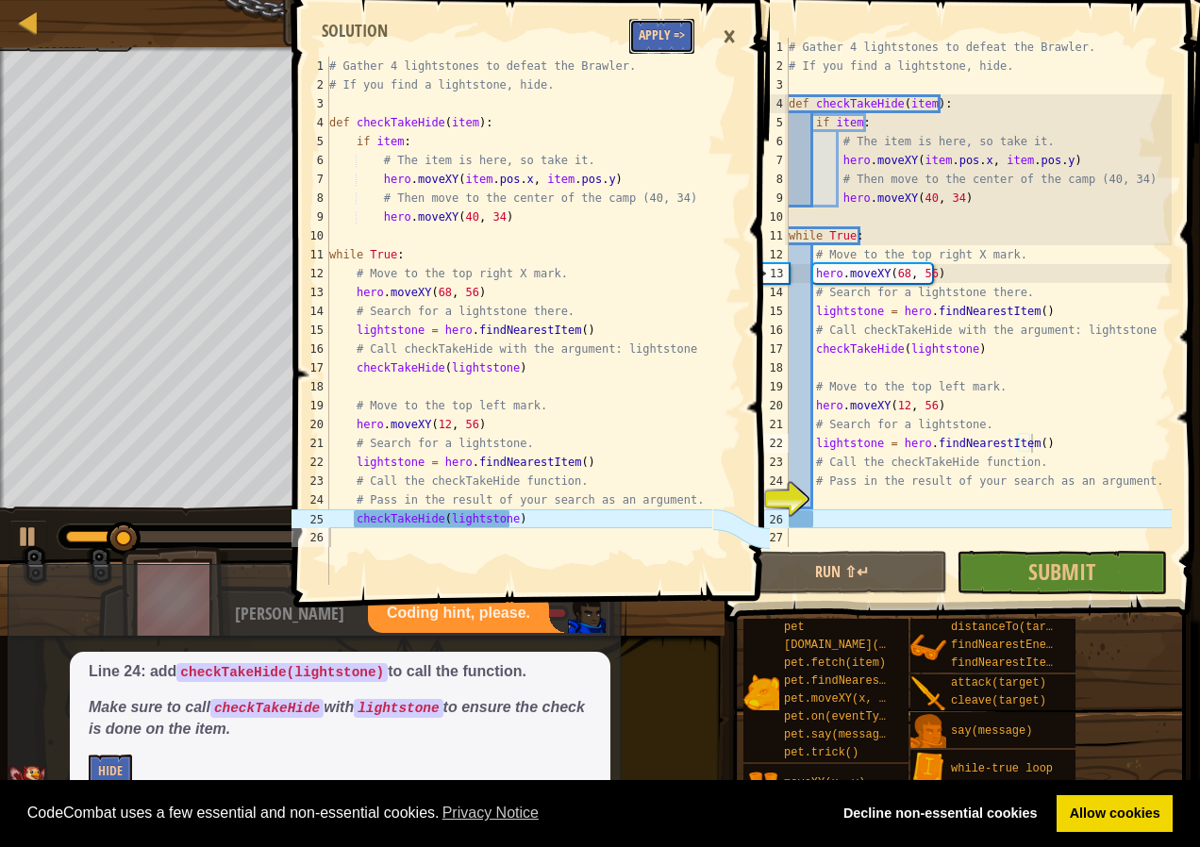
click at [649, 31] on button "Apply =>" at bounding box center [661, 36] width 65 height 35
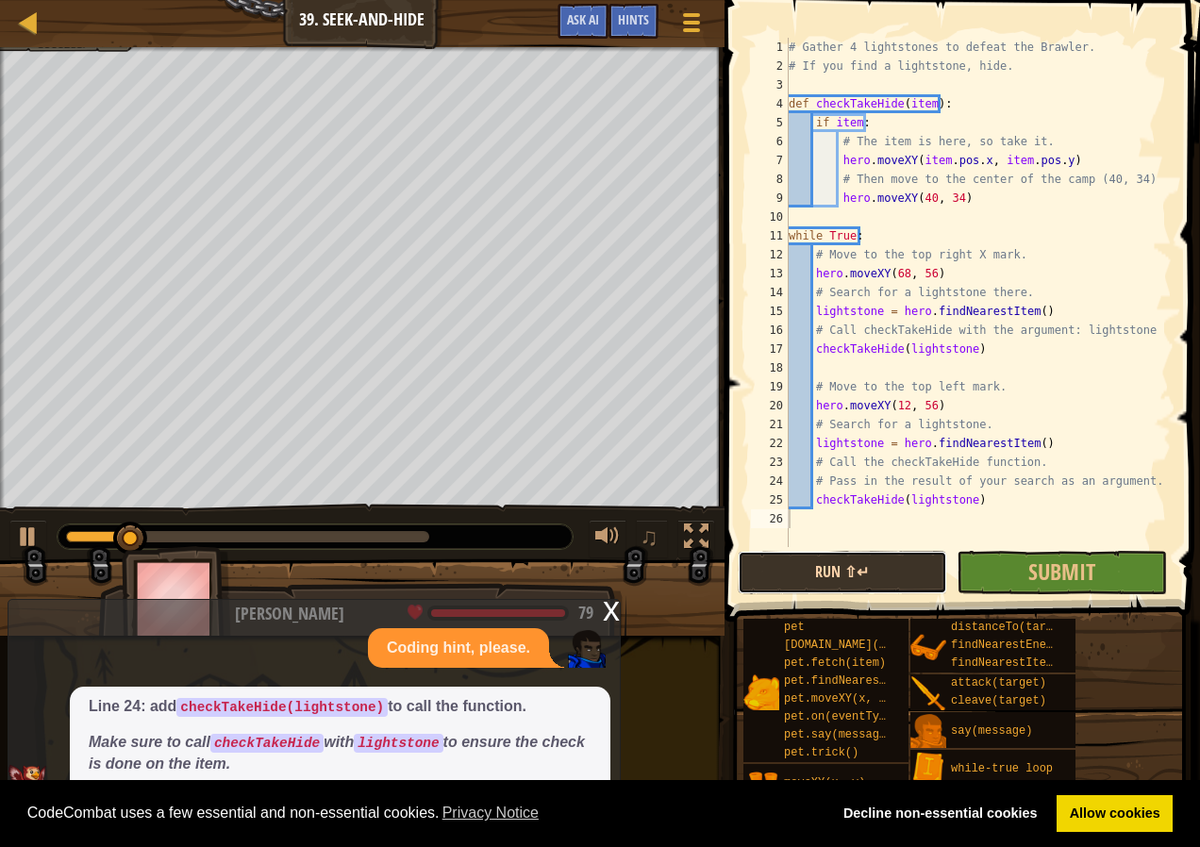
click at [862, 574] on button "Run ⇧↵" at bounding box center [843, 572] width 210 height 43
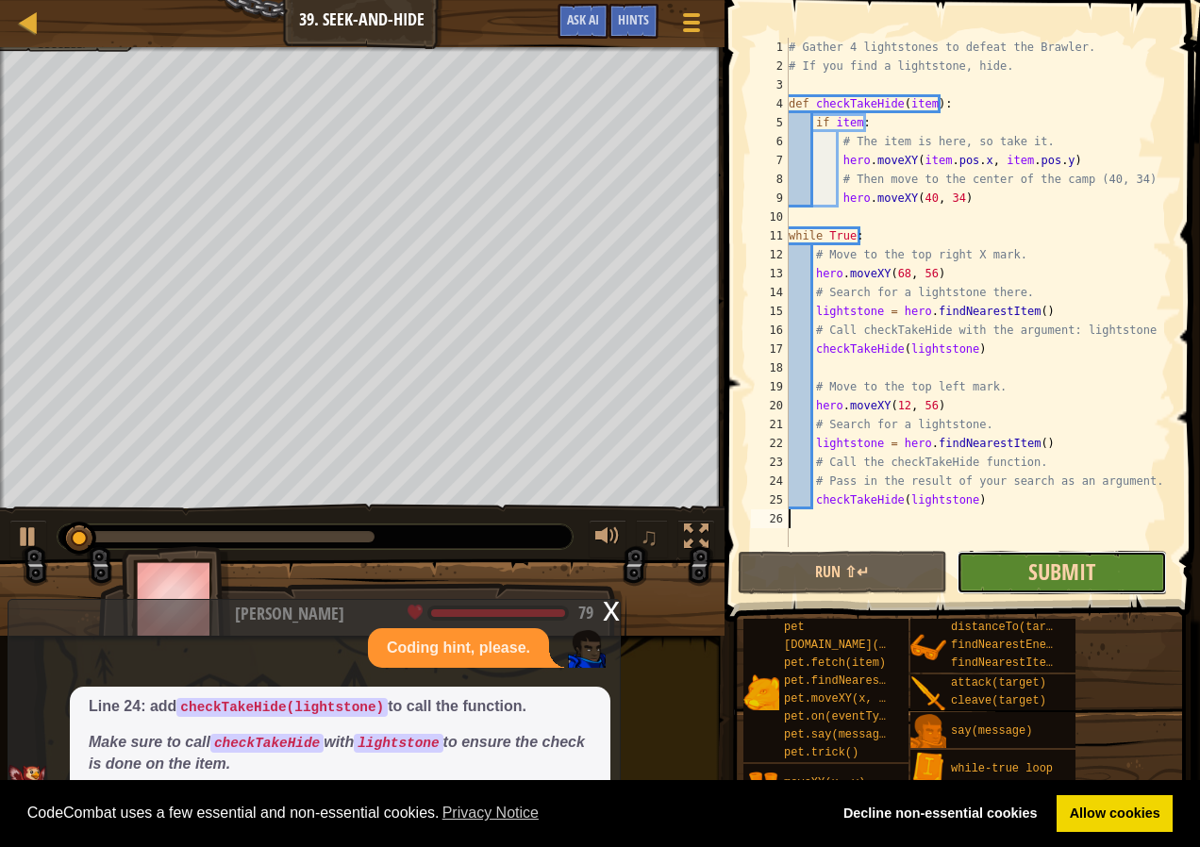
click at [1034, 585] on span "Submit" at bounding box center [1062, 572] width 67 height 30
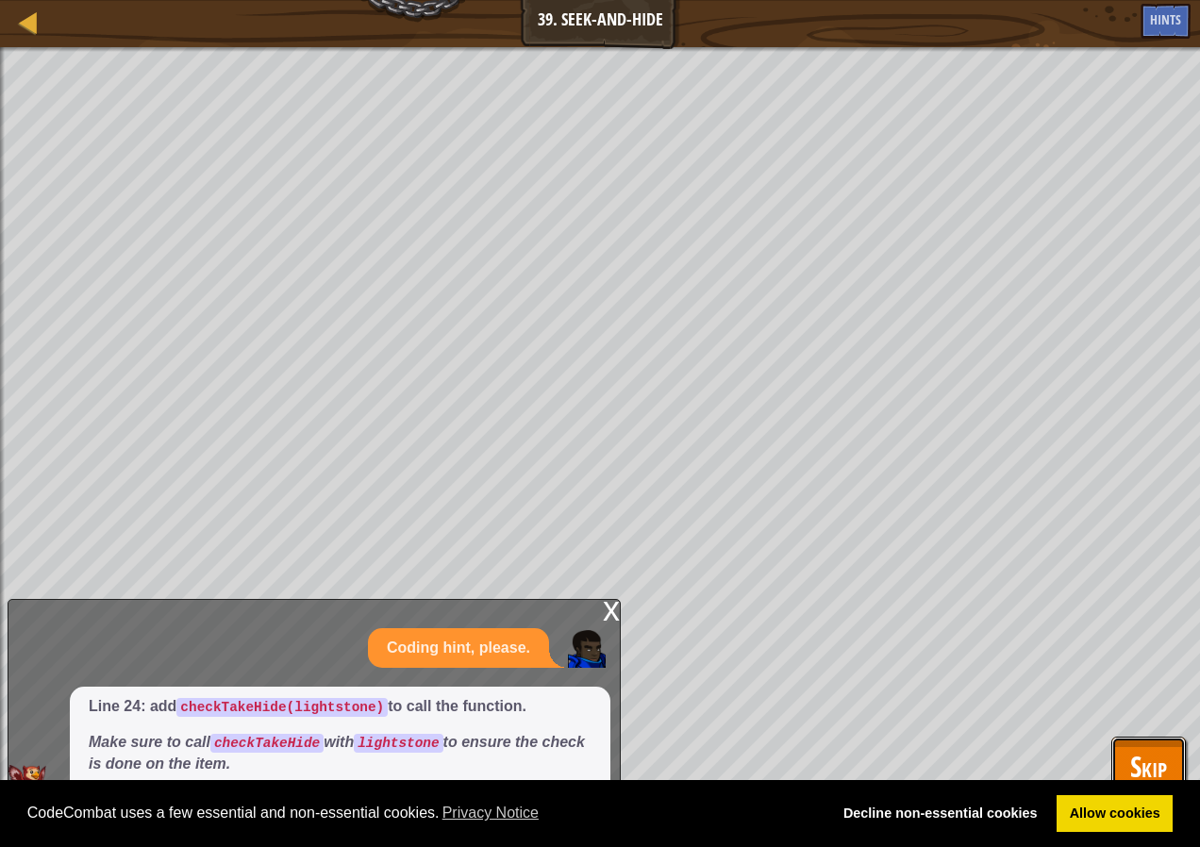
click at [1146, 770] on span "Skip" at bounding box center [1148, 766] width 37 height 39
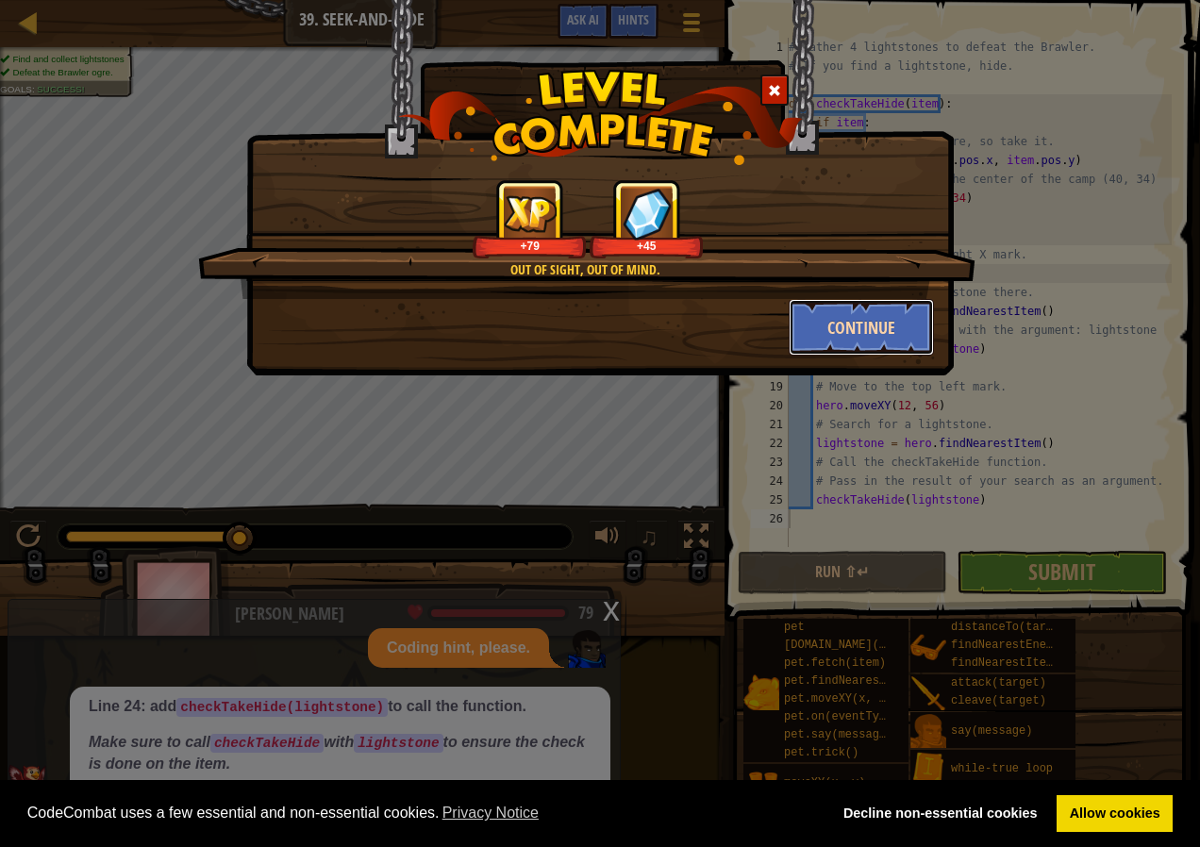
click at [813, 330] on button "Continue" at bounding box center [862, 327] width 146 height 57
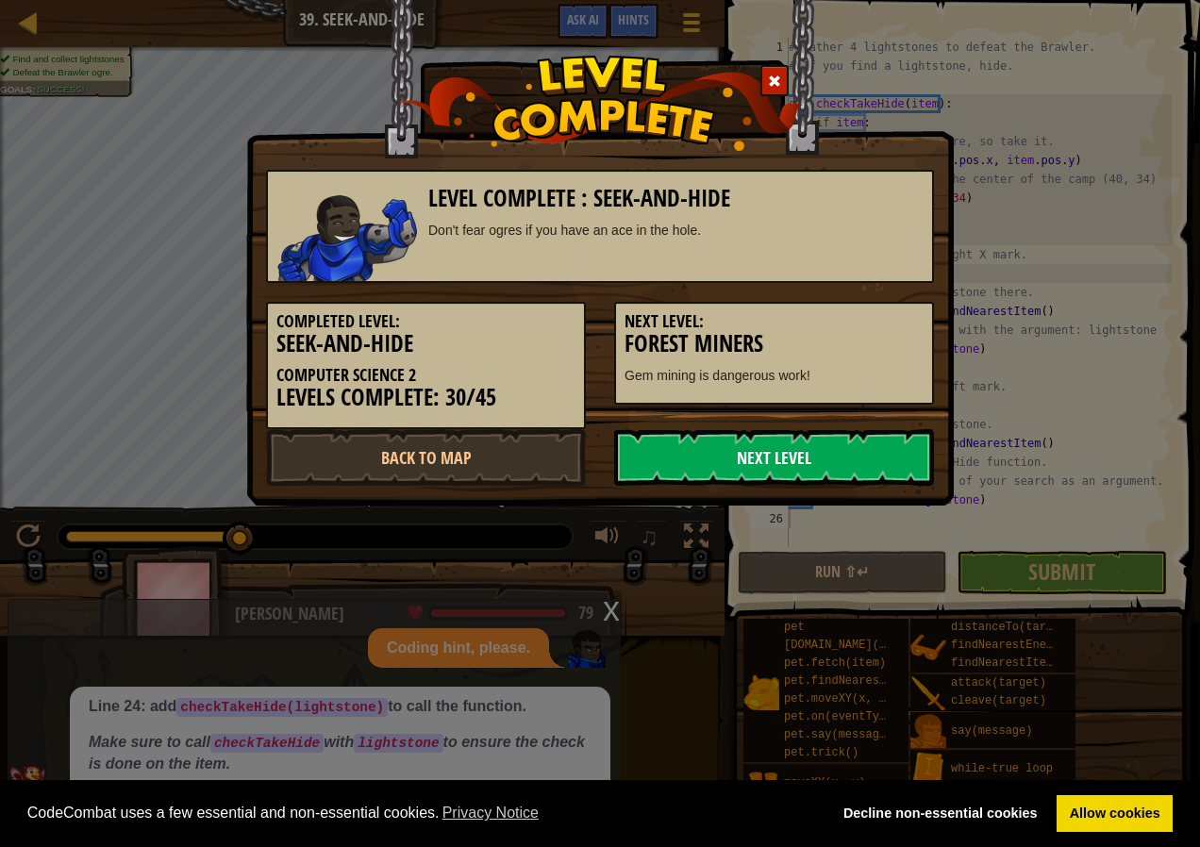
click at [917, 453] on link "Next Level" at bounding box center [774, 457] width 320 height 57
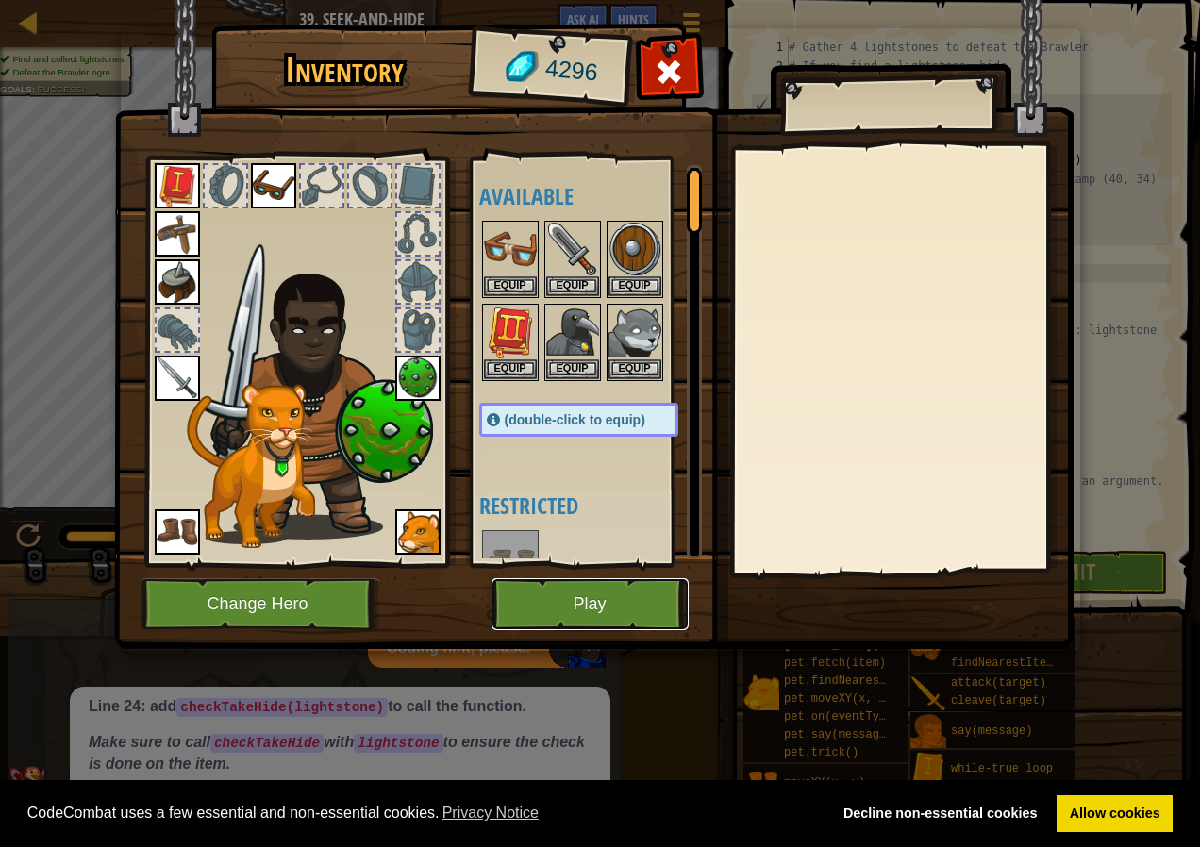
click at [589, 589] on button "Play" at bounding box center [590, 604] width 197 height 52
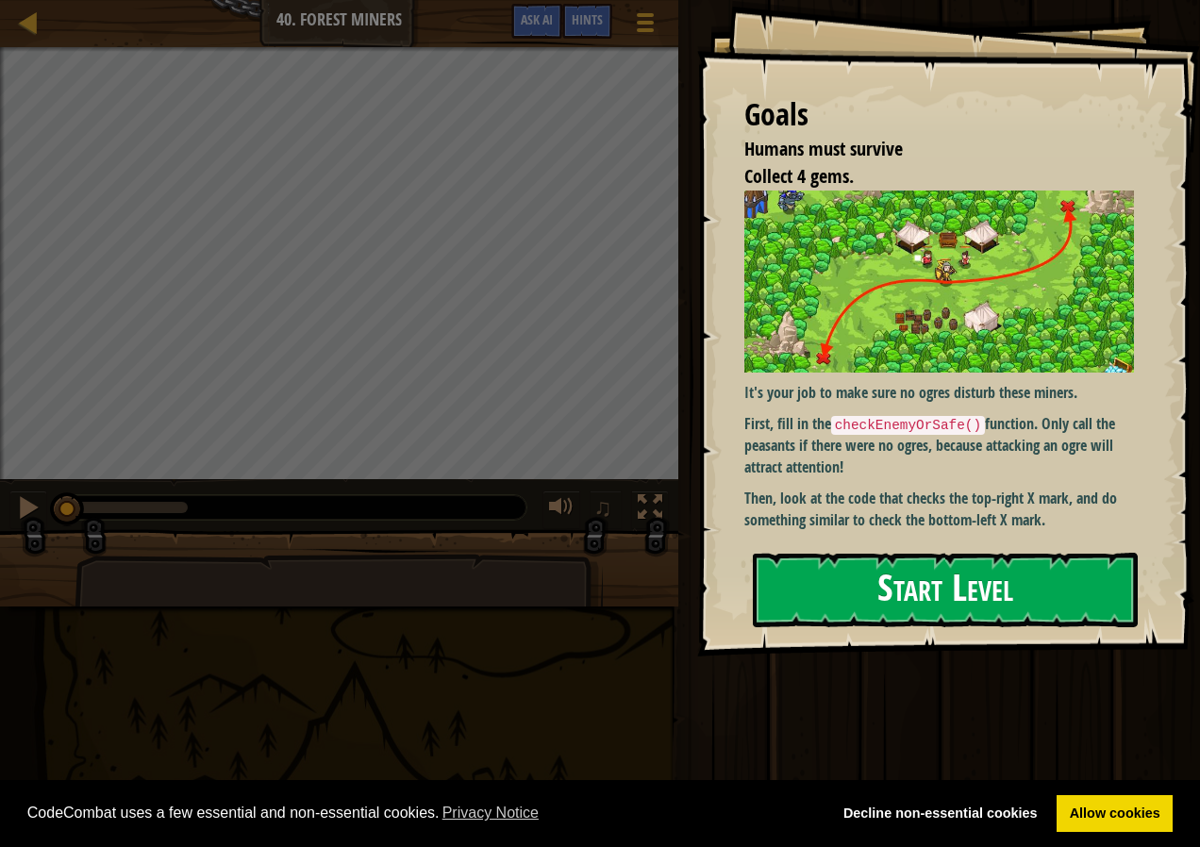
click at [886, 587] on button "Start Level" at bounding box center [945, 590] width 385 height 75
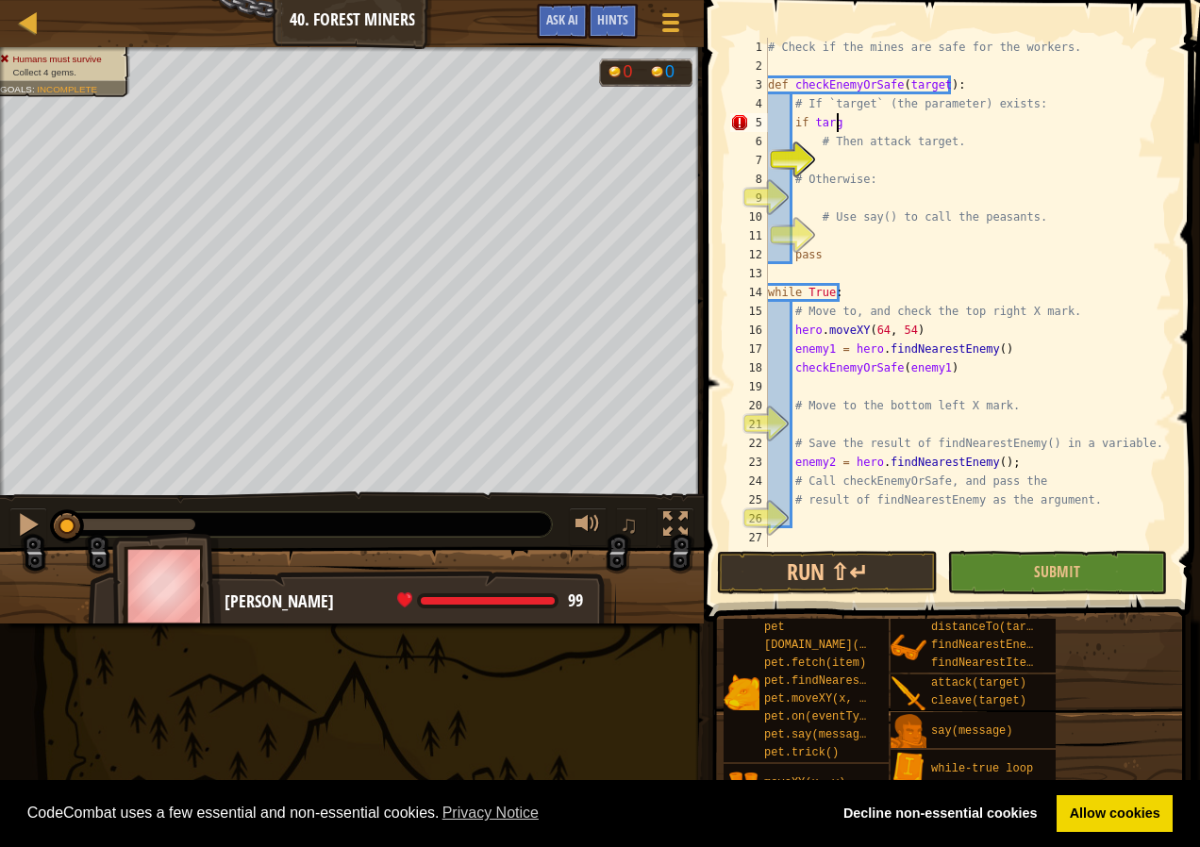
scroll to position [8, 6]
type textarea "if target:"
click at [823, 161] on div "# Check if the mines are safe for the workers. def checkEnemyOrSafe ( target ) …" at bounding box center [968, 311] width 408 height 547
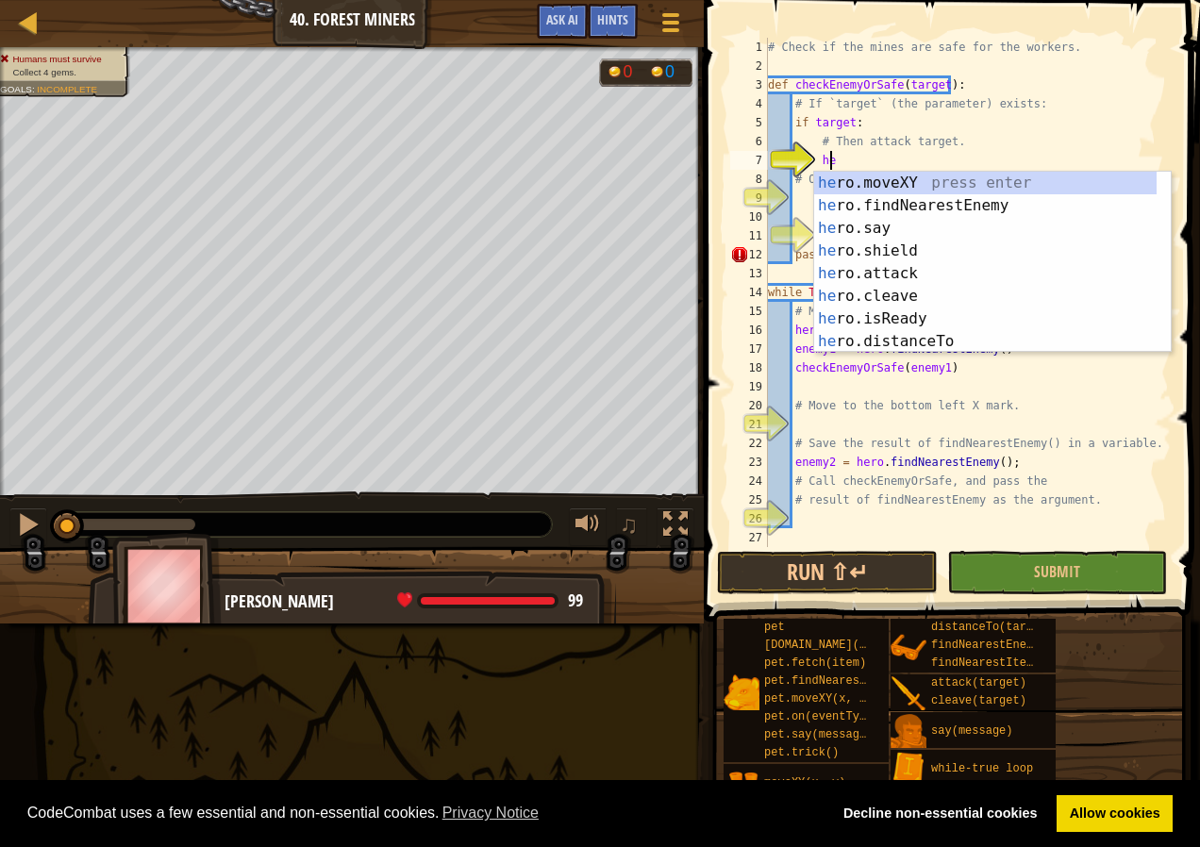
scroll to position [8, 5]
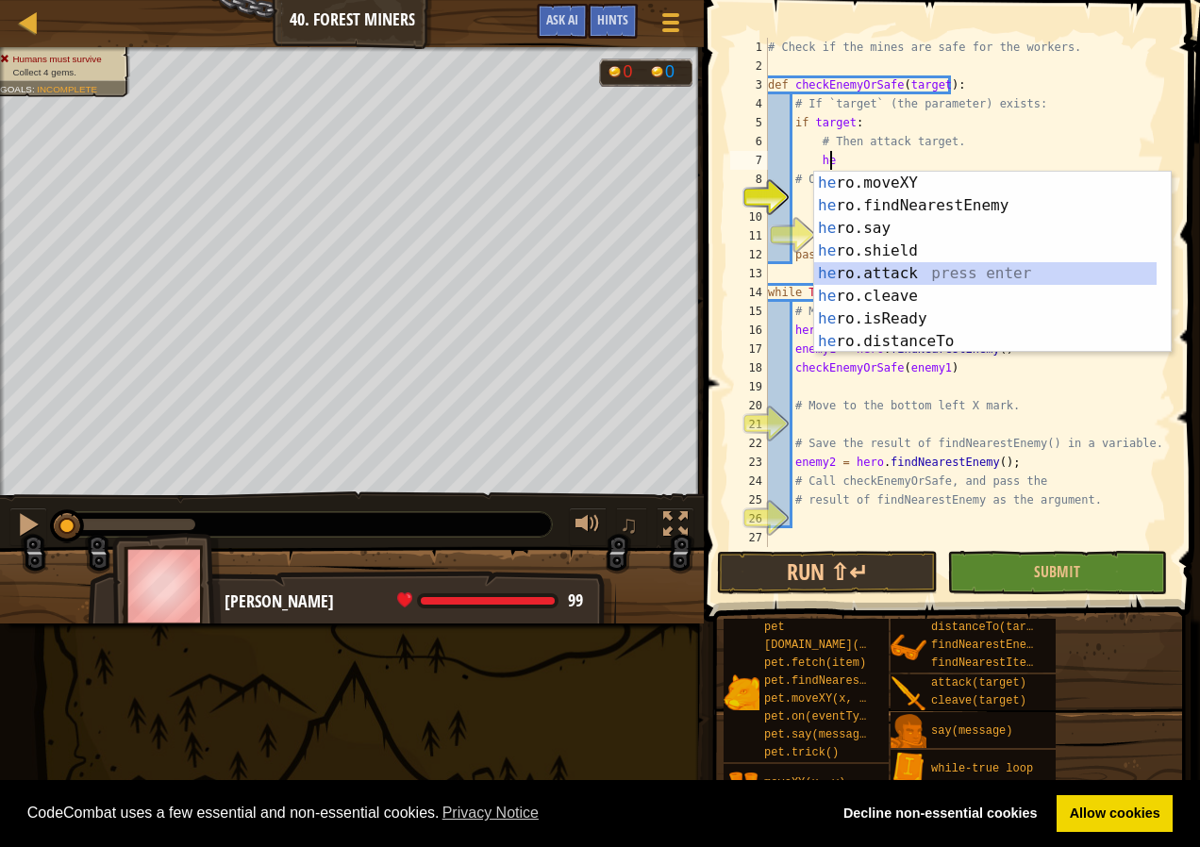
click at [885, 270] on div "he ro.moveXY press enter he ro.findNearestEnemy press enter he ro.say press ent…" at bounding box center [985, 285] width 343 height 226
type textarea "hero.attack(enemy)"
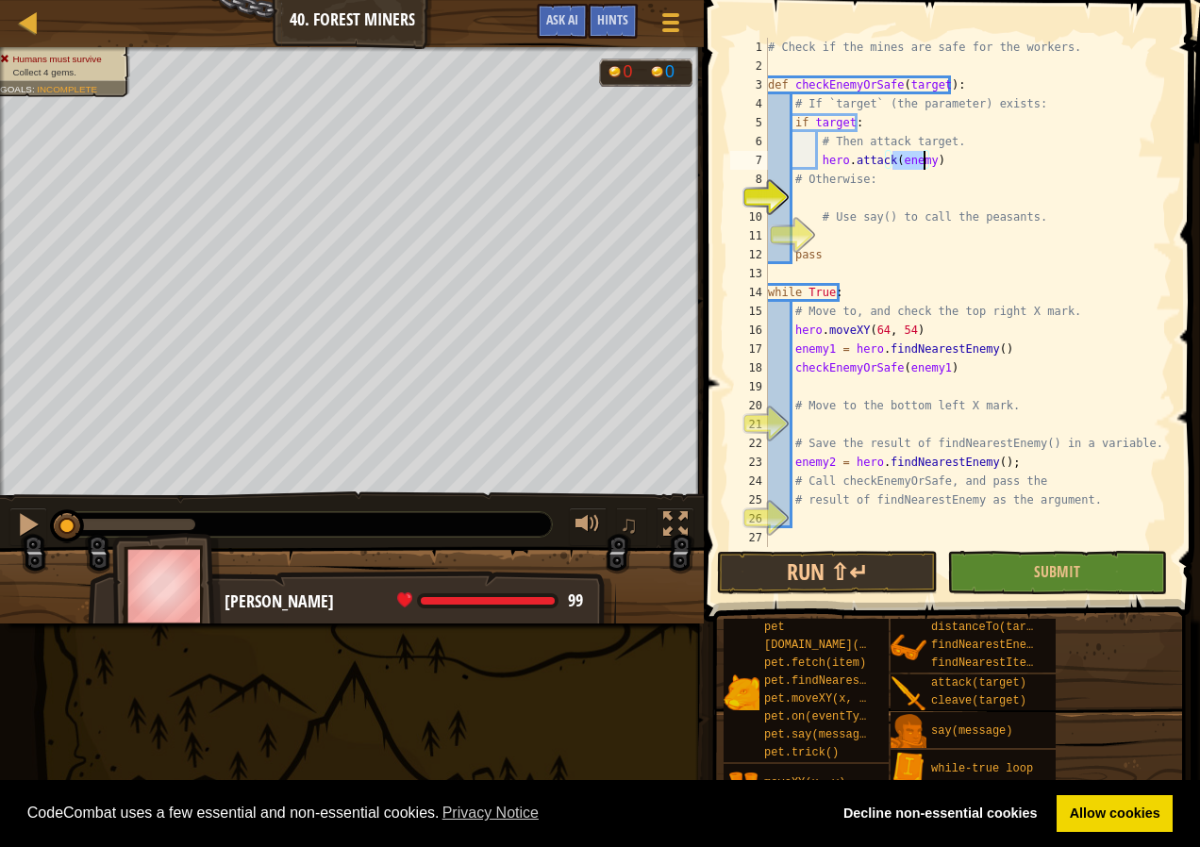
click at [797, 199] on div "# Check if the mines are safe for the workers. def checkEnemyOrSafe ( target ) …" at bounding box center [968, 311] width 408 height 547
type textarea "else:"
click at [823, 243] on div "# Check if the mines are safe for the workers. def checkEnemyOrSafe ( target ) …" at bounding box center [968, 311] width 408 height 547
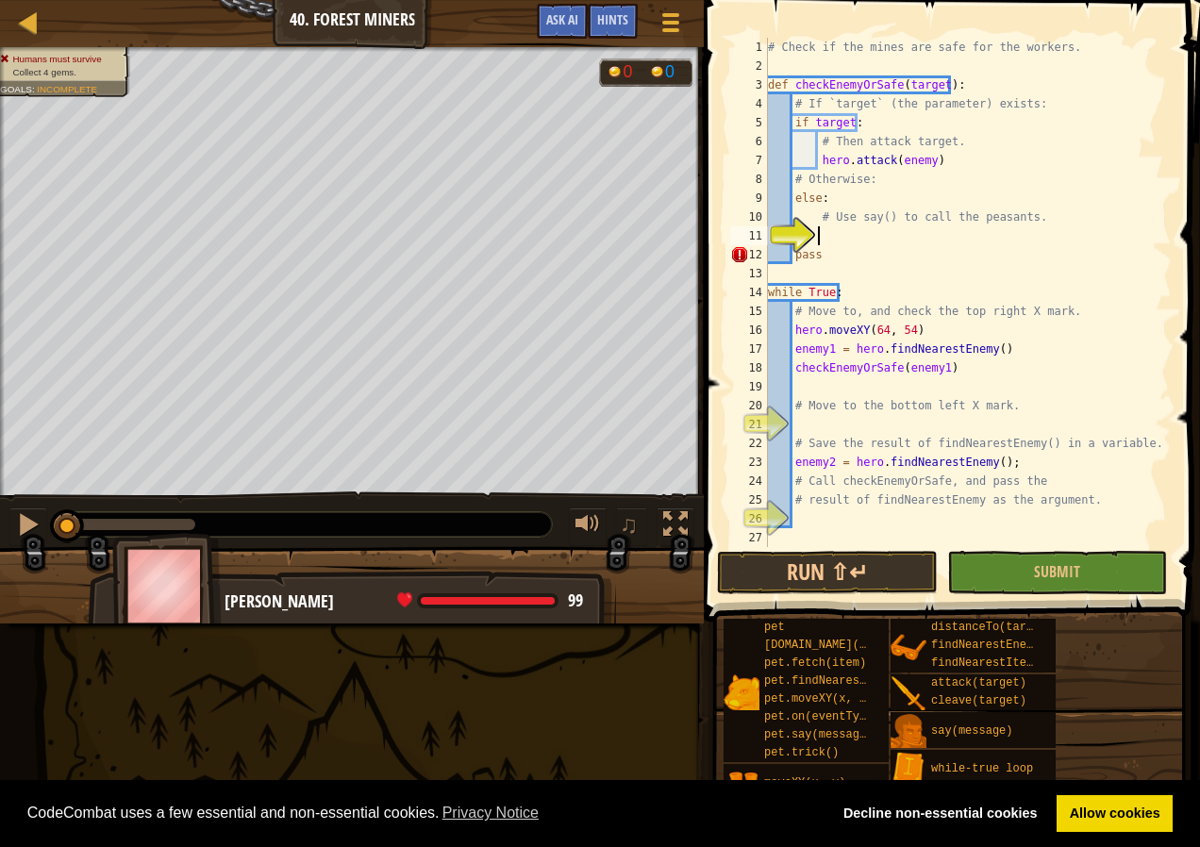
scroll to position [8, 3]
click at [600, 14] on span "Hints" at bounding box center [612, 19] width 31 height 18
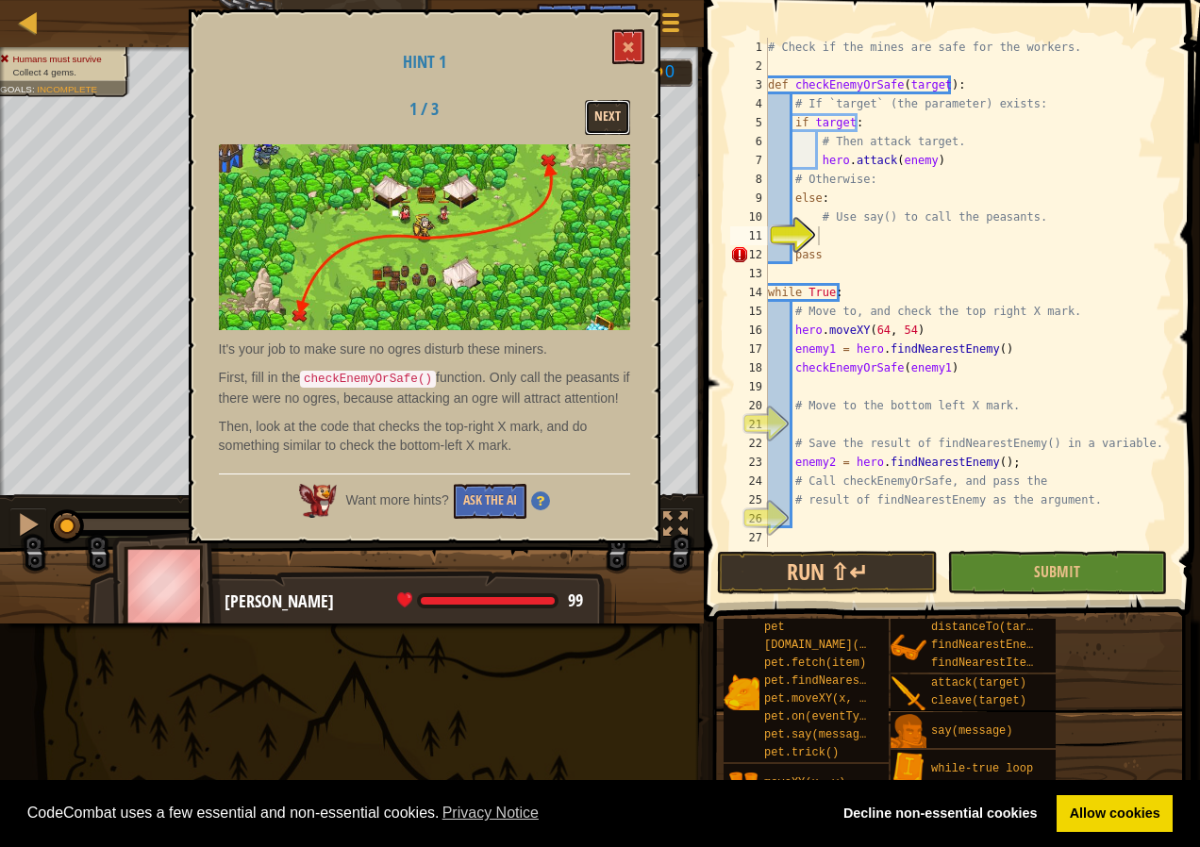
click at [612, 104] on button "Next" at bounding box center [607, 117] width 45 height 35
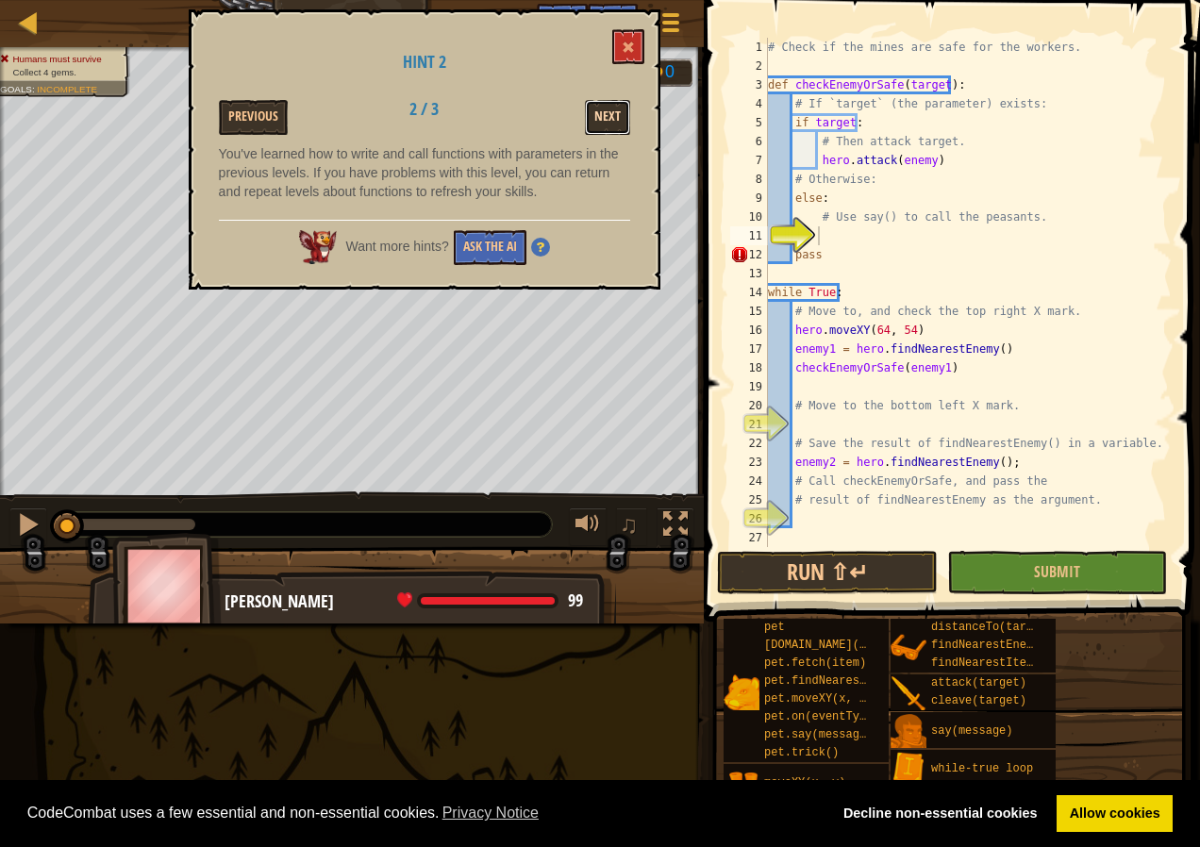
click at [619, 125] on button "Next" at bounding box center [607, 117] width 45 height 35
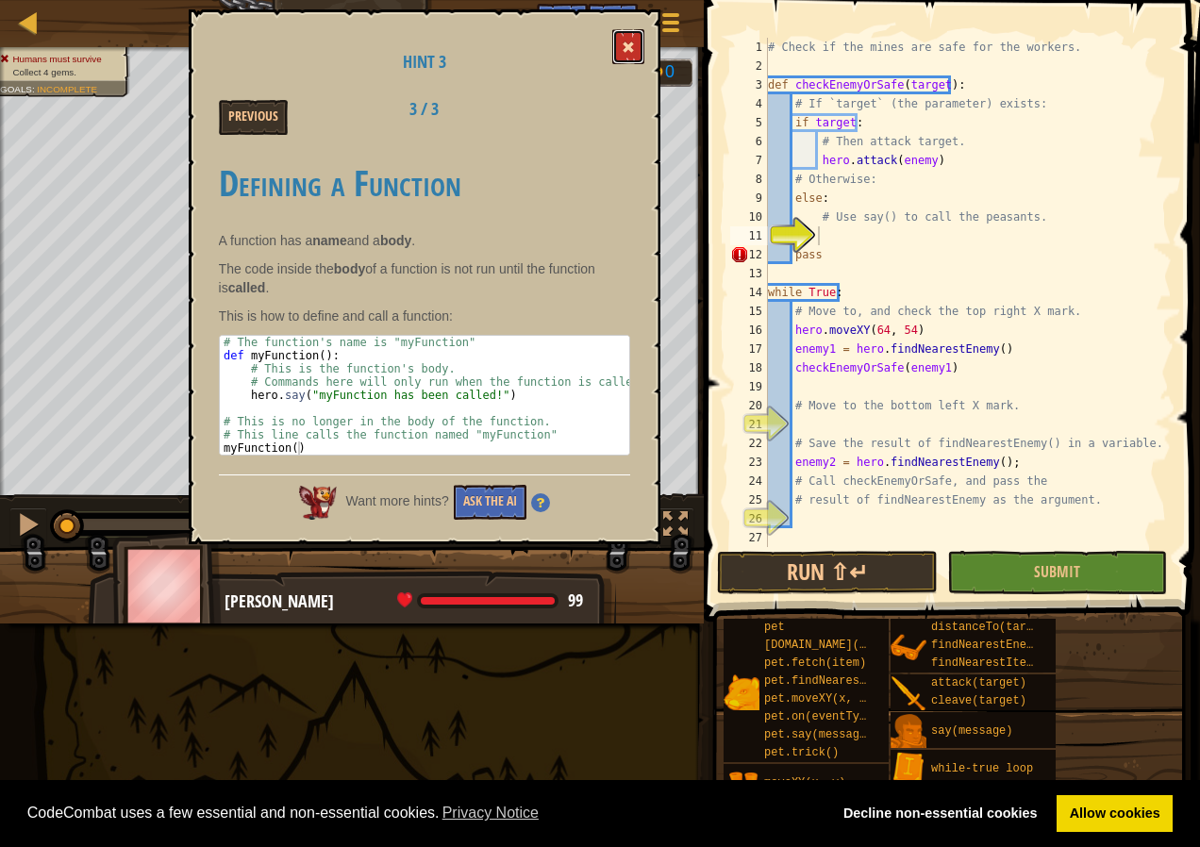
click at [633, 42] on span at bounding box center [628, 47] width 13 height 13
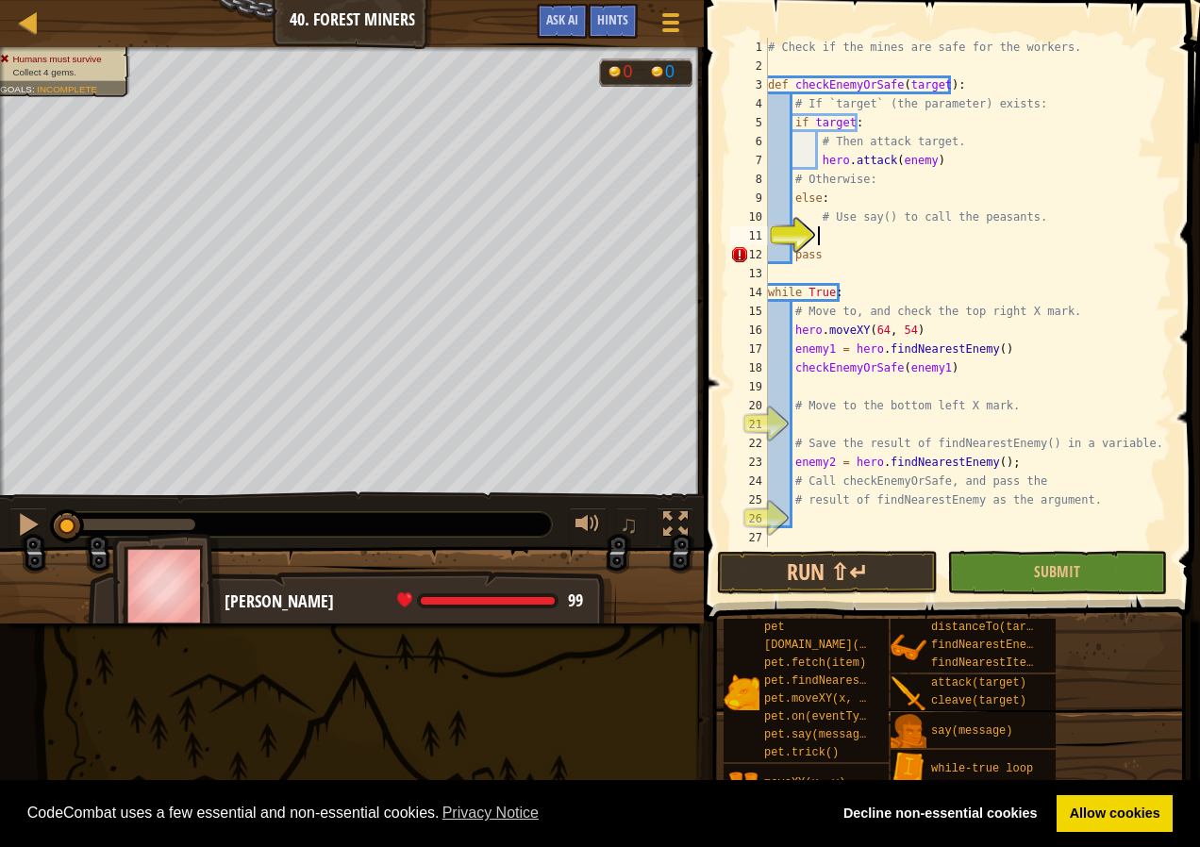
click at [828, 239] on div "# Check if the mines are safe for the workers. def checkEnemyOrSafe ( target ) …" at bounding box center [968, 311] width 408 height 547
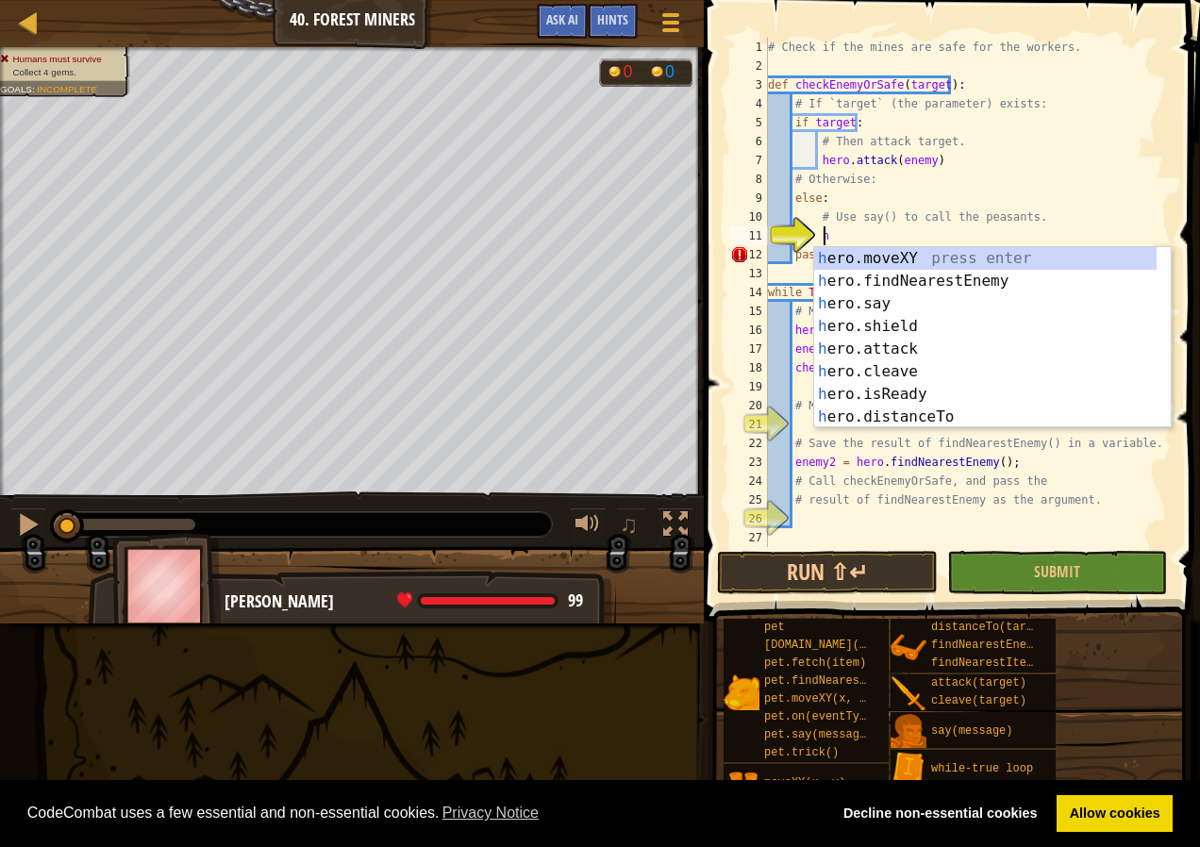
scroll to position [8, 4]
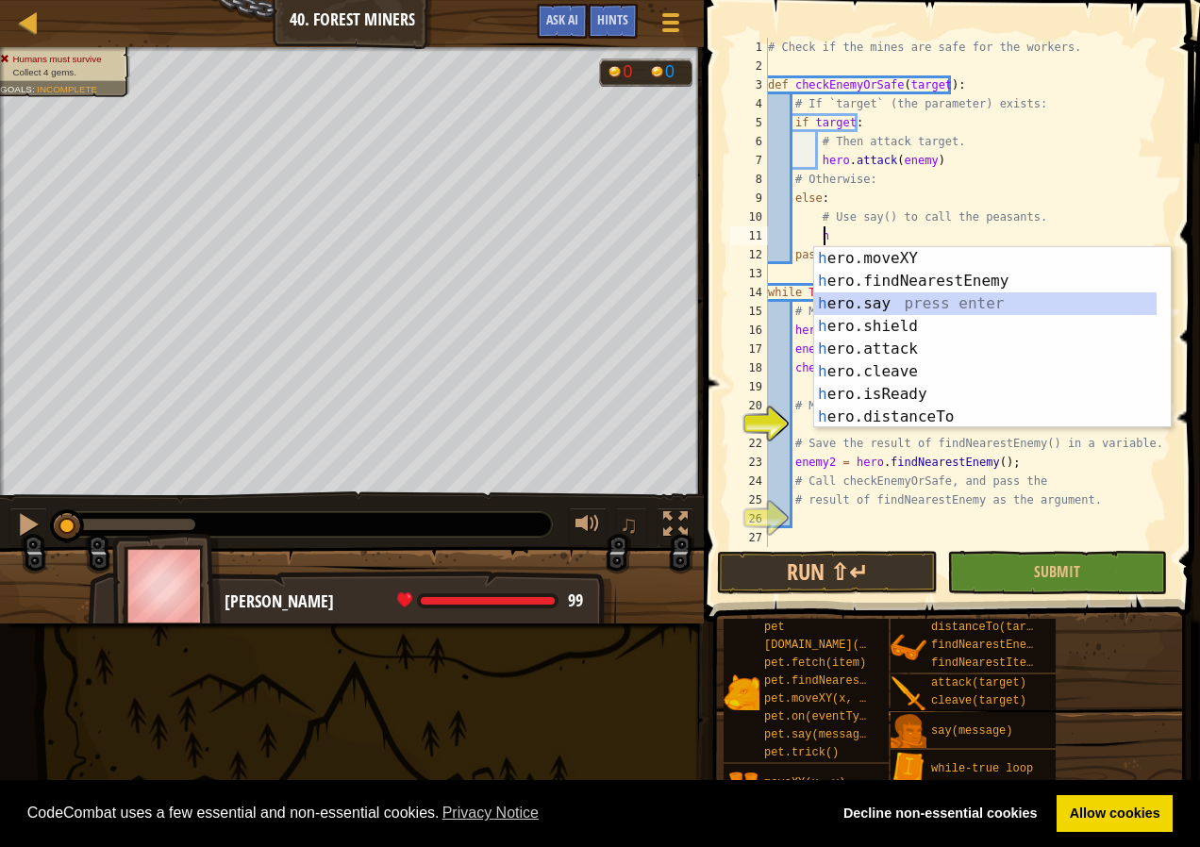
click at [883, 302] on div "h ero.moveXY press enter h ero.findNearestEnemy press enter h ero.say press ent…" at bounding box center [985, 360] width 343 height 226
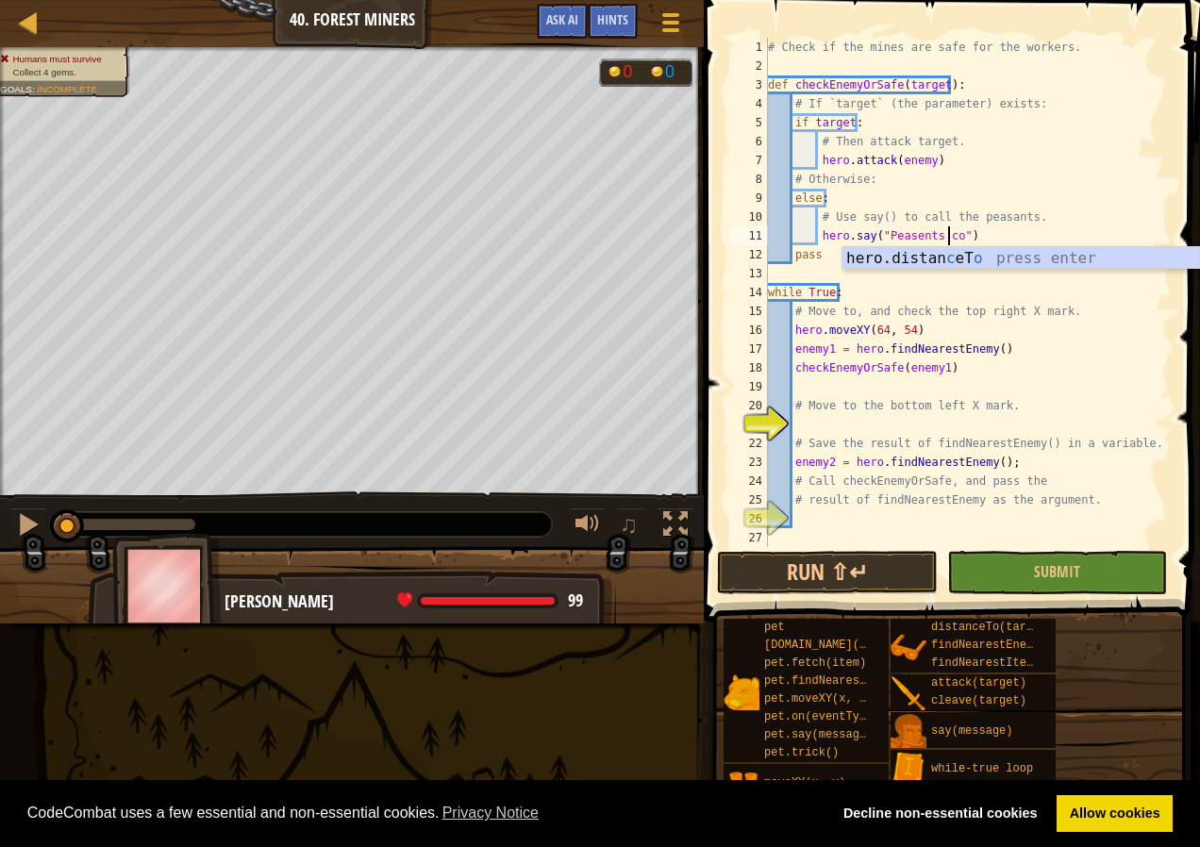
scroll to position [8, 16]
type textarea "hero.say("Peasents come")"
click at [813, 421] on div "# Check if the mines are safe for the workers. def checkEnemyOrSafe ( target ) …" at bounding box center [968, 311] width 408 height 547
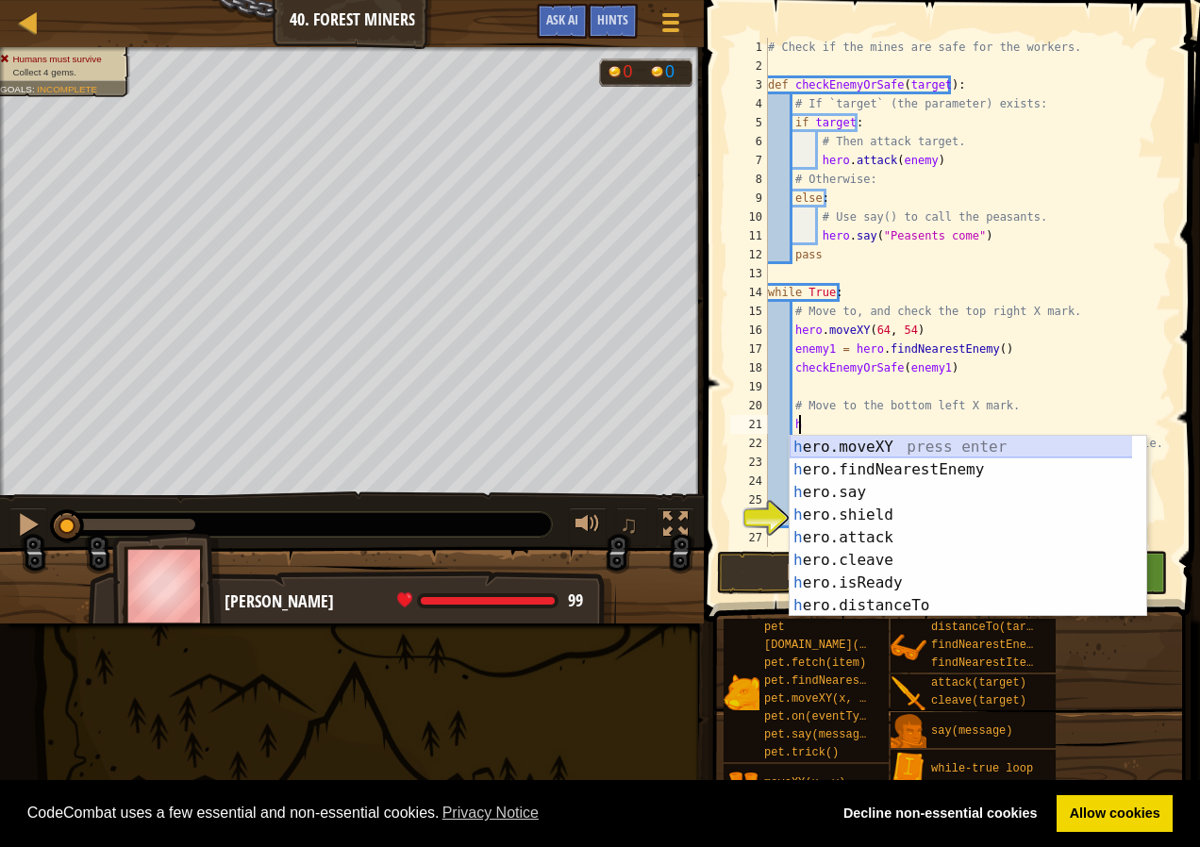
click at [872, 447] on div "h ero.moveXY press enter h ero.findNearestEnemy press enter h ero.say press ent…" at bounding box center [968, 549] width 357 height 226
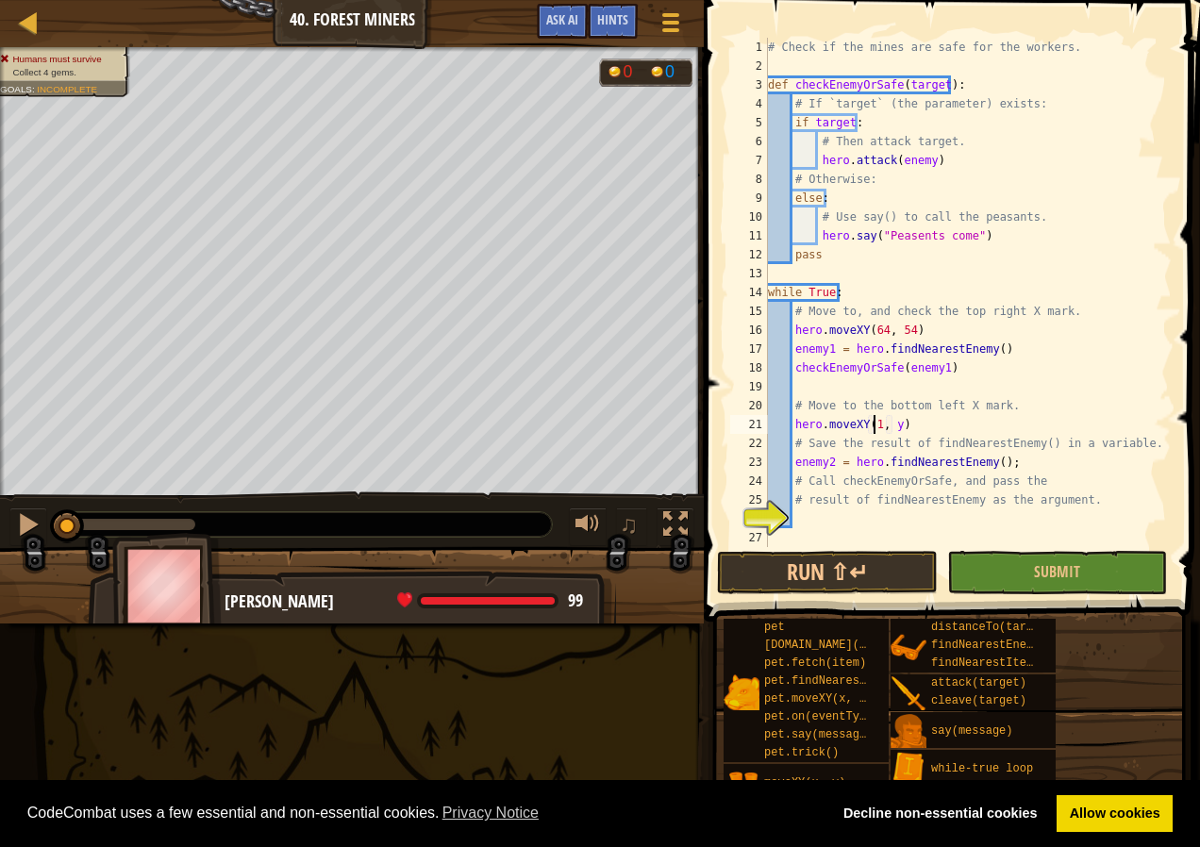
scroll to position [8, 9]
click at [902, 428] on div "# Check if the mines are safe for the workers. def checkEnemyOrSafe ( target ) …" at bounding box center [968, 311] width 408 height 547
click at [897, 425] on div "# Check if the mines are safe for the workers. def checkEnemyOrSafe ( target ) …" at bounding box center [968, 311] width 408 height 547
type textarea "hero.moveXY(16, 14)"
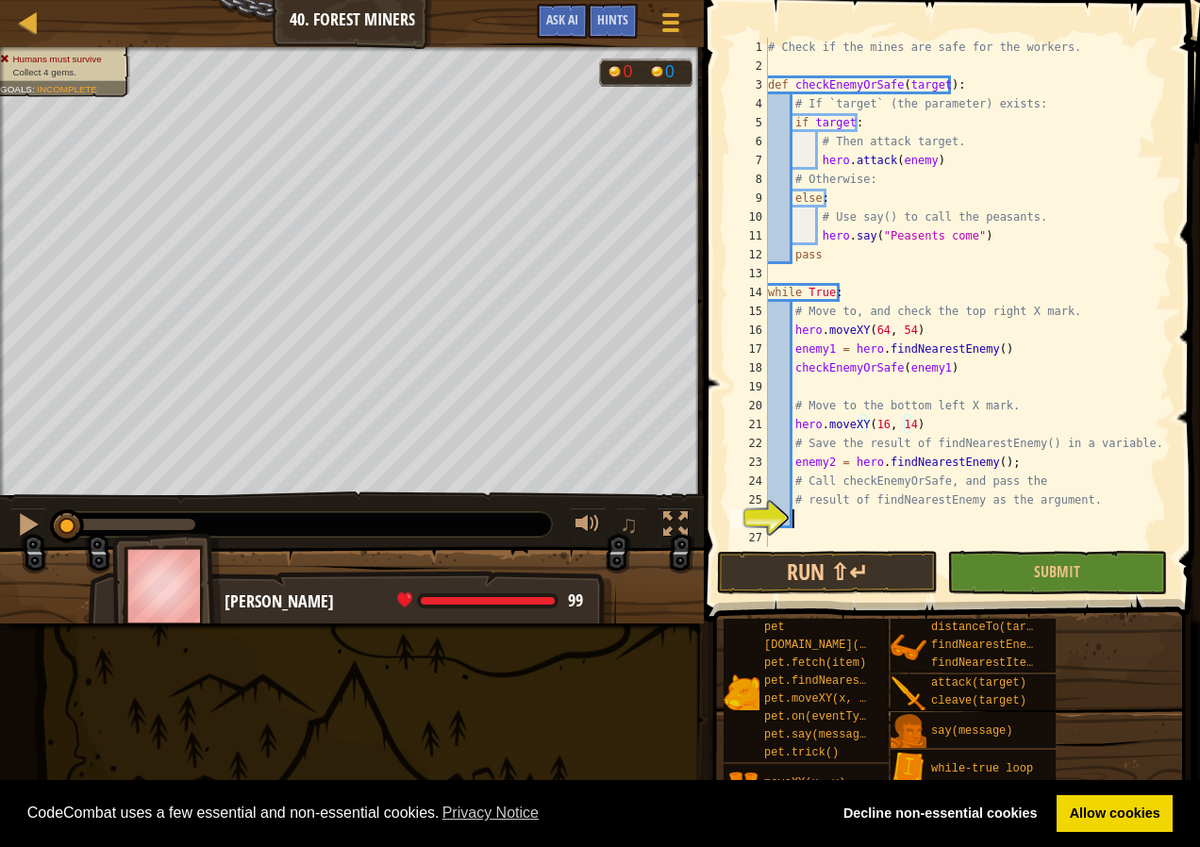
click at [797, 524] on div "# Check if the mines are safe for the workers. def checkEnemyOrSafe ( target ) …" at bounding box center [968, 311] width 408 height 547
click at [570, 13] on span "Ask AI" at bounding box center [562, 19] width 32 height 18
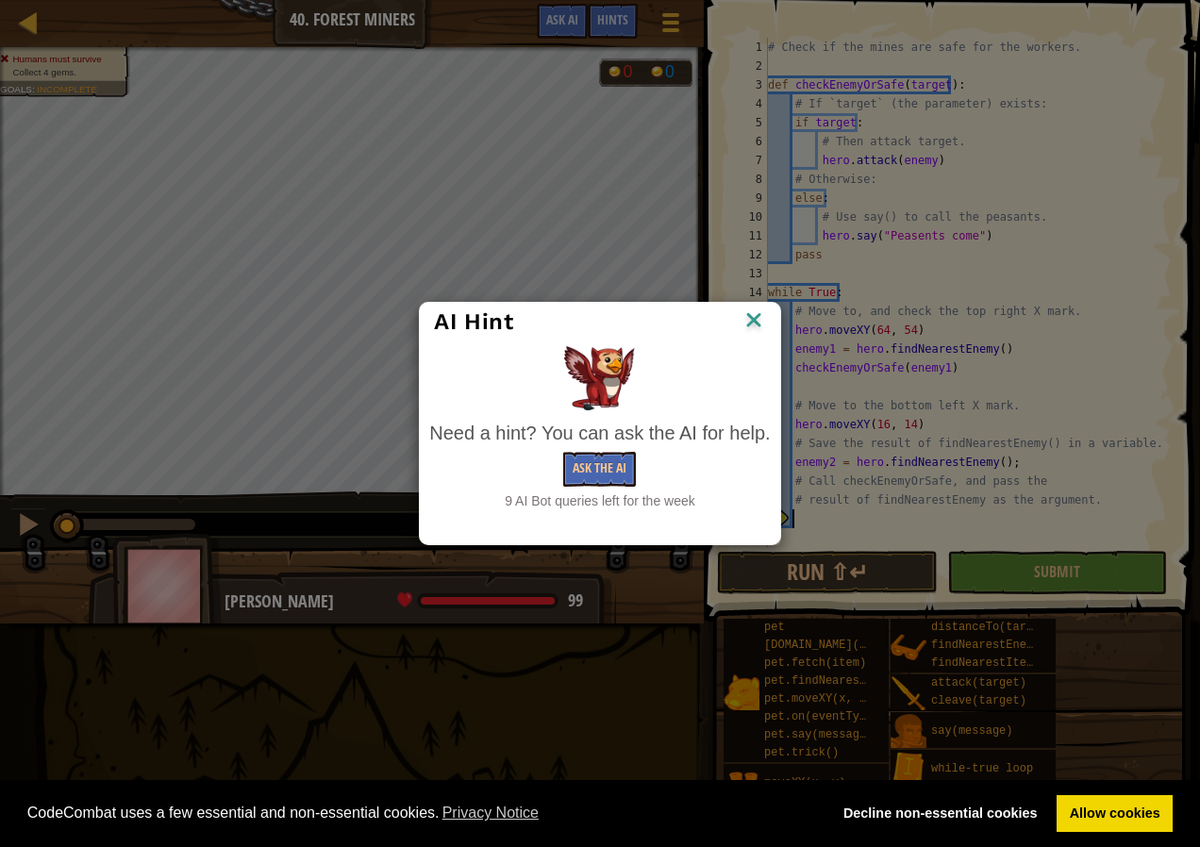
click at [762, 317] on img at bounding box center [754, 322] width 25 height 28
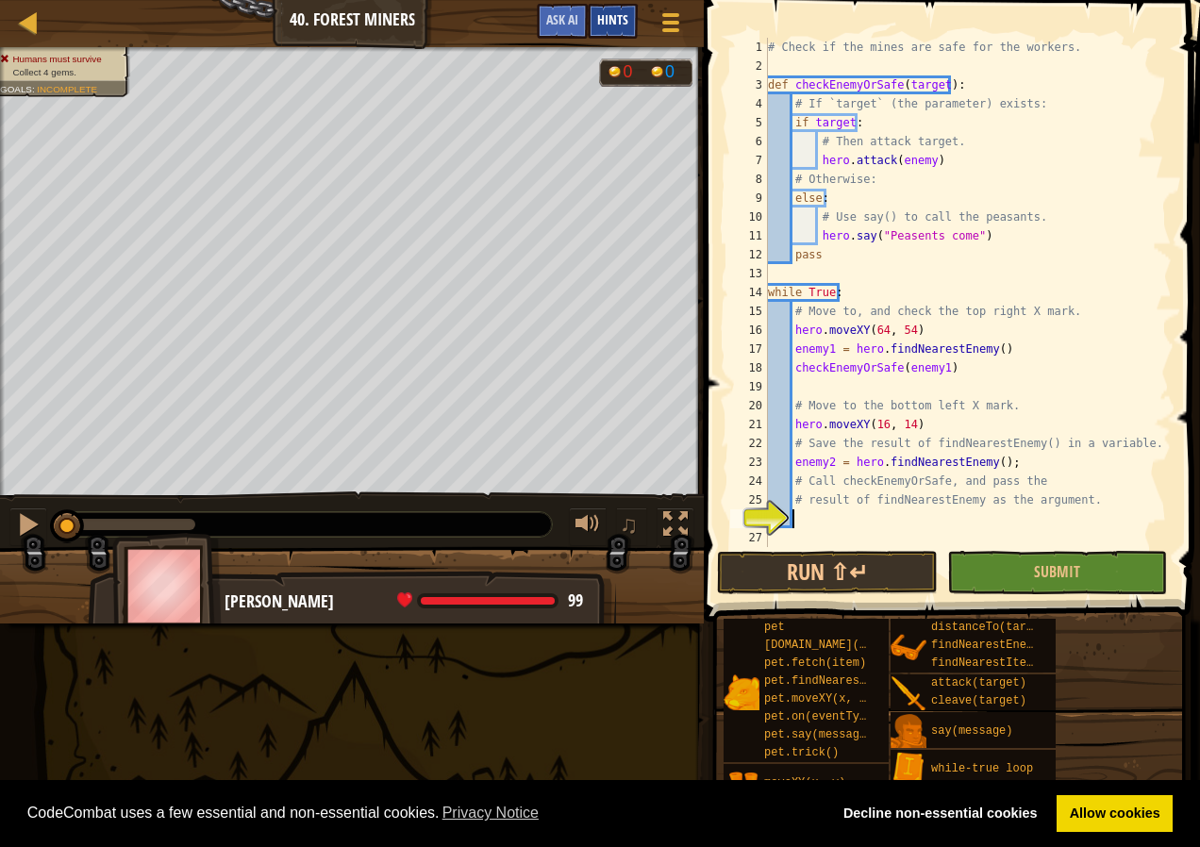
click at [628, 11] on div "Hints" at bounding box center [613, 21] width 50 height 35
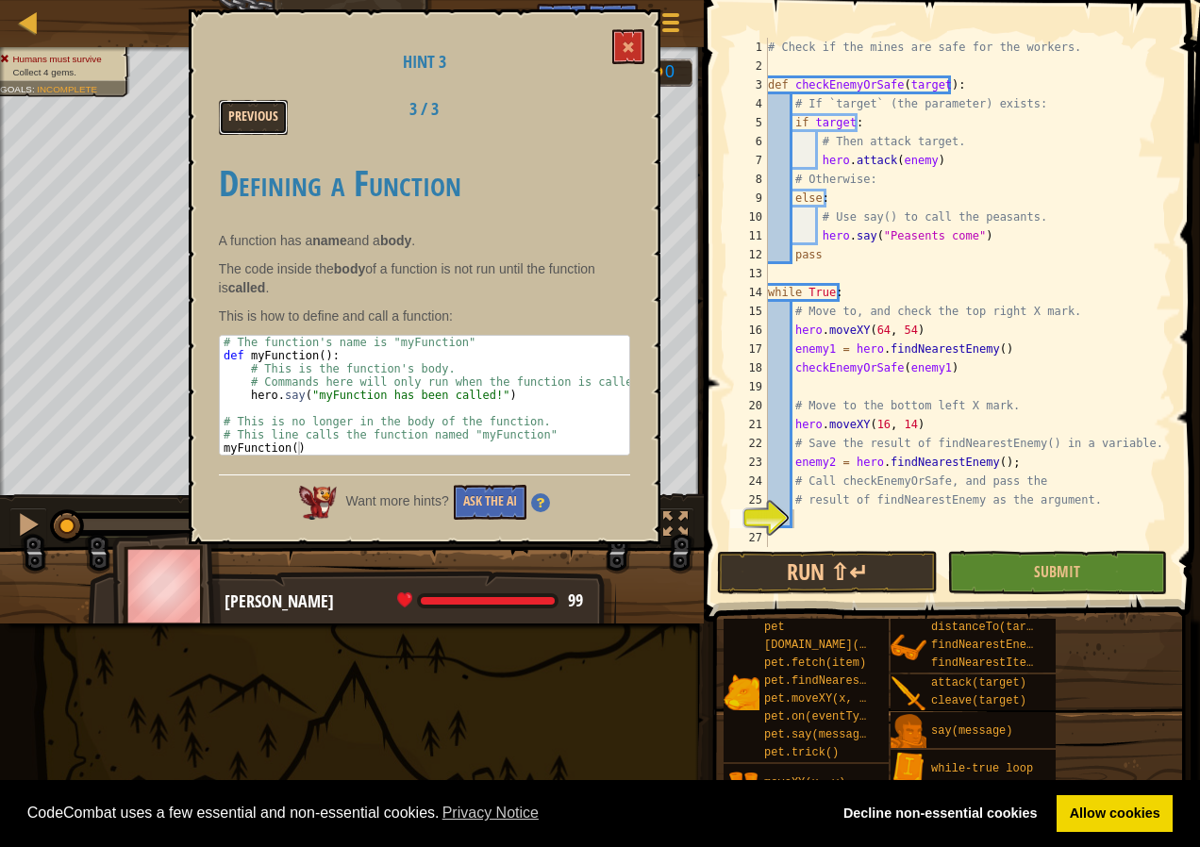
click at [275, 117] on button "Previous" at bounding box center [253, 117] width 69 height 35
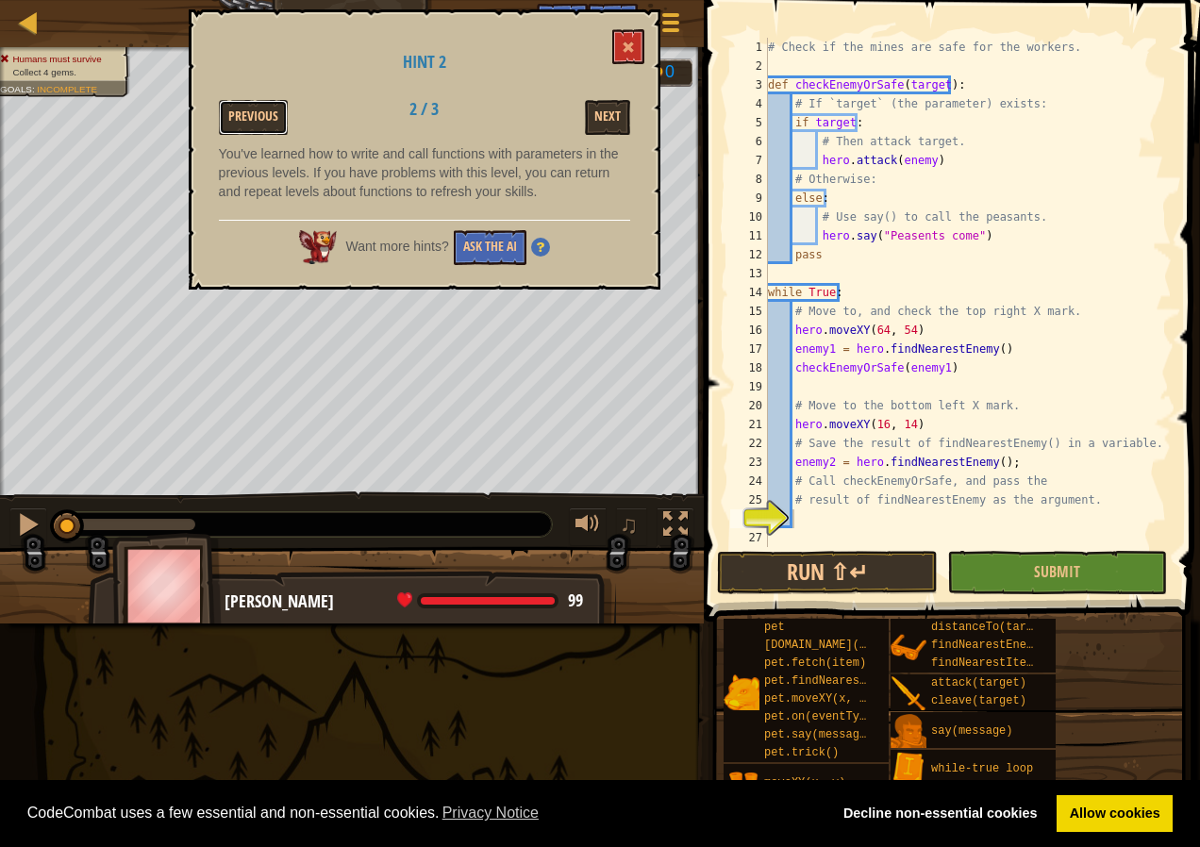
click at [275, 117] on button "Previous" at bounding box center [253, 117] width 69 height 35
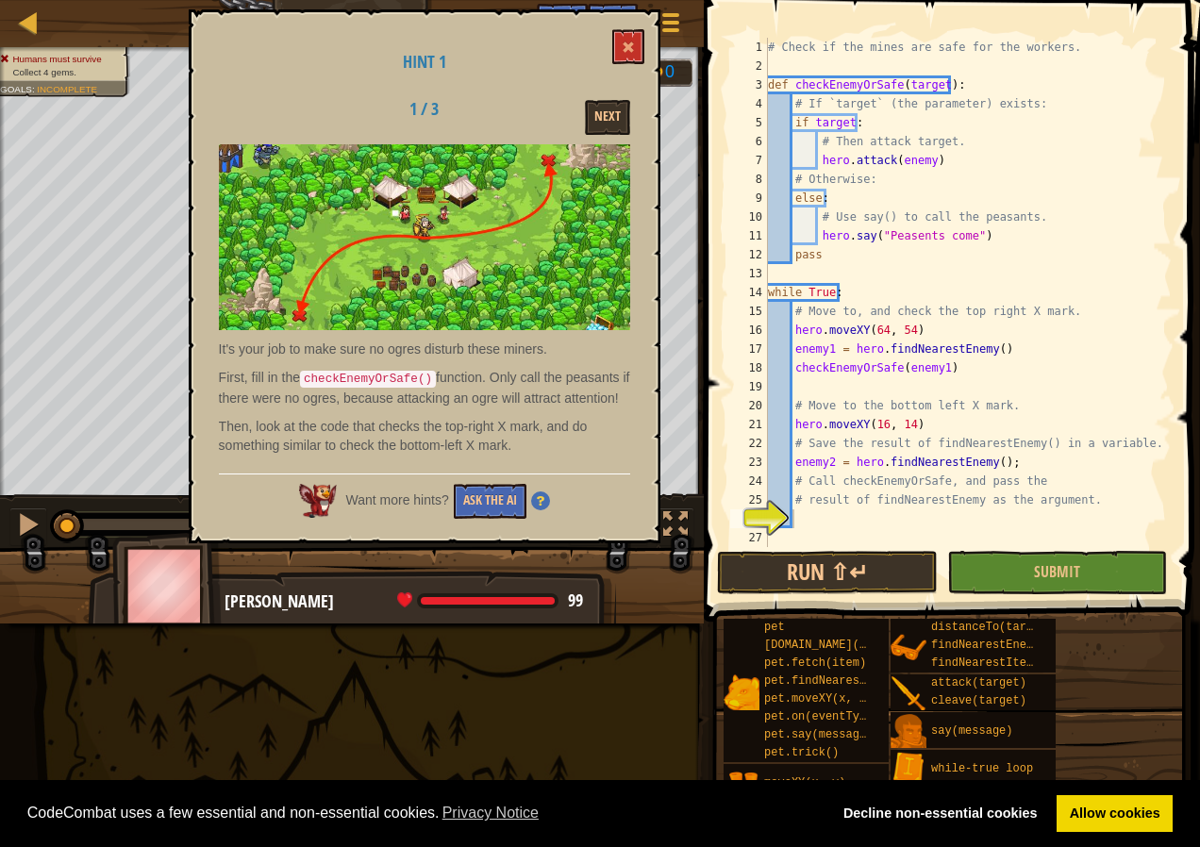
drag, startPoint x: 304, startPoint y: 377, endPoint x: 362, endPoint y: 379, distance: 58.6
click at [362, 379] on code "checkEnemyOrSafe()" at bounding box center [368, 379] width 136 height 17
type textarea "def checkEnemyOrSafe(target):"
drag, startPoint x: 788, startPoint y: 85, endPoint x: 895, endPoint y: 85, distance: 107.6
click at [895, 85] on div "# Check if the mines are safe for the workers. def checkEnemyOrSafe ( target ) …" at bounding box center [968, 311] width 408 height 547
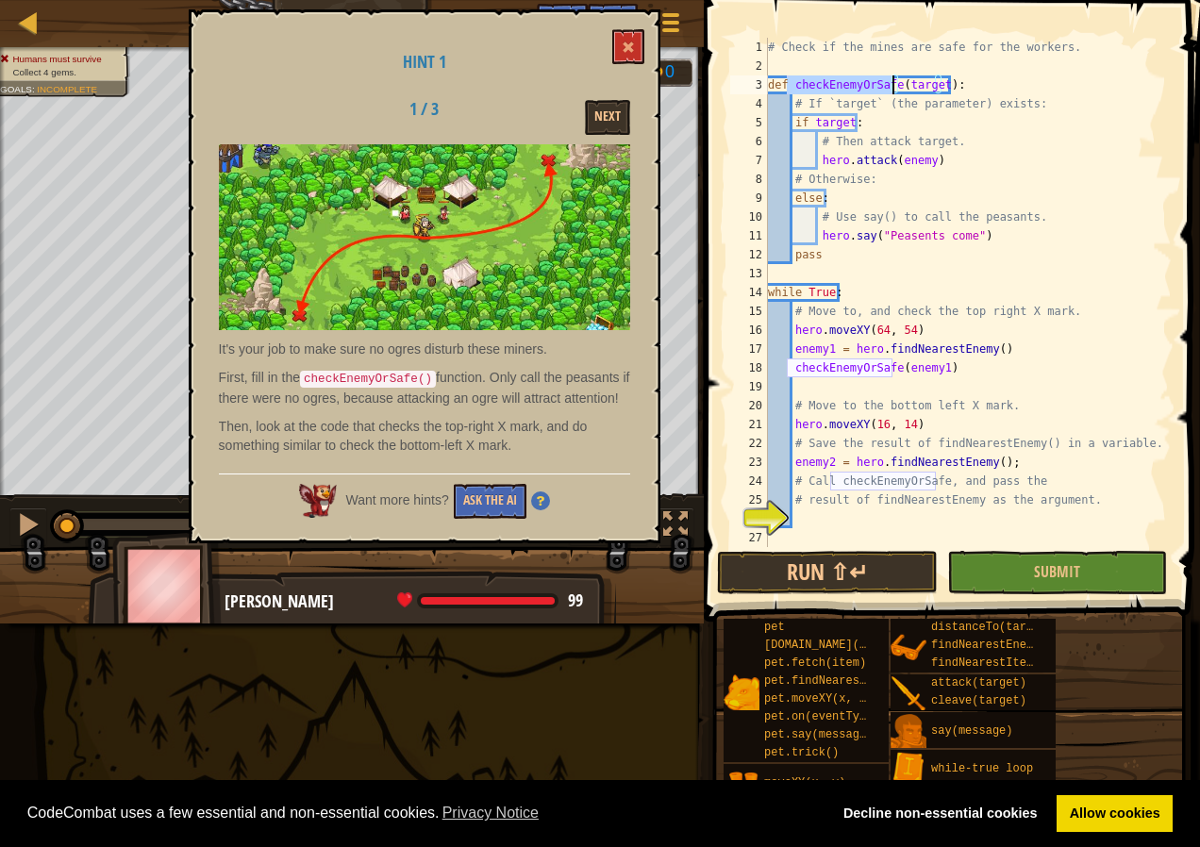
paste textarea
paste textarea "checkEnemyOrSafe"
click at [797, 514] on div "# Check if the mines are safe for the workers. def checkEnemyOrSafe ( target ) …" at bounding box center [968, 311] width 408 height 547
type textarea "checkEnemyOrSafe"
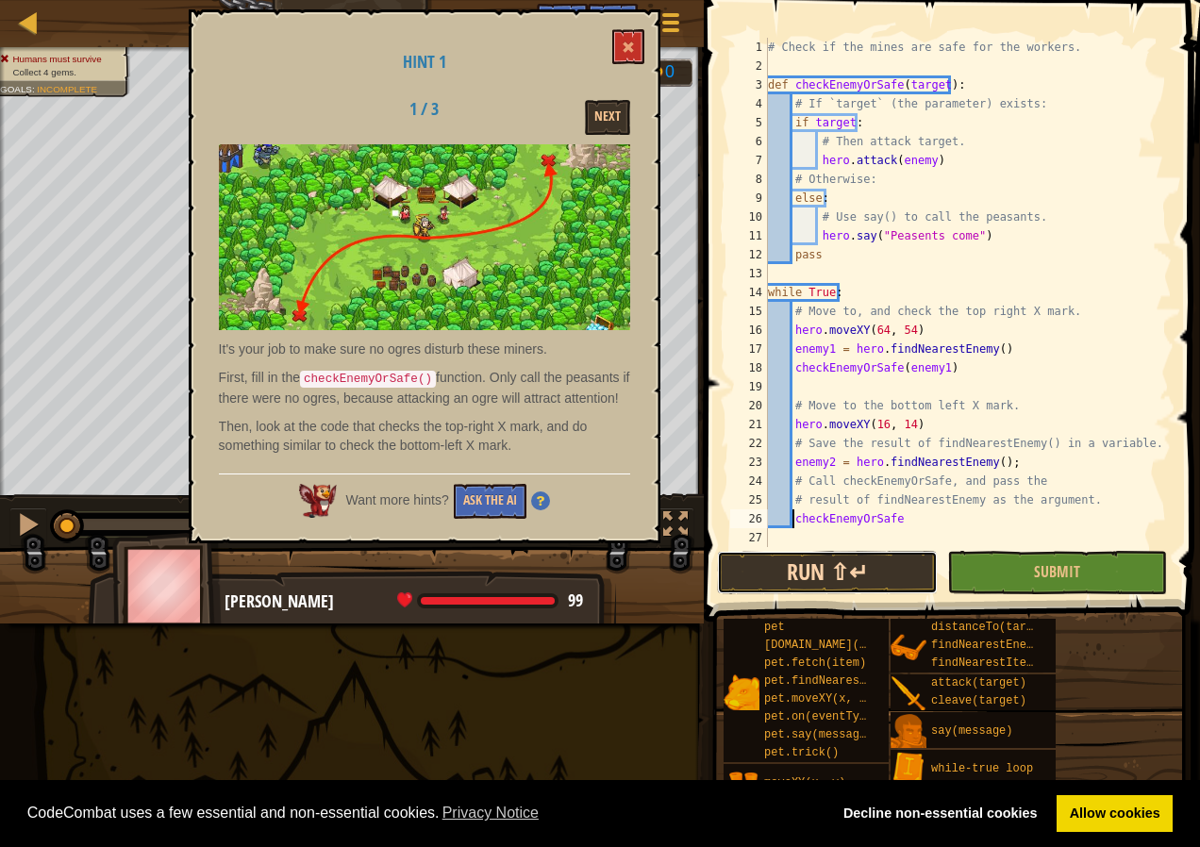
click at [861, 566] on button "Run ⇧↵" at bounding box center [827, 572] width 220 height 43
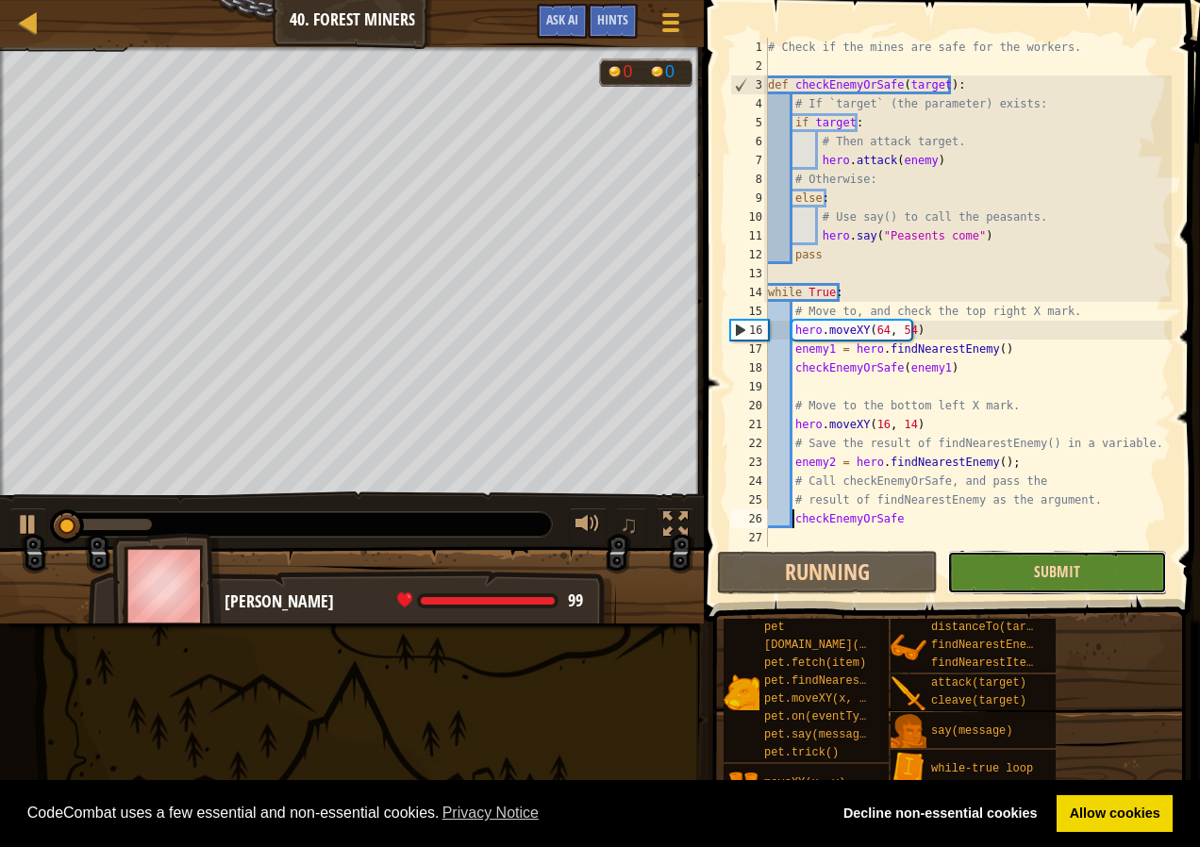
click at [1056, 567] on span "Submit" at bounding box center [1057, 571] width 46 height 21
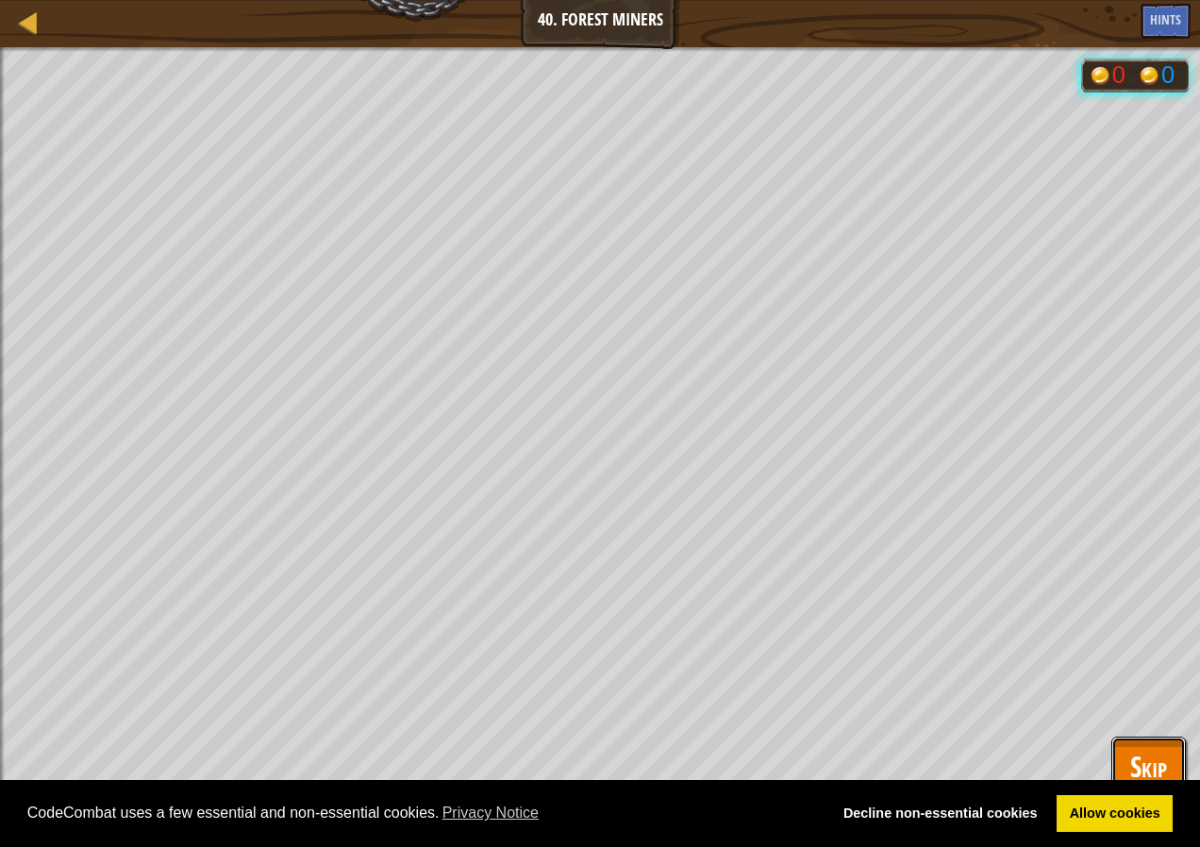
click at [1155, 760] on span "Skip" at bounding box center [1148, 766] width 37 height 39
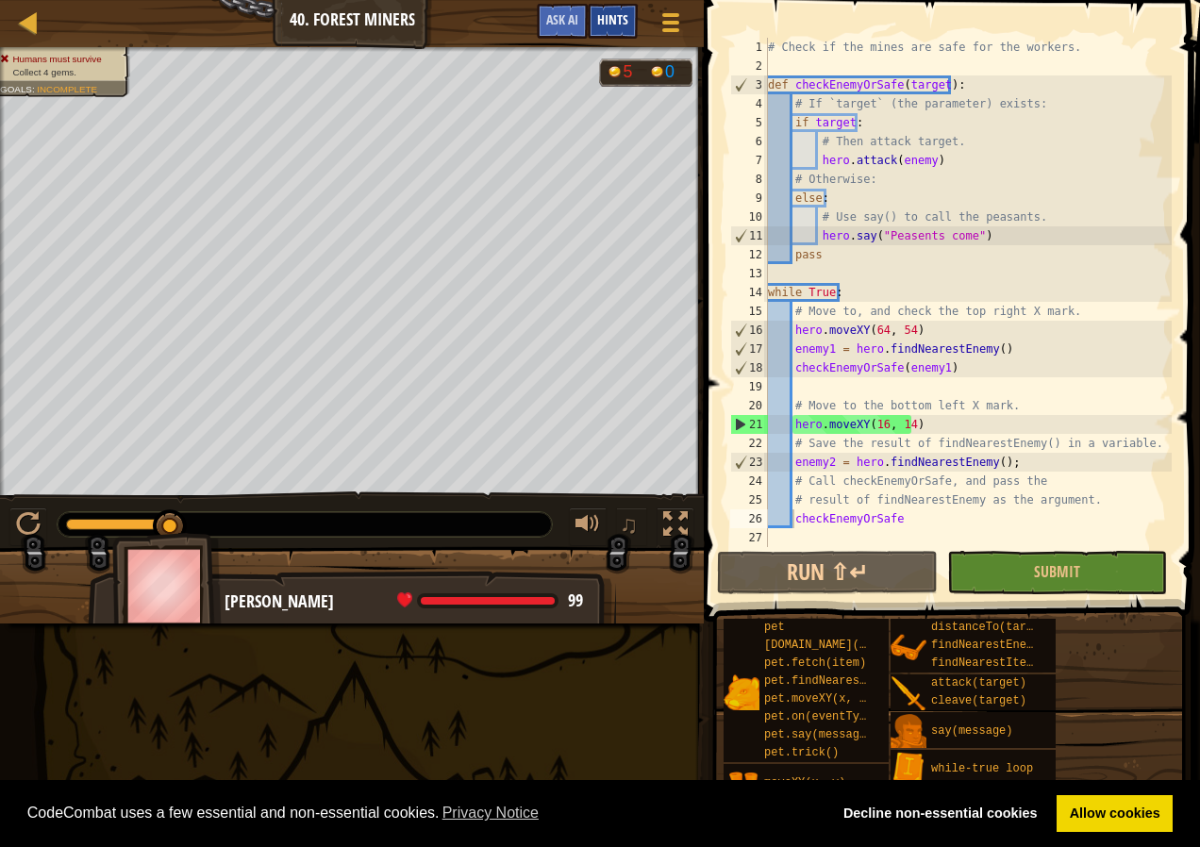
click at [611, 15] on span "Hints" at bounding box center [612, 19] width 31 height 18
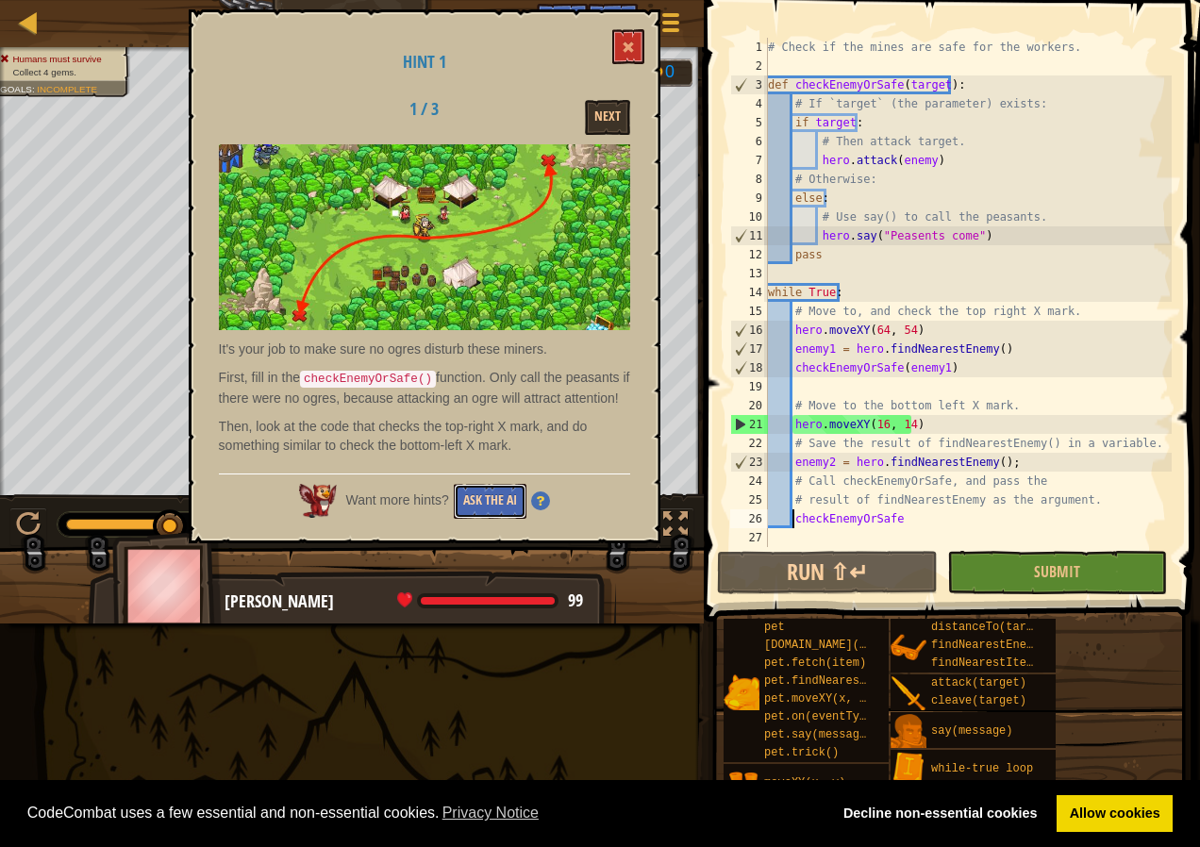
click at [492, 484] on button "Ask the AI" at bounding box center [490, 501] width 73 height 35
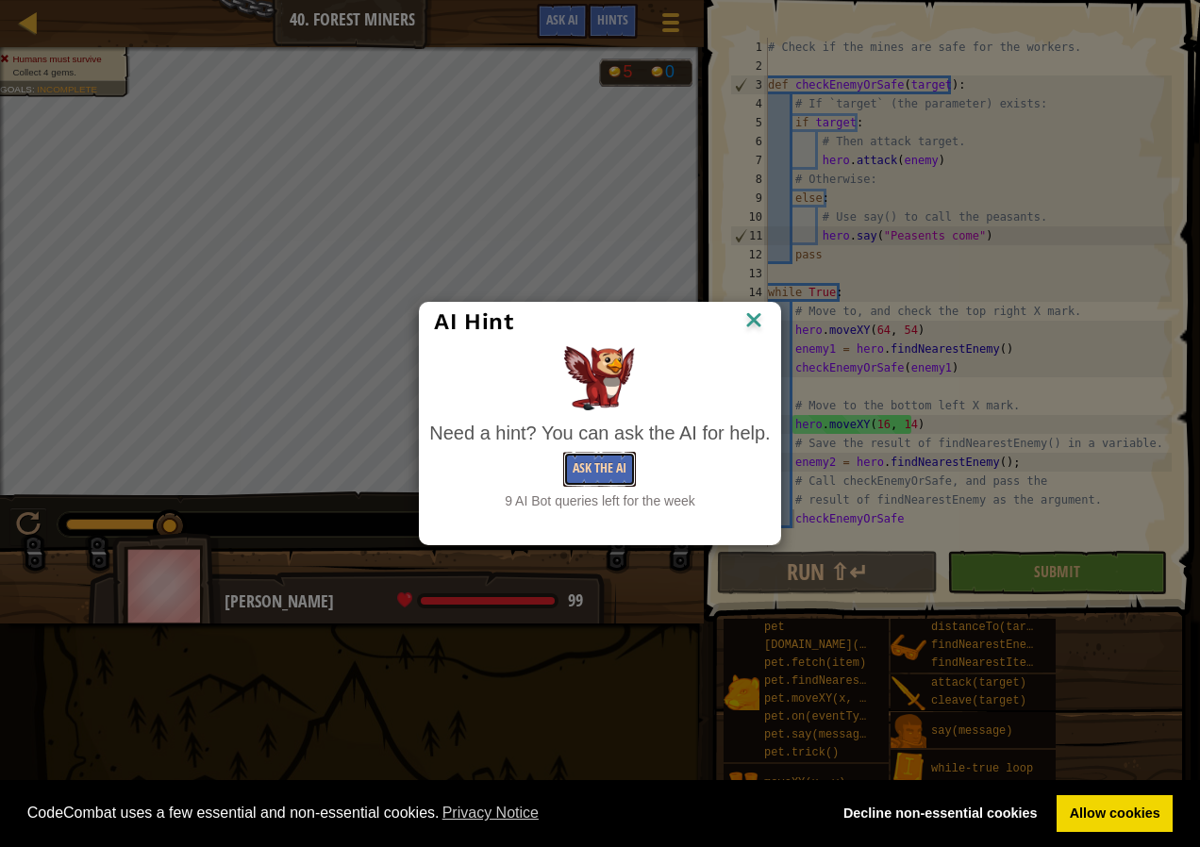
click at [566, 462] on button "Ask the AI" at bounding box center [599, 469] width 73 height 35
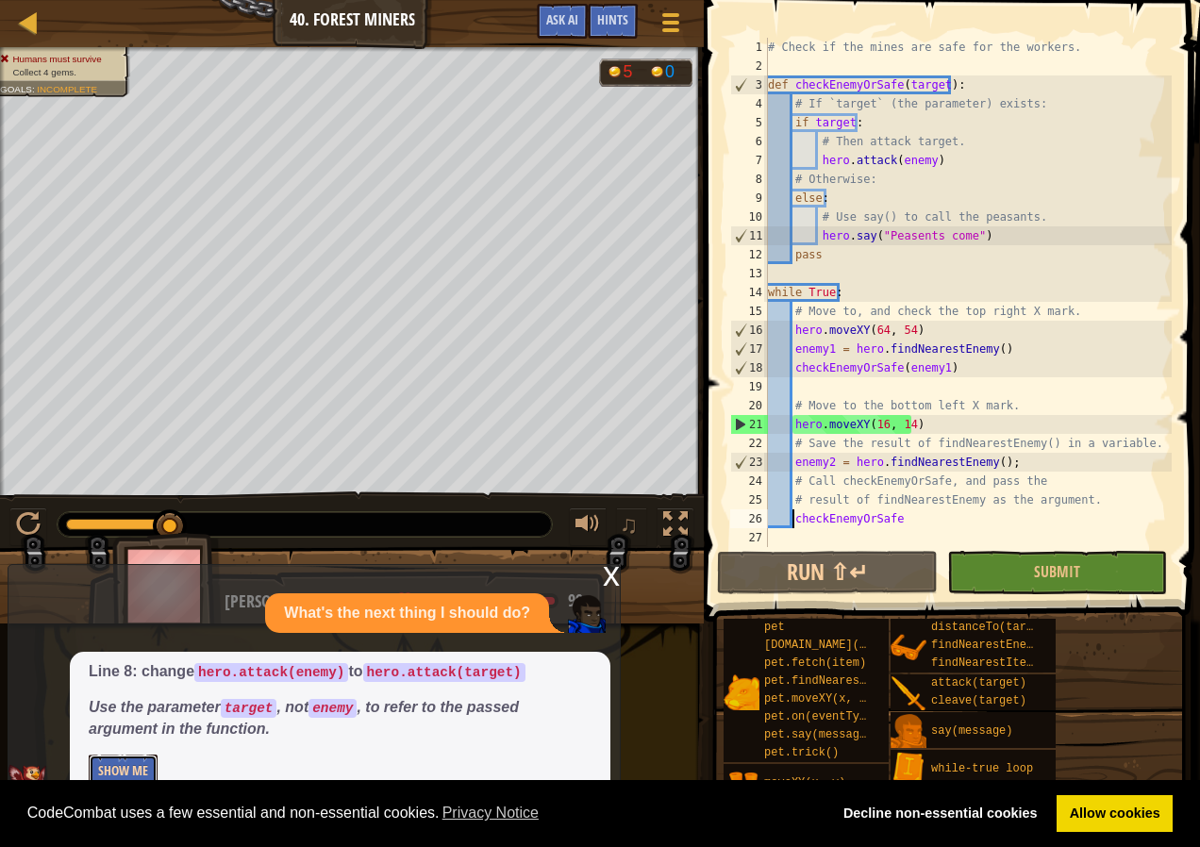
drag, startPoint x: 109, startPoint y: 762, endPoint x: 111, endPoint y: 753, distance: 9.9
click at [109, 762] on button "Show Me" at bounding box center [123, 772] width 69 height 35
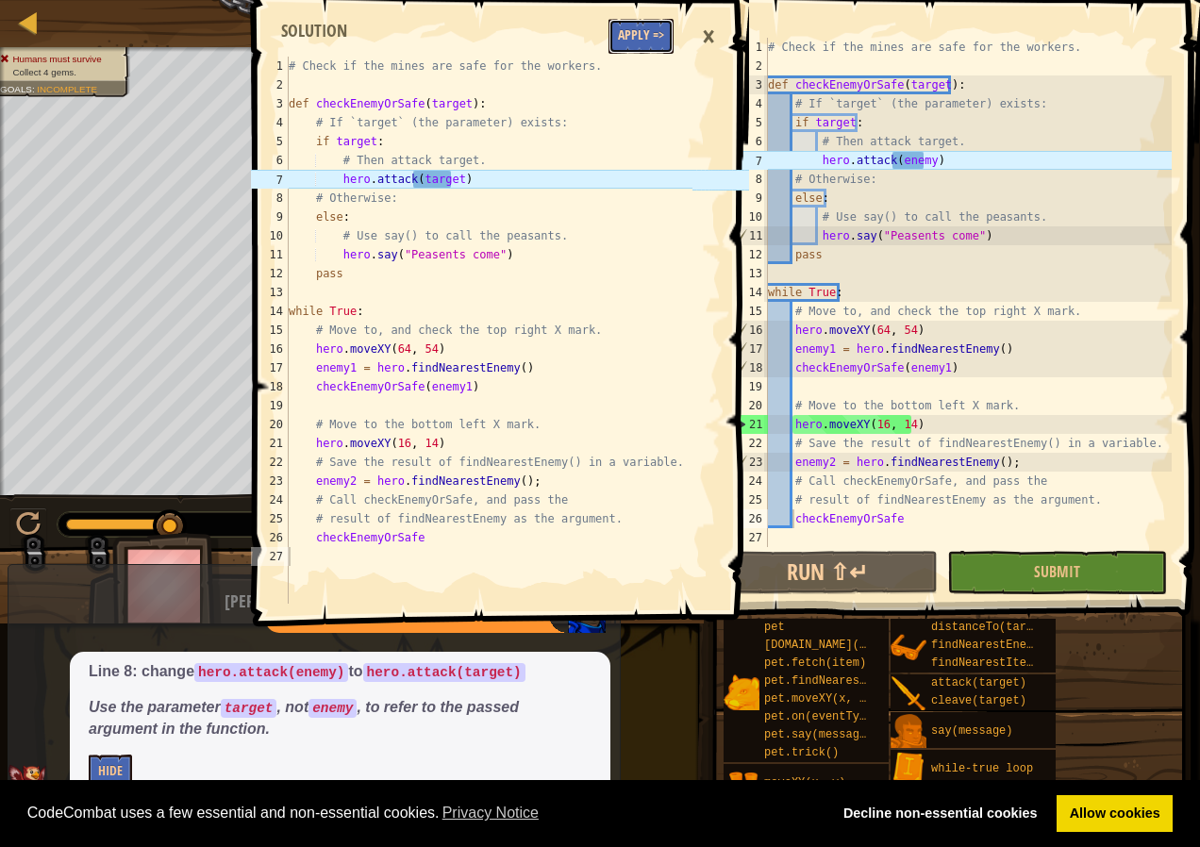
click at [636, 38] on button "Apply =>" at bounding box center [641, 36] width 65 height 35
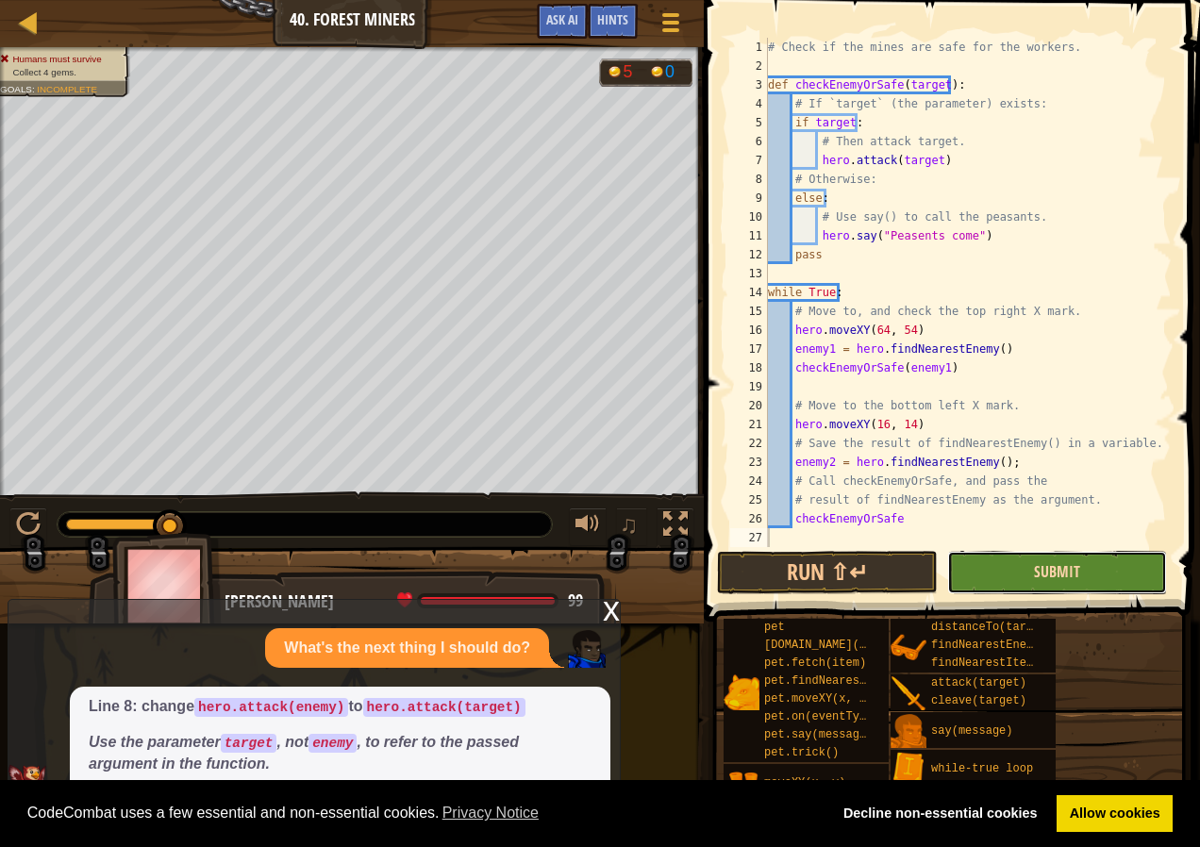
click at [1035, 574] on span "Submit" at bounding box center [1057, 571] width 46 height 21
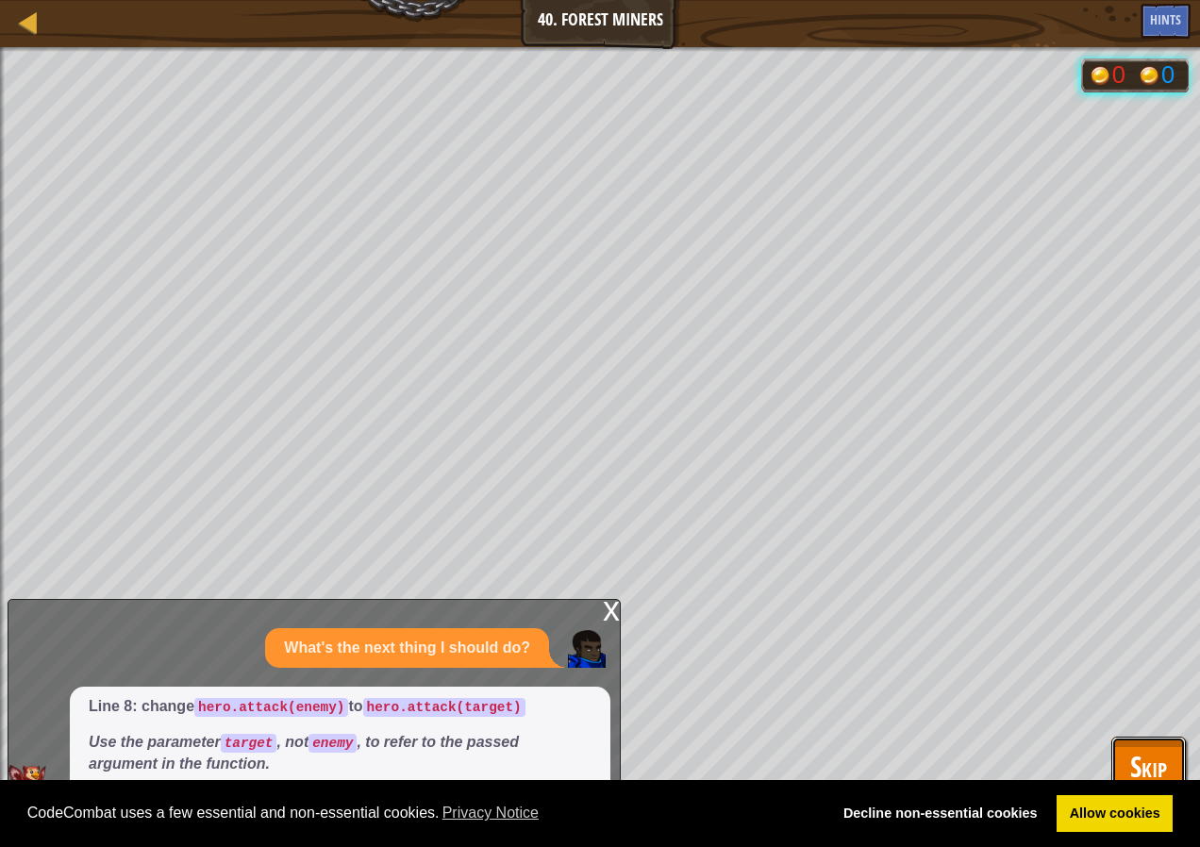
click at [1171, 768] on button "Skip" at bounding box center [1149, 767] width 75 height 60
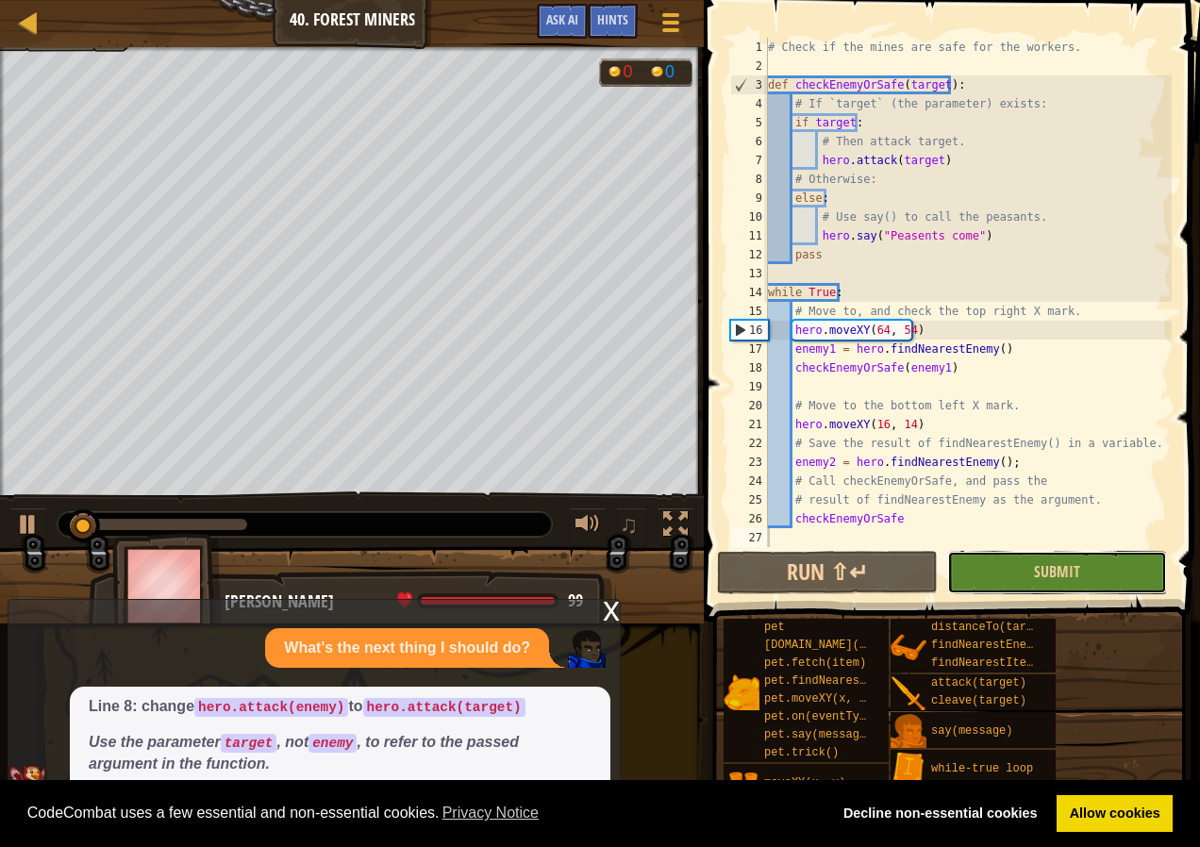
click at [995, 566] on button "Submit" at bounding box center [1057, 572] width 220 height 43
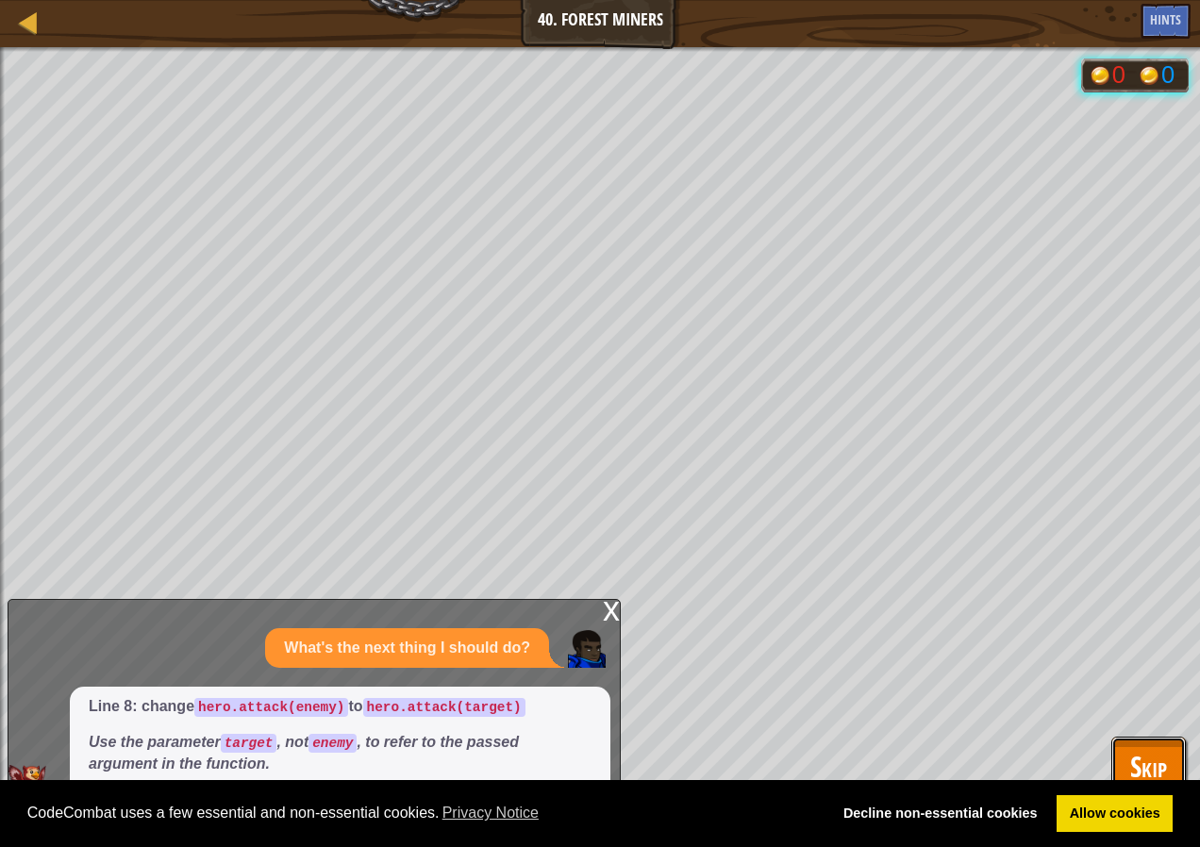
click at [1135, 748] on span "Skip" at bounding box center [1148, 766] width 37 height 39
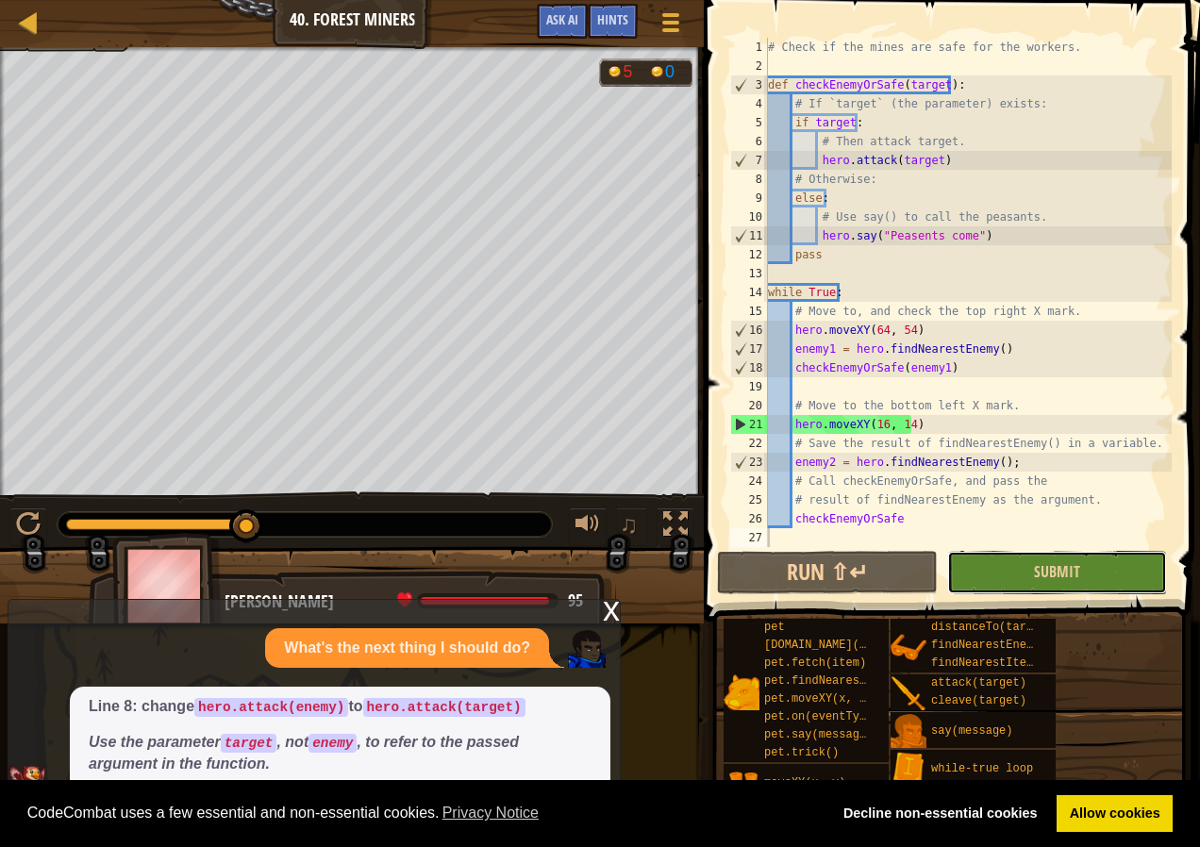
click at [1098, 560] on button "Submit" at bounding box center [1057, 572] width 220 height 43
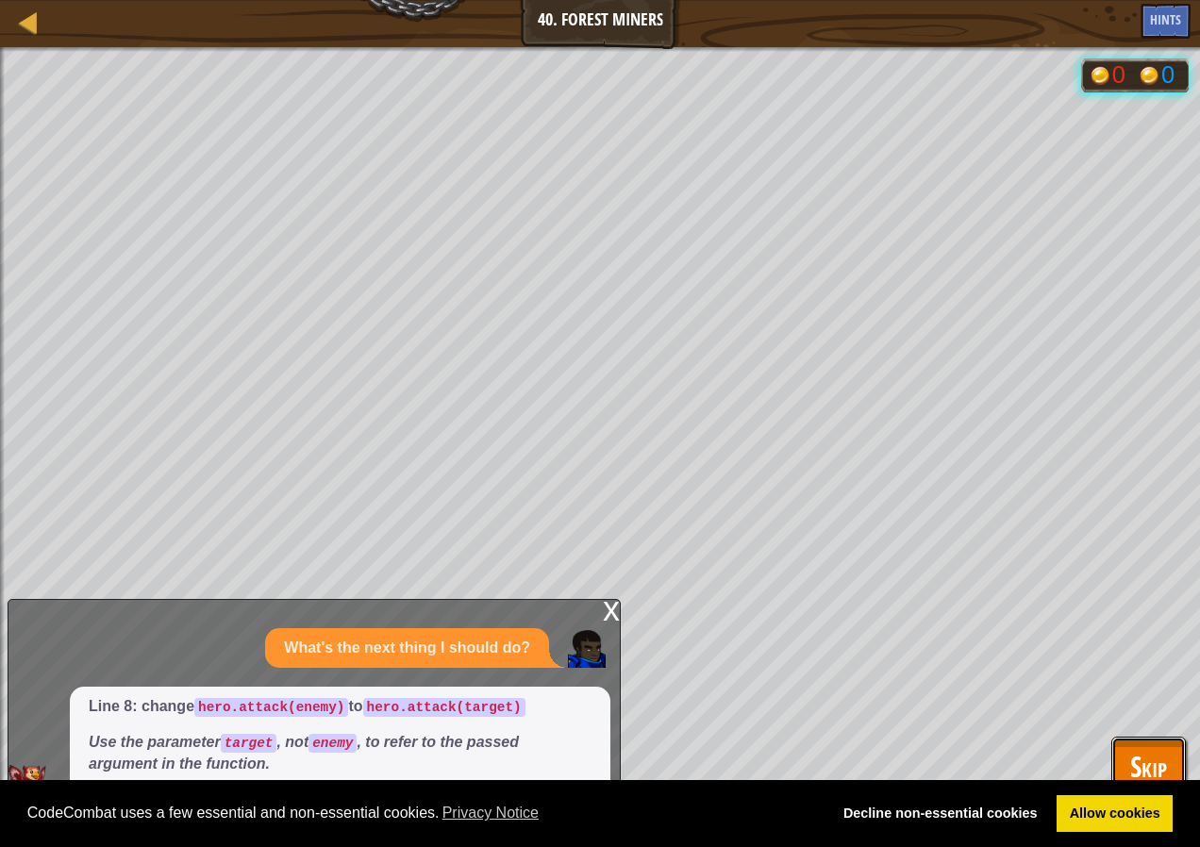
click at [1134, 755] on span "Skip" at bounding box center [1148, 766] width 37 height 39
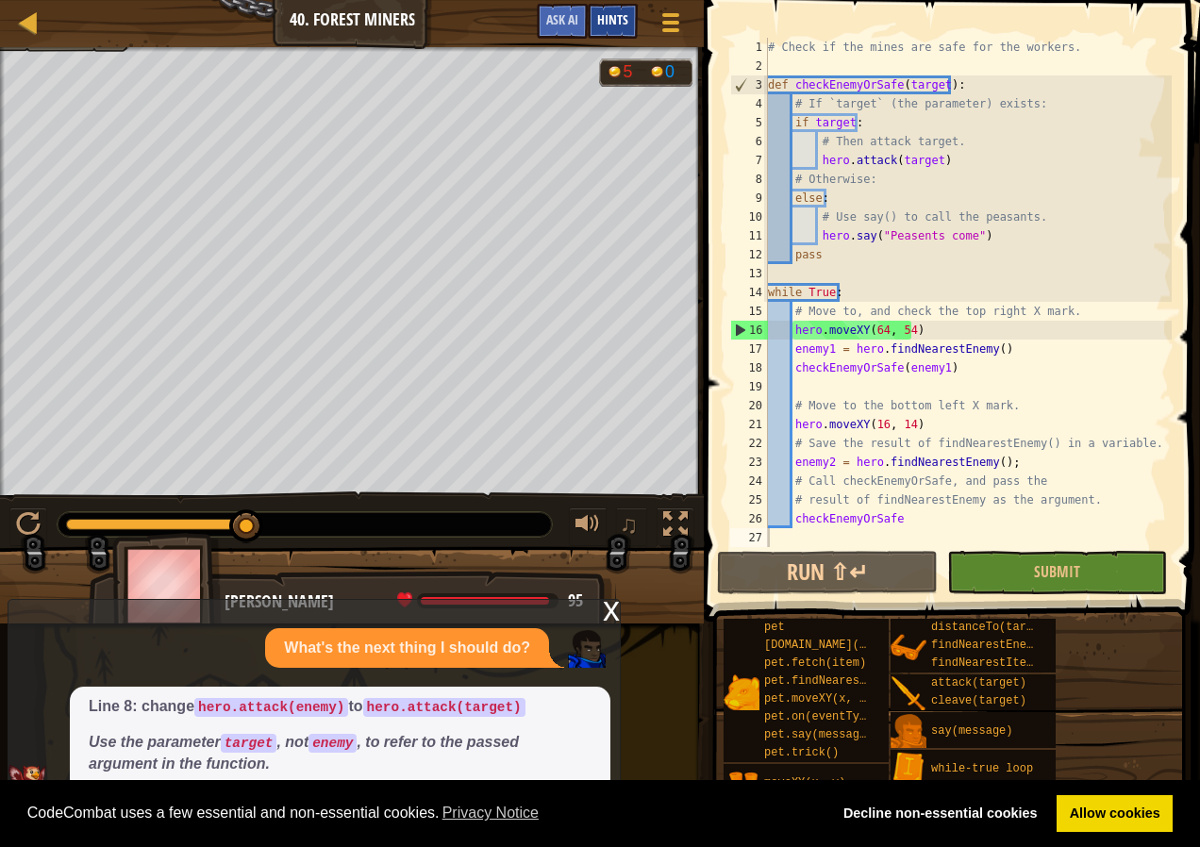
click at [614, 8] on div "Hints" at bounding box center [613, 21] width 50 height 35
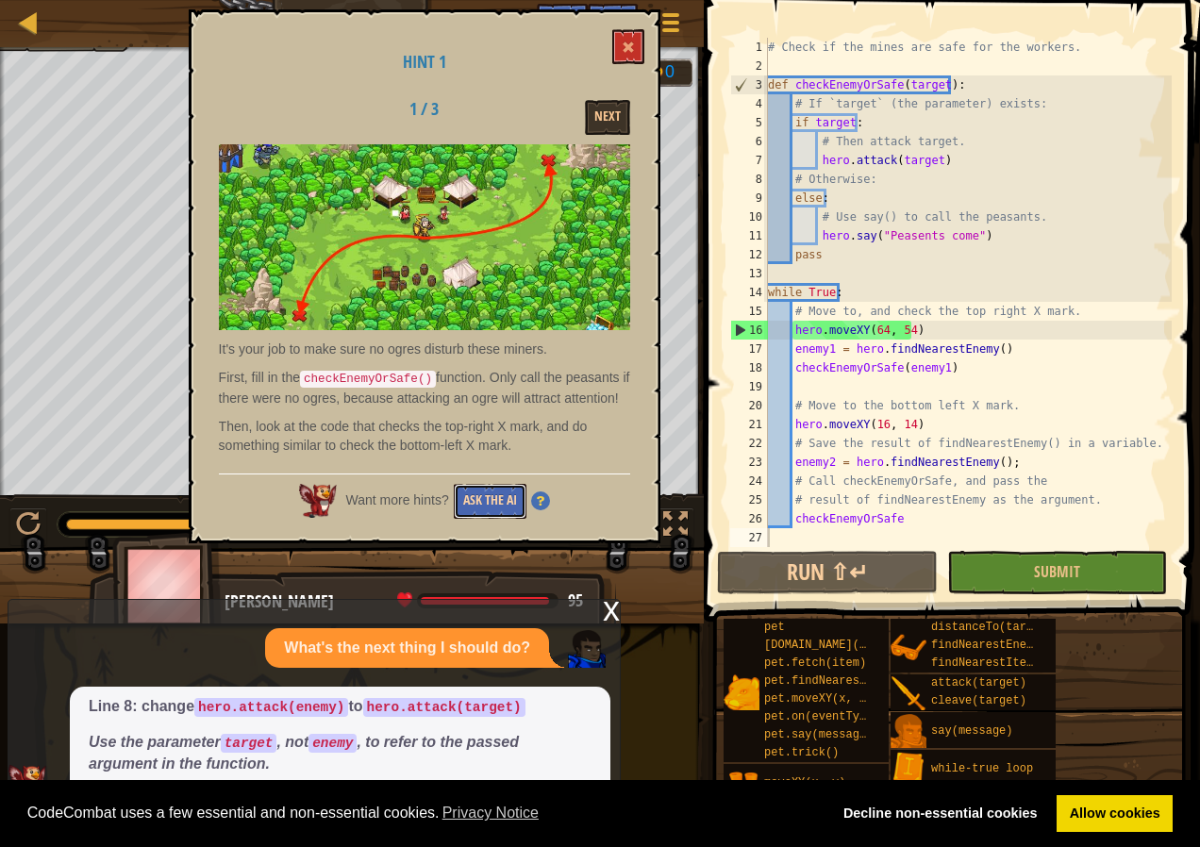
click at [523, 507] on button "Ask the AI" at bounding box center [490, 501] width 73 height 35
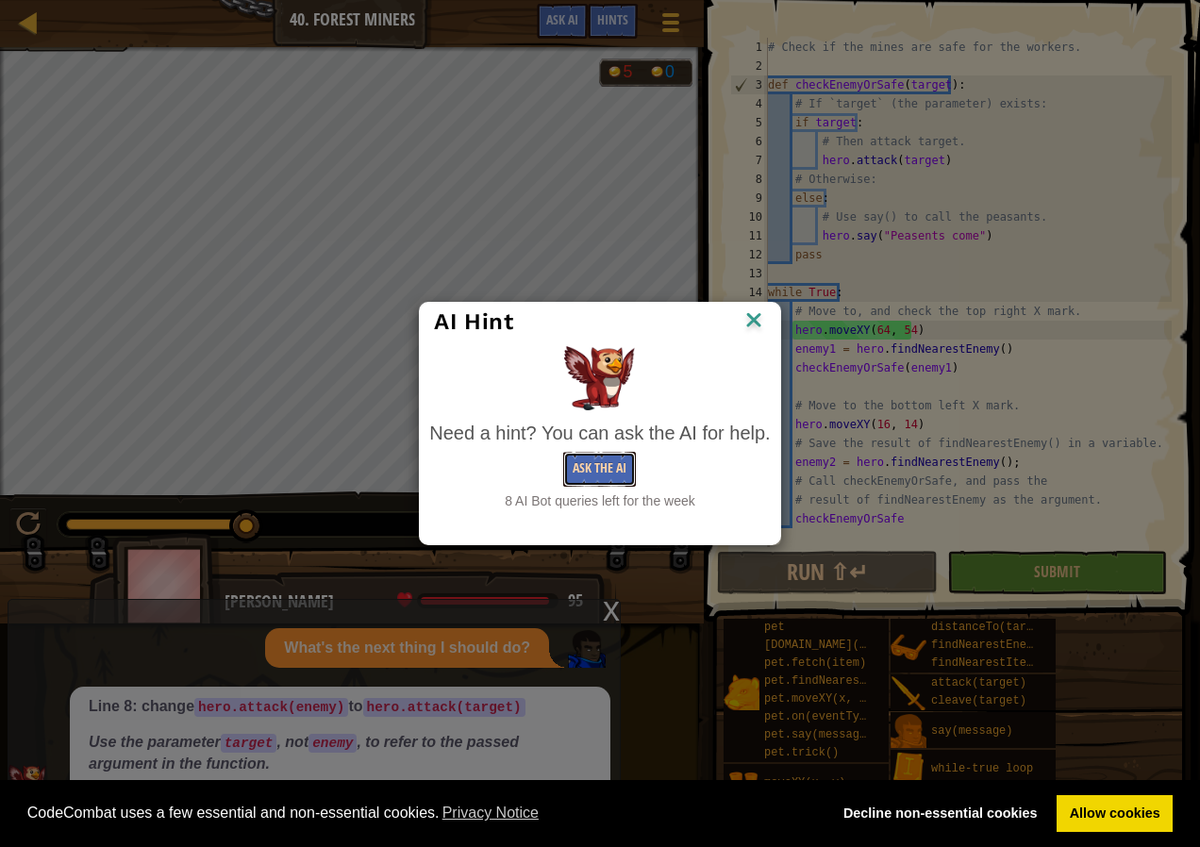
click at [627, 464] on button "Ask the AI" at bounding box center [599, 469] width 73 height 35
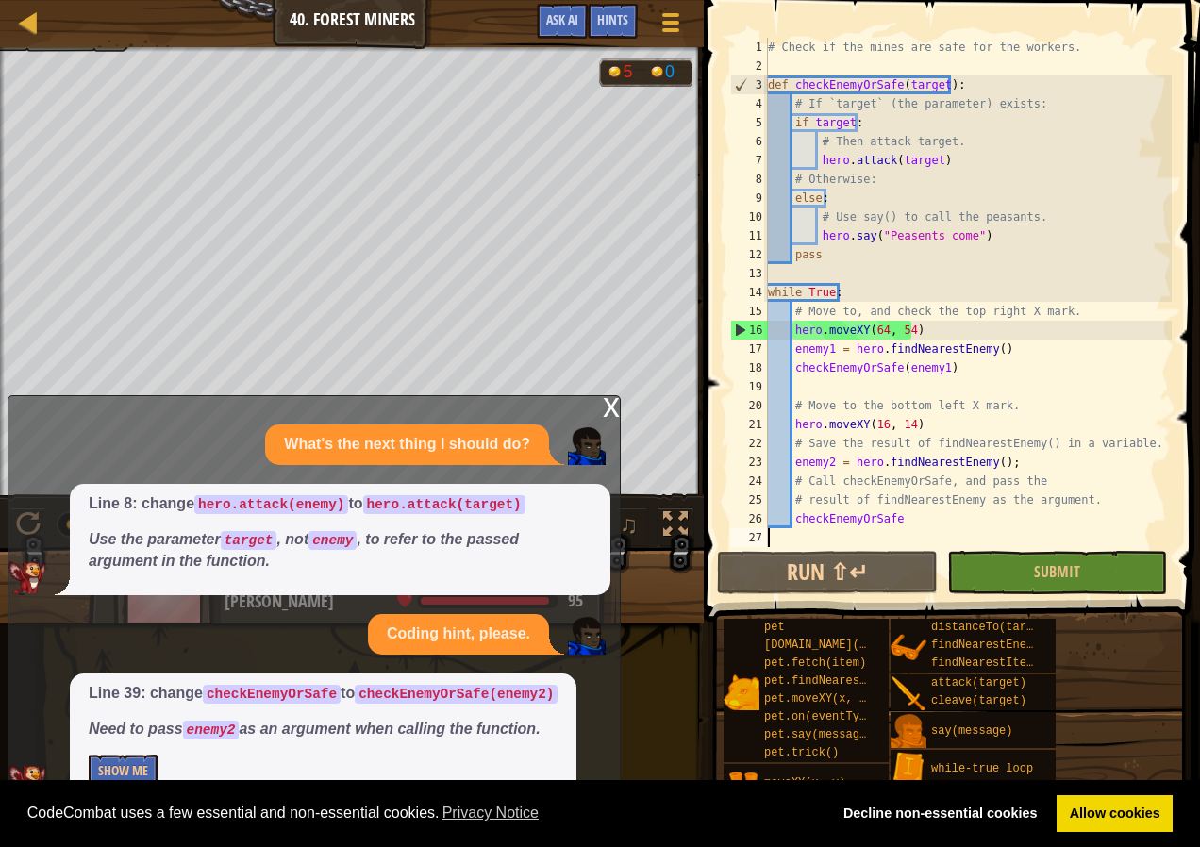
click at [134, 780] on div "CodeCombat uses a few essential and non-essential cookies. Privacy Notice Decli…" at bounding box center [600, 814] width 1200 height 68
click at [142, 771] on button "Show Me" at bounding box center [123, 772] width 69 height 35
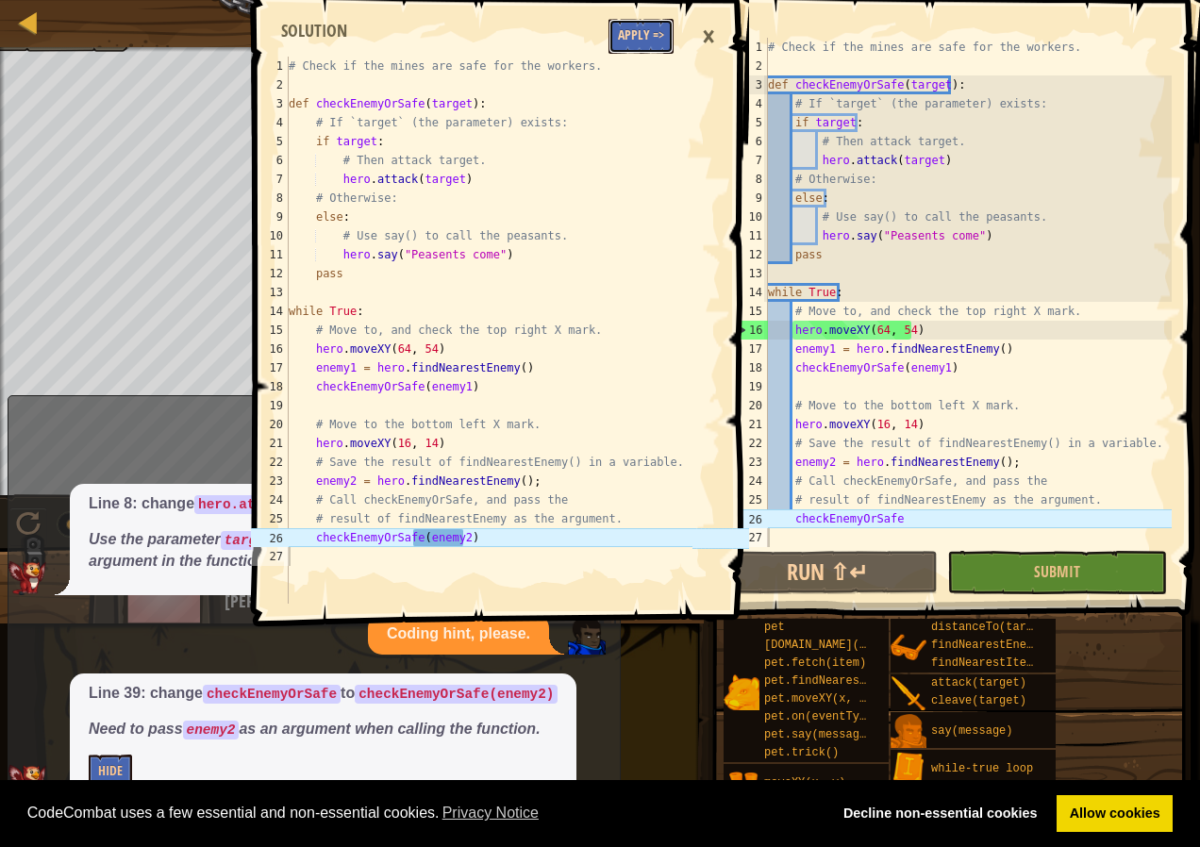
click at [652, 25] on button "Apply =>" at bounding box center [641, 36] width 65 height 35
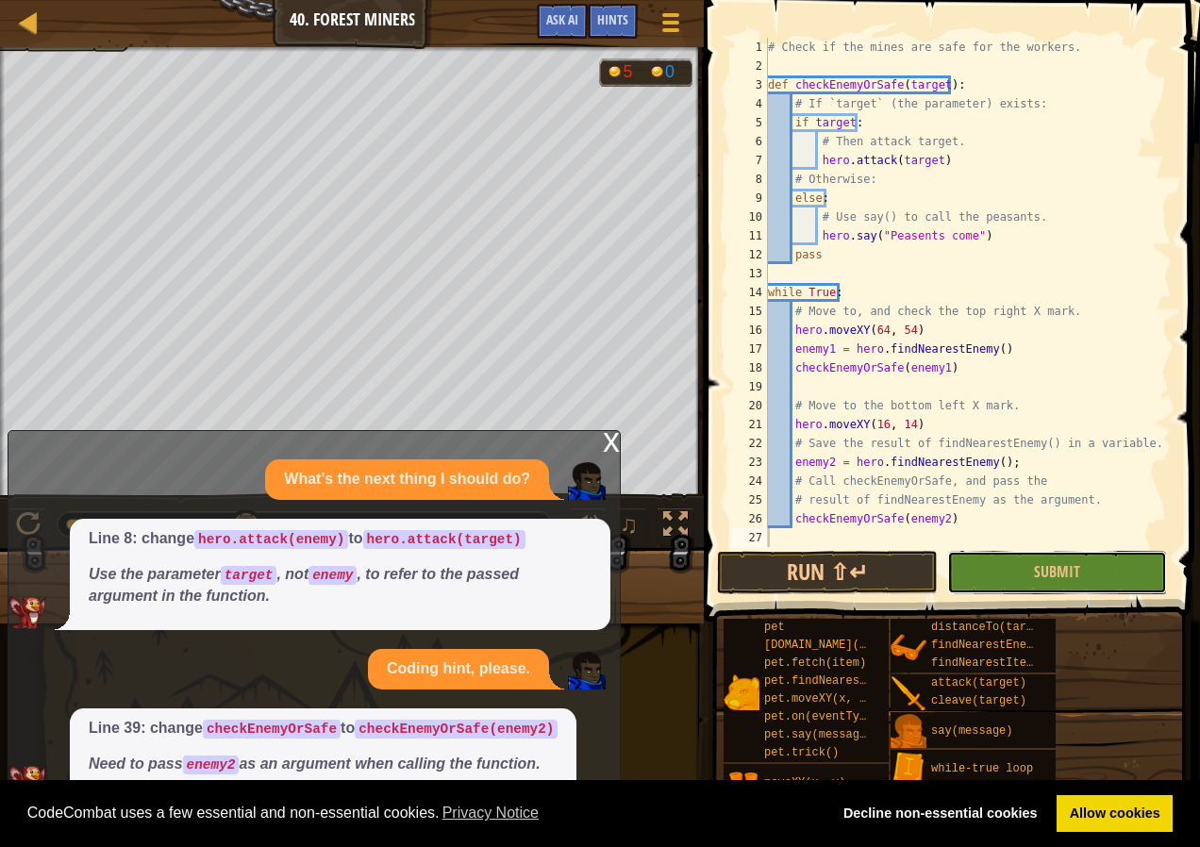
click at [1014, 558] on button "Submit" at bounding box center [1057, 572] width 220 height 43
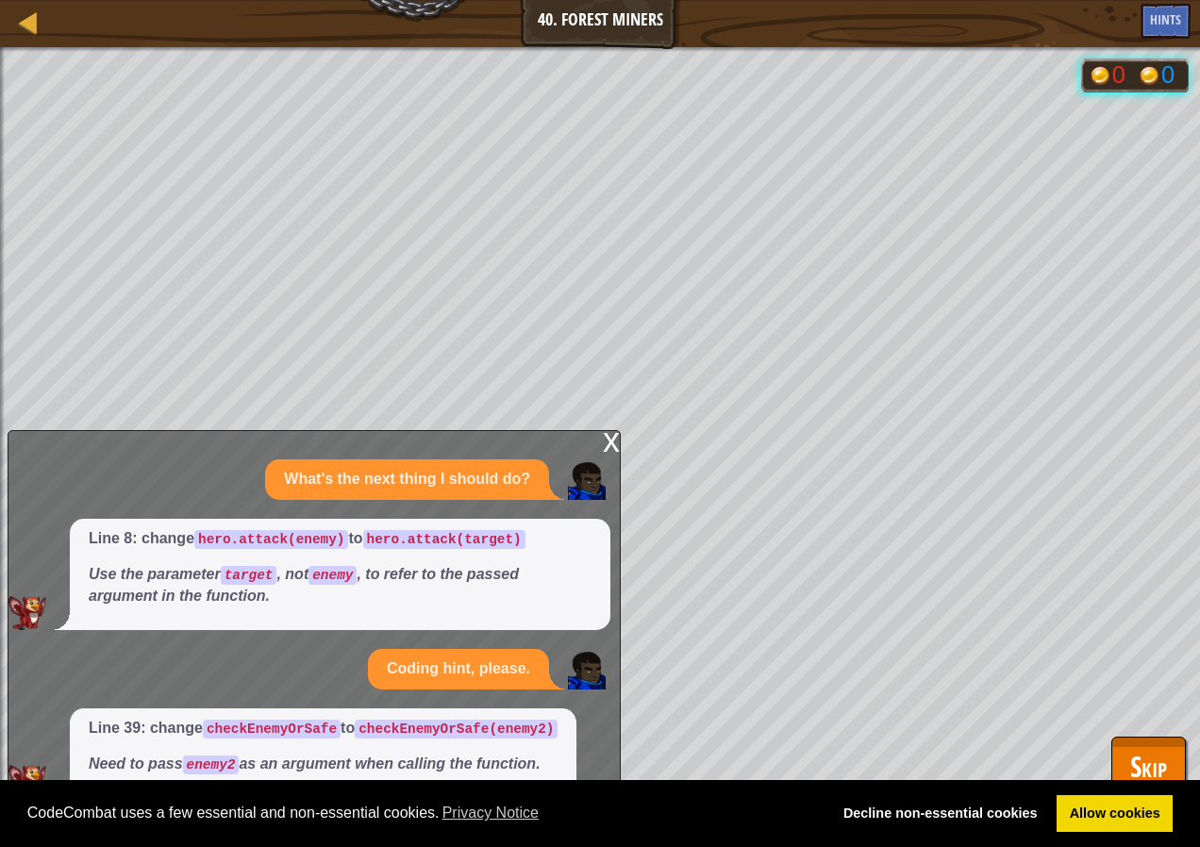
click at [1117, 736] on div "Map Computer Science 2 40. Forest Miners Game Menu Done Hints Ask AI 1 2 3 4 5 …" at bounding box center [600, 423] width 1200 height 847
click at [1122, 748] on button "Skip" at bounding box center [1149, 767] width 75 height 60
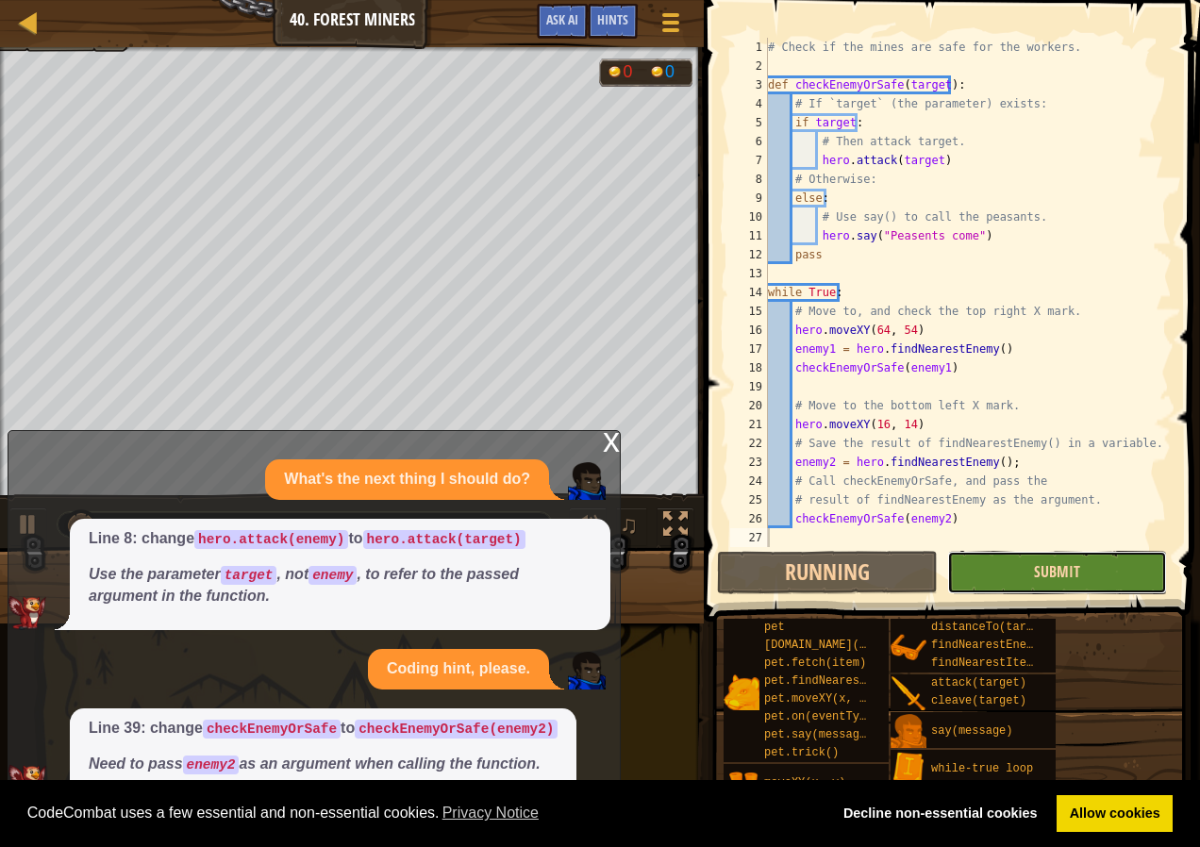
click at [1046, 579] on span "Submit" at bounding box center [1057, 571] width 46 height 21
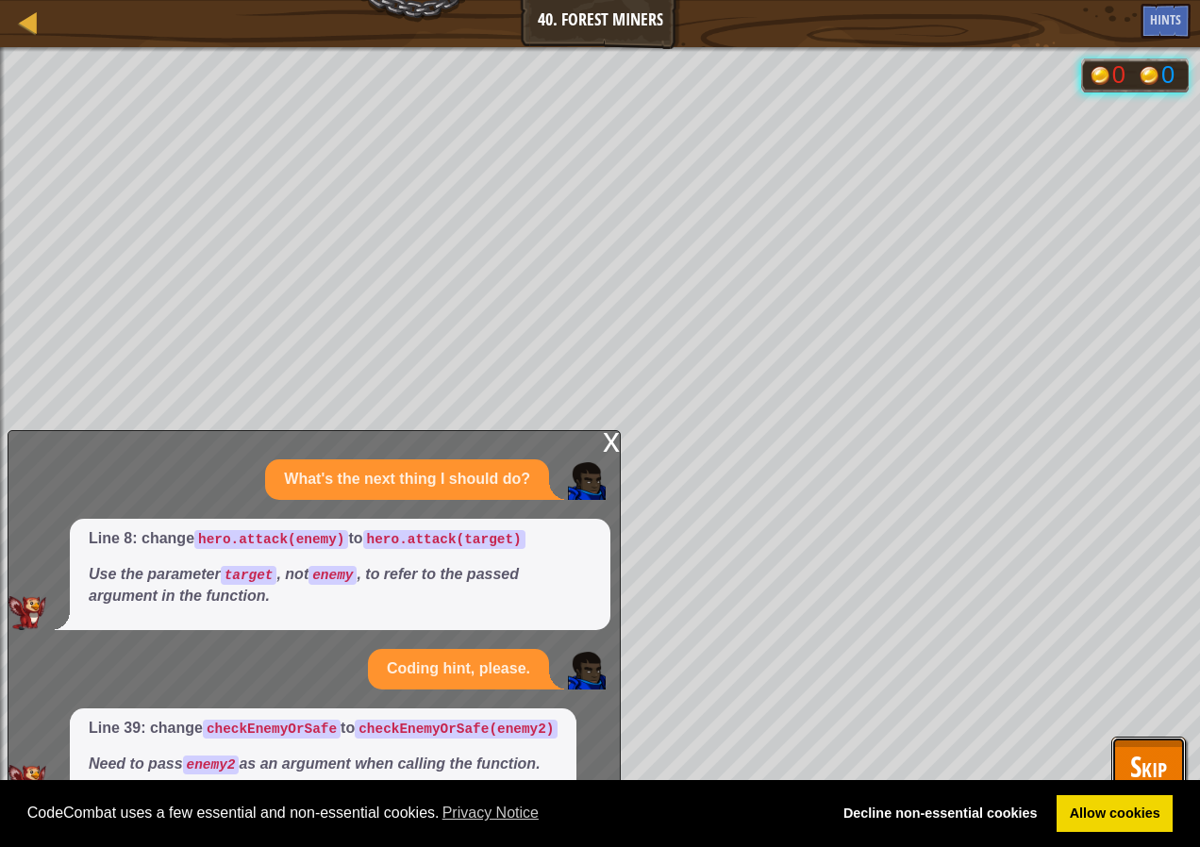
click at [1172, 770] on button "Skip" at bounding box center [1149, 767] width 75 height 60
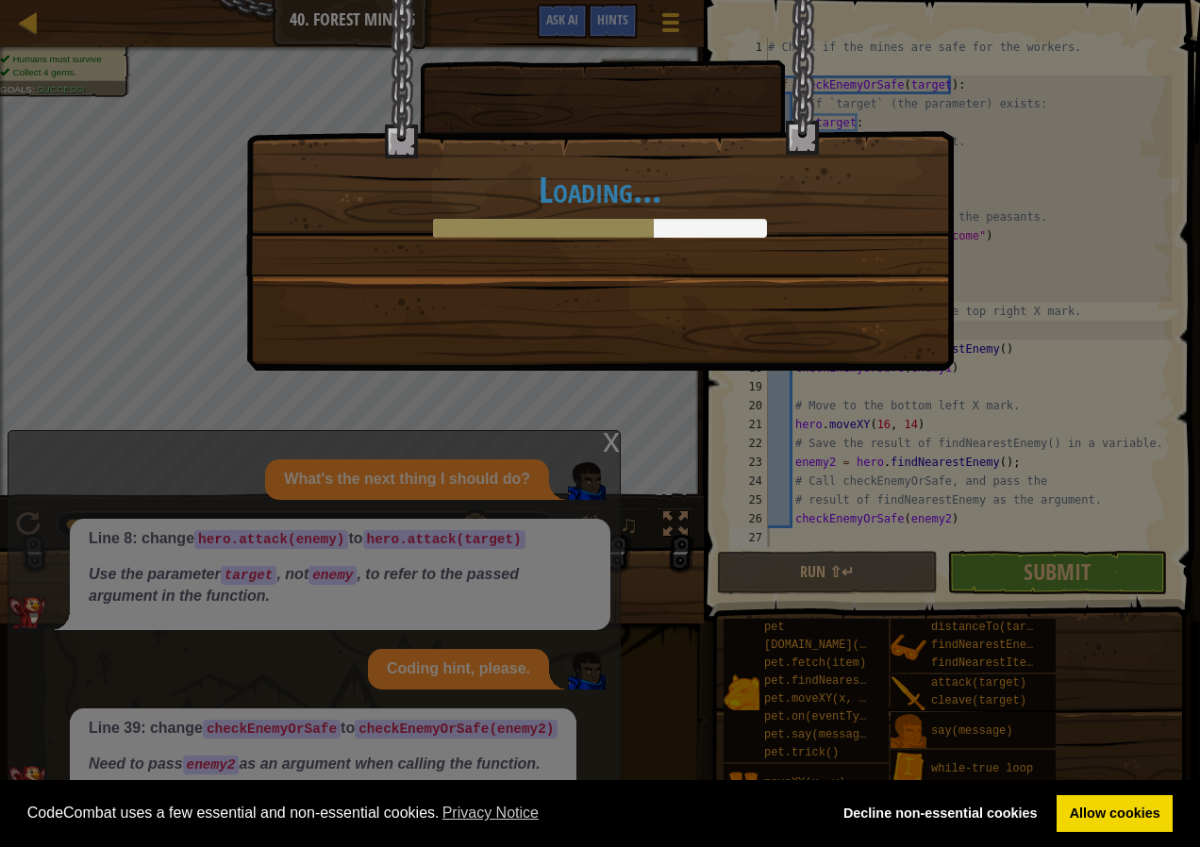
drag, startPoint x: 602, startPoint y: 446, endPoint x: 613, endPoint y: 440, distance: 13.1
click at [613, 440] on div "Loading..." at bounding box center [600, 423] width 1200 height 847
click at [610, 437] on div "Loading..." at bounding box center [600, 423] width 1200 height 847
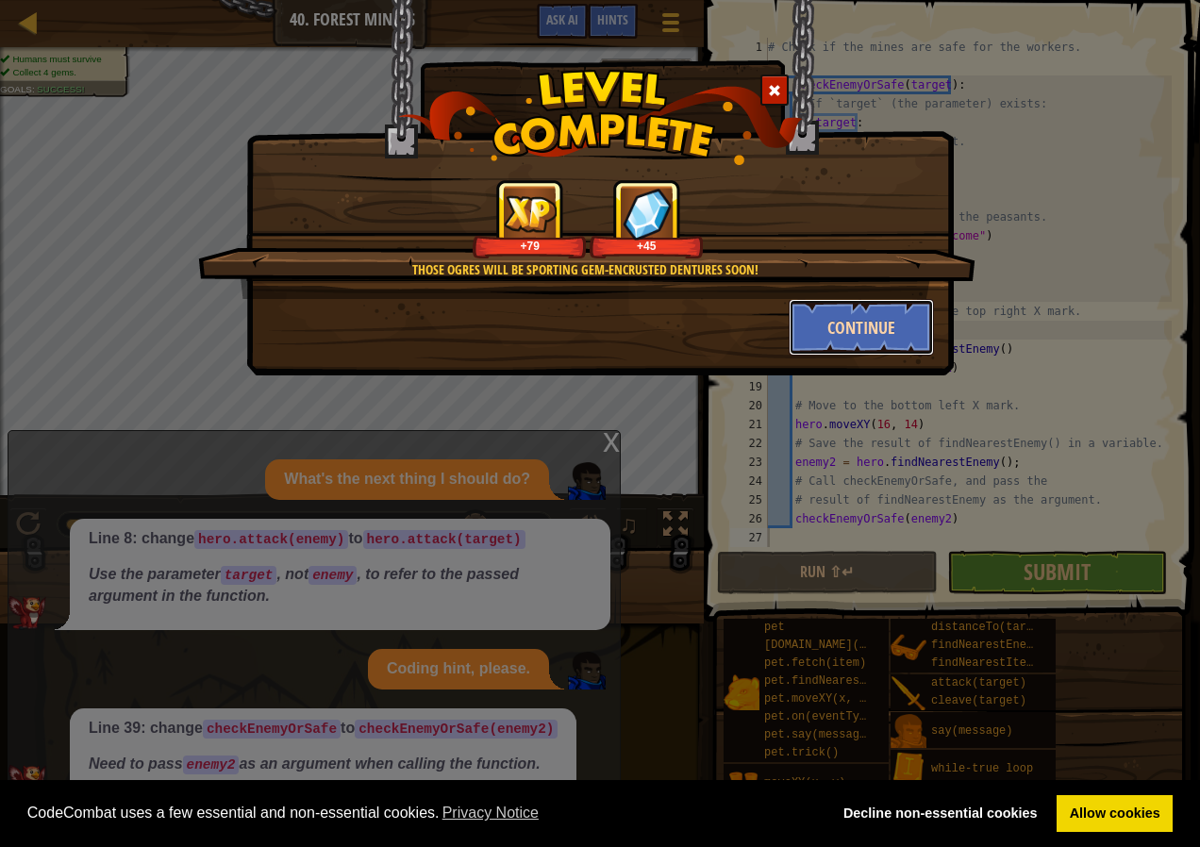
click at [892, 324] on button "Continue" at bounding box center [862, 327] width 146 height 57
click at [1132, 818] on link "Allow cookies" at bounding box center [1115, 814] width 116 height 38
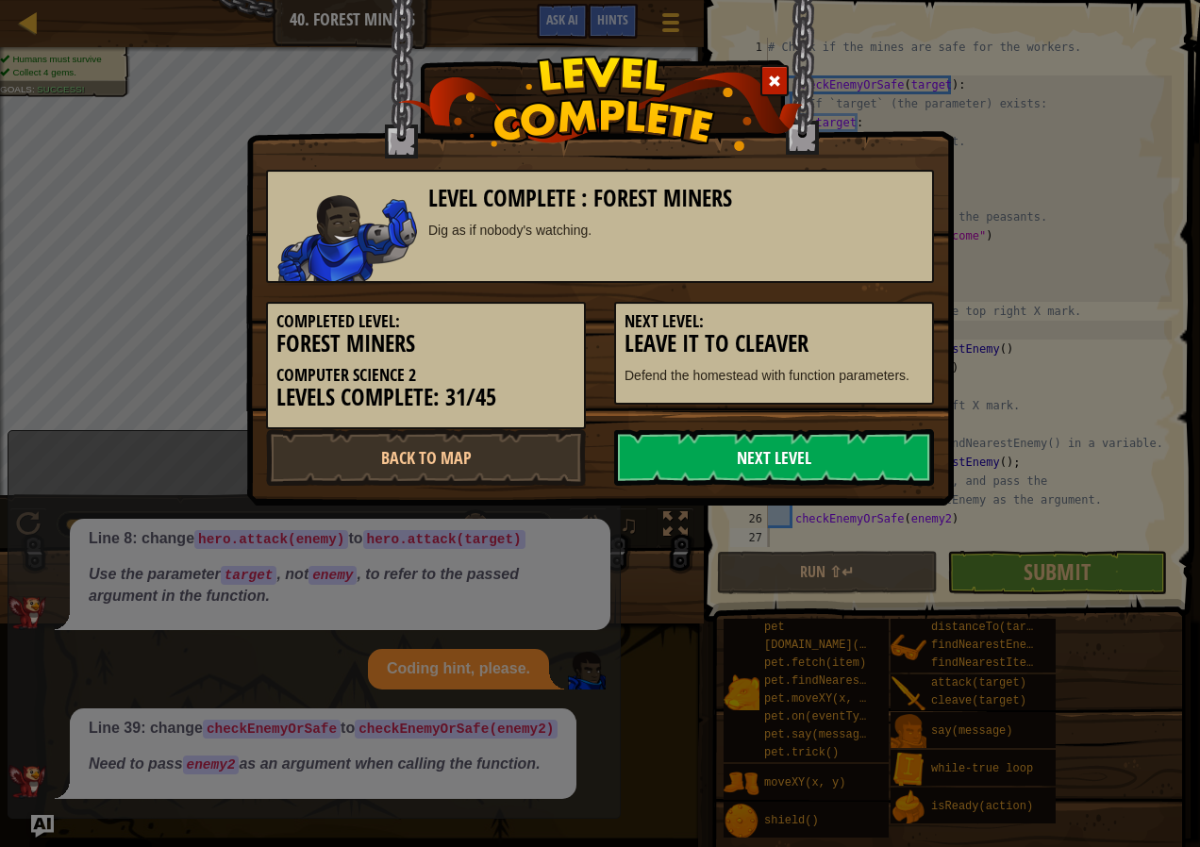
click at [879, 459] on link "Next Level" at bounding box center [774, 457] width 320 height 57
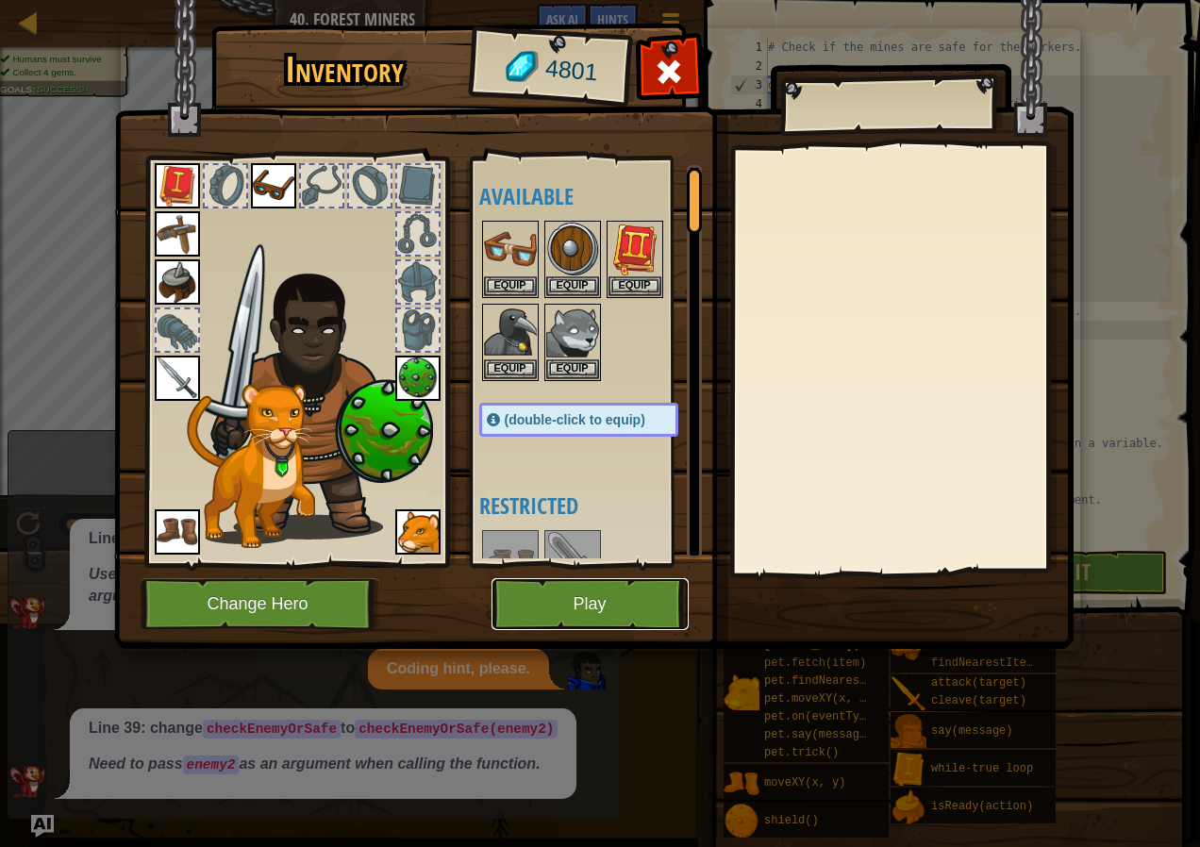
click at [606, 608] on button "Play" at bounding box center [590, 604] width 197 height 52
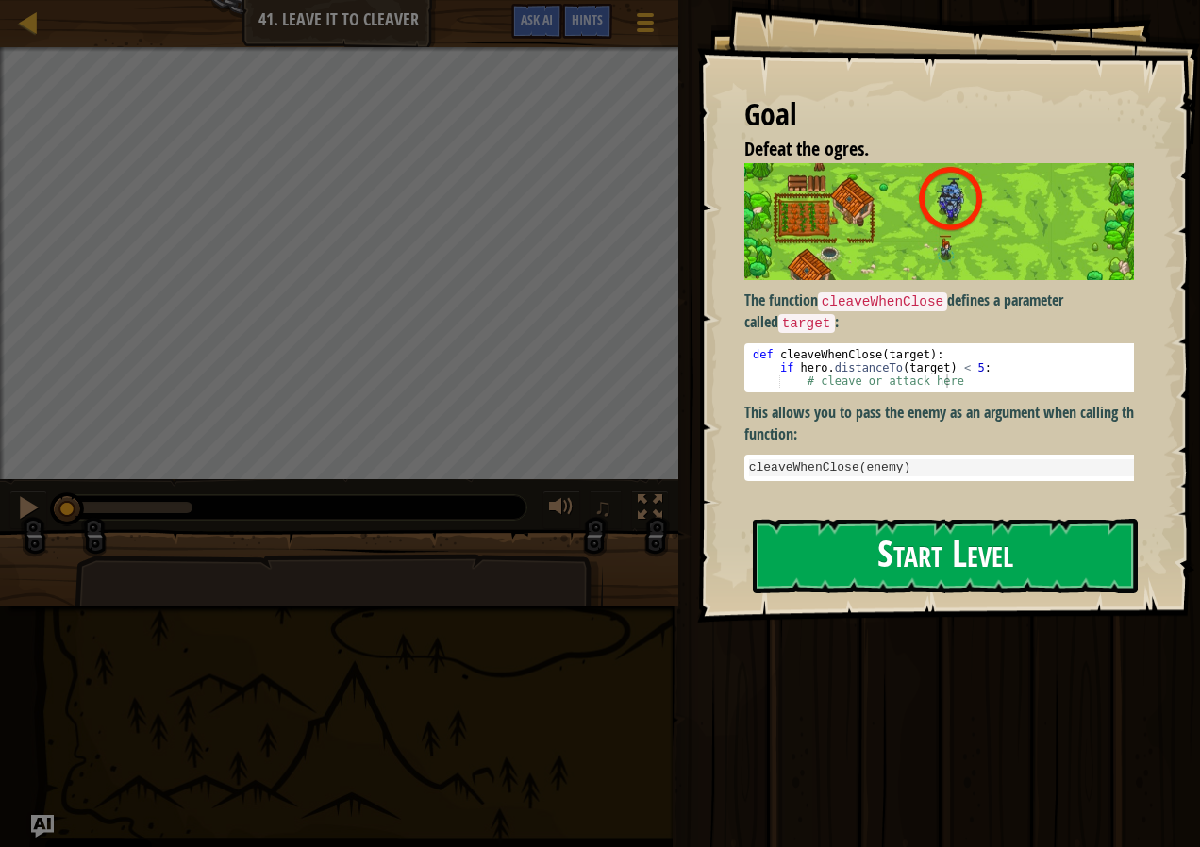
click at [877, 576] on button "Start Level" at bounding box center [945, 556] width 385 height 75
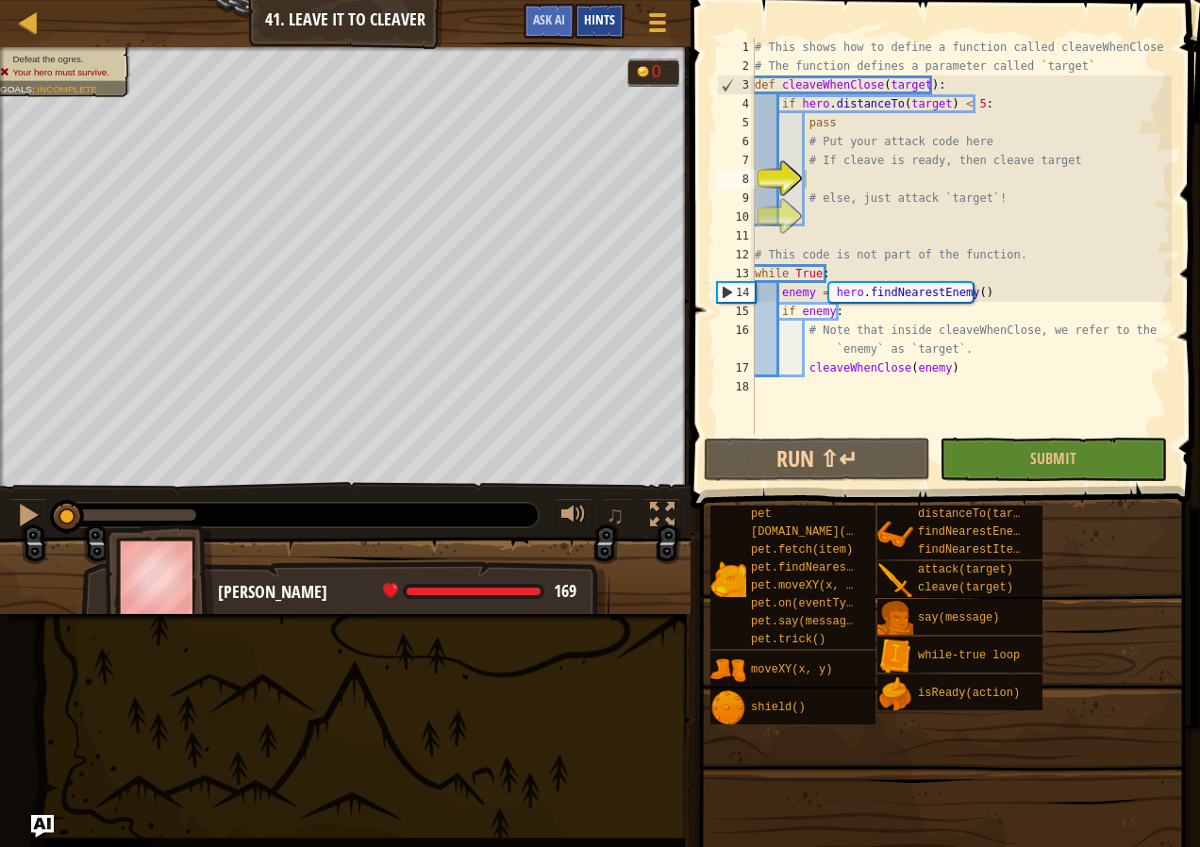
click at [595, 14] on span "Hints" at bounding box center [599, 19] width 31 height 18
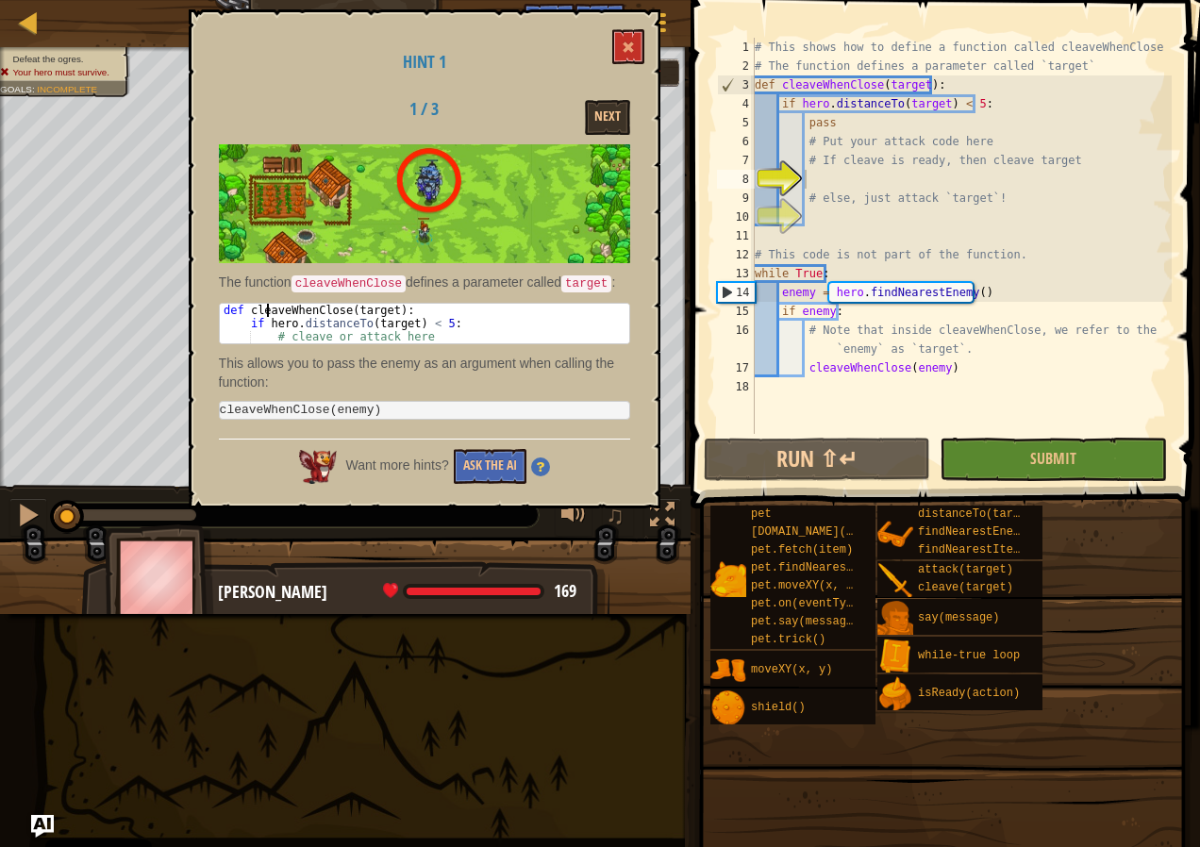
drag, startPoint x: 246, startPoint y: 325, endPoint x: 267, endPoint y: 309, distance: 26.2
click at [267, 309] on div "def cleaveWhenClose ( target ) : if hero . distanceTo ( target ) < 5 : # cleave…" at bounding box center [425, 337] width 410 height 66
drag, startPoint x: 267, startPoint y: 309, endPoint x: 251, endPoint y: 342, distance: 36.7
click at [251, 342] on pre "def cleaveWhenClose(target): if hero.distanceTo(target) < 5: 1 2 3 def cleaveWh…" at bounding box center [424, 324] width 411 height 42
type textarea "def cleaveWhenClose(target):"
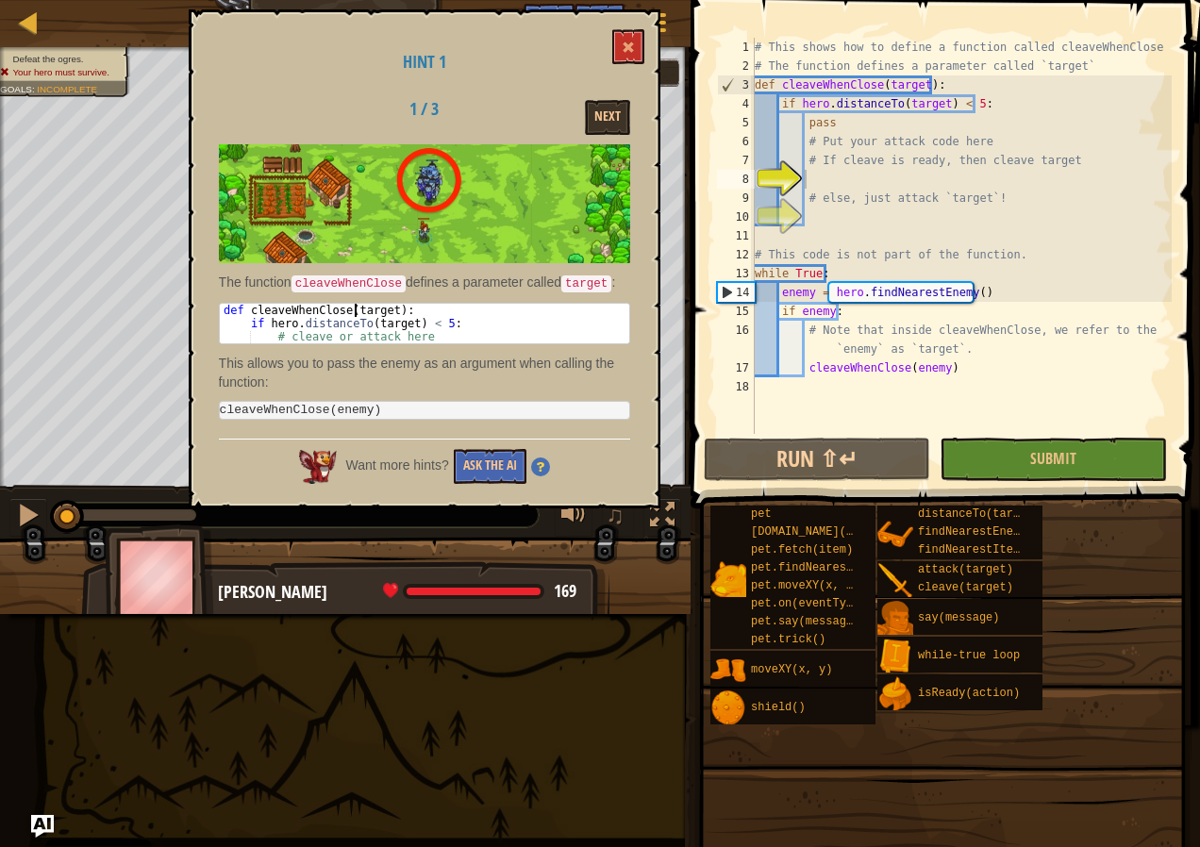
drag, startPoint x: 244, startPoint y: 310, endPoint x: 364, endPoint y: 308, distance: 119.9
click at [364, 308] on div "def cleaveWhenClose ( target ) : if hero . distanceTo ( target ) < 5 : # cleave…" at bounding box center [425, 337] width 410 height 66
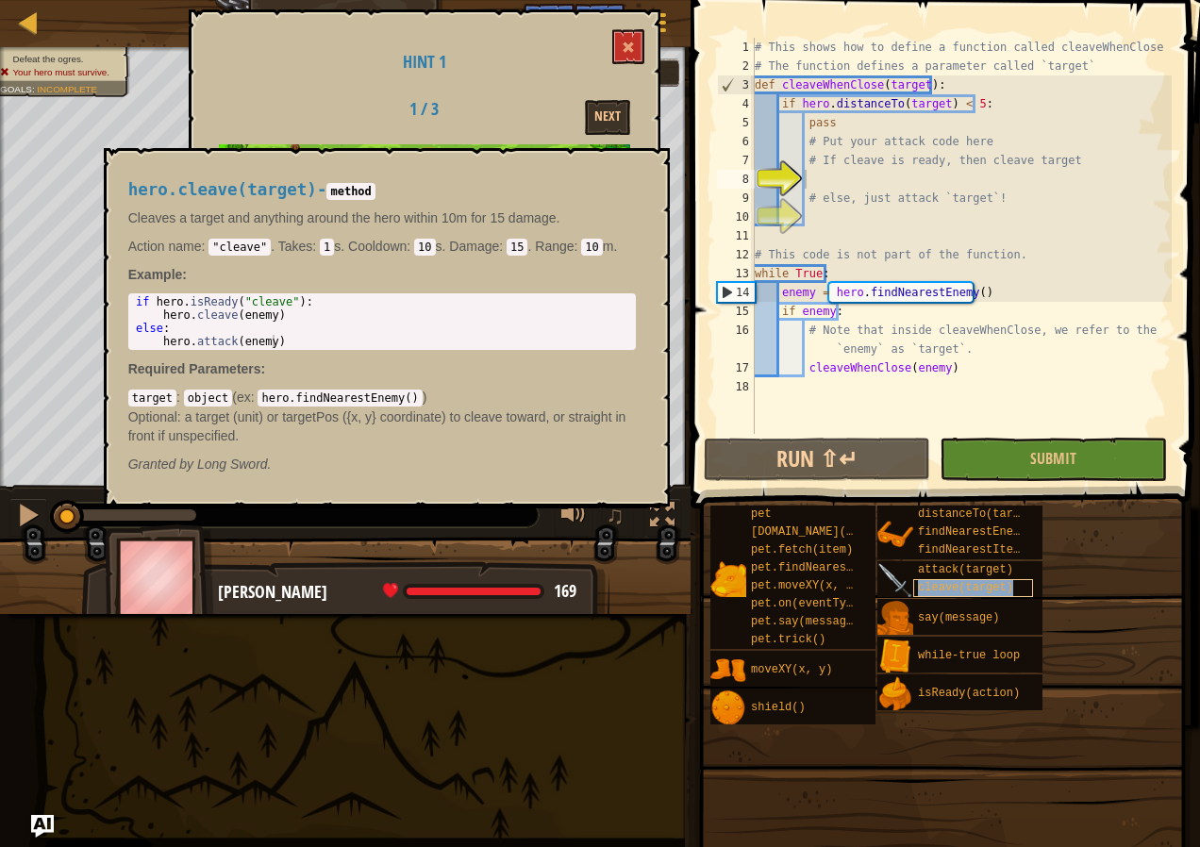
click at [954, 579] on div "cleave(target)" at bounding box center [973, 588] width 120 height 18
type textarea "if hero.isReady("cleave"):"
drag, startPoint x: 135, startPoint y: 298, endPoint x: 310, endPoint y: 307, distance: 174.8
click at [310, 307] on div "if hero . isReady ( "cleave" ) : hero . cleave ( enemy ) else : hero . attack (…" at bounding box center [382, 334] width 500 height 79
paste textarea "if hero.isReady("cleave"):"
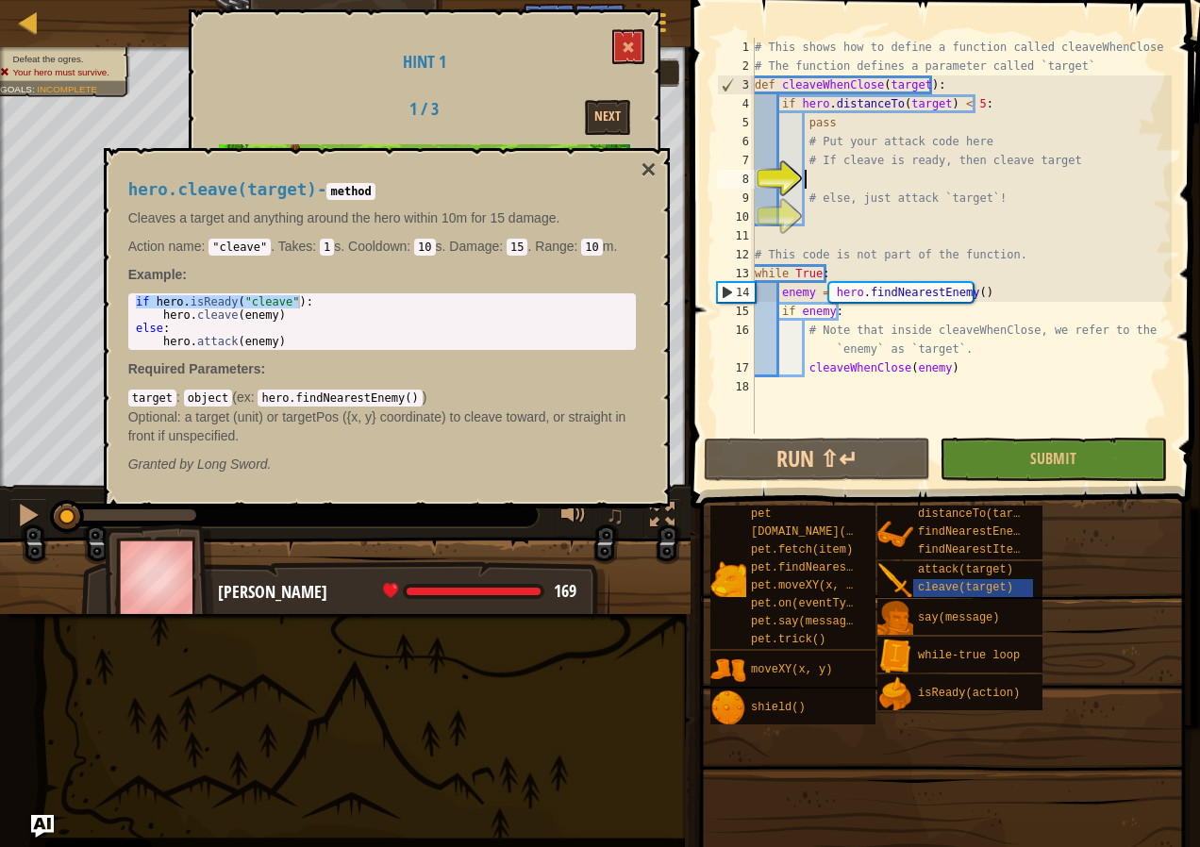
type textarea "if hero.isReady("cleave"):"
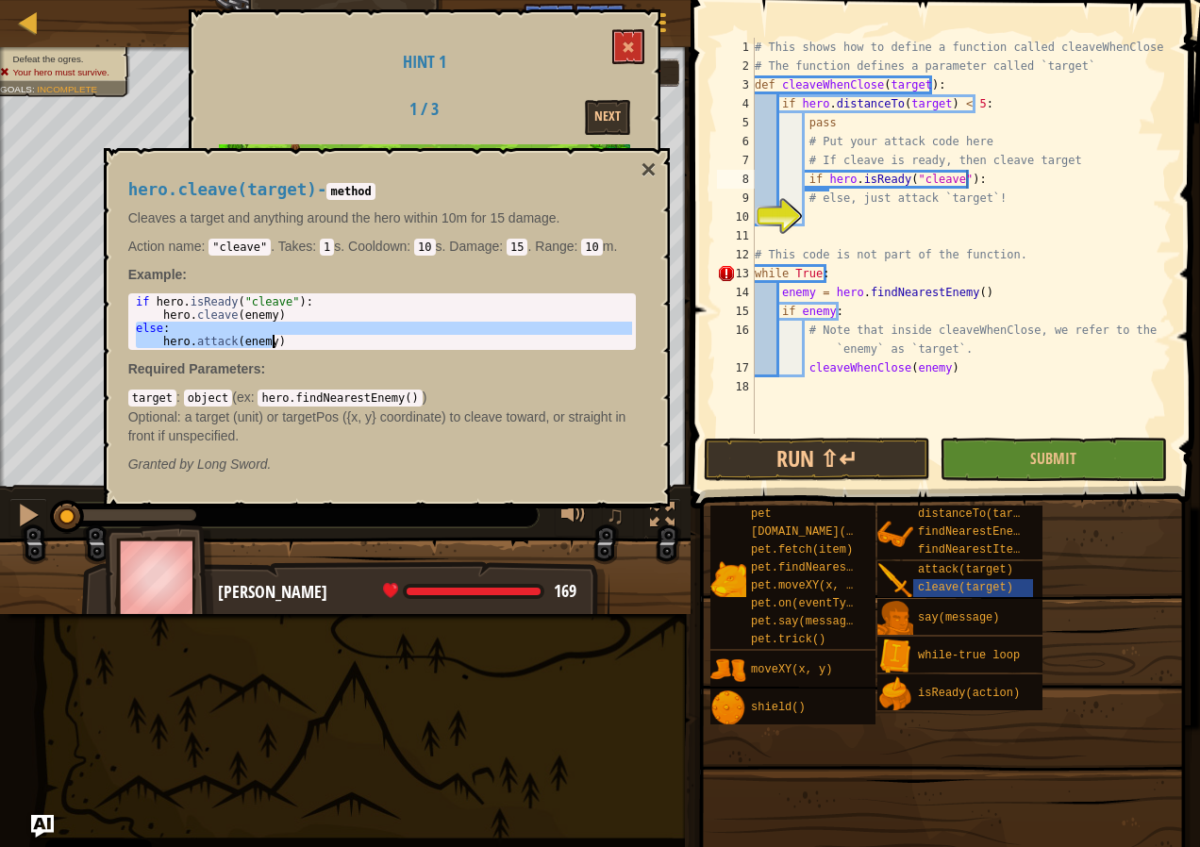
drag, startPoint x: 133, startPoint y: 327, endPoint x: 288, endPoint y: 360, distance: 158.0
click at [288, 360] on div "hero.cleave(target) - method Cleaves a target and anything around the hero with…" at bounding box center [382, 327] width 534 height 328
type textarea "else: hero.attack(enemy)"
paste textarea "hero.attack(enemy)"
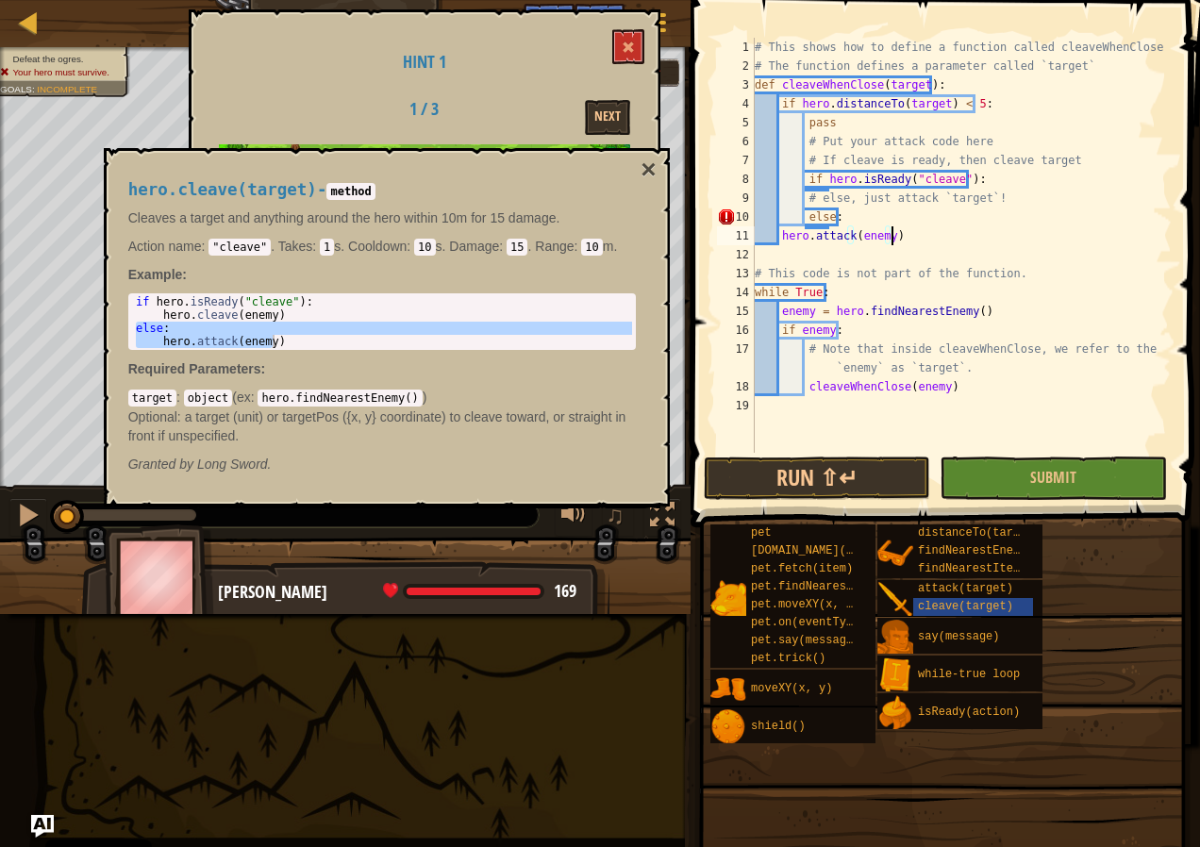
click at [776, 233] on div "# This shows how to define a function called cleaveWhenClose # The function def…" at bounding box center [961, 264] width 421 height 453
click at [780, 239] on div "# This shows how to define a function called cleaveWhenClose # The function def…" at bounding box center [961, 264] width 421 height 453
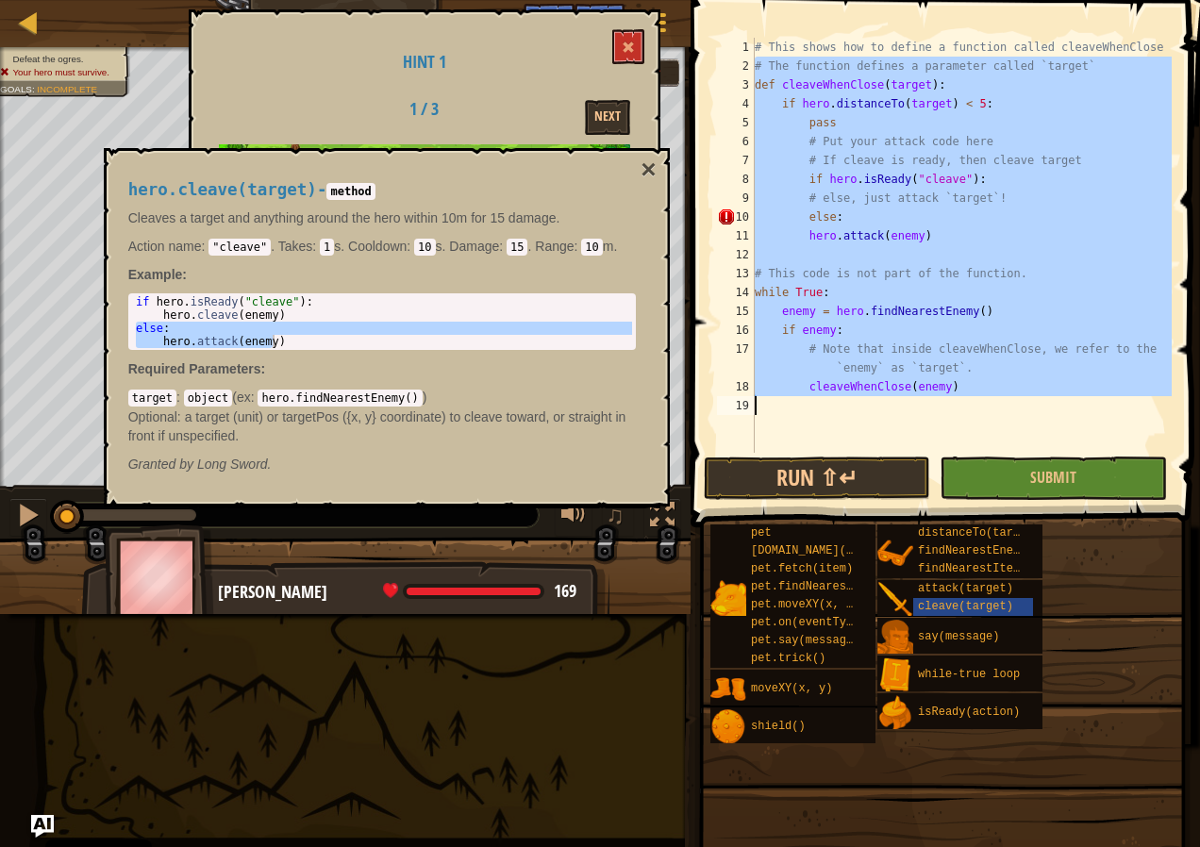
drag, startPoint x: 733, startPoint y: 70, endPoint x: 1106, endPoint y: 414, distance: 507.5
click at [1106, 414] on div "hero.attack(enemy) 1 2 3 4 5 6 7 8 9 10 11 12 13 14 15 16 17 18 19 # This shows…" at bounding box center [942, 245] width 459 height 415
click at [1120, 342] on div "# This shows how to define a function called cleaveWhenClose # The function def…" at bounding box center [961, 245] width 421 height 415
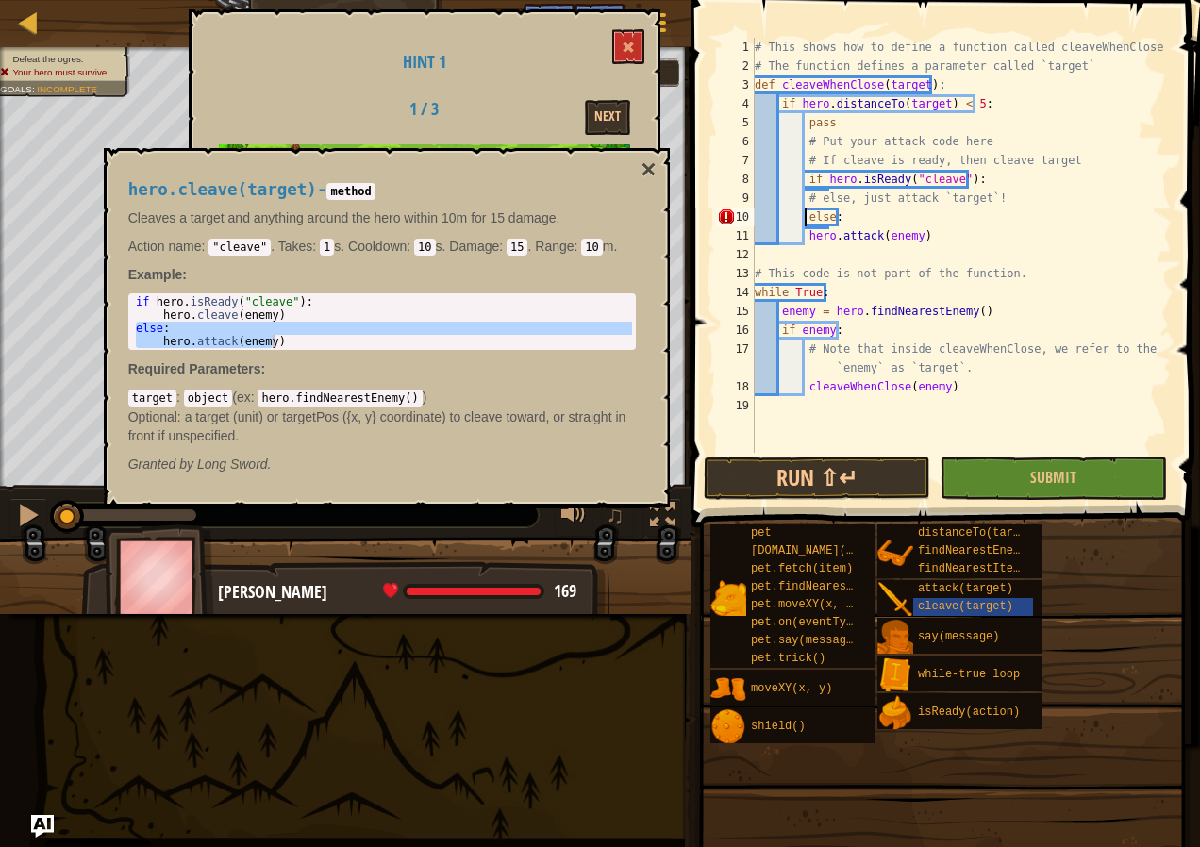
click at [804, 213] on div "# This shows how to define a function called cleaveWhenClose # The function def…" at bounding box center [961, 264] width 421 height 453
type textarea "else:"
drag, startPoint x: 713, startPoint y: 104, endPoint x: 1018, endPoint y: 335, distance: 382.6
click at [1022, 341] on div "else: 1 2 3 4 5 6 7 8 9 10 11 12 13 14 15 16 17 18 19 # This shows how to defin…" at bounding box center [942, 245] width 459 height 415
click at [1004, 219] on div "# This shows how to define a function called cleaveWhenClose # The function def…" at bounding box center [961, 264] width 421 height 453
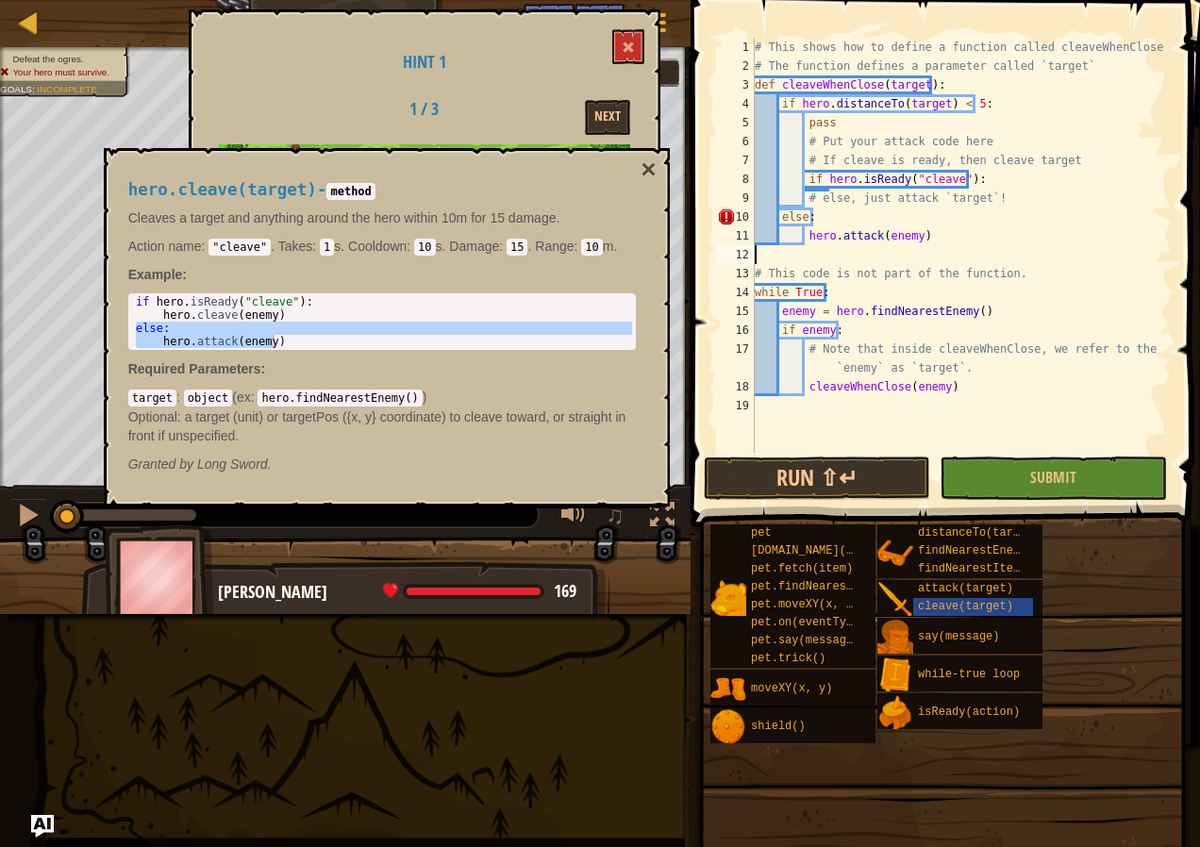
click at [1075, 253] on div "# This shows how to define a function called cleaveWhenClose # The function def…" at bounding box center [961, 264] width 421 height 453
click at [729, 161] on div "7" at bounding box center [736, 160] width 38 height 19
click at [776, 103] on div "# This shows how to define a function called cleaveWhenClose # The function def…" at bounding box center [961, 264] width 421 height 453
click at [781, 105] on div "# This shows how to define a function called cleaveWhenClose # The function def…" at bounding box center [961, 264] width 421 height 453
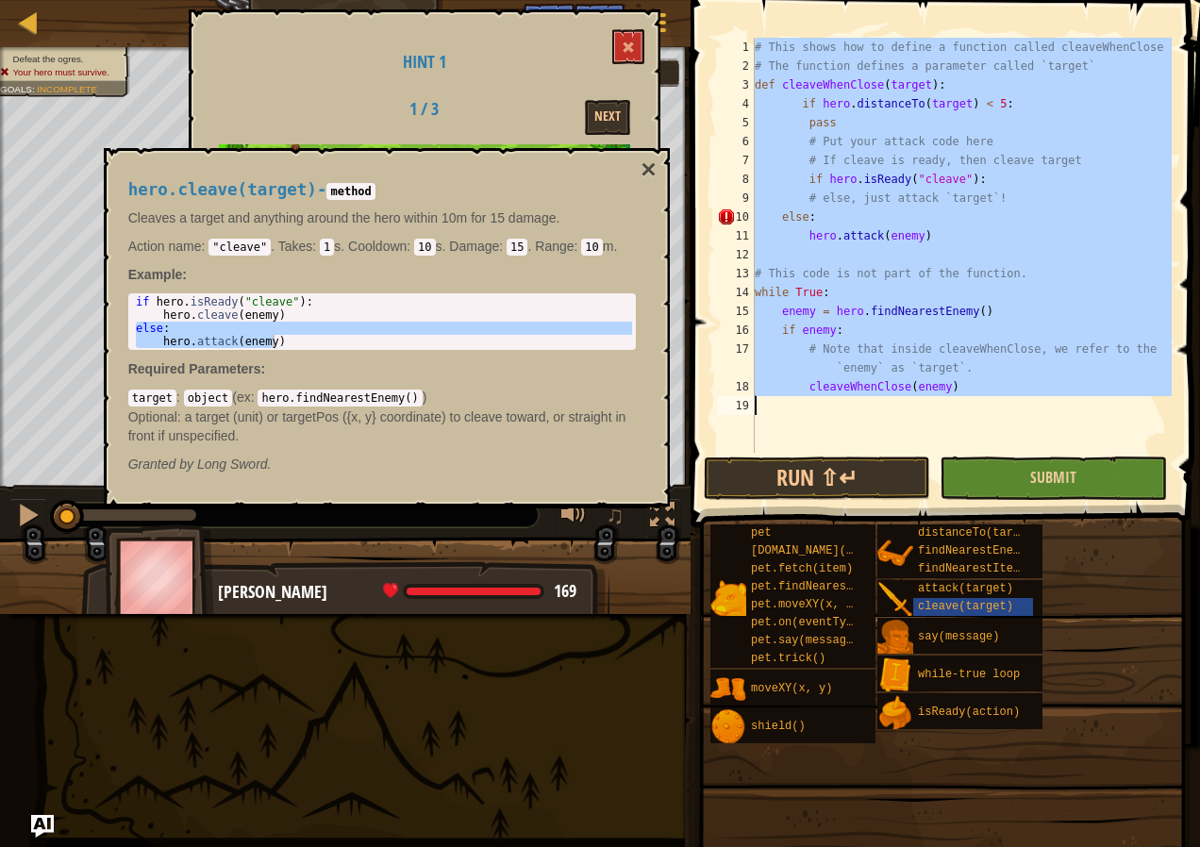
drag, startPoint x: 743, startPoint y: 56, endPoint x: 1080, endPoint y: 457, distance: 524.4
click at [1080, 457] on div "if hero.distanceTo(target) < 5: 1 2 3 4 5 6 7 8 9 10 11 12 13 14 15 16 17 18 19…" at bounding box center [942, 300] width 515 height 583
click at [1091, 363] on div "# This shows how to define a function called cleaveWhenClose # The function def…" at bounding box center [961, 245] width 421 height 415
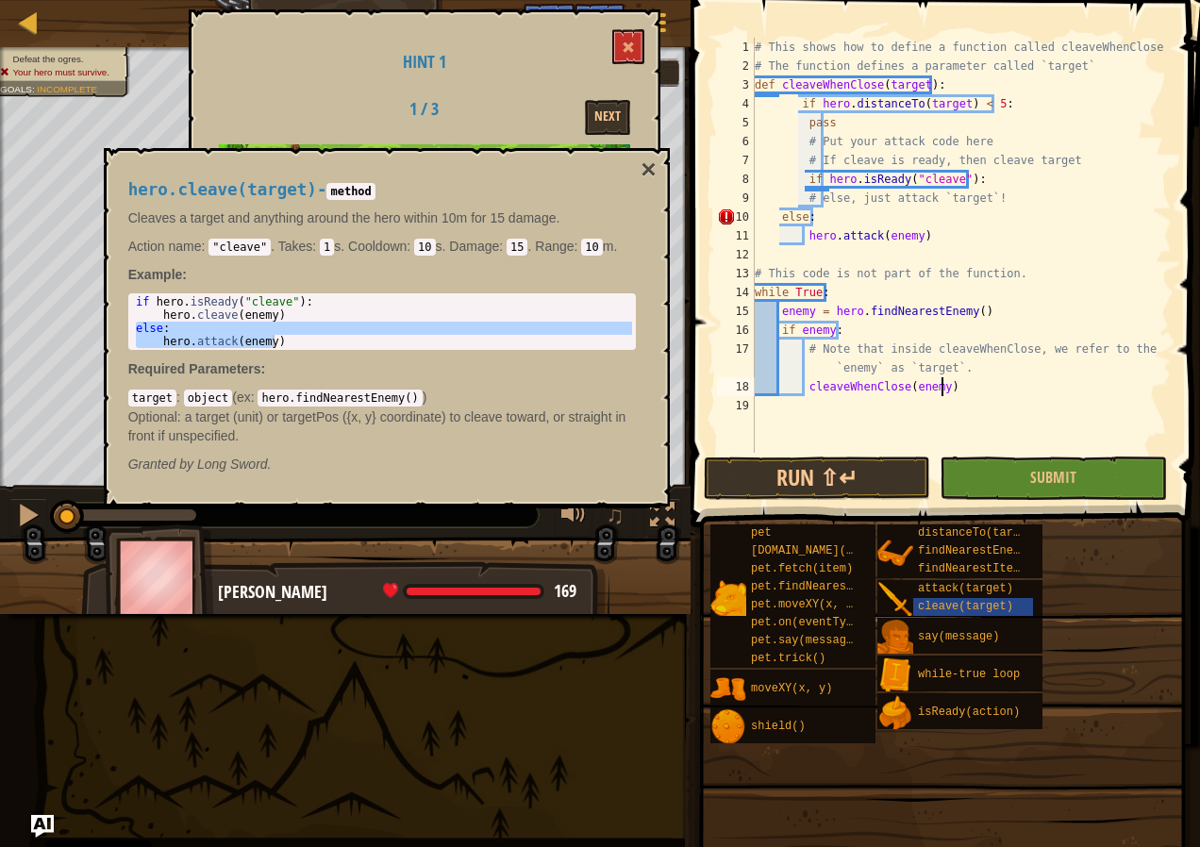
click at [1088, 377] on div "# This shows how to define a function called cleaveWhenClose # The function def…" at bounding box center [961, 264] width 421 height 453
click at [795, 122] on div "# This shows how to define a function called cleaveWhenClose # The function def…" at bounding box center [961, 264] width 421 height 453
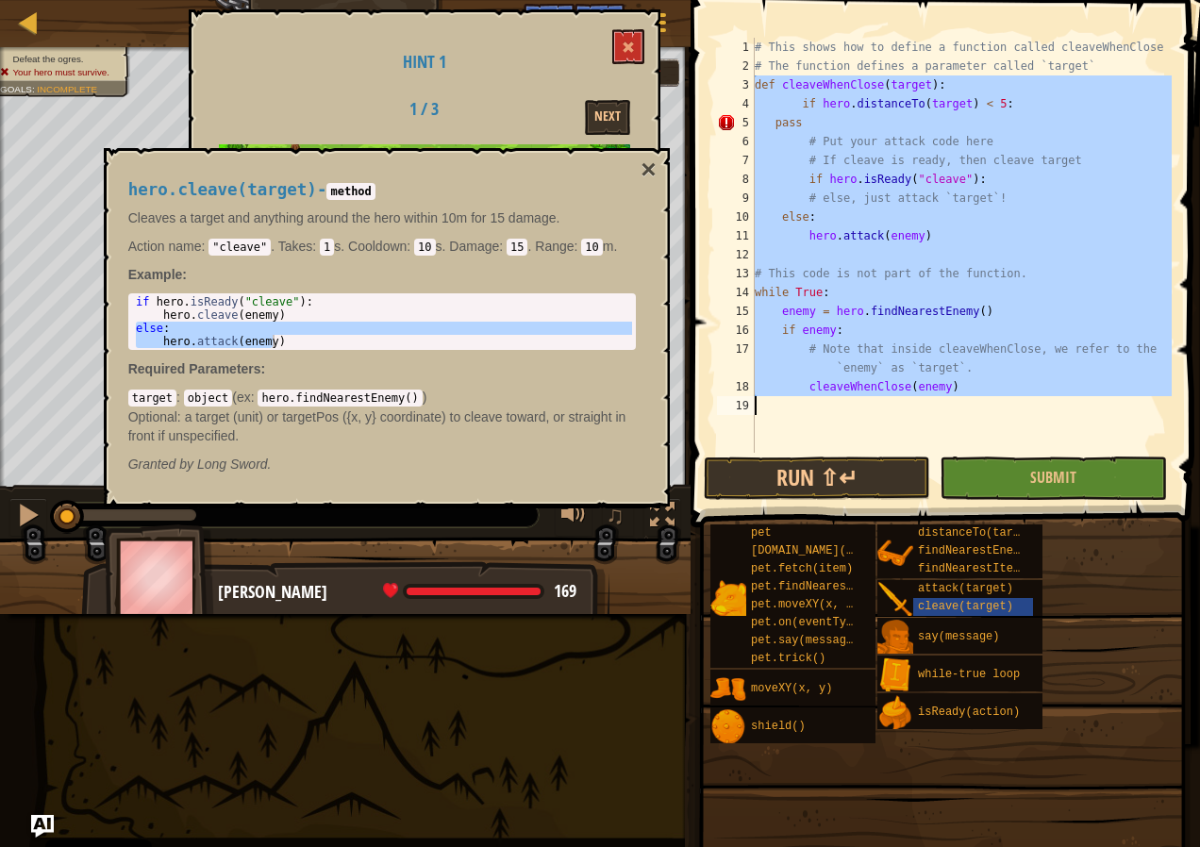
drag, startPoint x: 735, startPoint y: 76, endPoint x: 1084, endPoint y: 417, distance: 487.8
click at [1084, 417] on div "pass 1 2 3 4 5 6 7 8 9 10 11 12 13 14 15 16 17 18 19 # This shows how to define…" at bounding box center [942, 245] width 459 height 415
click at [1072, 265] on div "# This shows how to define a function called cleaveWhenClose # The function def…" at bounding box center [961, 245] width 421 height 415
type textarea "# This code is not part of the function."
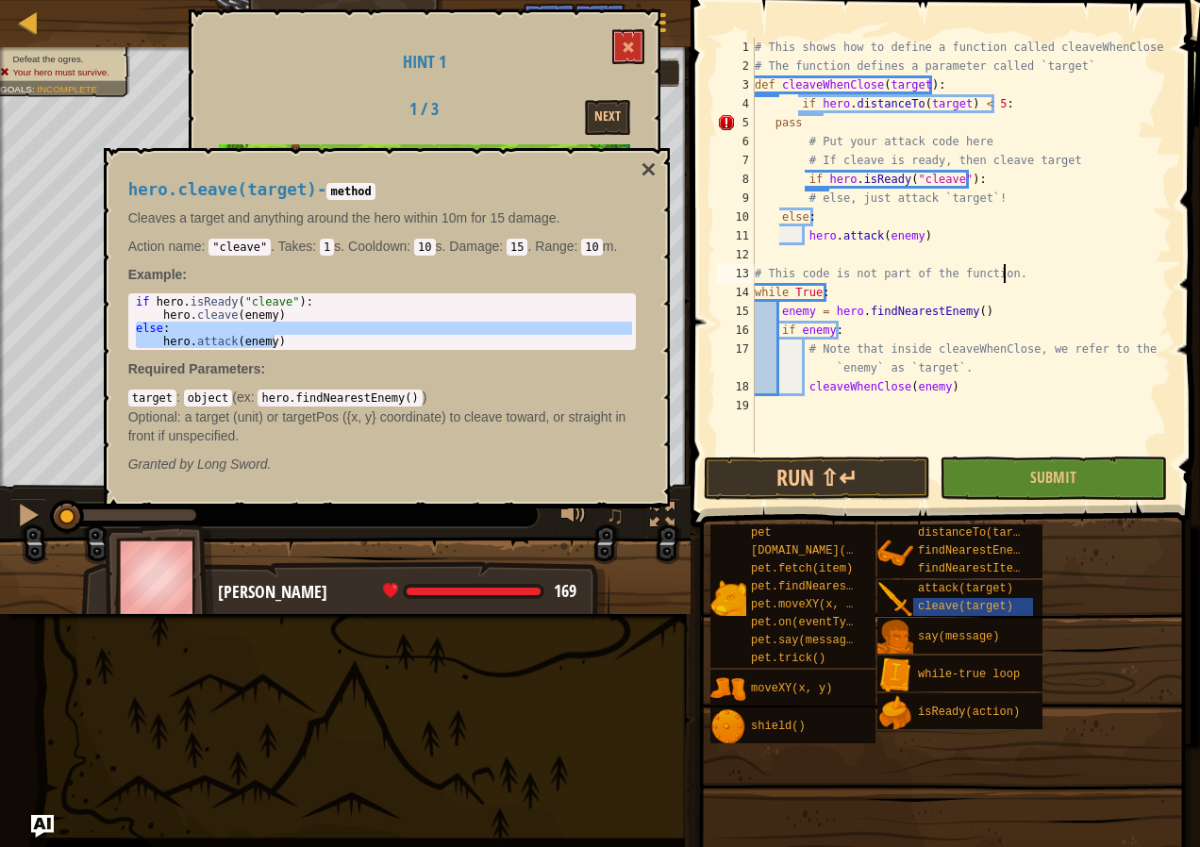
click at [1069, 264] on div "# This shows how to define a function called cleaveWhenClose # The function def…" at bounding box center [961, 264] width 421 height 453
click at [856, 470] on button "Run ⇧↵" at bounding box center [817, 478] width 226 height 43
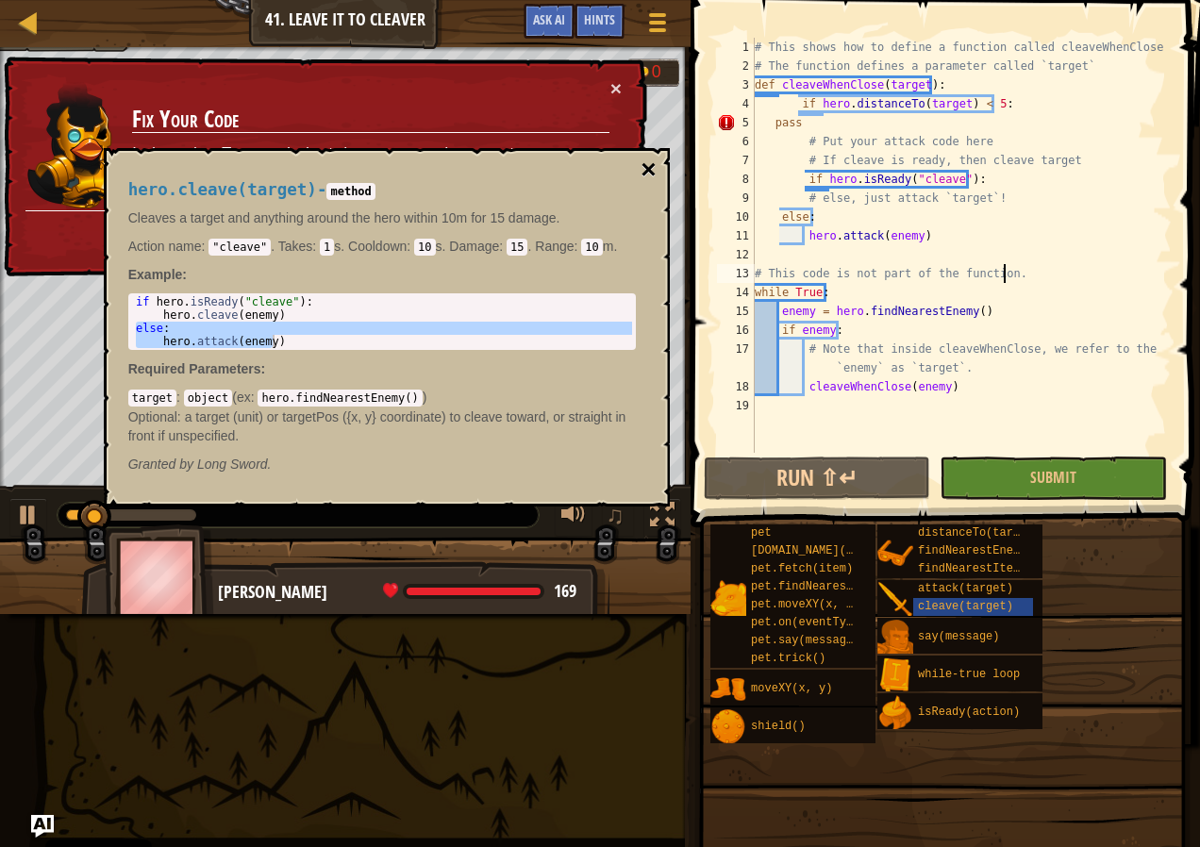
click at [656, 167] on button "×" at bounding box center [648, 170] width 15 height 26
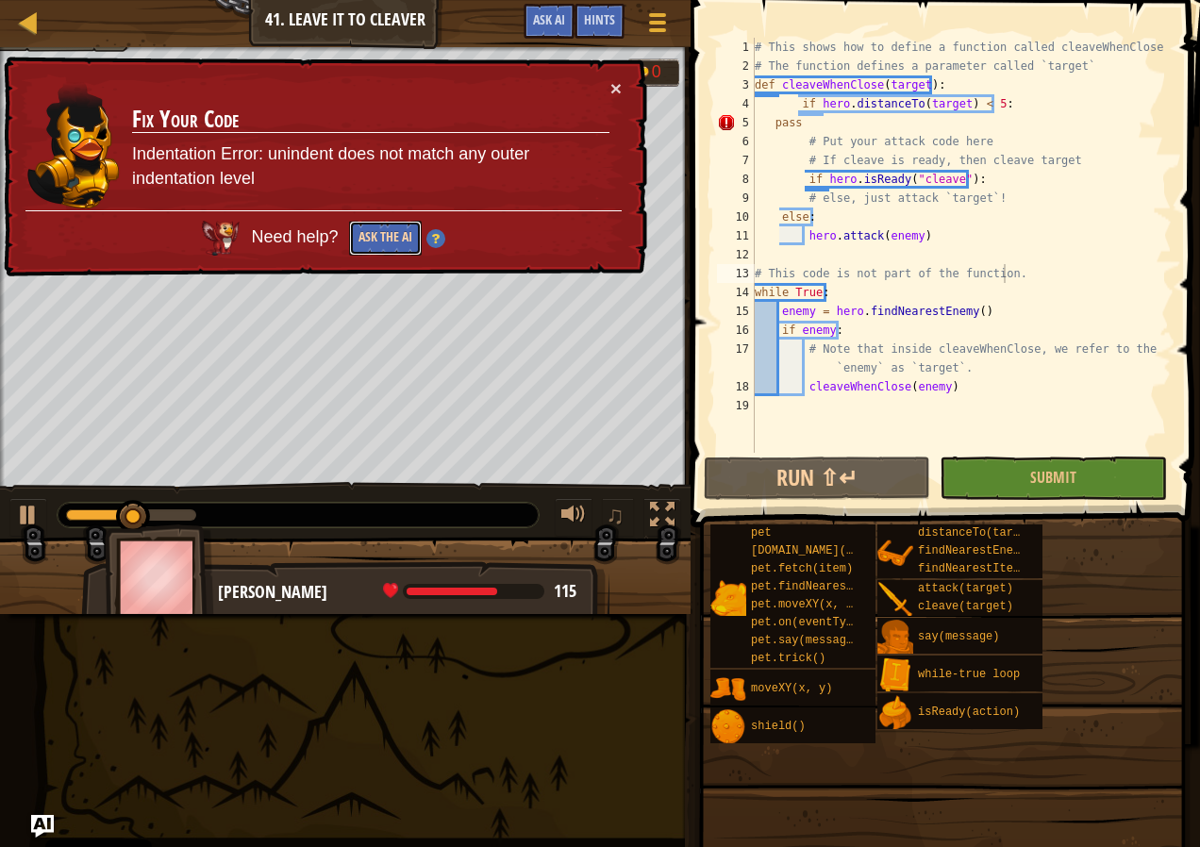
click at [384, 245] on button "Ask the AI" at bounding box center [384, 239] width 74 height 36
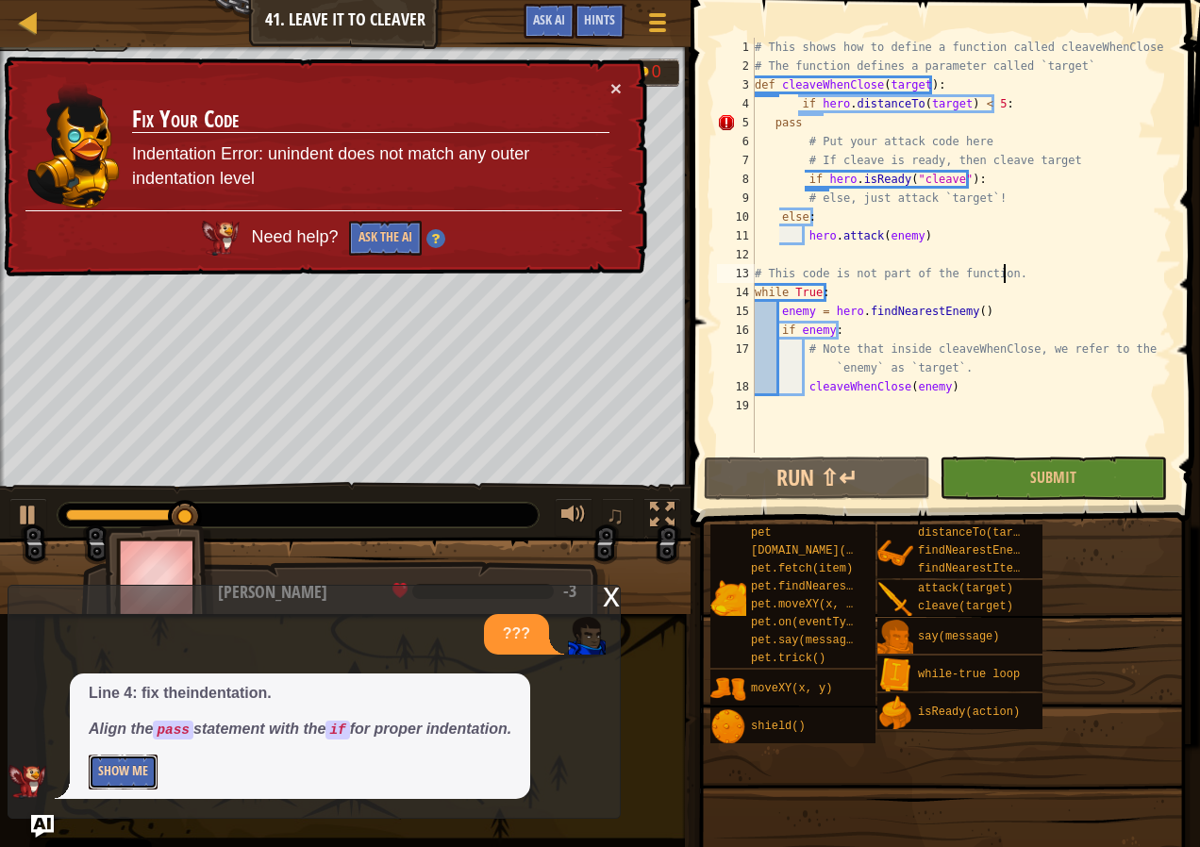
click at [111, 759] on button "Show Me" at bounding box center [123, 772] width 69 height 35
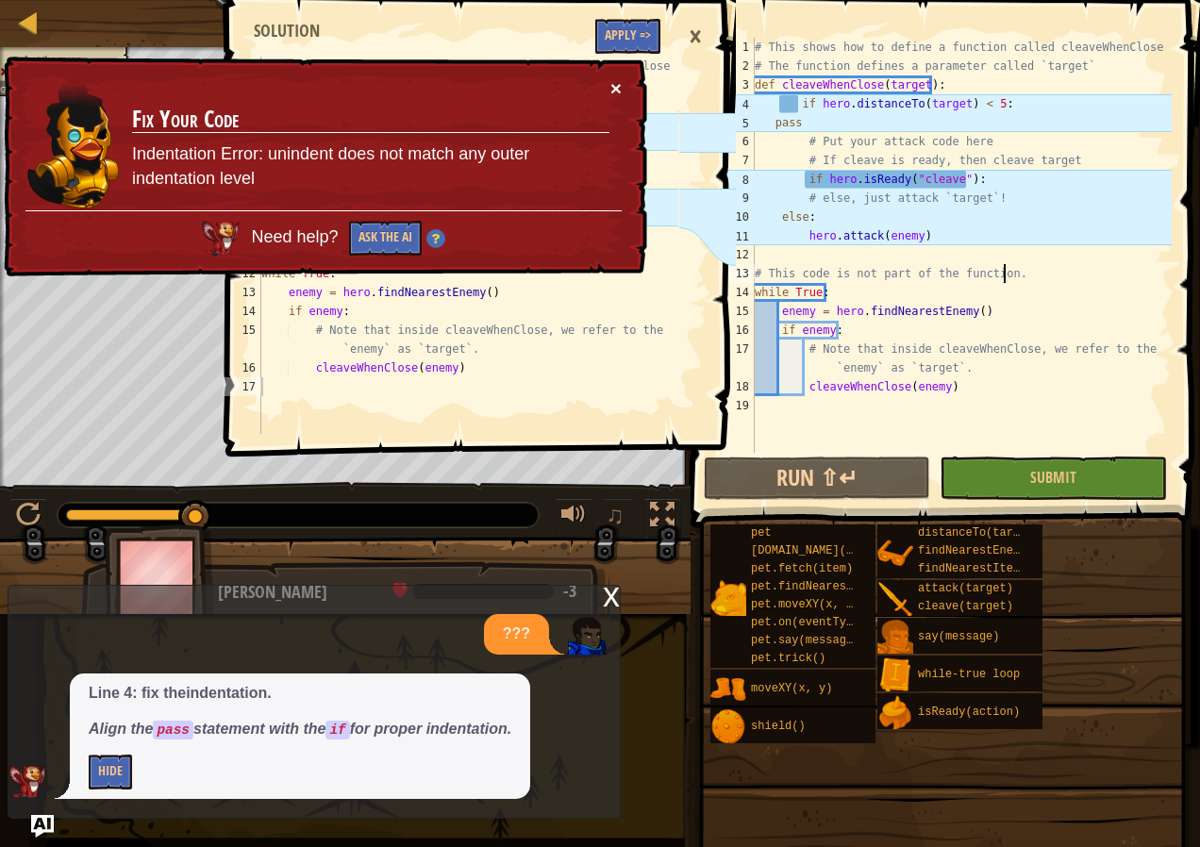
click at [612, 90] on button "×" at bounding box center [616, 88] width 11 height 20
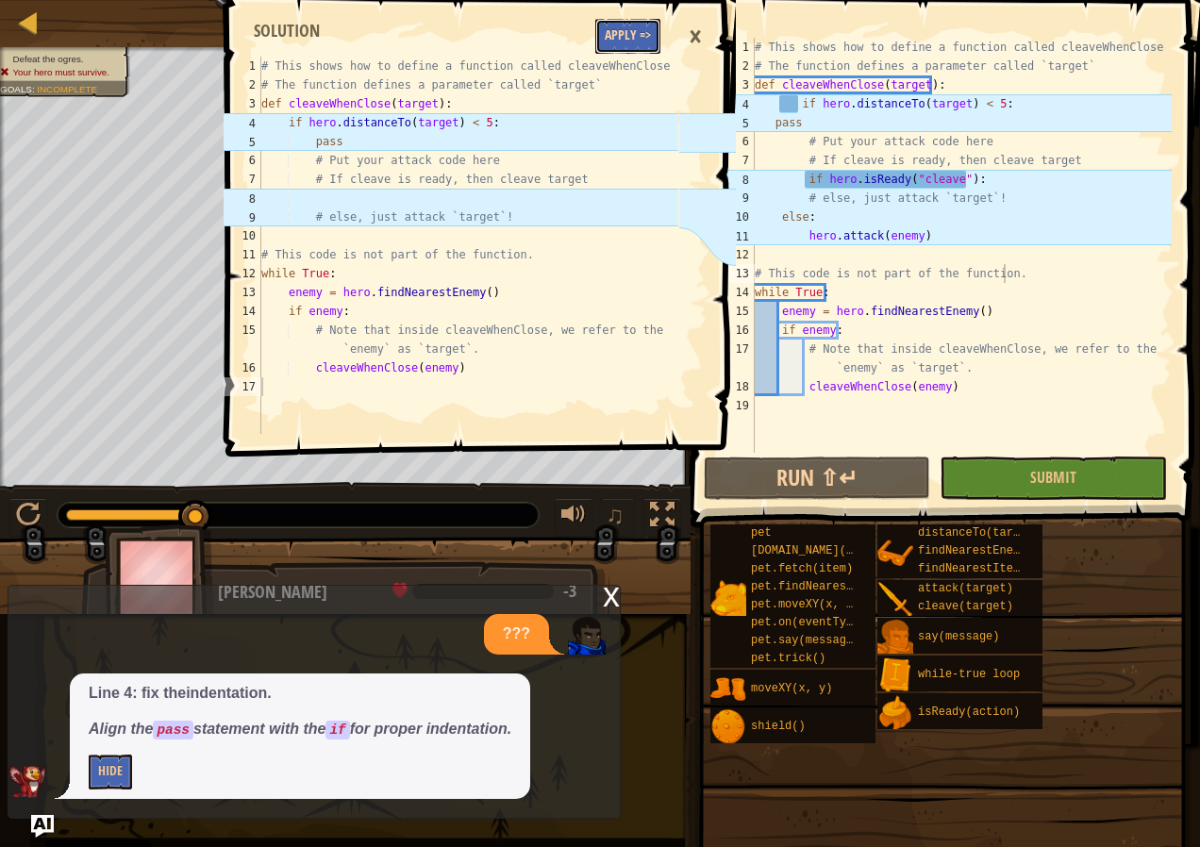
click at [613, 40] on button "Apply =>" at bounding box center [627, 36] width 65 height 35
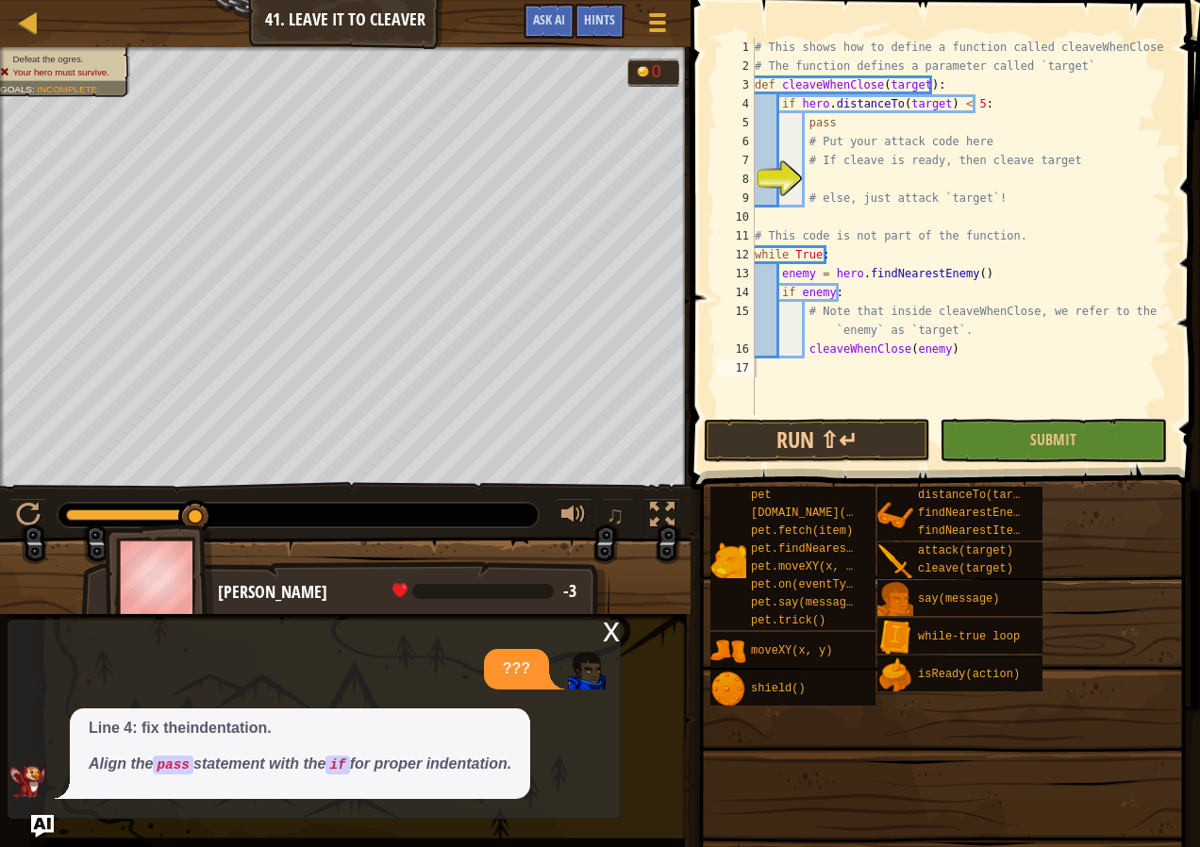
click at [818, 179] on div "# This shows how to define a function called cleaveWhenClose # The function def…" at bounding box center [961, 245] width 421 height 415
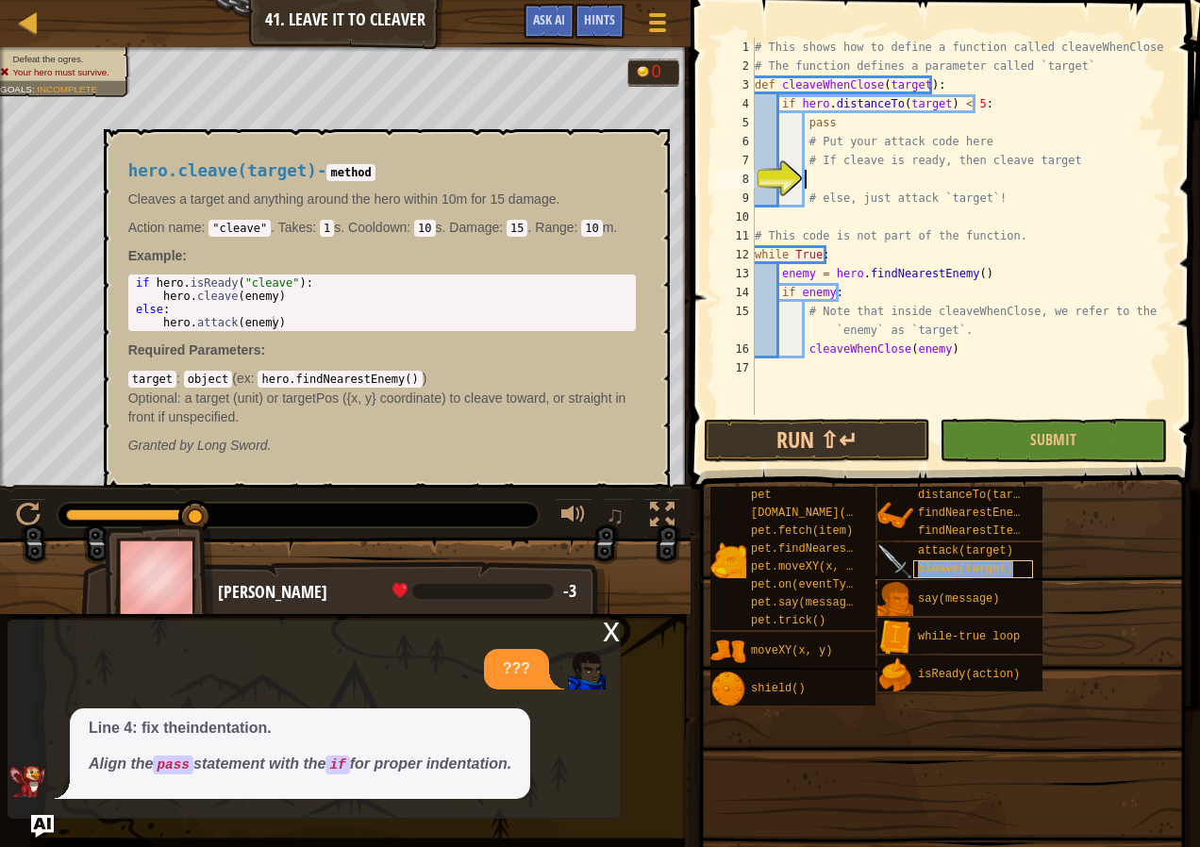
click at [932, 561] on div "cleave(target)" at bounding box center [973, 570] width 120 height 18
type textarea "if hero.isReady("cleave"):"
click at [145, 283] on div "if hero . isReady ( "cleave" ) : hero . cleave ( enemy ) else : hero . attack (…" at bounding box center [382, 315] width 500 height 79
drag, startPoint x: 145, startPoint y: 283, endPoint x: 128, endPoint y: 285, distance: 17.1
click at [128, 285] on div "if hero.isReady("cleave"): 1 2 3 4 if hero . isReady ( "cleave" ) : hero . clea…" at bounding box center [382, 303] width 508 height 57
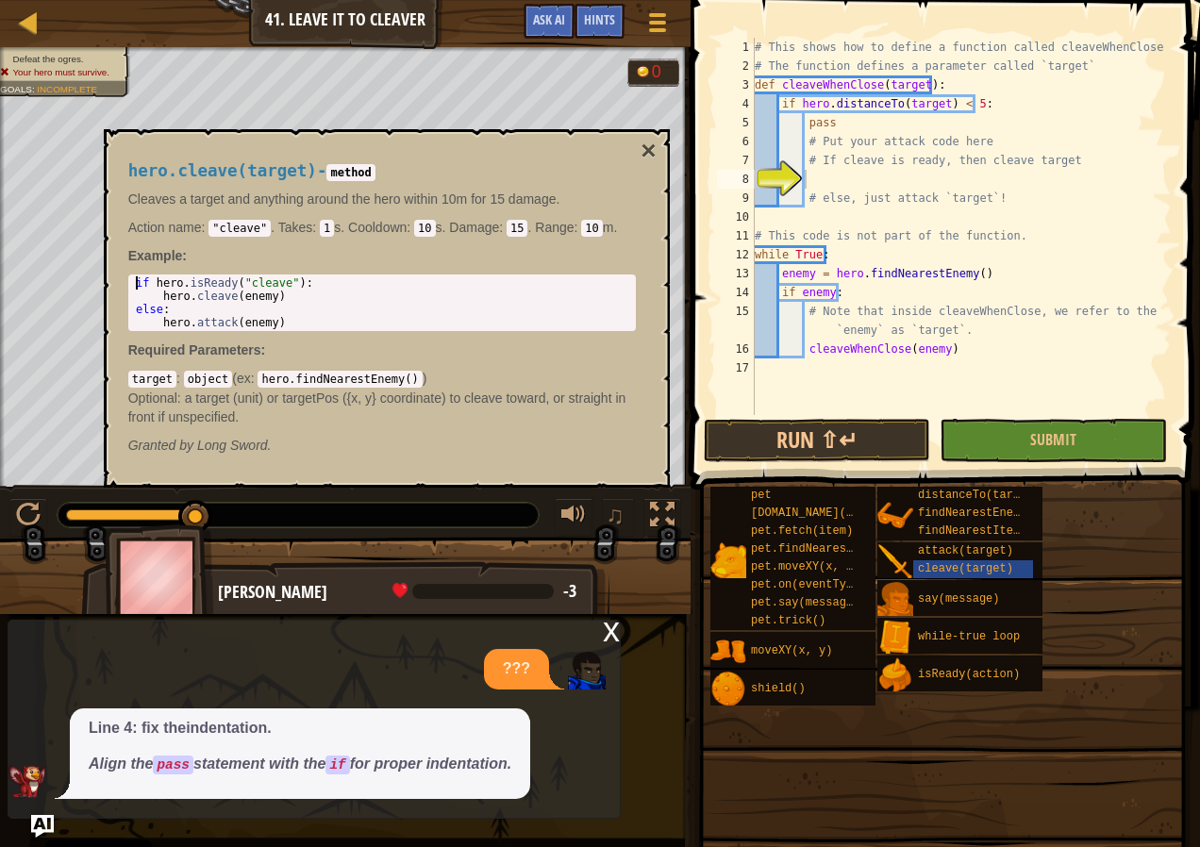
click at [135, 283] on div "if hero . isReady ( "cleave" ) : hero . cleave ( enemy ) else : hero . attack (…" at bounding box center [382, 315] width 500 height 79
drag, startPoint x: 135, startPoint y: 283, endPoint x: 304, endPoint y: 281, distance: 168.9
click at [304, 281] on div "if hero . isReady ( "cleave" ) : hero . cleave ( enemy ) else : hero . attack (…" at bounding box center [382, 315] width 500 height 79
paste textarea "if hero.isReady("cleave"):"
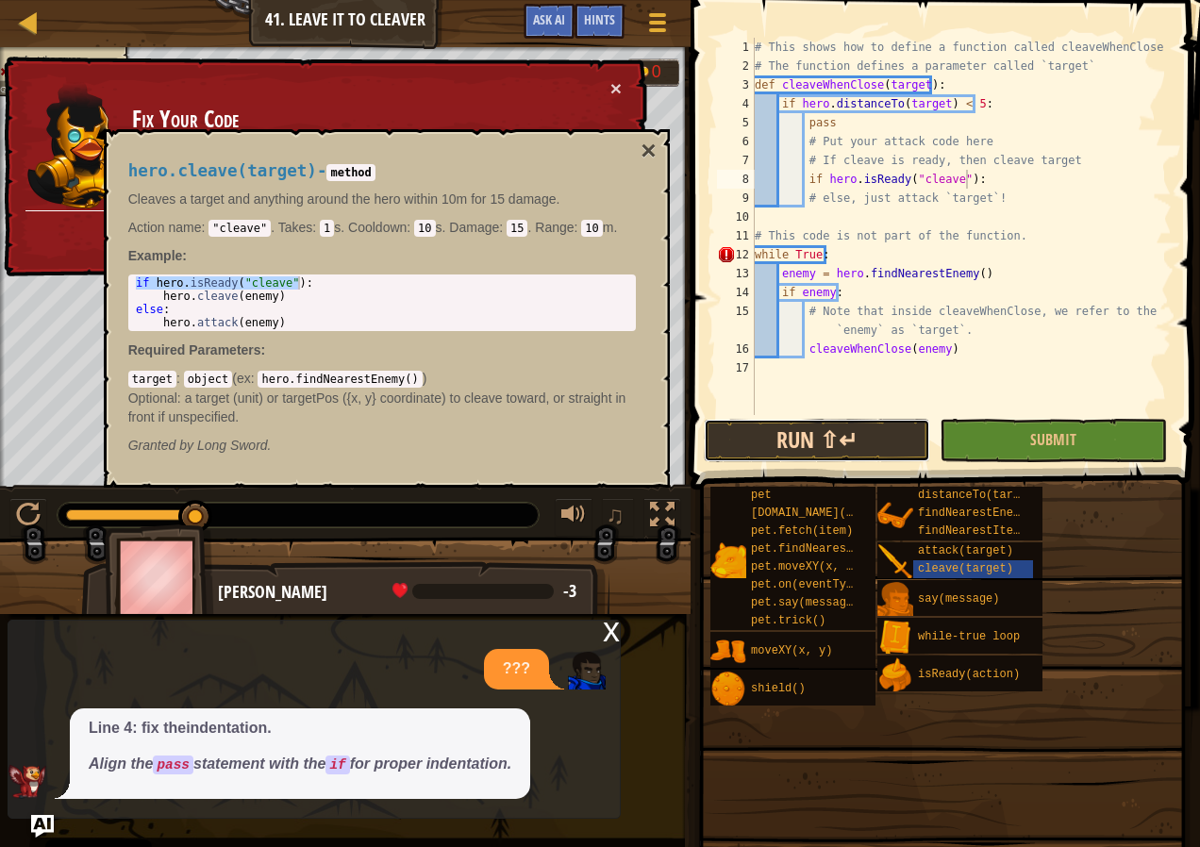
click at [882, 438] on button "Run ⇧↵" at bounding box center [817, 440] width 226 height 43
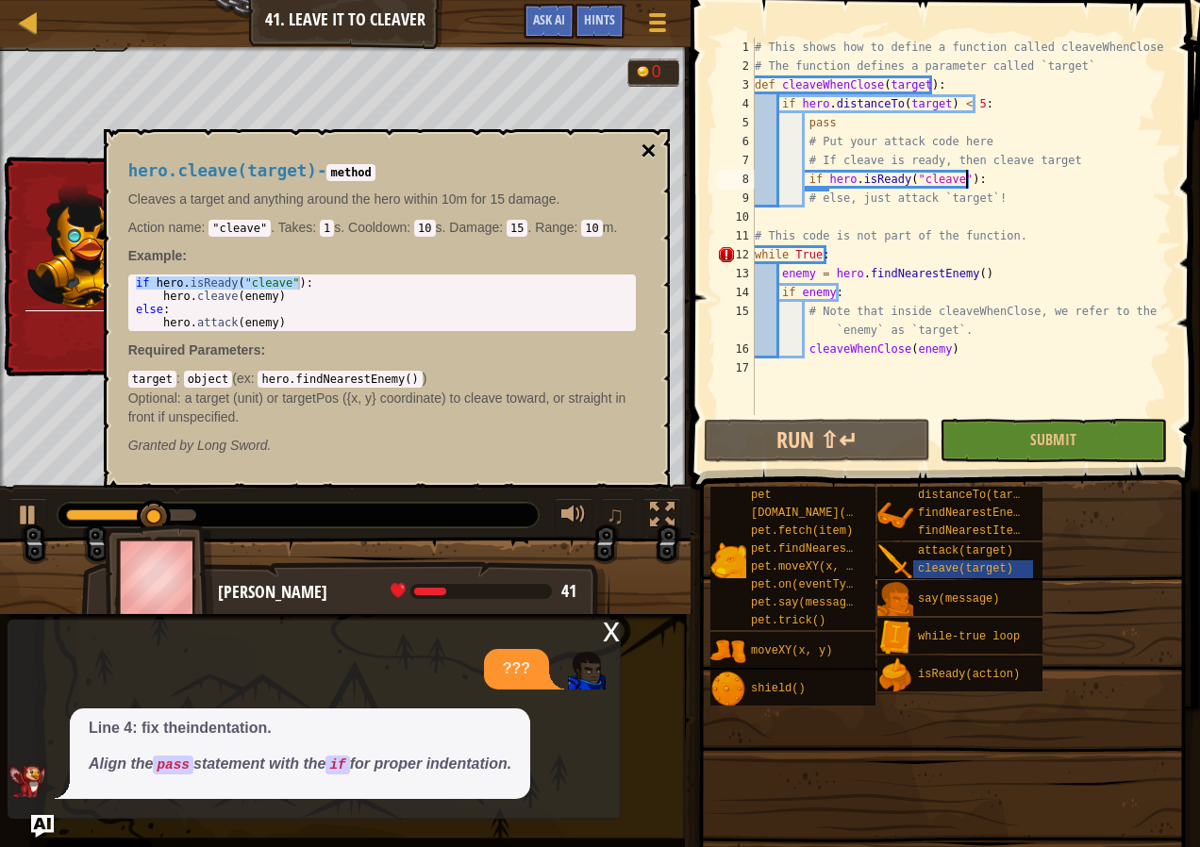
click at [646, 149] on button "×" at bounding box center [648, 151] width 15 height 26
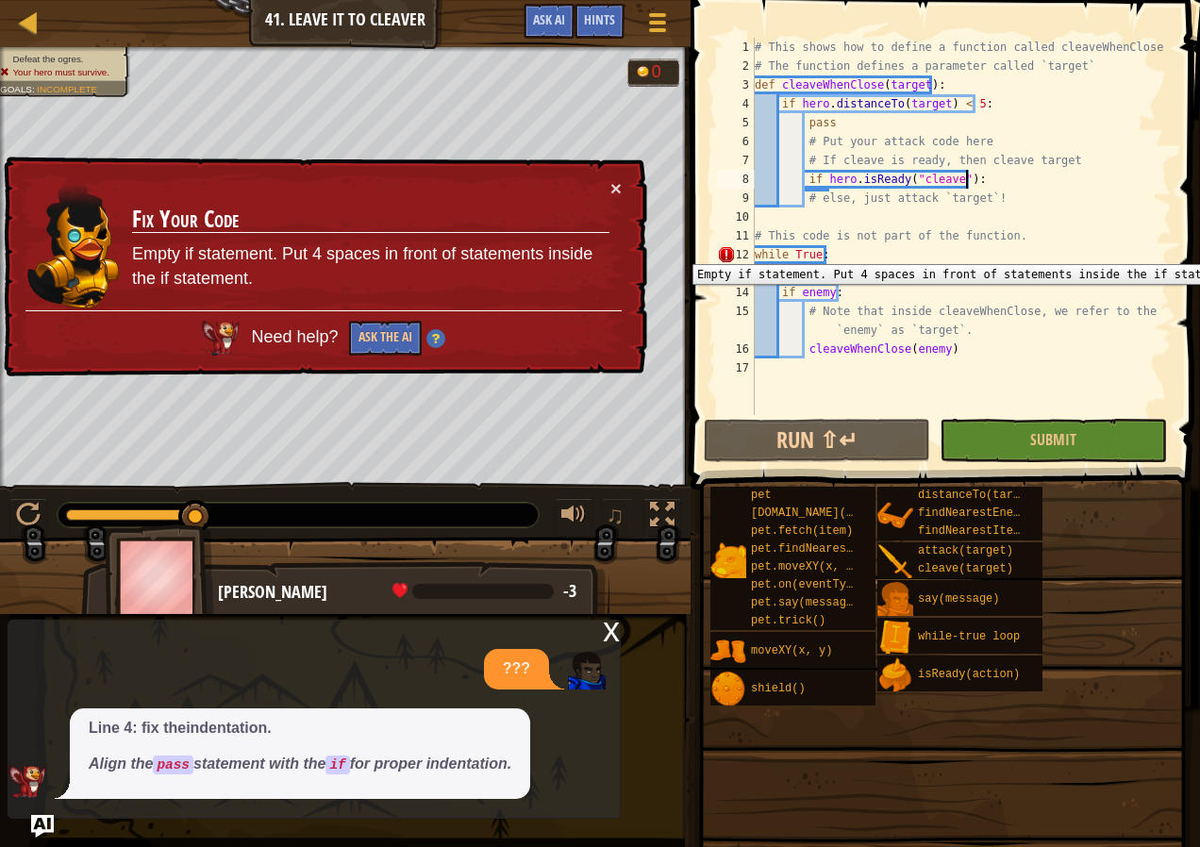
click at [753, 250] on div "12" at bounding box center [736, 254] width 38 height 19
click at [755, 256] on div "# This shows how to define a function called cleaveWhenClose # The function def…" at bounding box center [961, 245] width 421 height 415
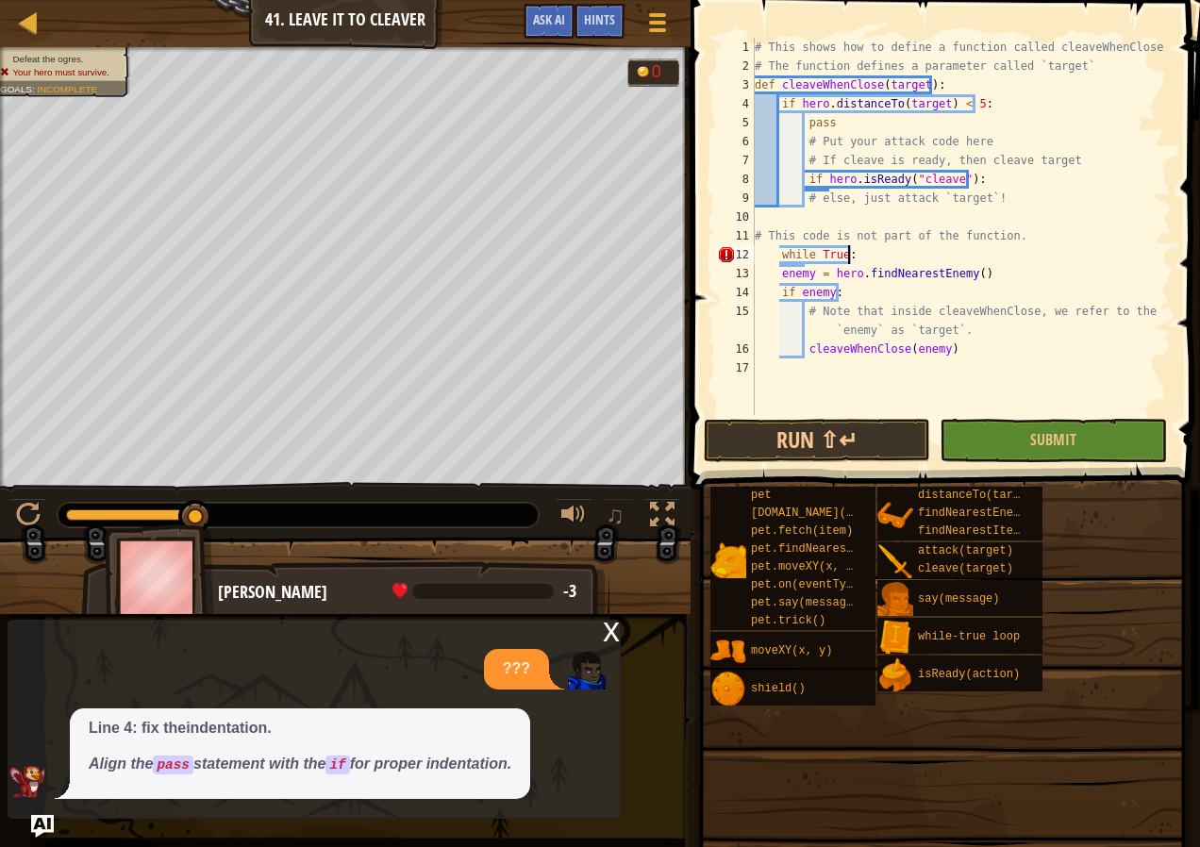
click at [899, 251] on div "# This shows how to define a function called cleaveWhenClose # The function def…" at bounding box center [961, 245] width 421 height 415
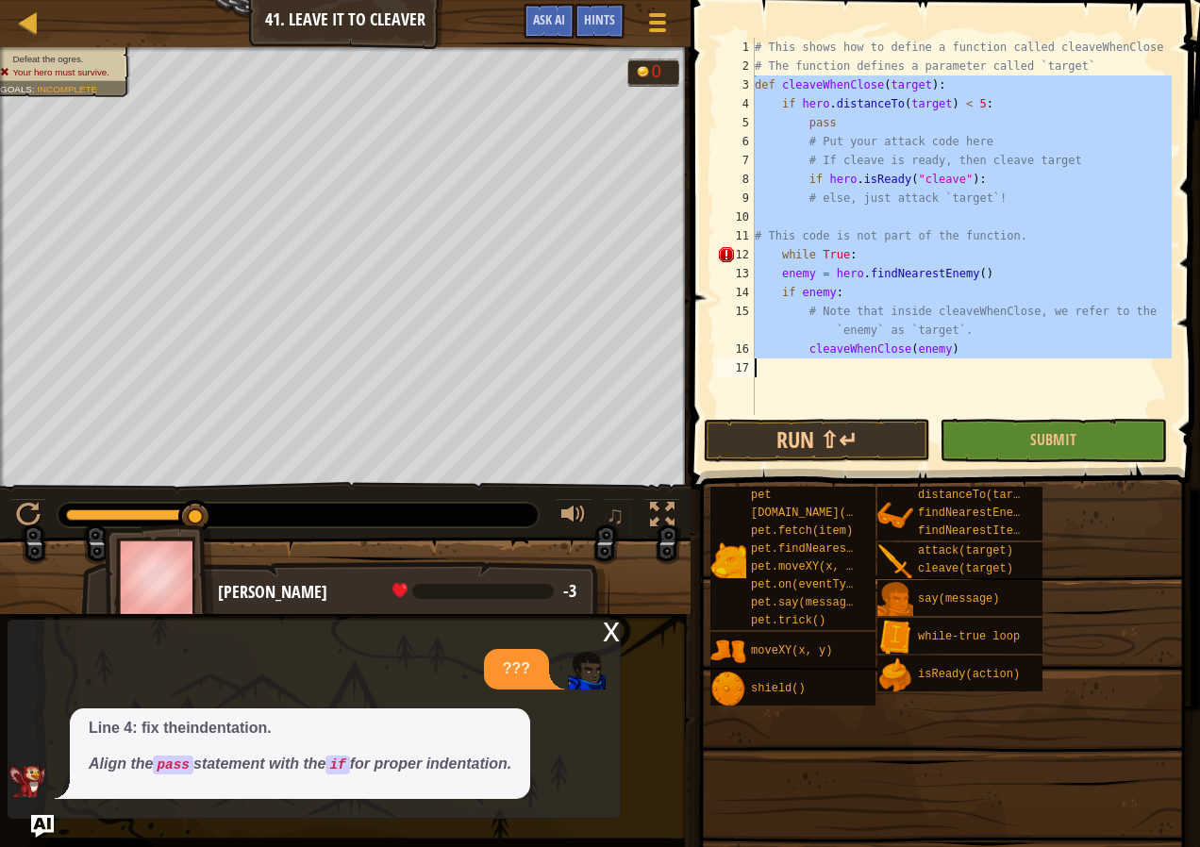
drag, startPoint x: 723, startPoint y: 88, endPoint x: 1095, endPoint y: 388, distance: 477.8
click at [1095, 388] on div "while True: 1 2 3 4 5 6 7 8 9 10 11 12 13 14 15 16 17 # This shows how to defin…" at bounding box center [942, 226] width 459 height 377
type textarea "cleaveWhenClose(enemy)"
click at [1096, 363] on div "# This shows how to define a function called cleaveWhenClose # The function def…" at bounding box center [961, 226] width 421 height 377
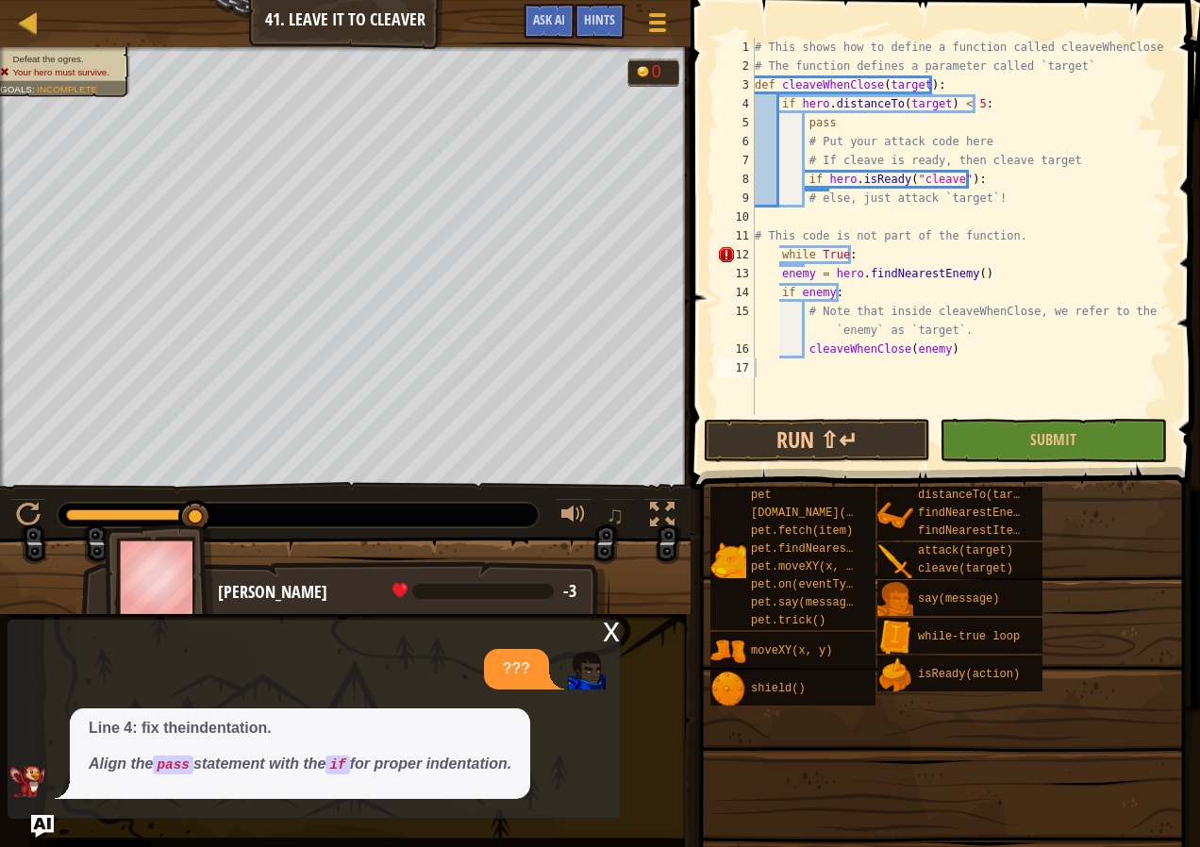
click at [609, 633] on div "x" at bounding box center [611, 630] width 17 height 19
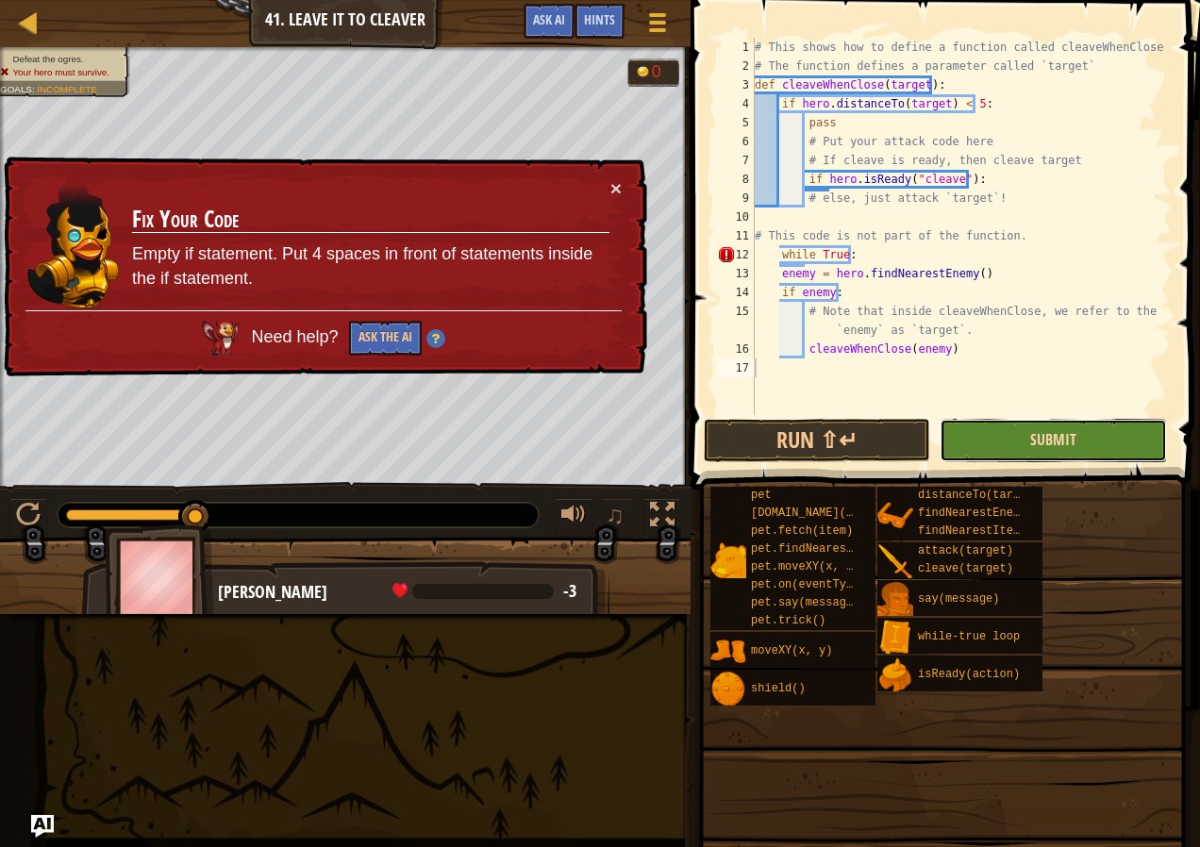
click at [1031, 438] on span "Submit" at bounding box center [1053, 439] width 46 height 21
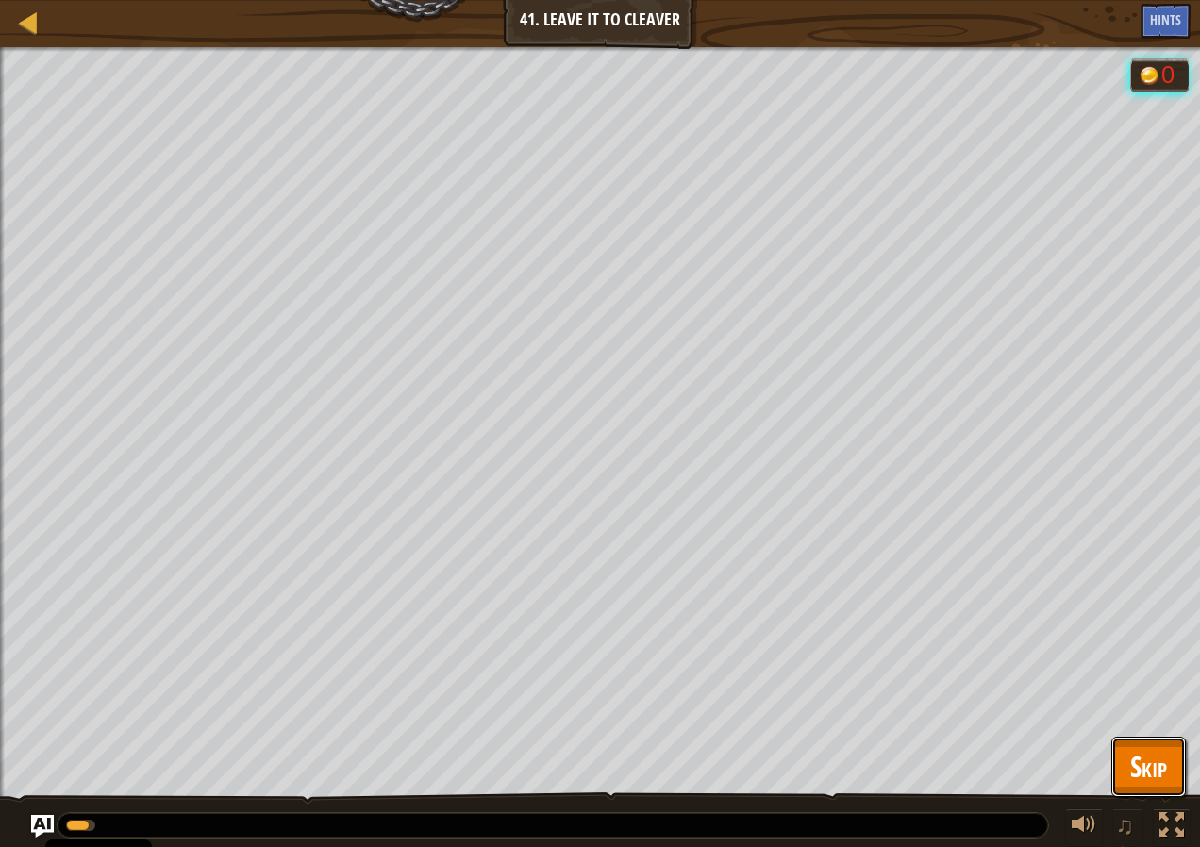
click at [1165, 761] on span "Skip" at bounding box center [1148, 766] width 37 height 39
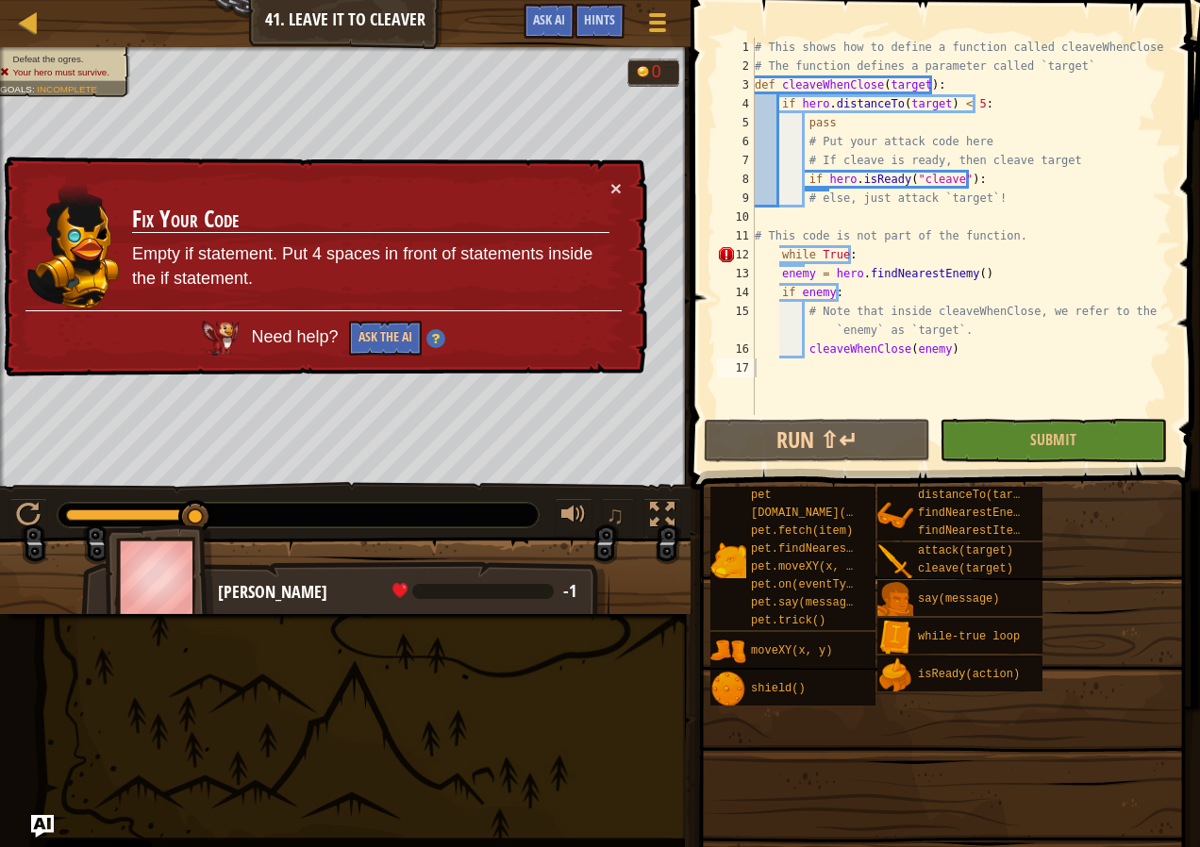
click at [776, 254] on div "# This shows how to define a function called cleaveWhenClose # The function def…" at bounding box center [961, 245] width 421 height 415
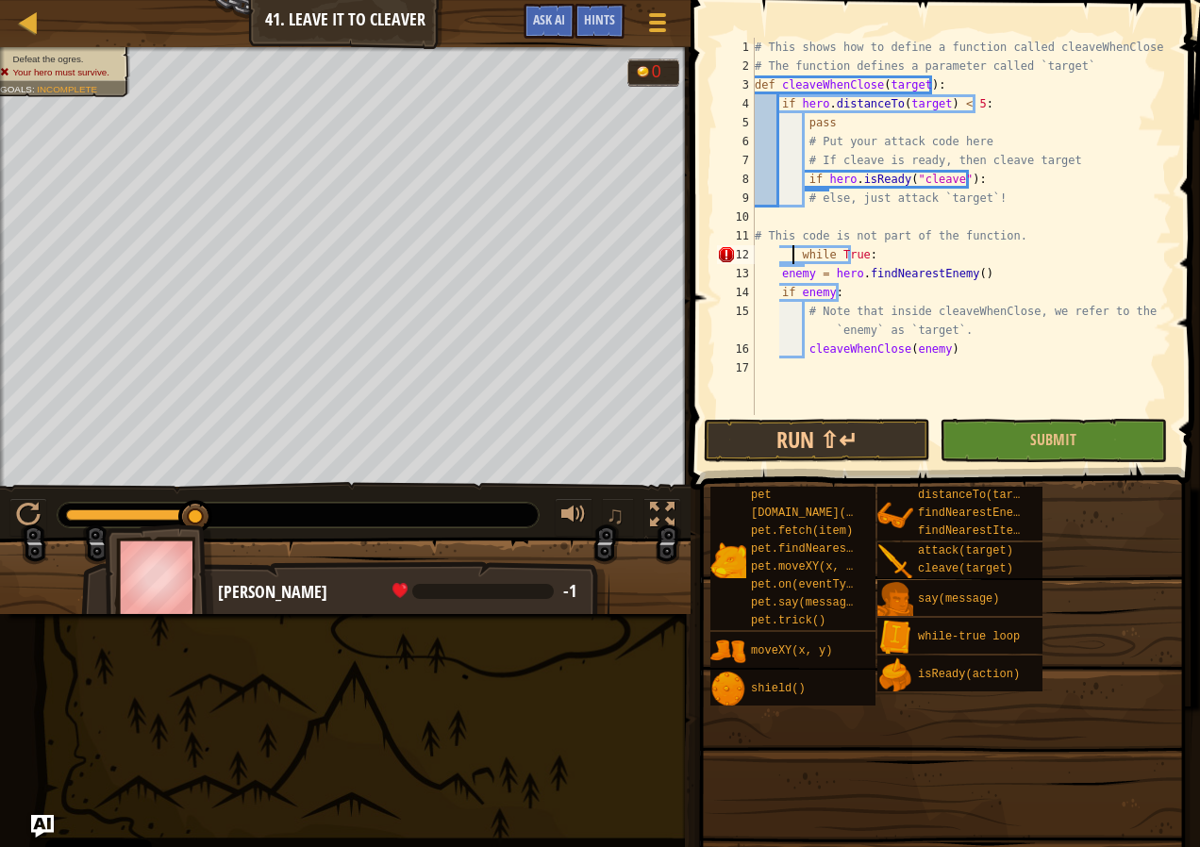
type textarea "while True:"
click at [968, 221] on div "# This shows how to define a function called cleaveWhenClose # The function def…" at bounding box center [961, 245] width 421 height 415
click at [803, 252] on div "# This shows how to define a function called cleaveWhenClose # The function def…" at bounding box center [961, 245] width 421 height 415
click at [1052, 435] on span "Submit" at bounding box center [1053, 439] width 46 height 21
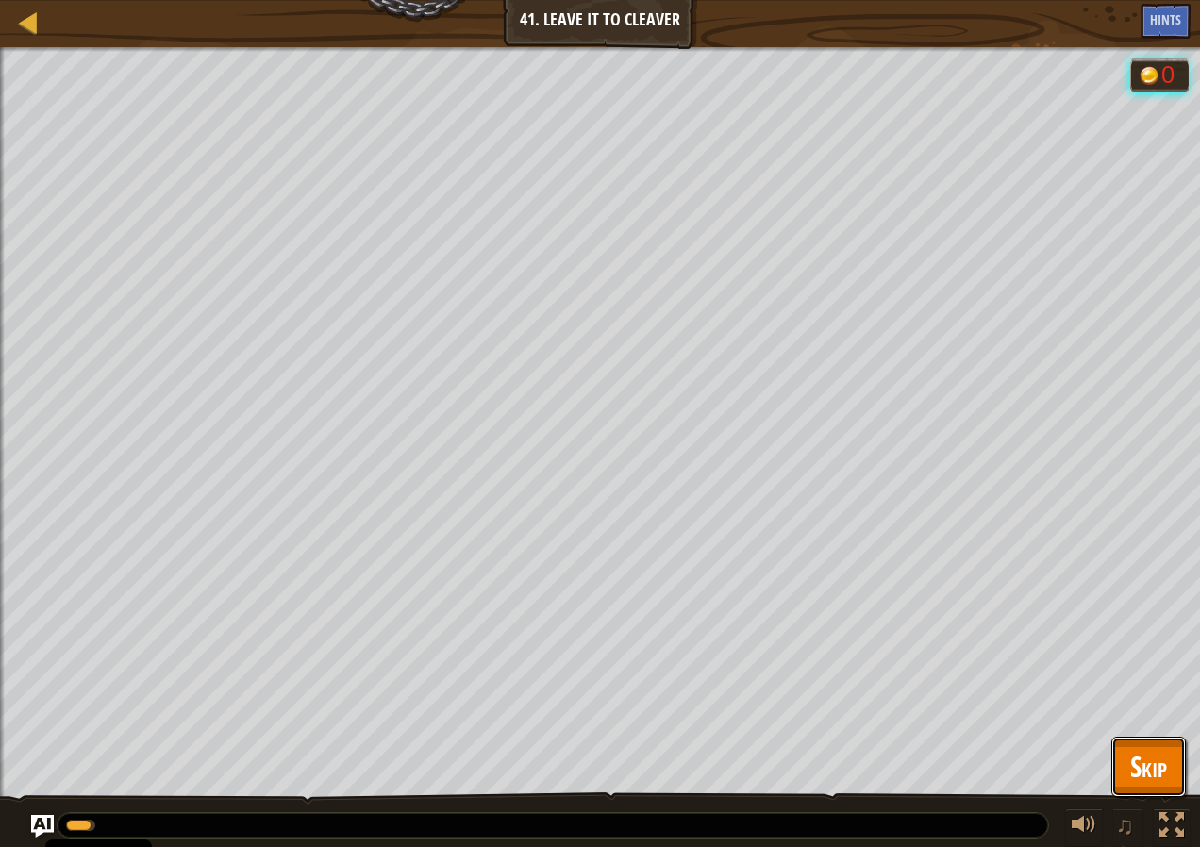
drag, startPoint x: 1168, startPoint y: 771, endPoint x: 1080, endPoint y: 730, distance: 97.5
click at [1168, 770] on button "Skip" at bounding box center [1149, 767] width 75 height 60
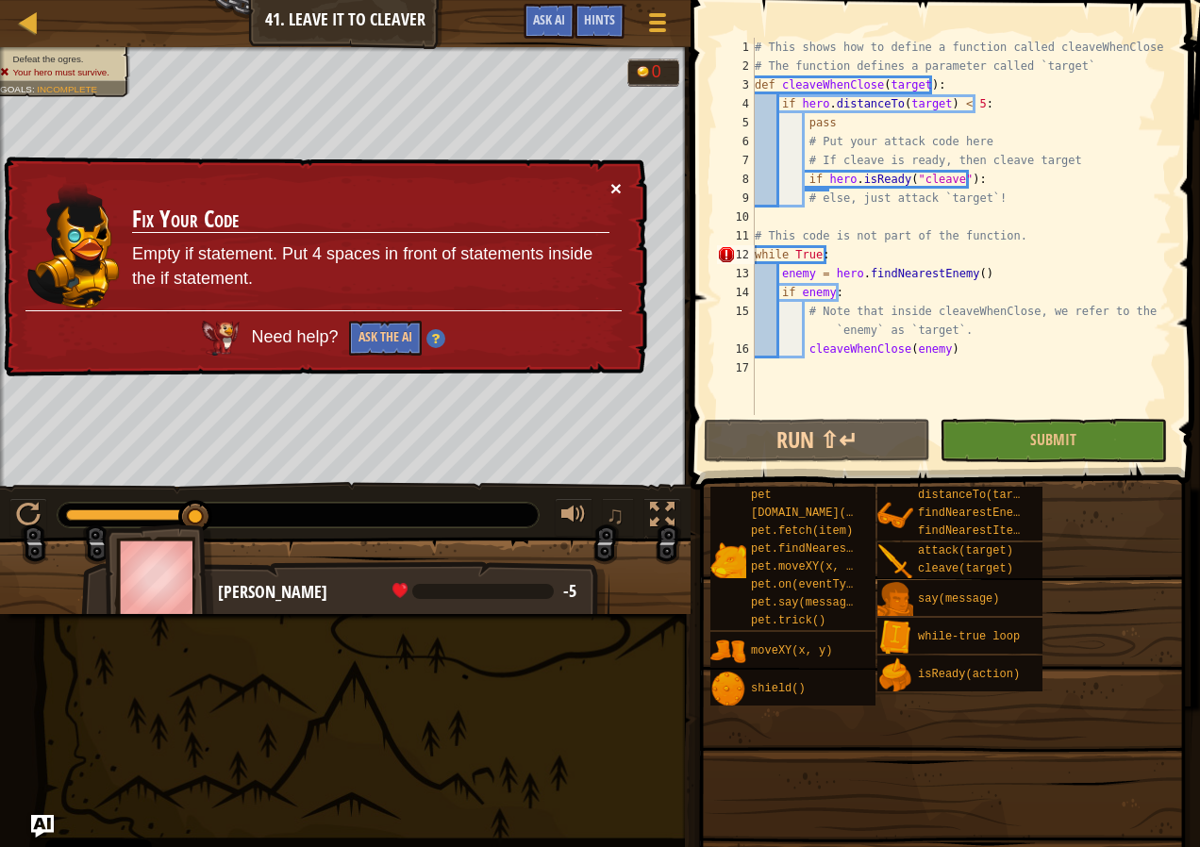
click at [611, 193] on button "×" at bounding box center [617, 193] width 12 height 20
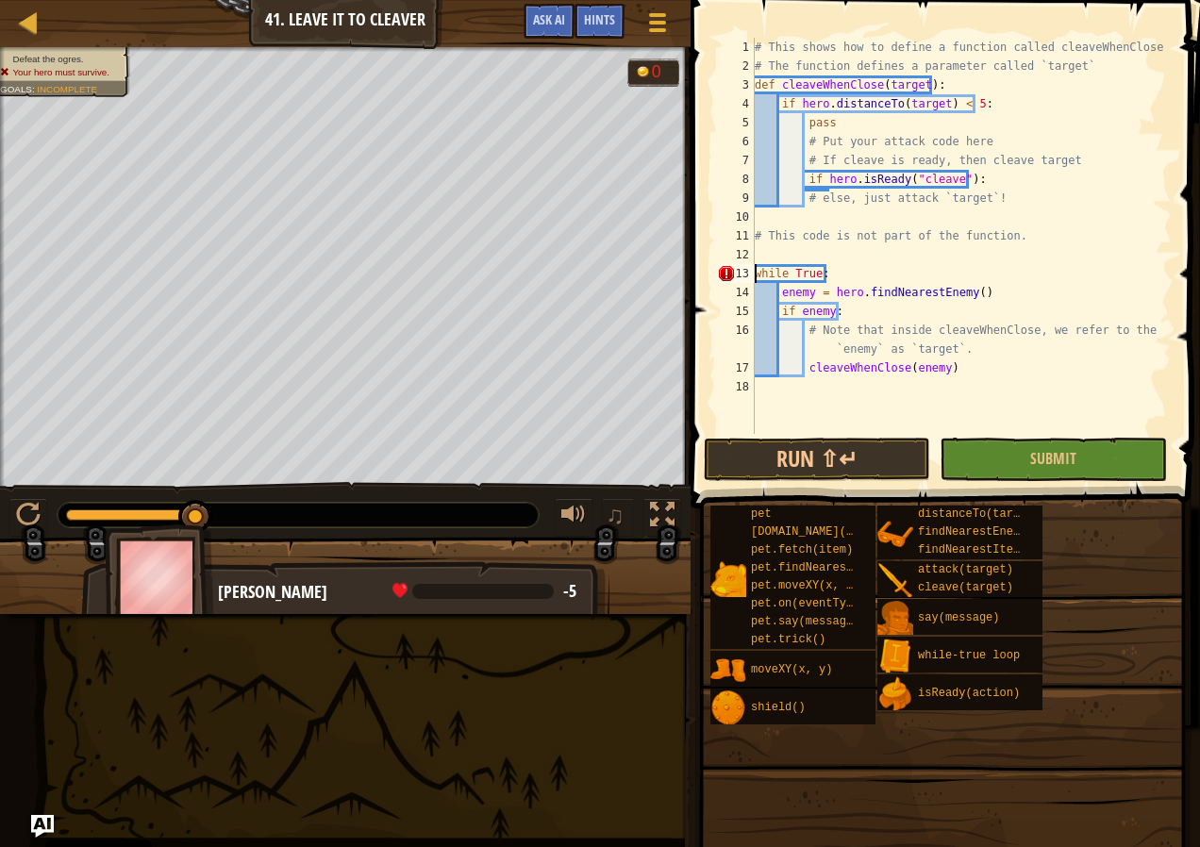
type textarea "while True:"
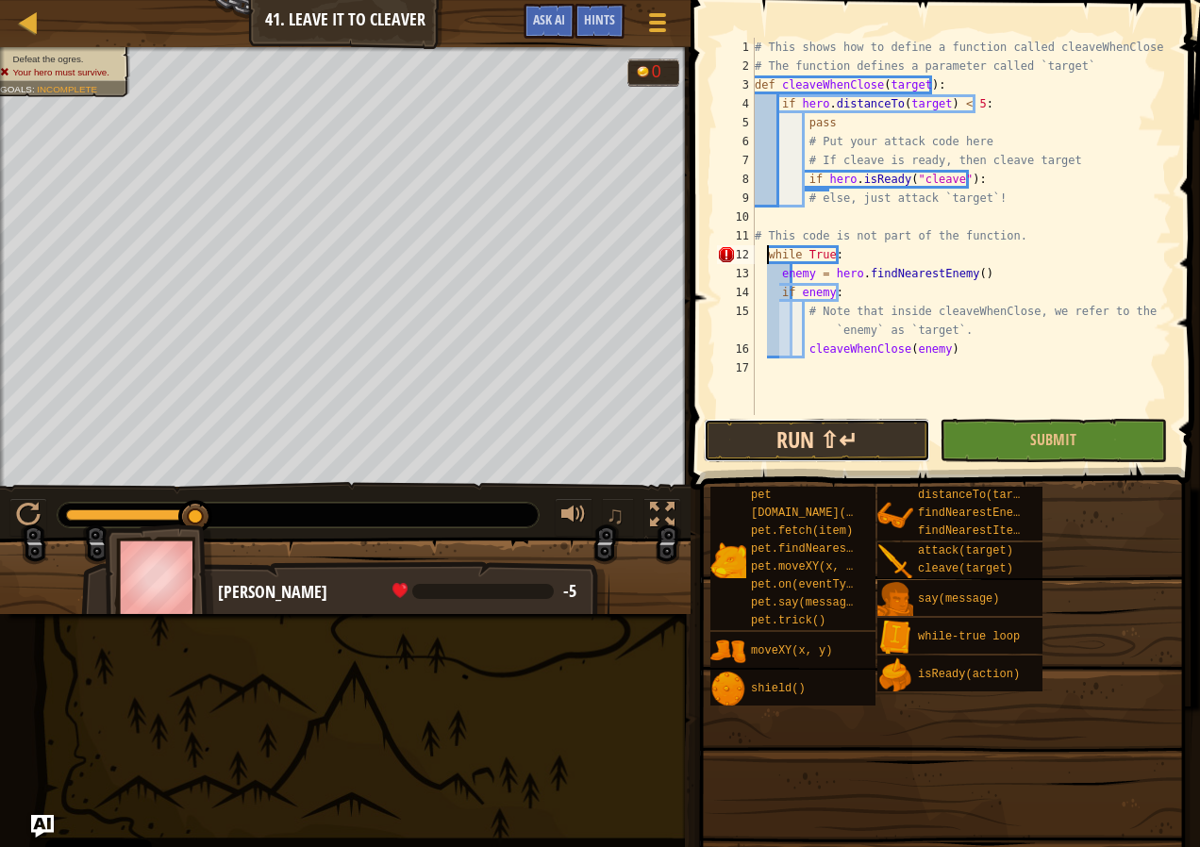
click at [867, 449] on button "Run ⇧↵" at bounding box center [817, 440] width 226 height 43
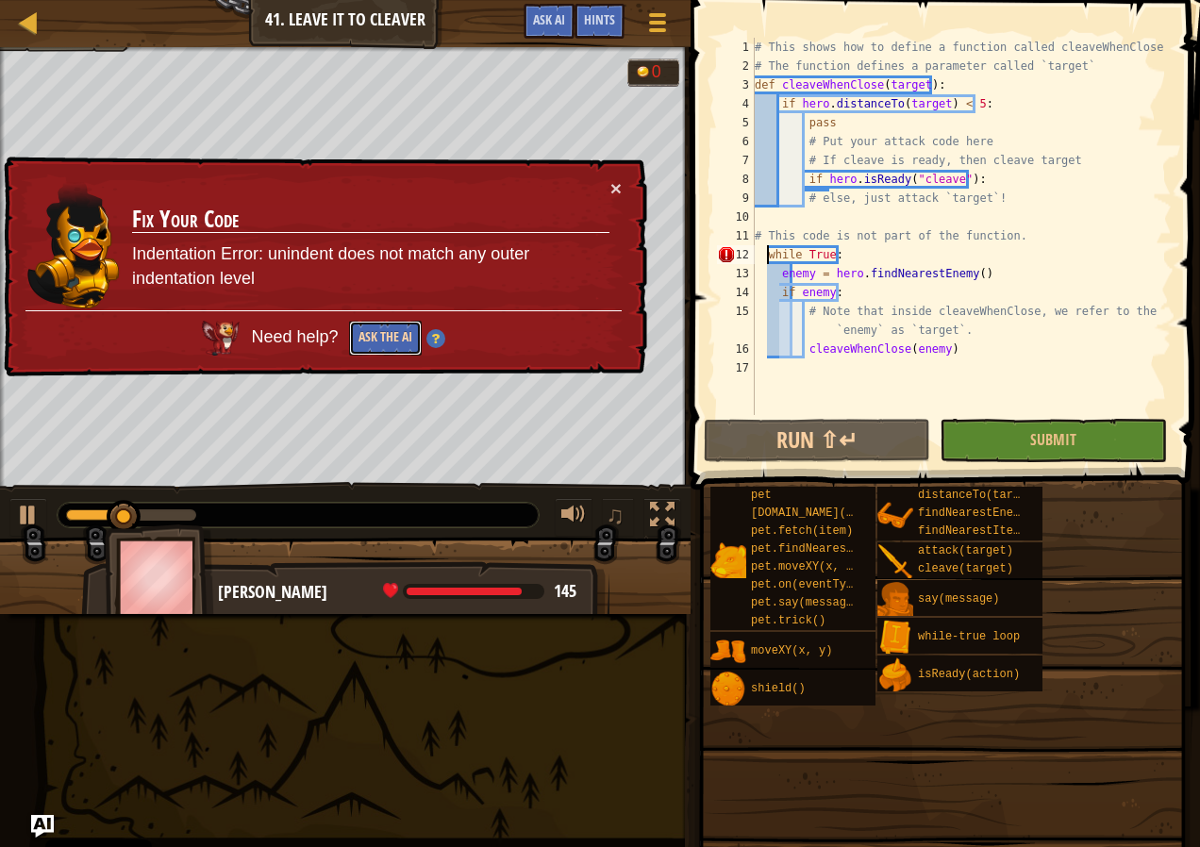
click at [380, 333] on button "Ask the AI" at bounding box center [384, 339] width 74 height 36
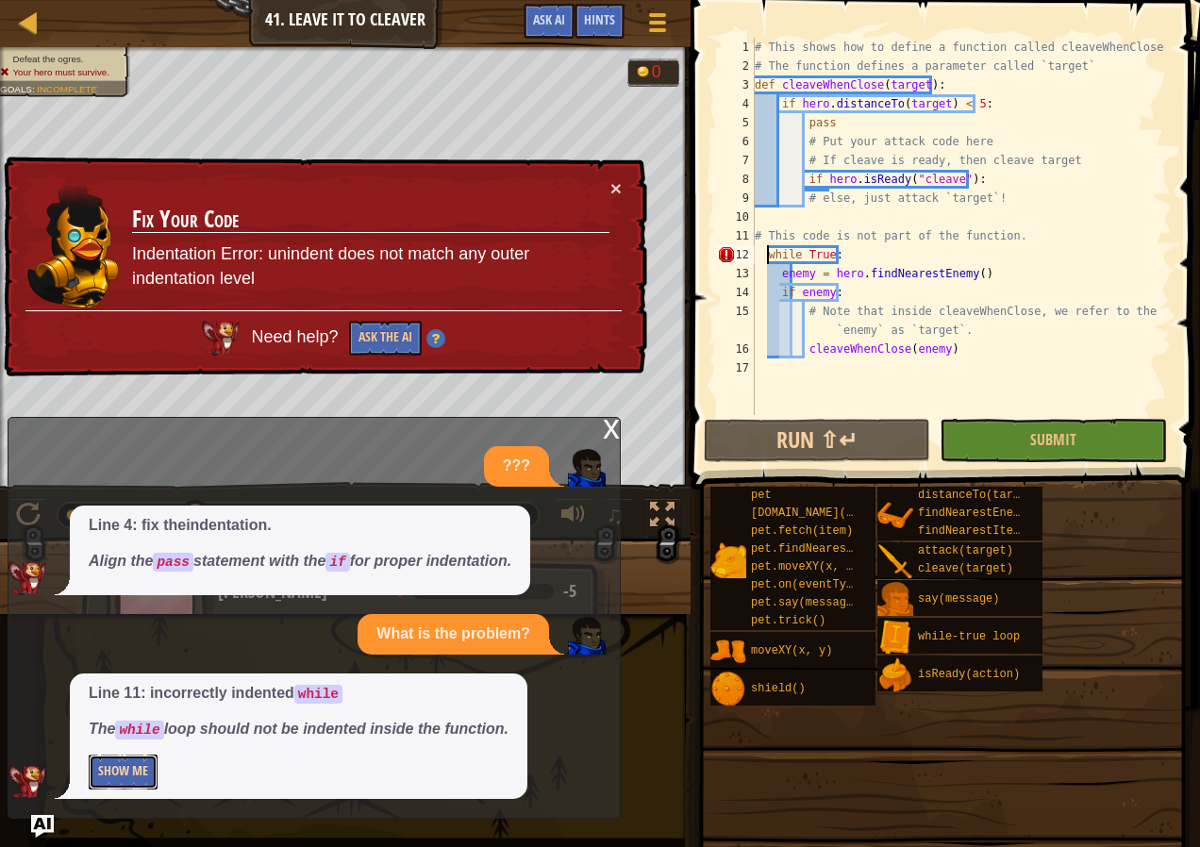
click at [138, 782] on button "Show Me" at bounding box center [123, 772] width 69 height 35
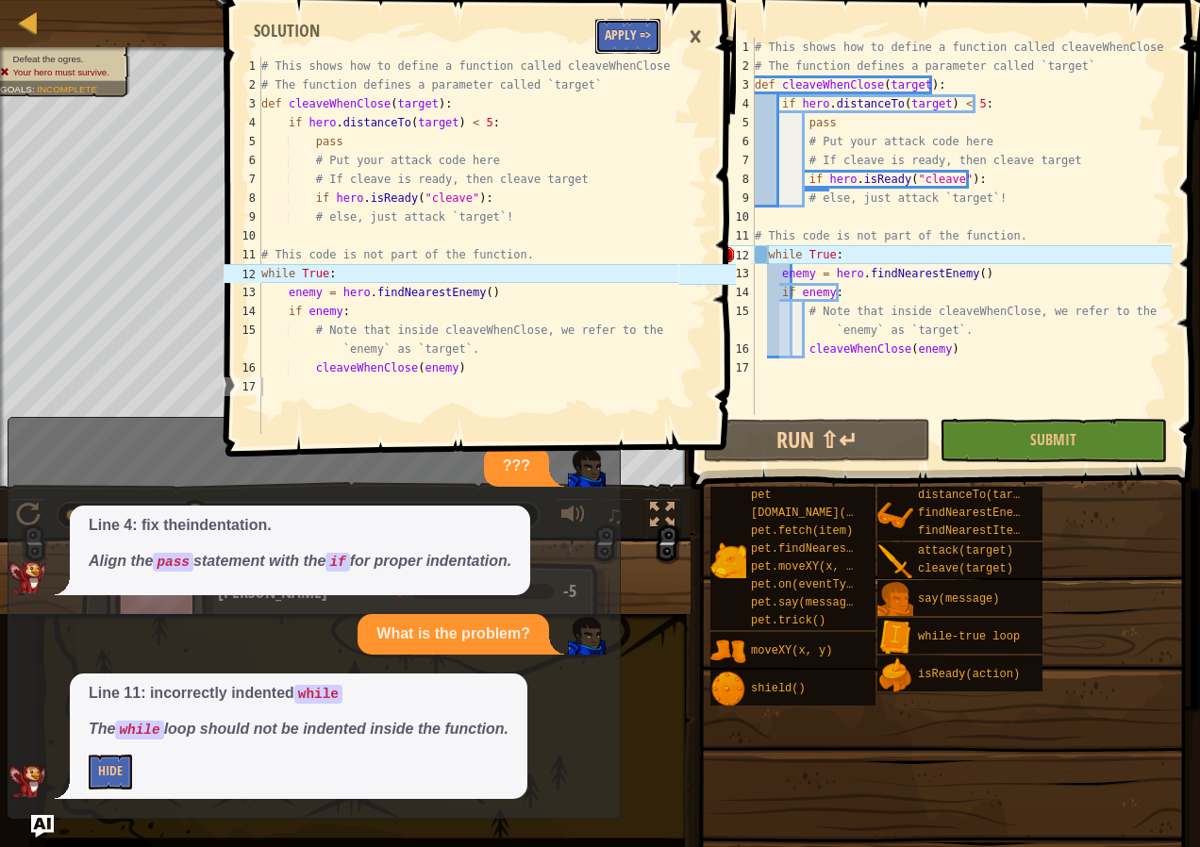
click at [644, 32] on button "Apply =>" at bounding box center [627, 36] width 65 height 35
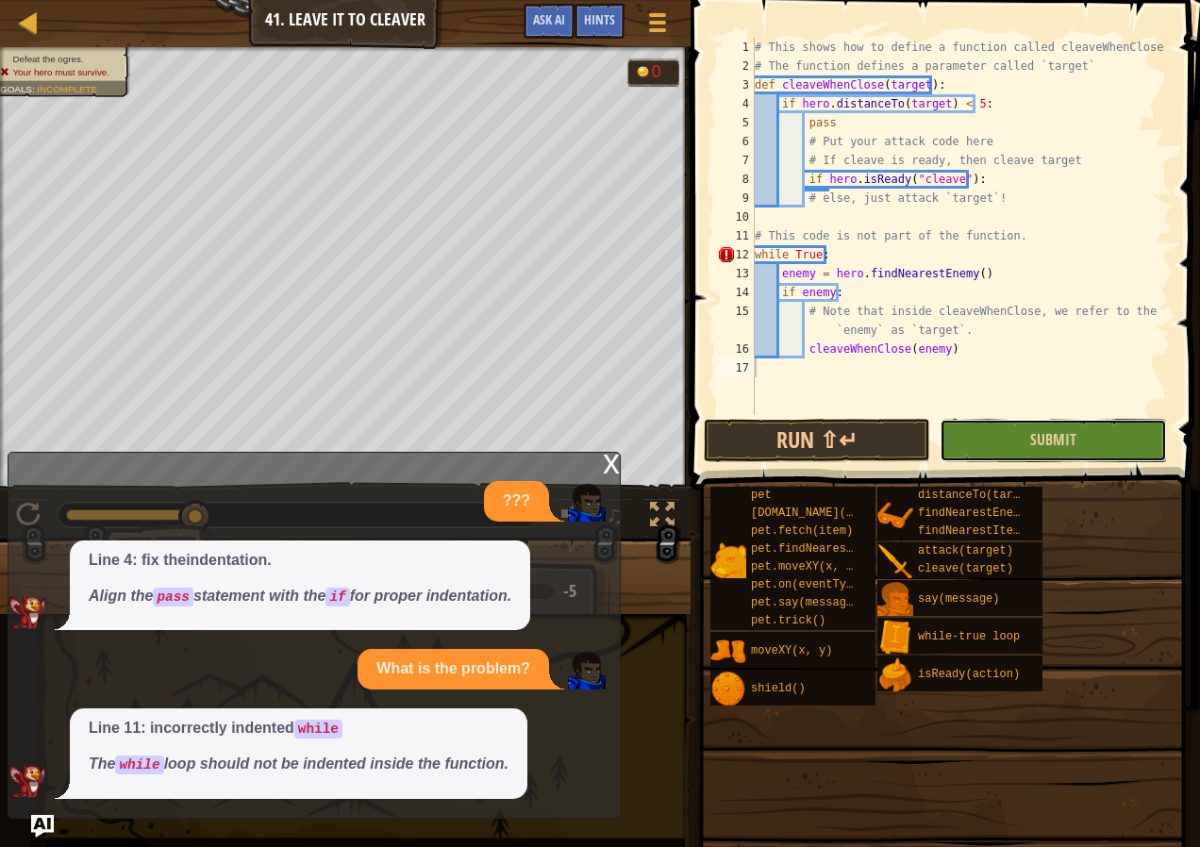
click at [993, 440] on button "Submit" at bounding box center [1053, 440] width 226 height 43
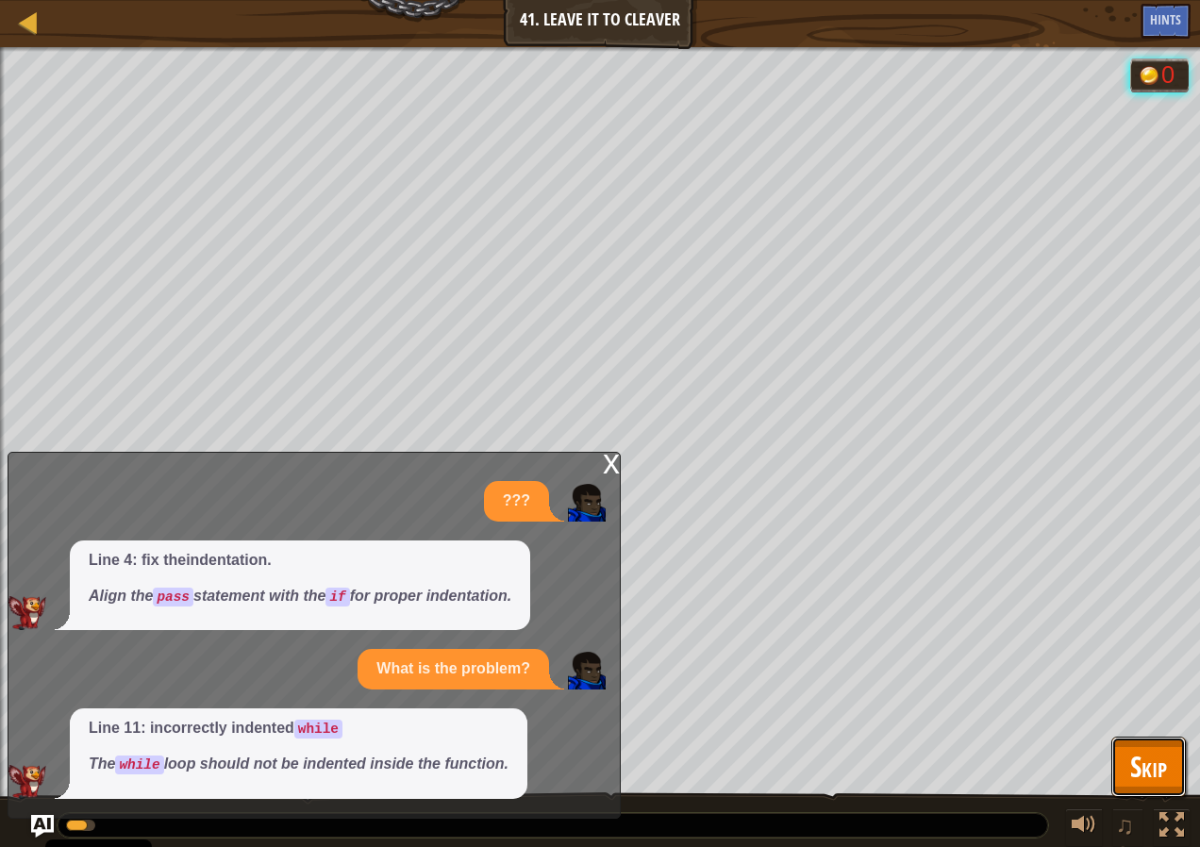
click at [1148, 772] on span "Skip" at bounding box center [1148, 766] width 37 height 39
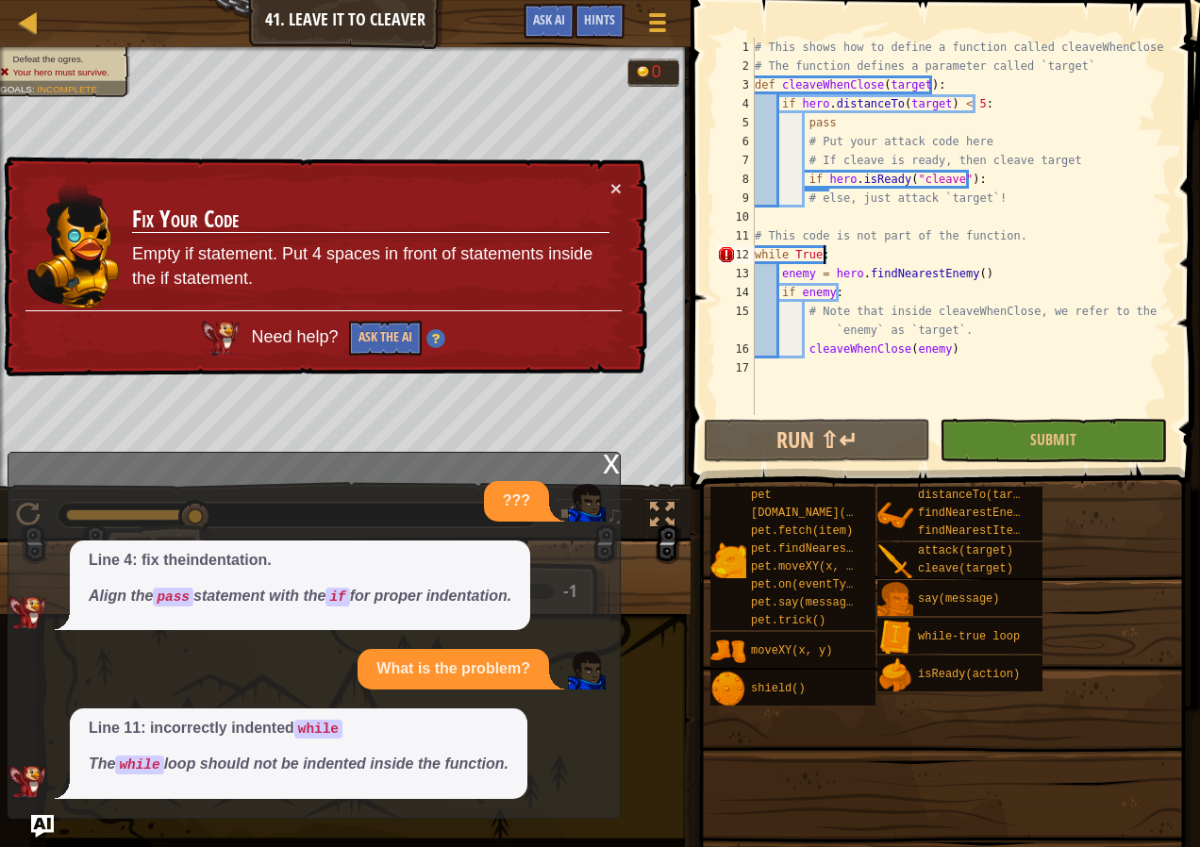
click at [957, 256] on div "# This shows how to define a function called cleaveWhenClose # The function def…" at bounding box center [961, 245] width 421 height 415
click at [862, 258] on div "# This shows how to define a function called cleaveWhenClose # The function def…" at bounding box center [961, 245] width 421 height 415
click at [850, 255] on div "# This shows how to define a function called cleaveWhenClose # The function def…" at bounding box center [961, 245] width 421 height 415
click at [834, 255] on div "# This shows how to define a function called cleaveWhenClose # The function def…" at bounding box center [961, 245] width 421 height 415
drag, startPoint x: 865, startPoint y: 255, endPoint x: 921, endPoint y: 257, distance: 55.7
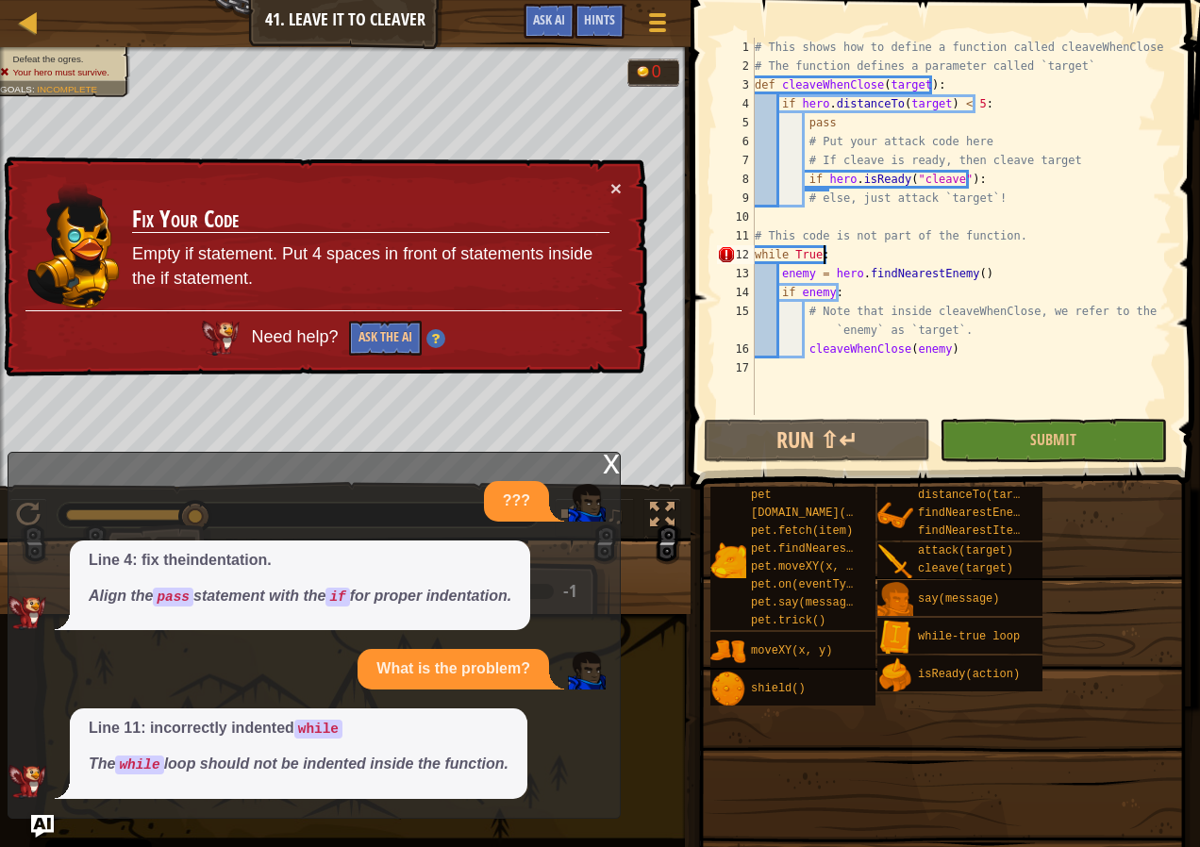
click at [921, 257] on div "# This shows how to define a function called cleaveWhenClose # The function def…" at bounding box center [961, 245] width 421 height 415
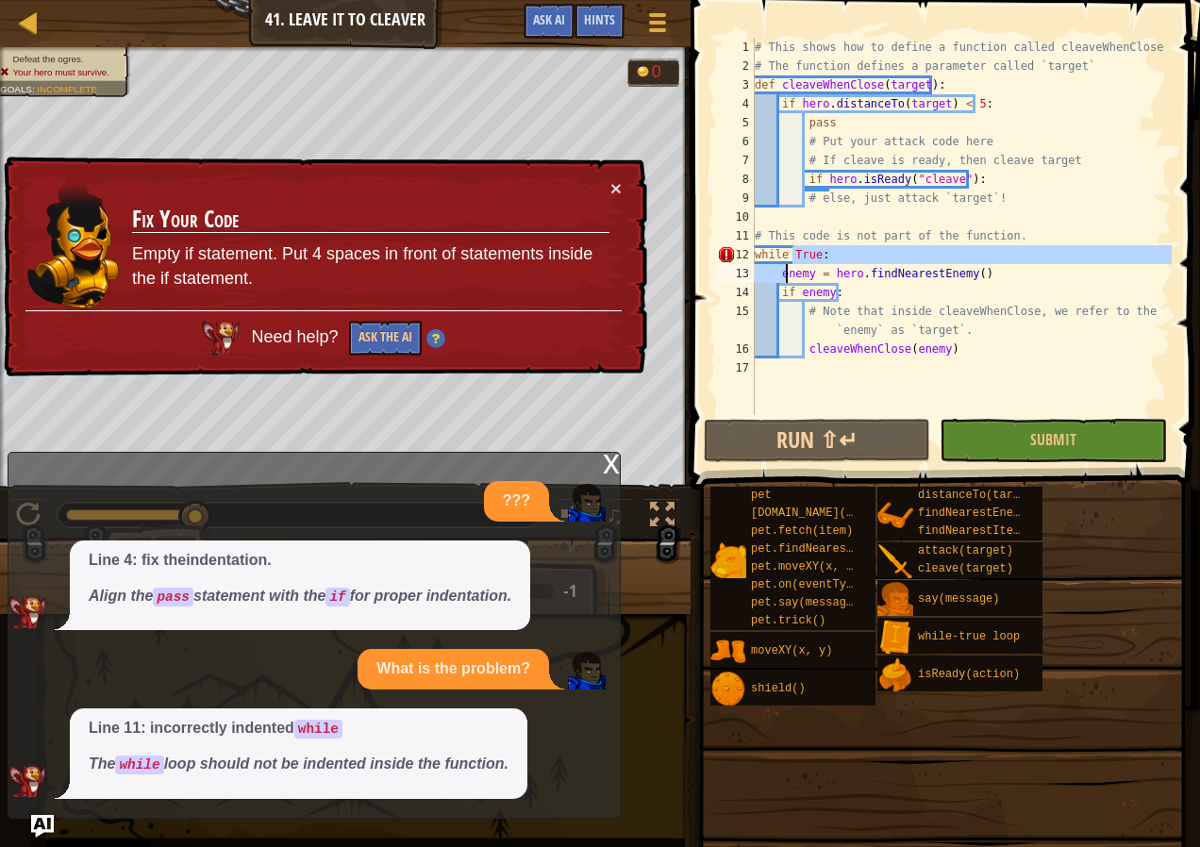
drag, startPoint x: 791, startPoint y: 259, endPoint x: 783, endPoint y: 267, distance: 10.7
click at [783, 267] on div "# This shows how to define a function called cleaveWhenClose # The function def…" at bounding box center [961, 245] width 421 height 415
drag, startPoint x: 938, startPoint y: 165, endPoint x: 870, endPoint y: 192, distance: 73.2
click at [912, 175] on div "# This shows how to define a function called cleaveWhenClose # The function def…" at bounding box center [961, 245] width 421 height 415
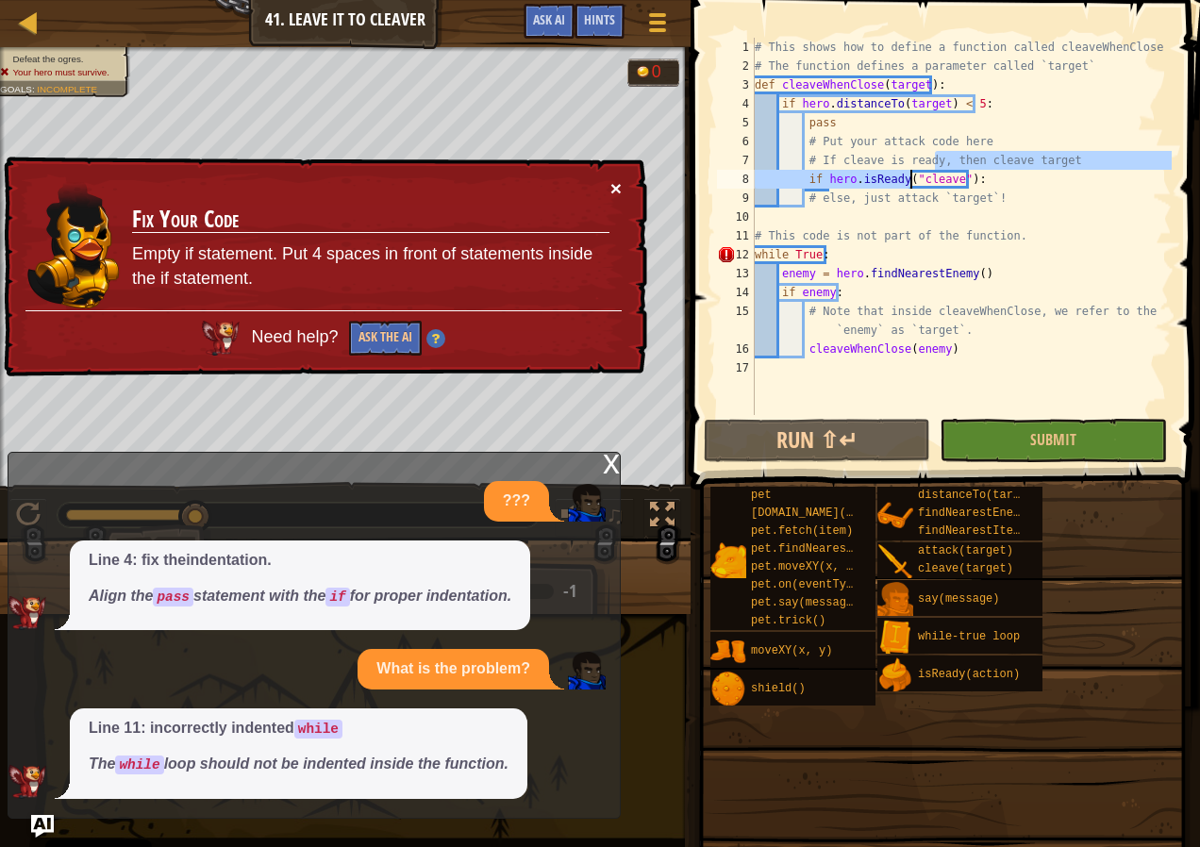
click at [619, 189] on button "×" at bounding box center [615, 186] width 11 height 20
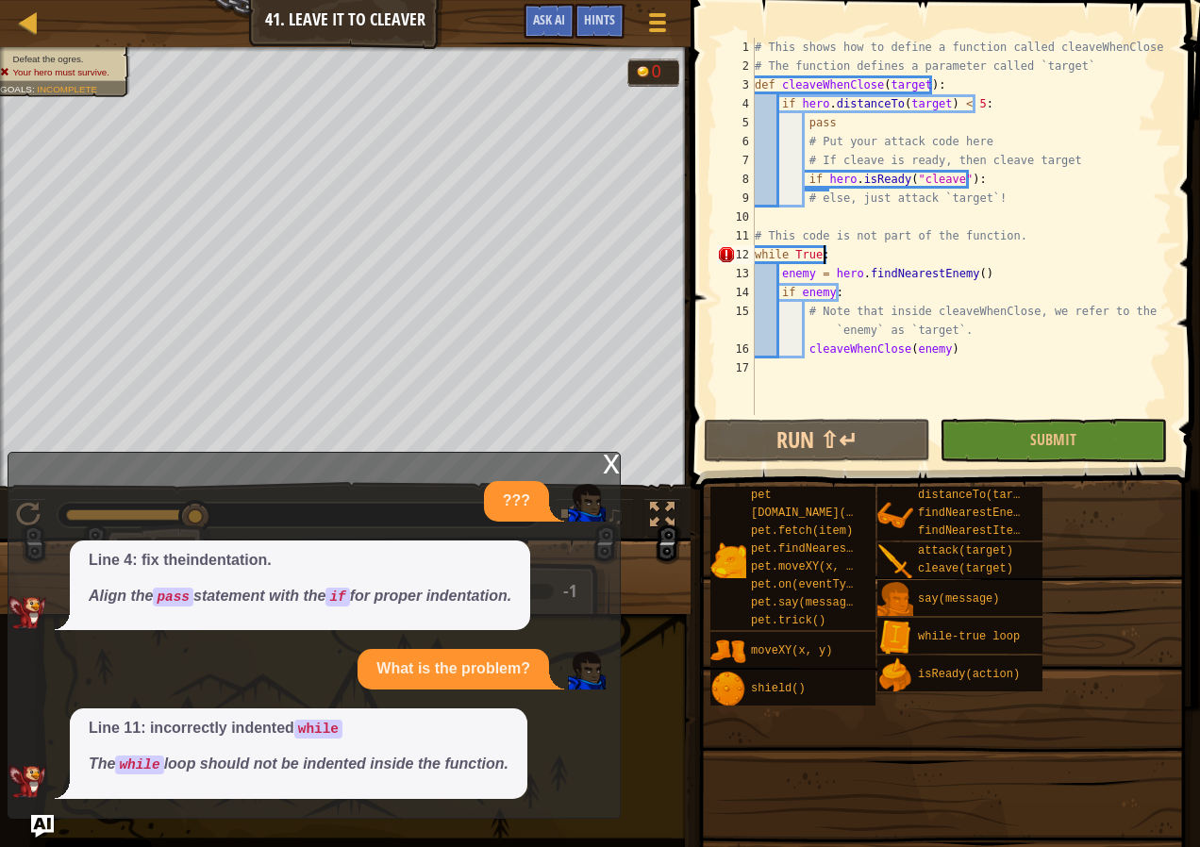
click at [1160, 252] on div "# This shows how to define a function called cleaveWhenClose # The function def…" at bounding box center [961, 245] width 421 height 415
drag, startPoint x: 1165, startPoint y: 254, endPoint x: 1079, endPoint y: 265, distance: 87.5
click at [1156, 254] on div "# This shows how to define a function called cleaveWhenClose # The function def…" at bounding box center [961, 245] width 421 height 415
drag, startPoint x: 1034, startPoint y: 267, endPoint x: 962, endPoint y: 258, distance: 73.3
click at [1031, 267] on div "# This shows how to define a function called cleaveWhenClose # The function def…" at bounding box center [961, 245] width 421 height 415
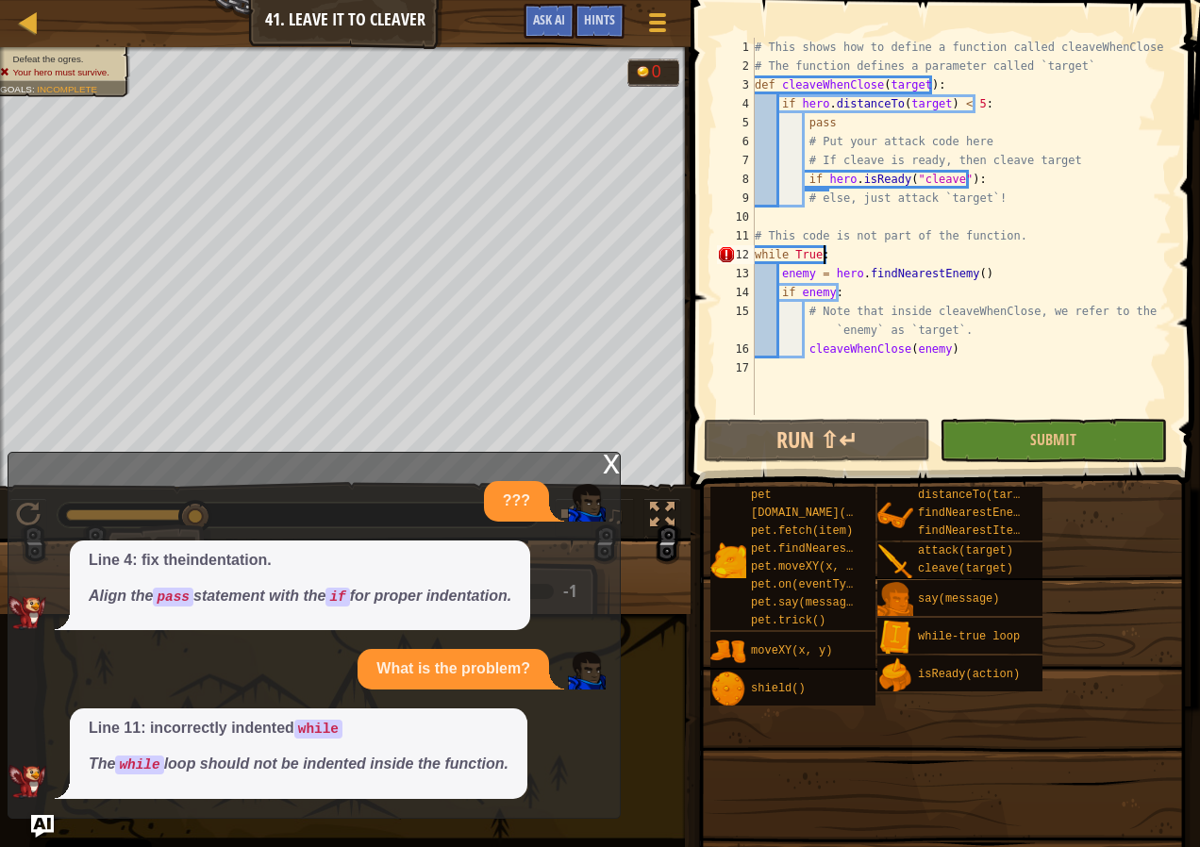
click at [962, 258] on div "# This shows how to define a function called cleaveWhenClose # The function def…" at bounding box center [961, 245] width 421 height 415
type textarea "while True:"
click at [937, 255] on div "# This shows how to define a function called cleaveWhenClose # The function def…" at bounding box center [961, 245] width 421 height 415
click at [856, 257] on div "# This shows how to define a function called cleaveWhenClose # The function def…" at bounding box center [961, 245] width 421 height 415
click at [842, 257] on div "# This shows how to define a function called cleaveWhenClose # The function def…" at bounding box center [961, 245] width 421 height 415
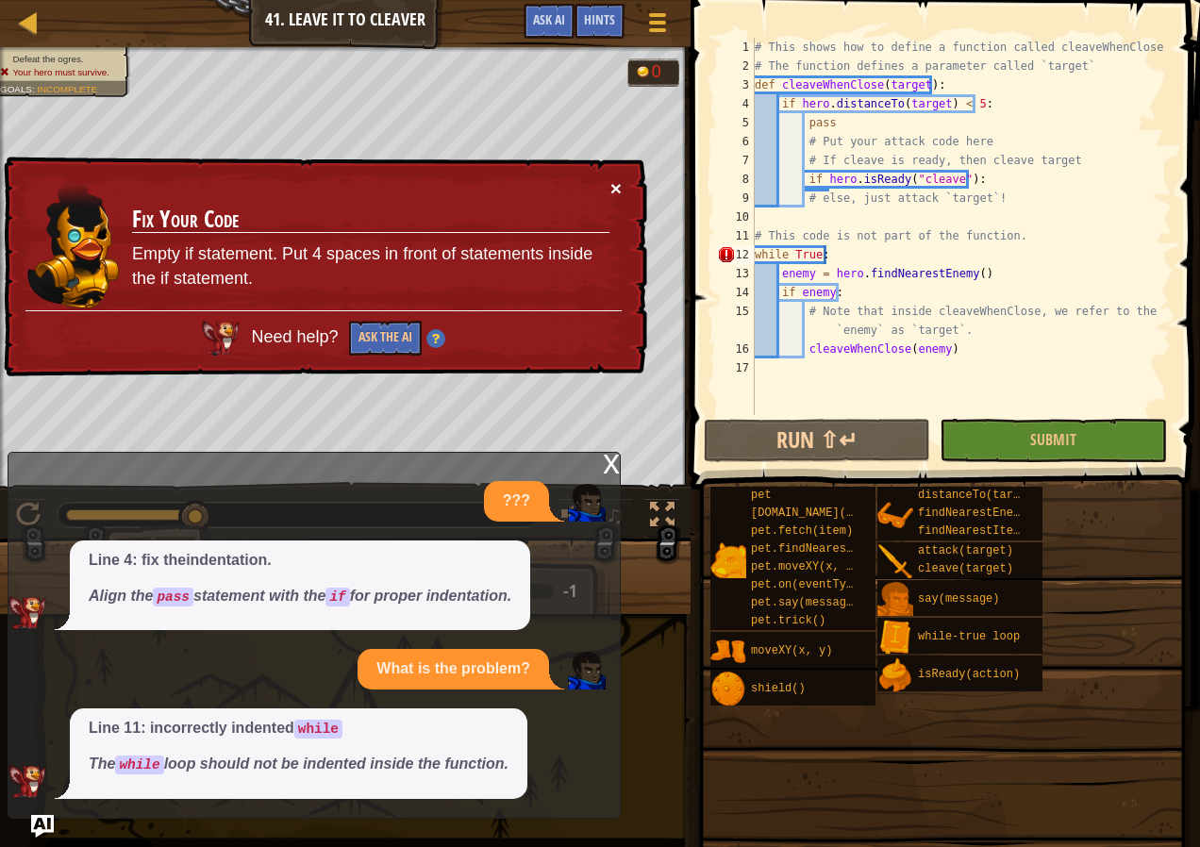
click at [615, 190] on button "×" at bounding box center [615, 184] width 12 height 20
